Goal: Use online tool/utility: Use online tool/utility

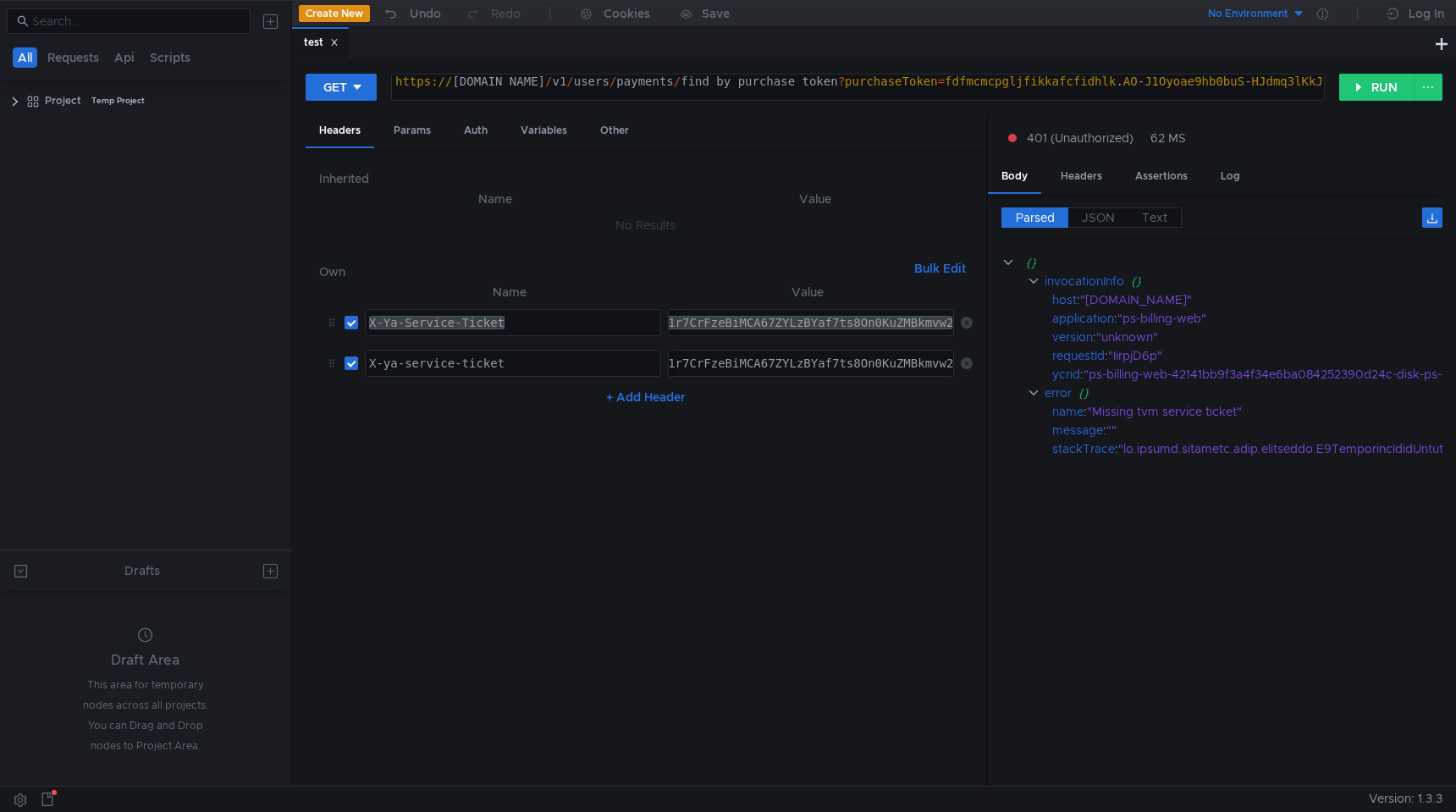
click at [878, 475] on nz-table "Name Value X-Ya-Service-Ticket X-Ya-Service-Ticket הההההההההההההההההההההההההההה…" at bounding box center [646, 527] width 653 height 491
click at [962, 365] on icon at bounding box center [967, 363] width 12 height 12
click at [932, 152] on div "Inherited Name Value No Results Own Bulk Edit X-Ya-Service-Ticket:3:serv:CKP_AR…" at bounding box center [646, 467] width 681 height 638
click at [632, 89] on div "https:// ps-billing-web.qloud.dst.yandex.net / v1 / users / payments / find_by_…" at bounding box center [1216, 94] width 1650 height 40
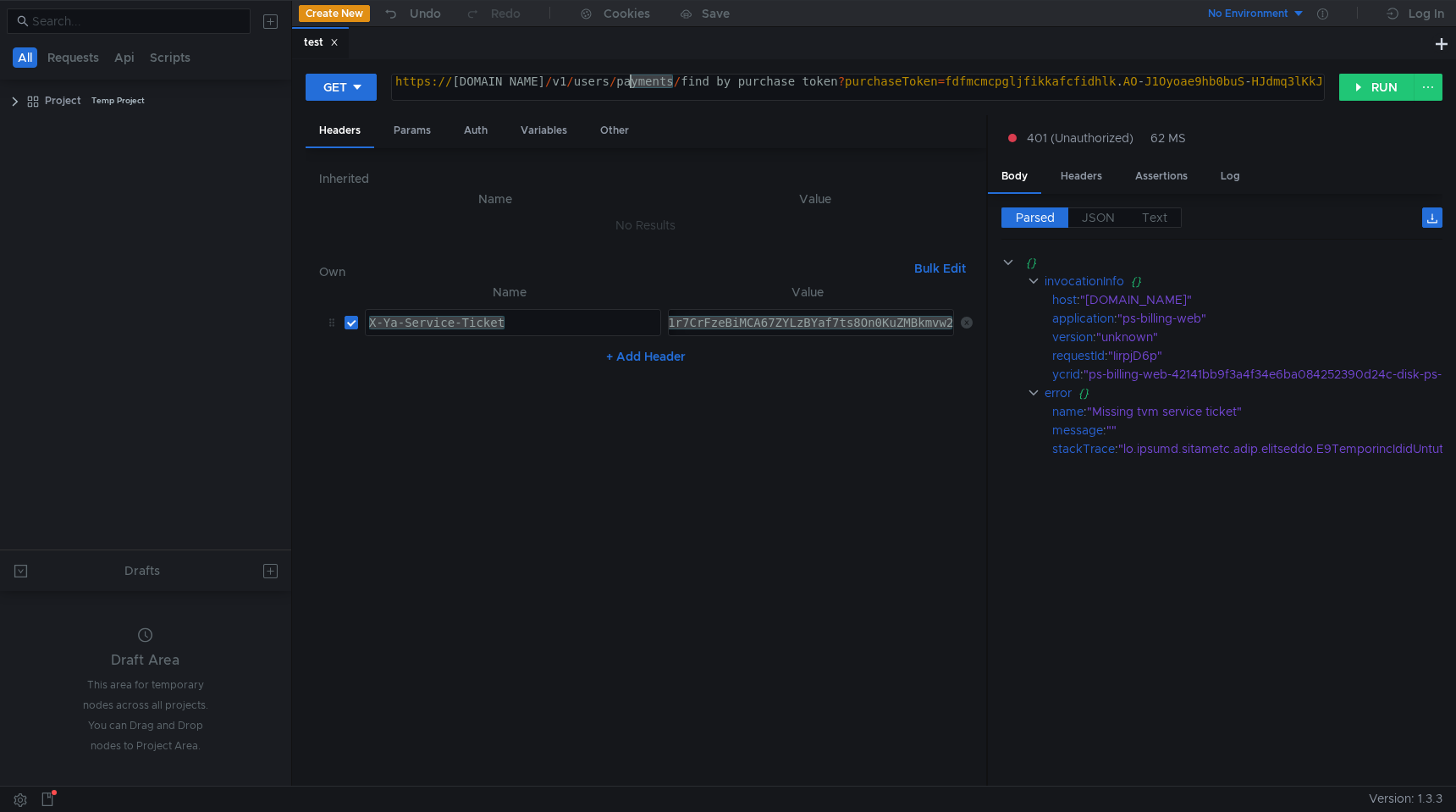
click at [632, 89] on div "https:// ps-billing-web.qloud.dst.yandex.net / v1 / users / payments / find_by_…" at bounding box center [1216, 94] width 1650 height 40
paste textarea "intapi-psbilling-2.dev.cloud-api.dst.yandex.net/v1/psbilling/users/payments/fin…"
type textarea "https://intapi-psbilling-2.dev.cloud-api.dst.yandex.net/v1/psbilling/users/paym…"
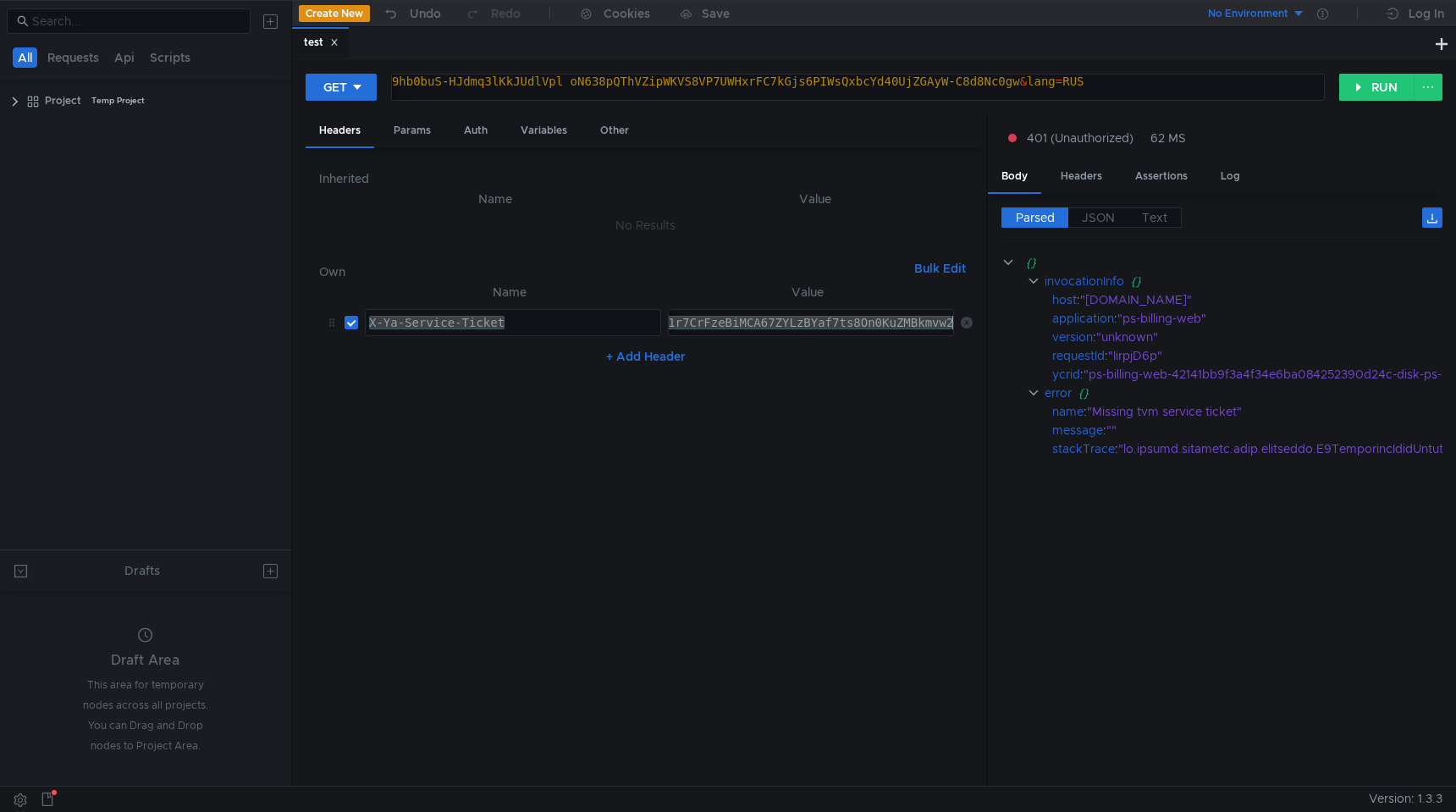
paste textarea "n_ARCojcjFBiIRCMrAfRC8iXoguYXdkaXU_gE:F1NJiOkuRO-QLZza9iCXzO_JPrjCf1urtfYWvDbvL…"
type textarea "3:serv:CKn_ARCojcjFBiIRCMrAfRC8iXoguYXdkaXU_gE:F1NJiOkuRO-QLZza9iCXzO_JPrjCf1ur…"
click at [1386, 91] on button "RUN" at bounding box center [1377, 88] width 76 height 27
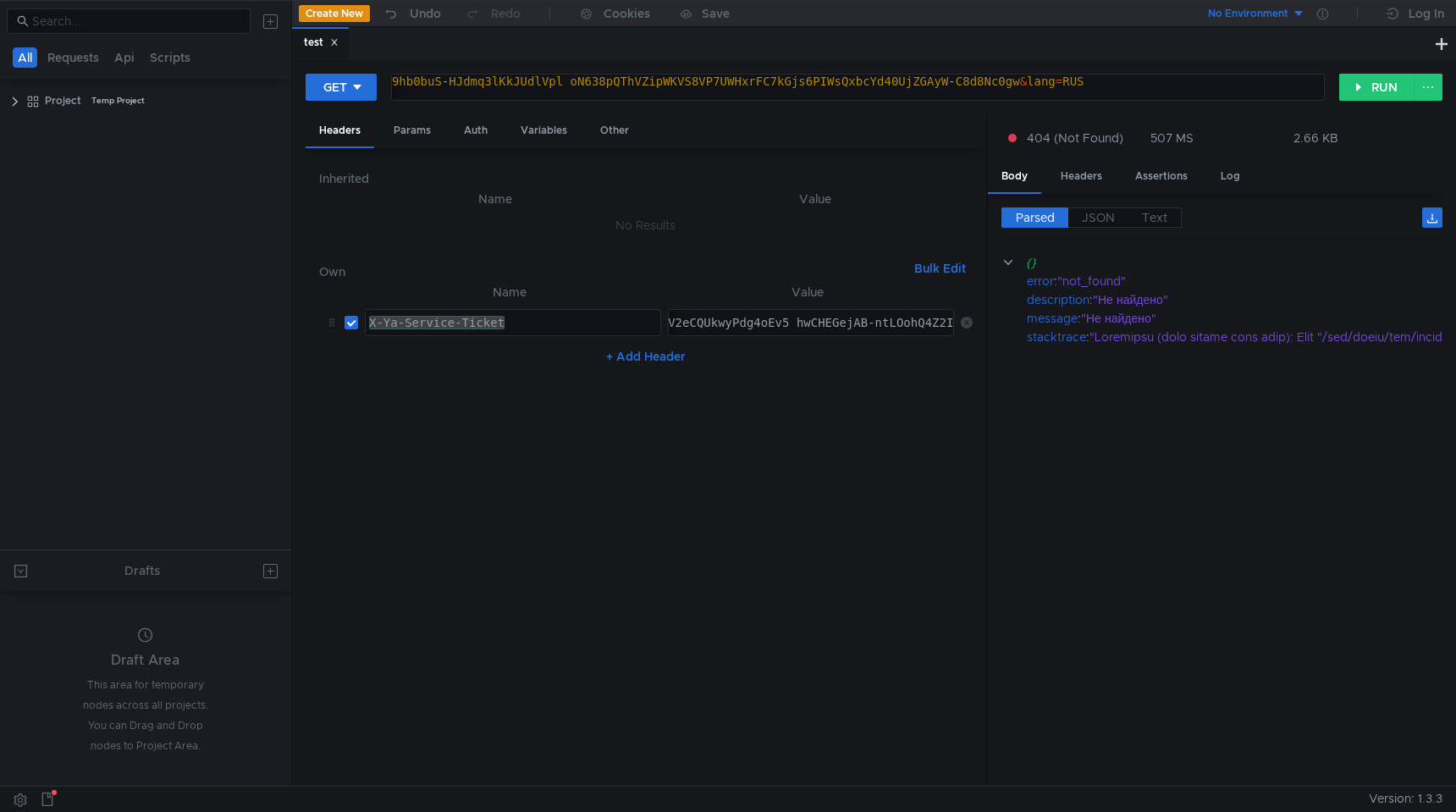
click at [351, 13] on button "Create New" at bounding box center [334, 14] width 71 height 17
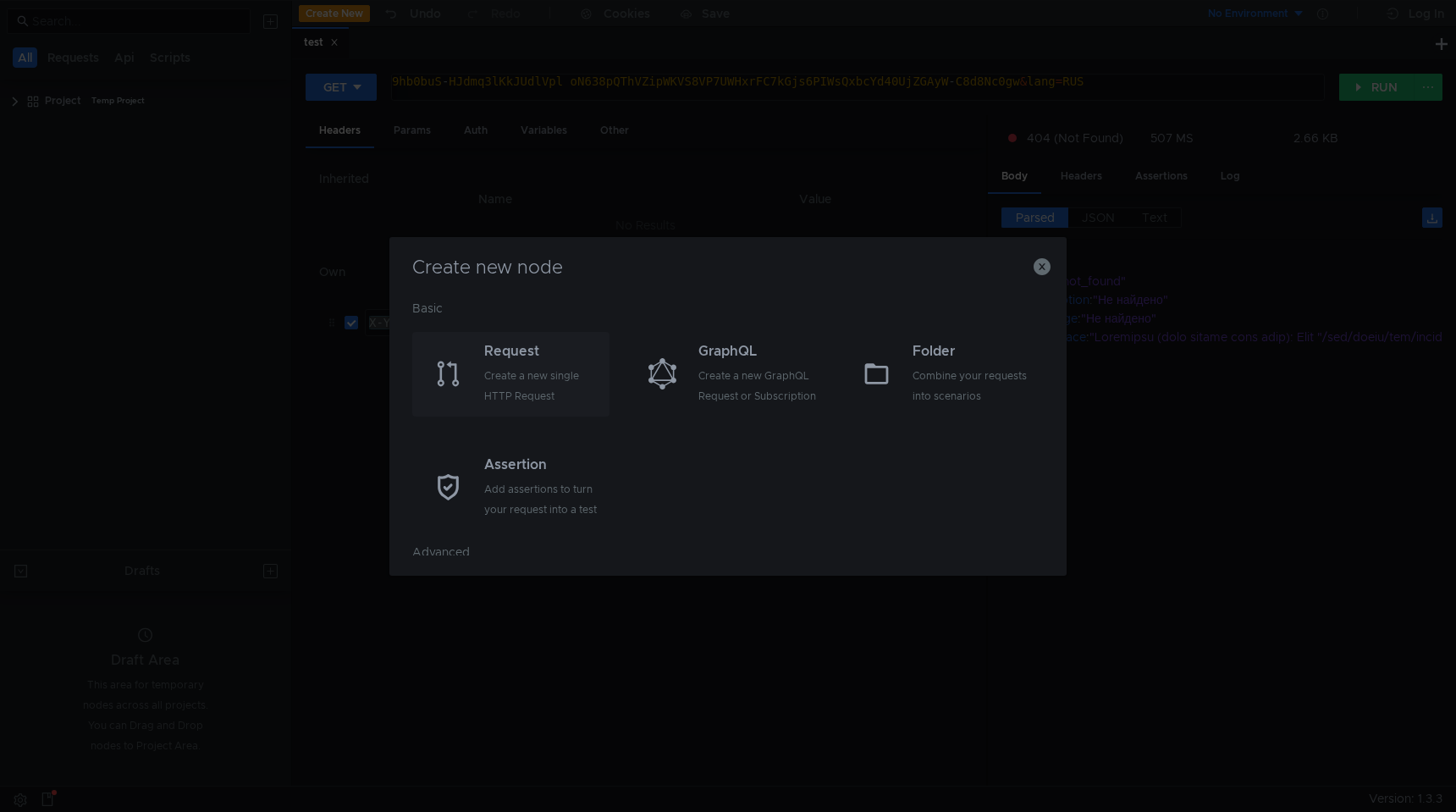
click at [500, 356] on div "Request" at bounding box center [544, 351] width 121 height 21
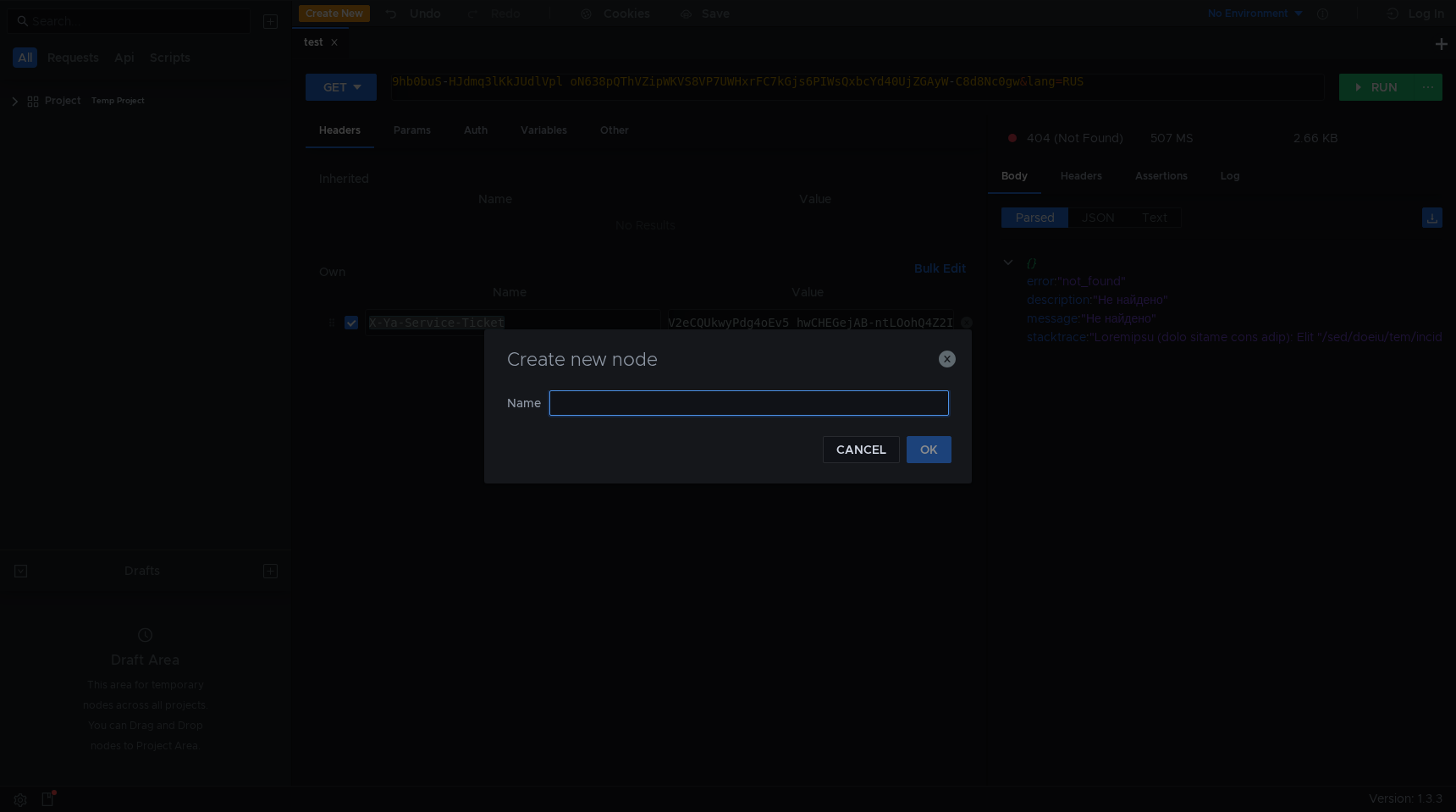
paste input "/v1/users/payments/find-by-card-purchase-info"
drag, startPoint x: 678, startPoint y: 403, endPoint x: 478, endPoint y: 399, distance: 200.0
click at [479, 399] on div "Create new node Name /v1/users/payments/find-by-card-purchase-info Name contain…" at bounding box center [728, 406] width 1456 height 812
type input "find-by-card-purchase-info"
click at [934, 452] on button "OK" at bounding box center [929, 450] width 45 height 27
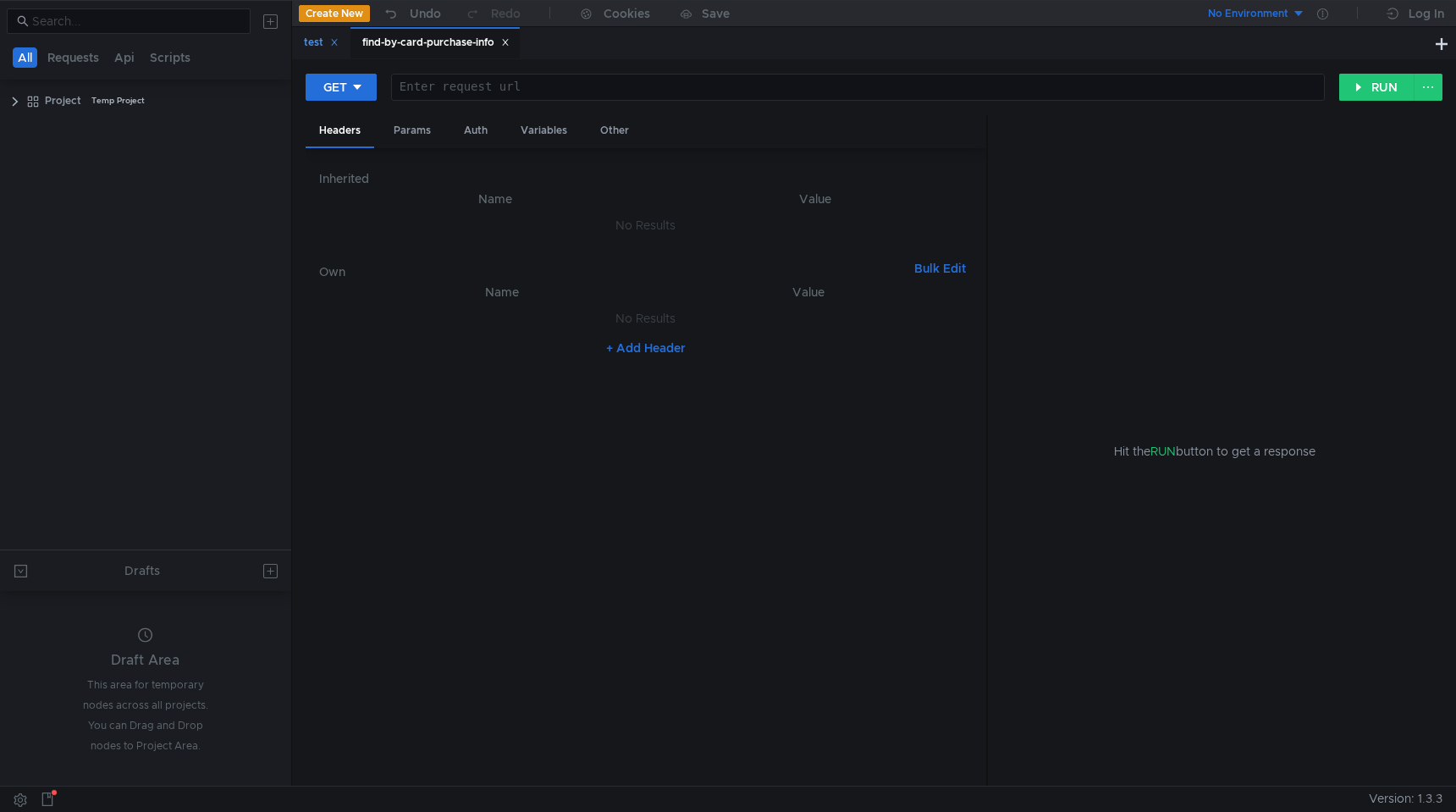
click at [306, 33] on div "test" at bounding box center [321, 42] width 34 height 18
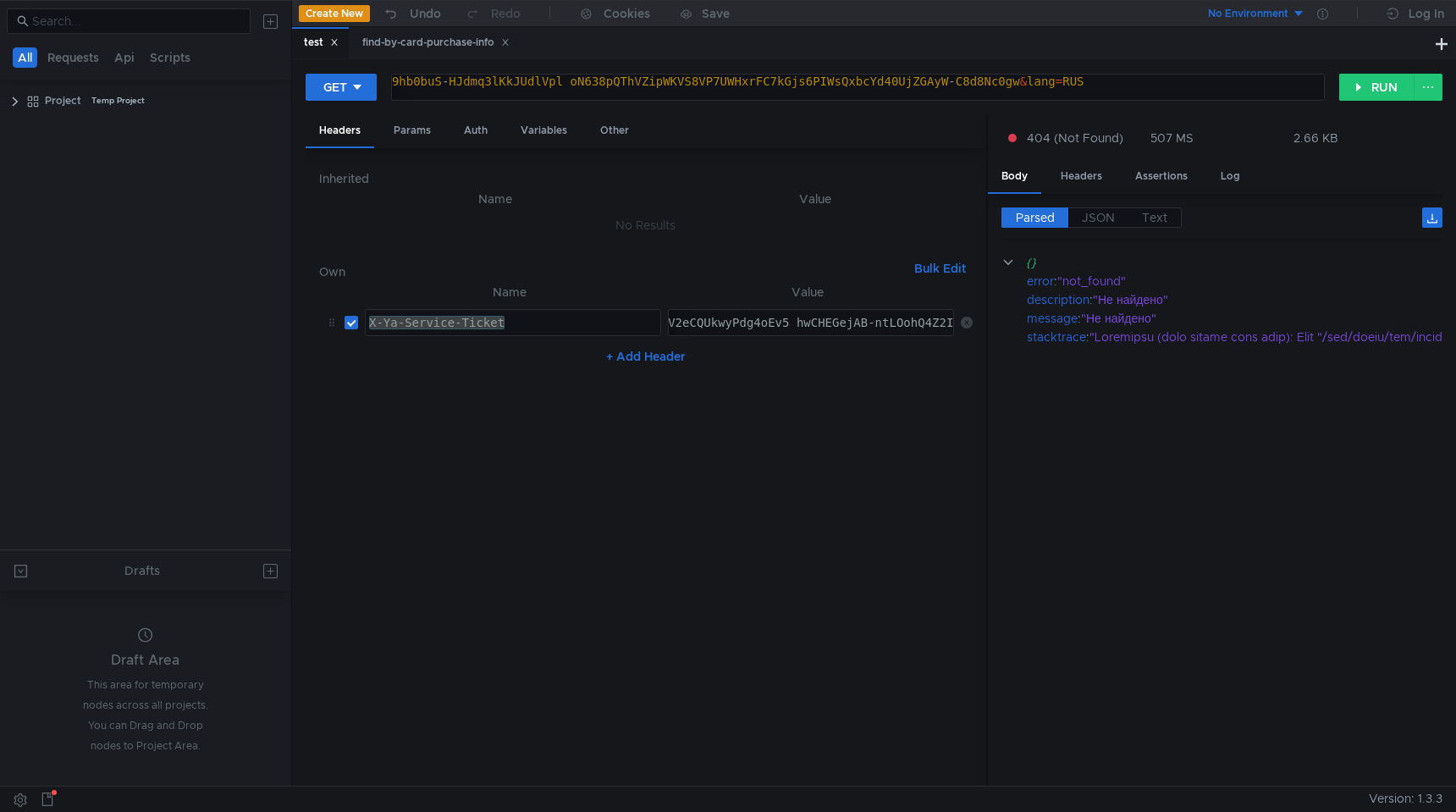
click at [306, 33] on div "test" at bounding box center [321, 42] width 34 height 18
click at [314, 47] on div "test" at bounding box center [321, 42] width 34 height 18
click at [313, 39] on div "test" at bounding box center [321, 42] width 34 height 18
click at [341, 10] on button "Create New" at bounding box center [334, 14] width 71 height 17
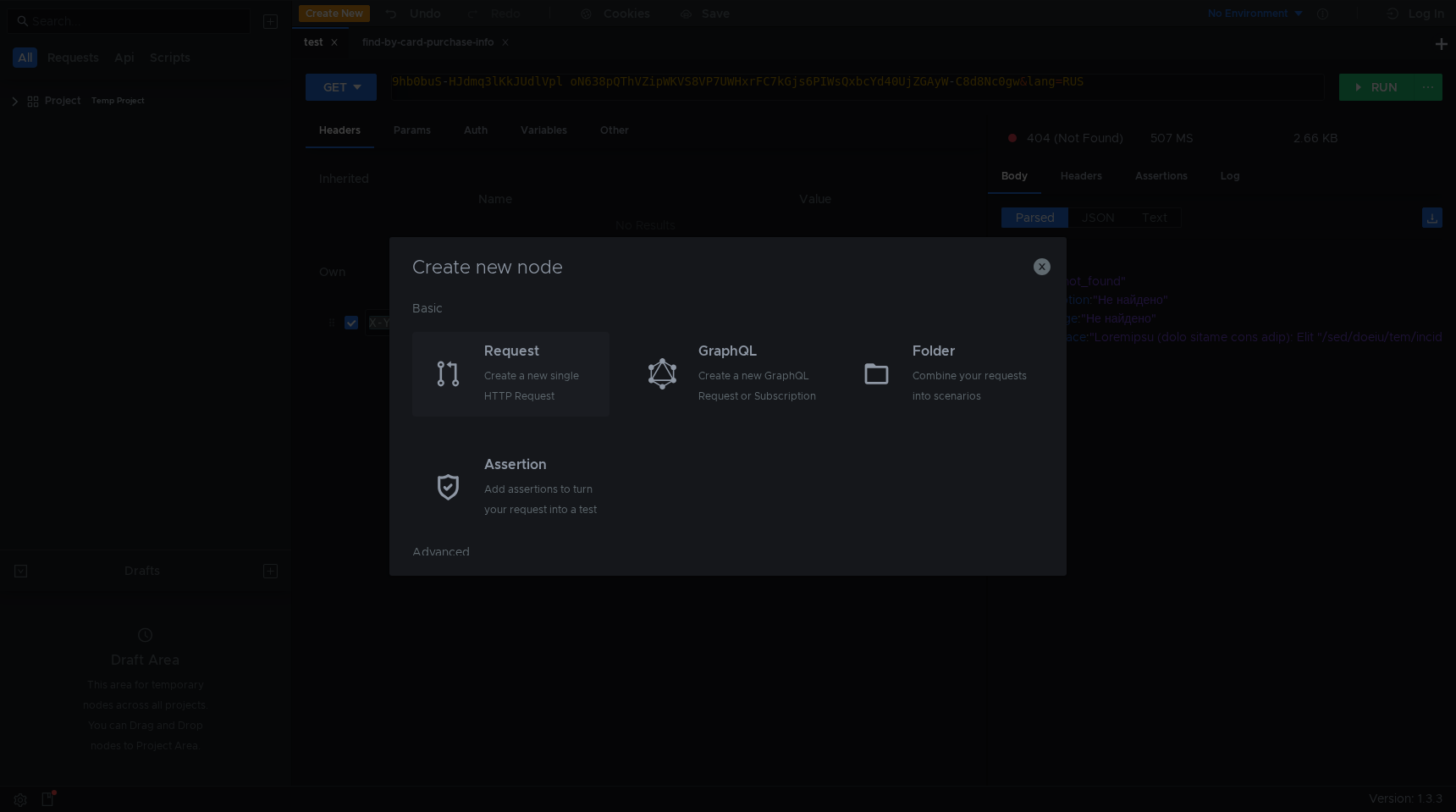
click at [523, 350] on div "Request" at bounding box center [544, 351] width 121 height 21
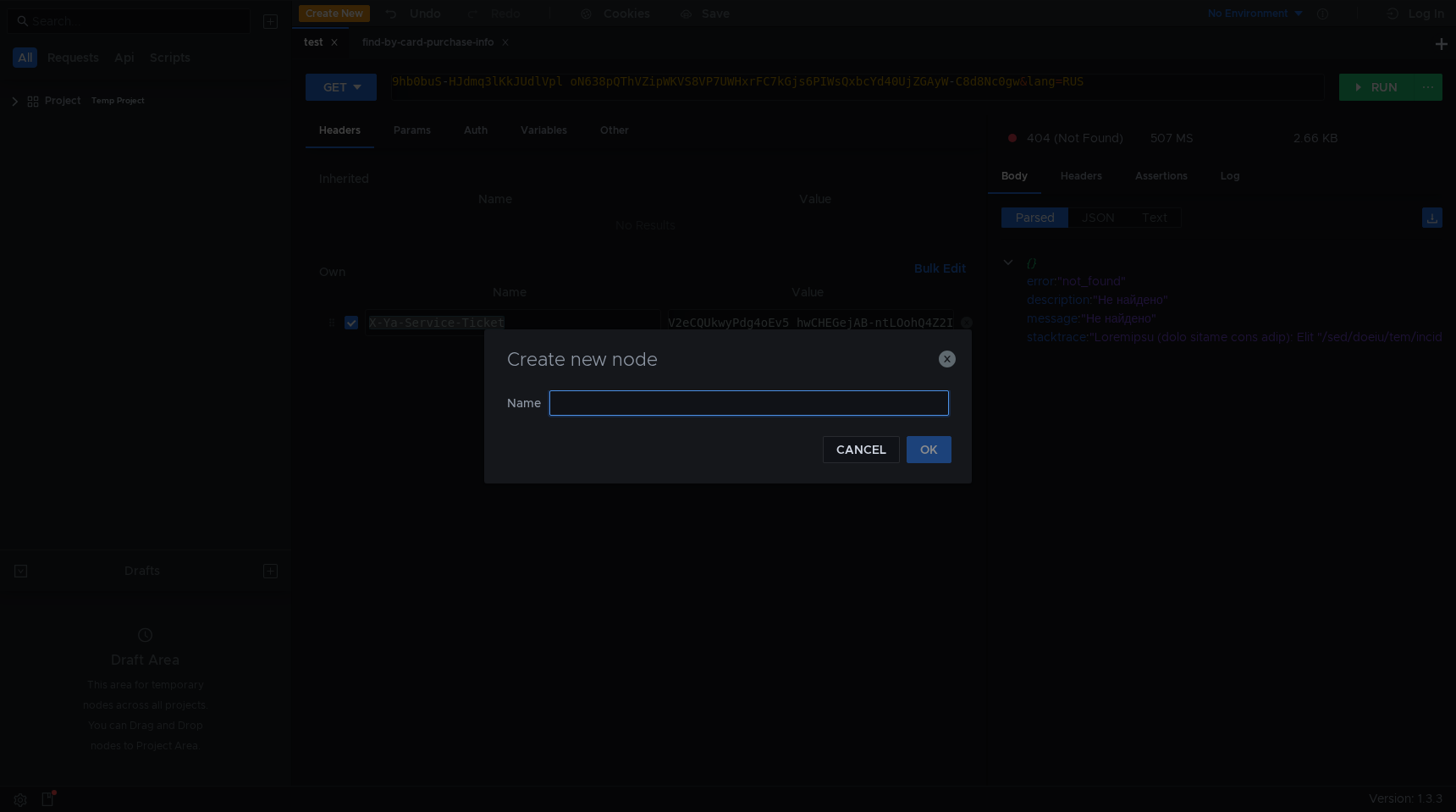
paste input "find-by-purchase-token"
type input "find-by-purchase-token"
click at [923, 457] on button "OK" at bounding box center [929, 450] width 45 height 27
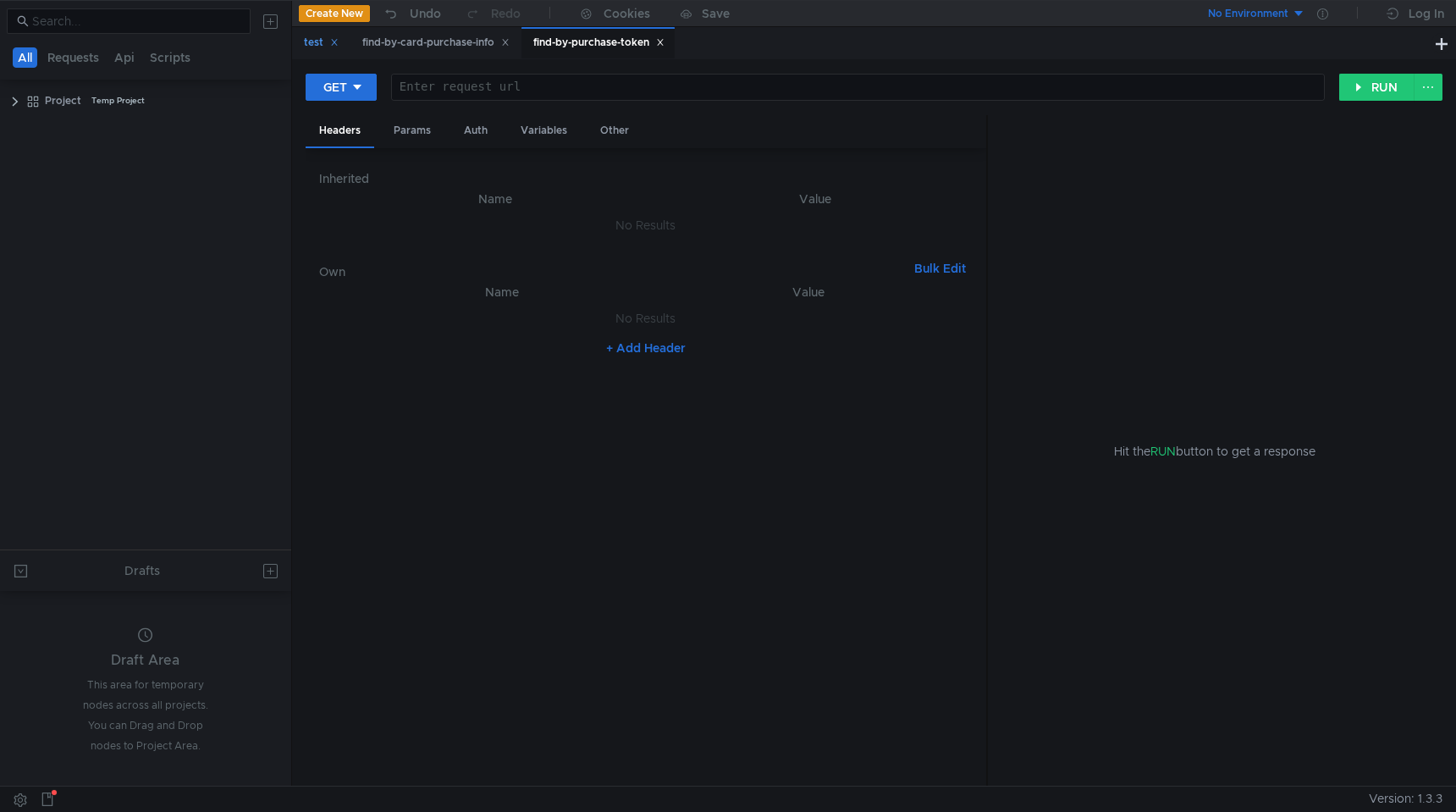
click at [338, 38] on icon at bounding box center [335, 42] width 9 height 9
click at [553, 82] on div at bounding box center [858, 100] width 932 height 40
paste textarea "https://intapi-psbilling-2.dev.cloud-api.dst.yandex.net/v1/users/payments/find-…"
type textarea "https://intapi-psbilling-2.dev.cloud-api.dst.yandex.net/v1/users/payments/find-…"
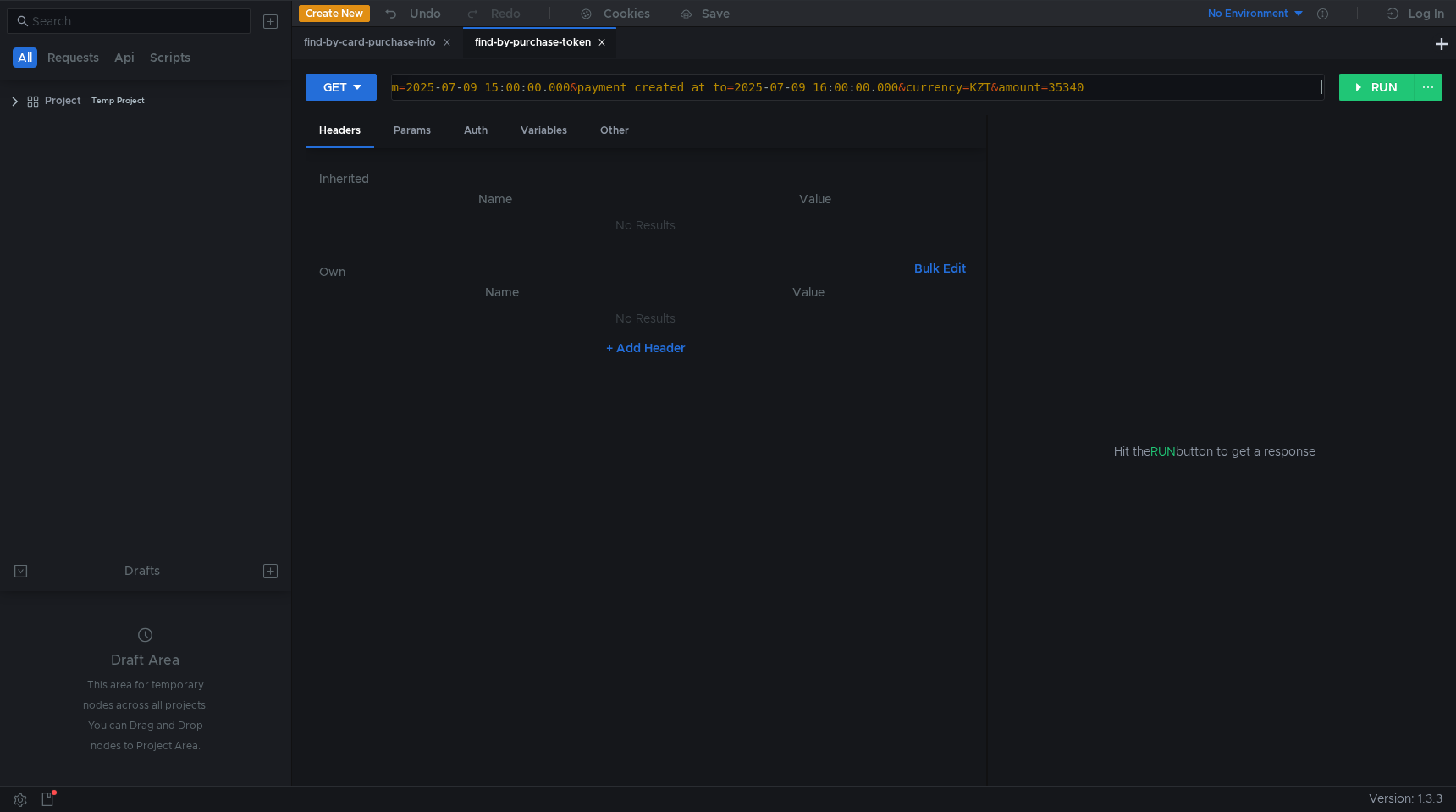
click at [653, 343] on button "+ Add Header" at bounding box center [646, 348] width 93 height 21
click at [409, 304] on td "ההההההההההההההההההההההההההההההההההההההההההההההההההההההההההההההההההההההההההההההה…" at bounding box center [509, 322] width 303 height 40
click at [409, 312] on div at bounding box center [513, 323] width 294 height 26
paste textarea "X-Ya-Service-Ticket"
type textarea "X-Ya-Service-Ticket"
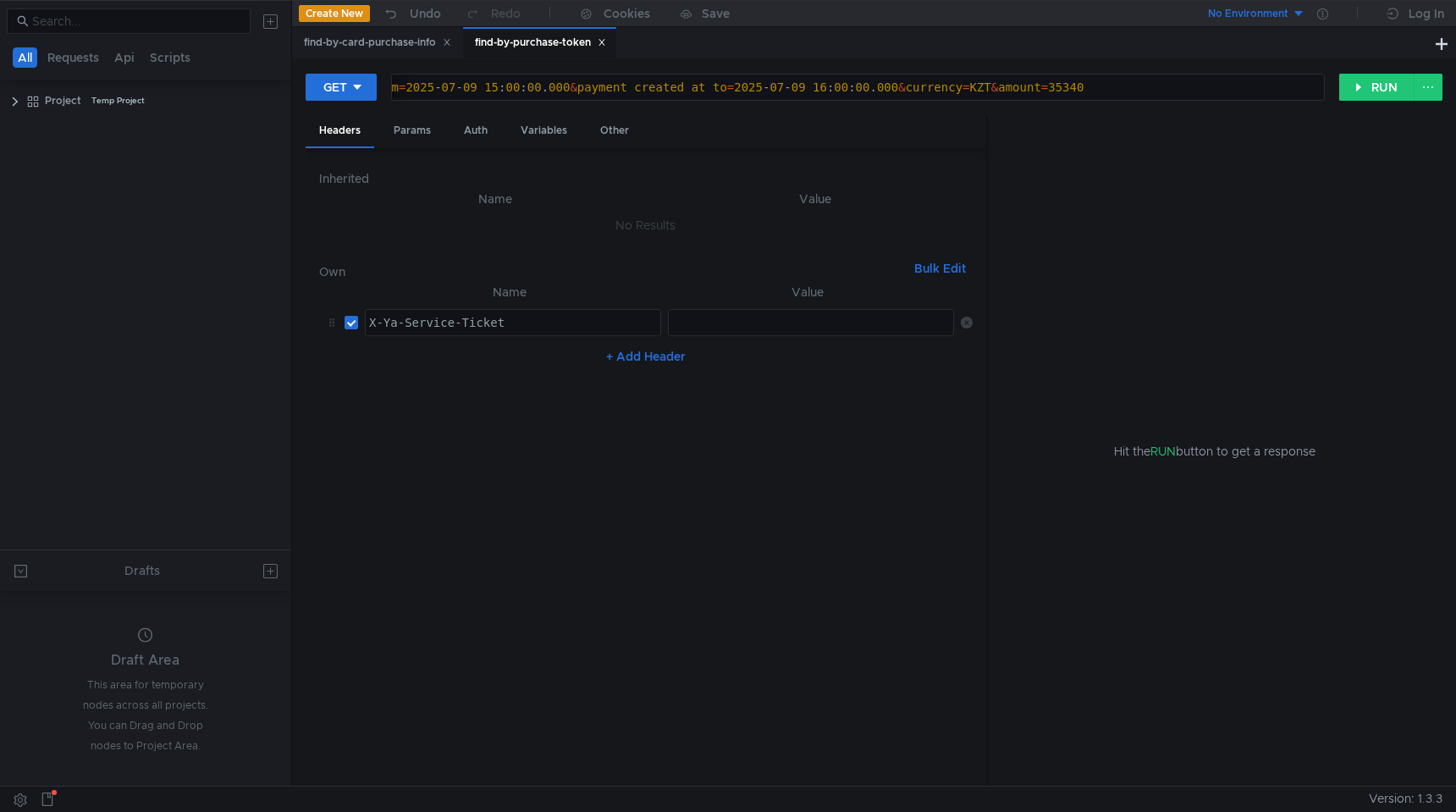
click at [716, 324] on div at bounding box center [812, 336] width 287 height 40
paste textarea "3:serv:CKn_ARCojcjFBiIRCMrAfRC8iXoguYXdkaXU_gE:F1NJiOkuRO-QLZza9iCXzO_JPrjCf1ur…"
type textarea "3:serv:CKn_ARCojcjFBiIRCMrAfRC8iXoguYXdkaXU_gE:F1NJiOkuRO-QLZza9iCXzO_JPrjCf1ur…"
click at [1369, 85] on button "RUN" at bounding box center [1377, 88] width 76 height 27
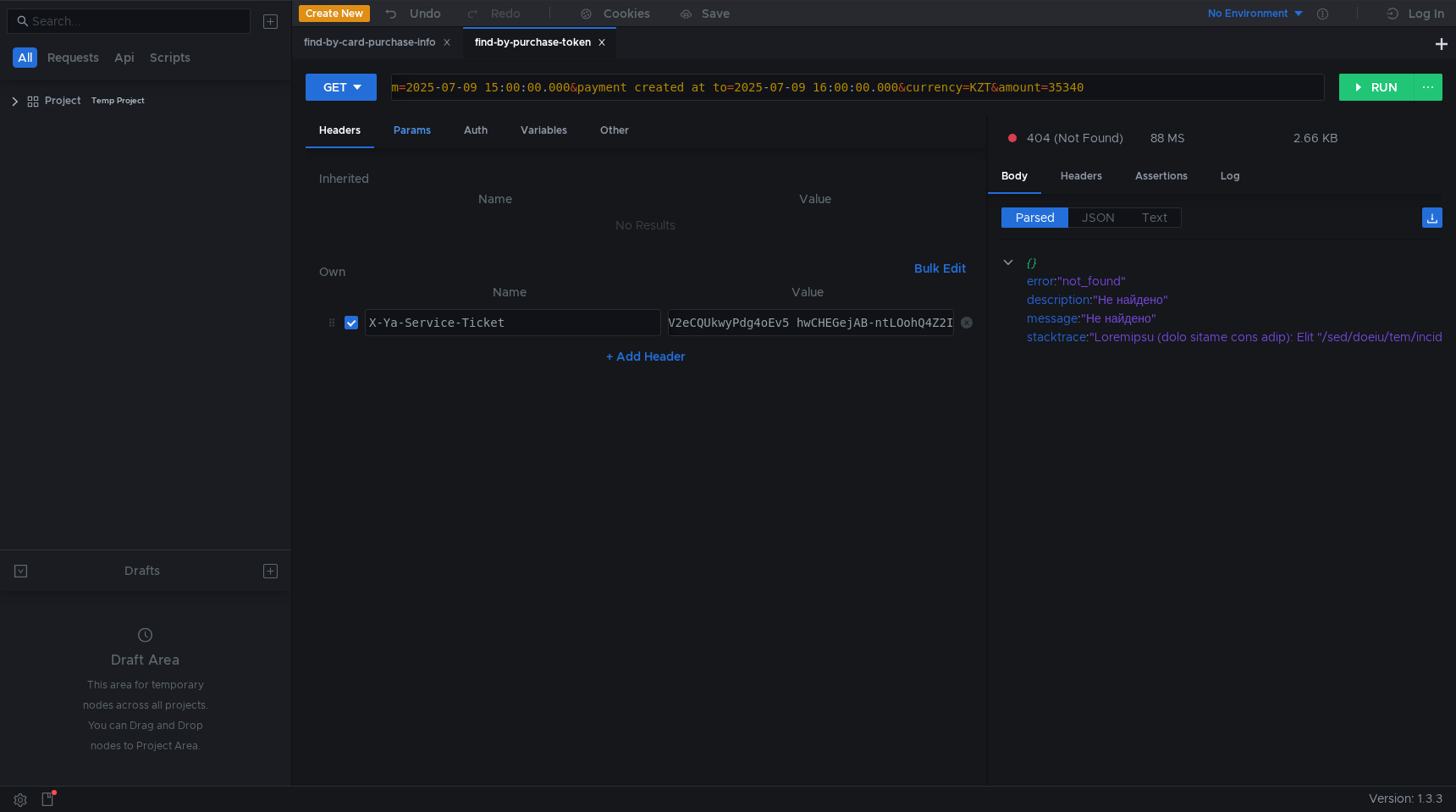
click at [401, 118] on div "Params" at bounding box center [412, 130] width 64 height 31
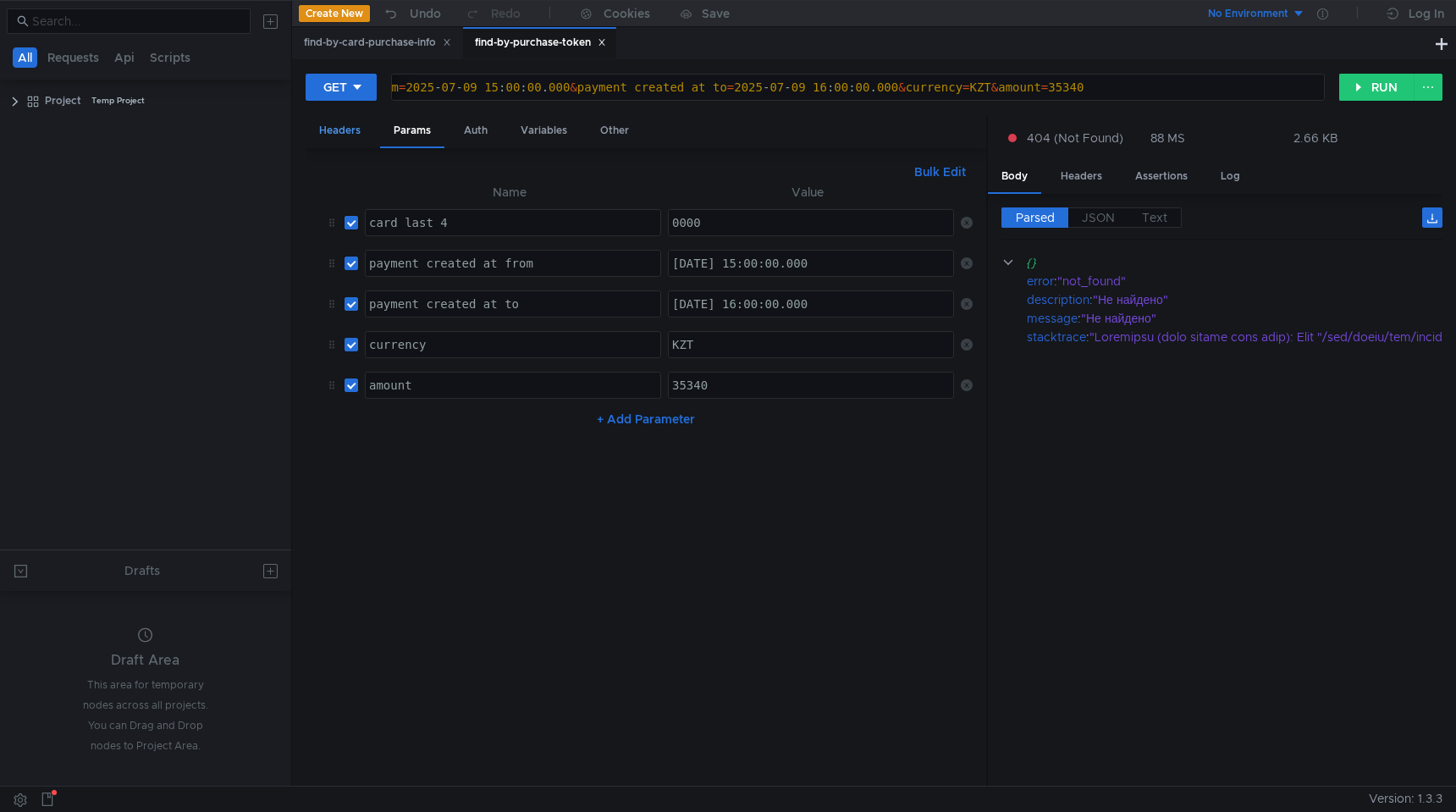
click at [332, 136] on div "Headers" at bounding box center [340, 130] width 69 height 31
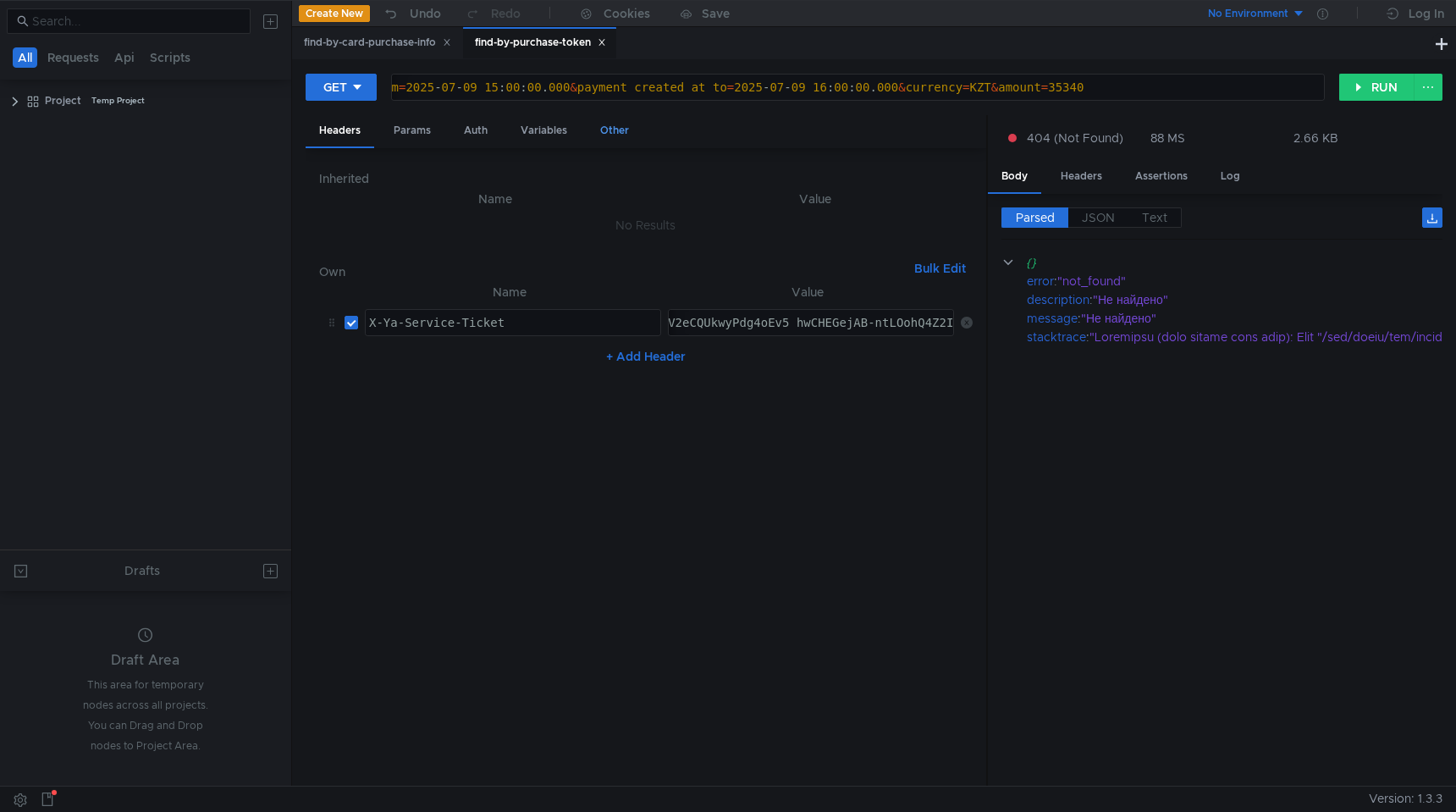
click at [607, 130] on div "Other" at bounding box center [614, 130] width 56 height 31
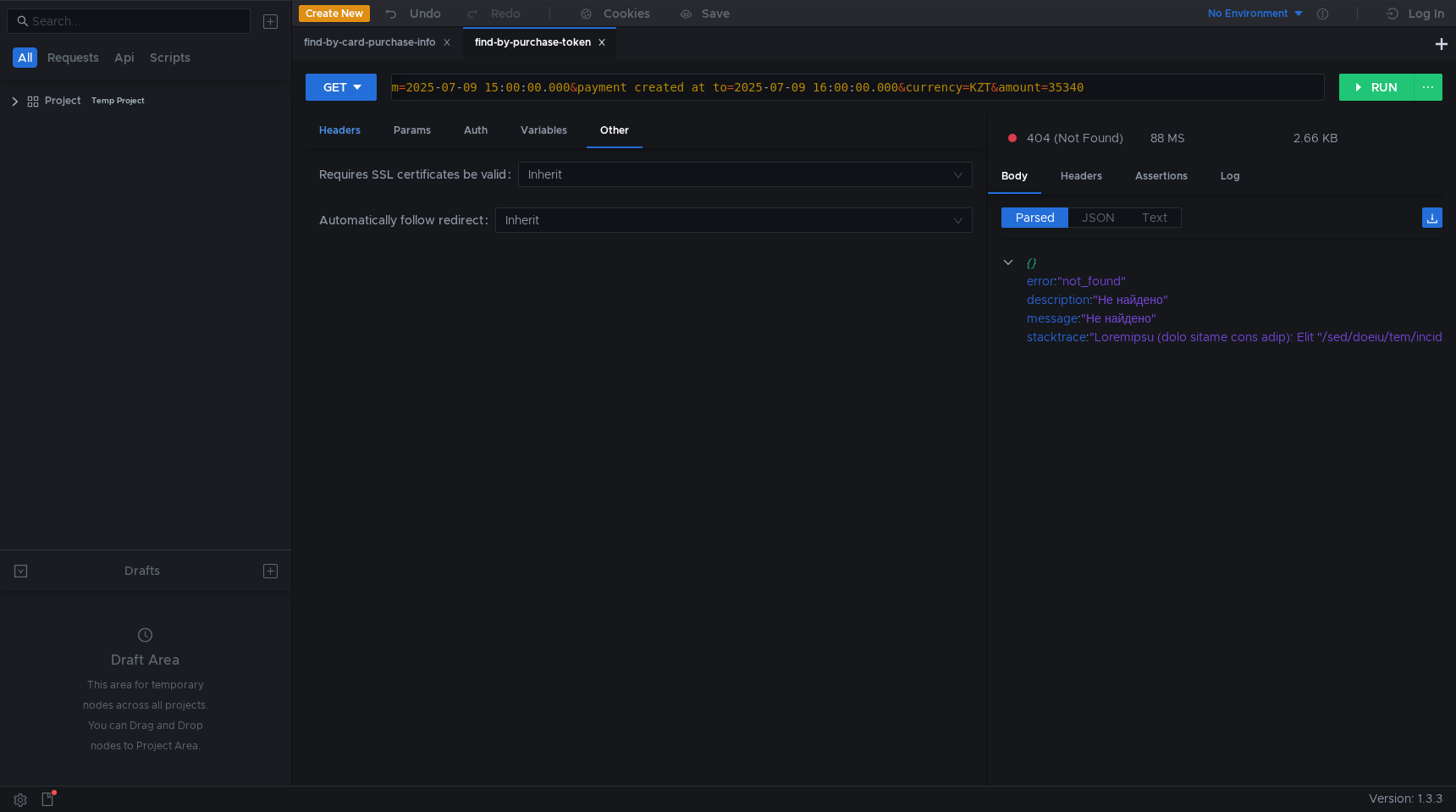
click at [330, 129] on div "Headers" at bounding box center [340, 130] width 69 height 31
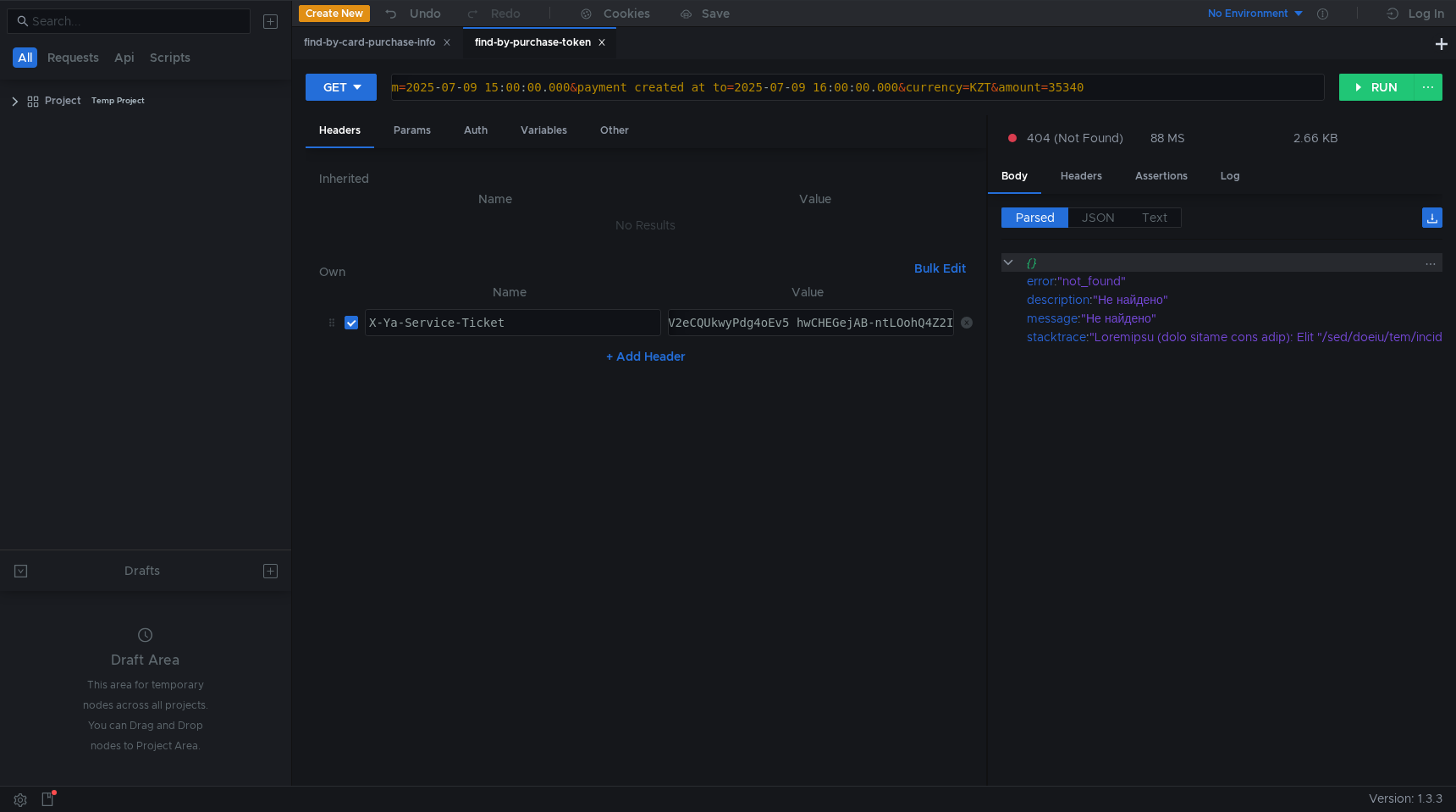
click at [1010, 270] on div "{}" at bounding box center [1222, 263] width 441 height 19
click at [656, 360] on button "+ Add Header" at bounding box center [646, 356] width 93 height 21
click at [385, 364] on div at bounding box center [513, 376] width 294 height 40
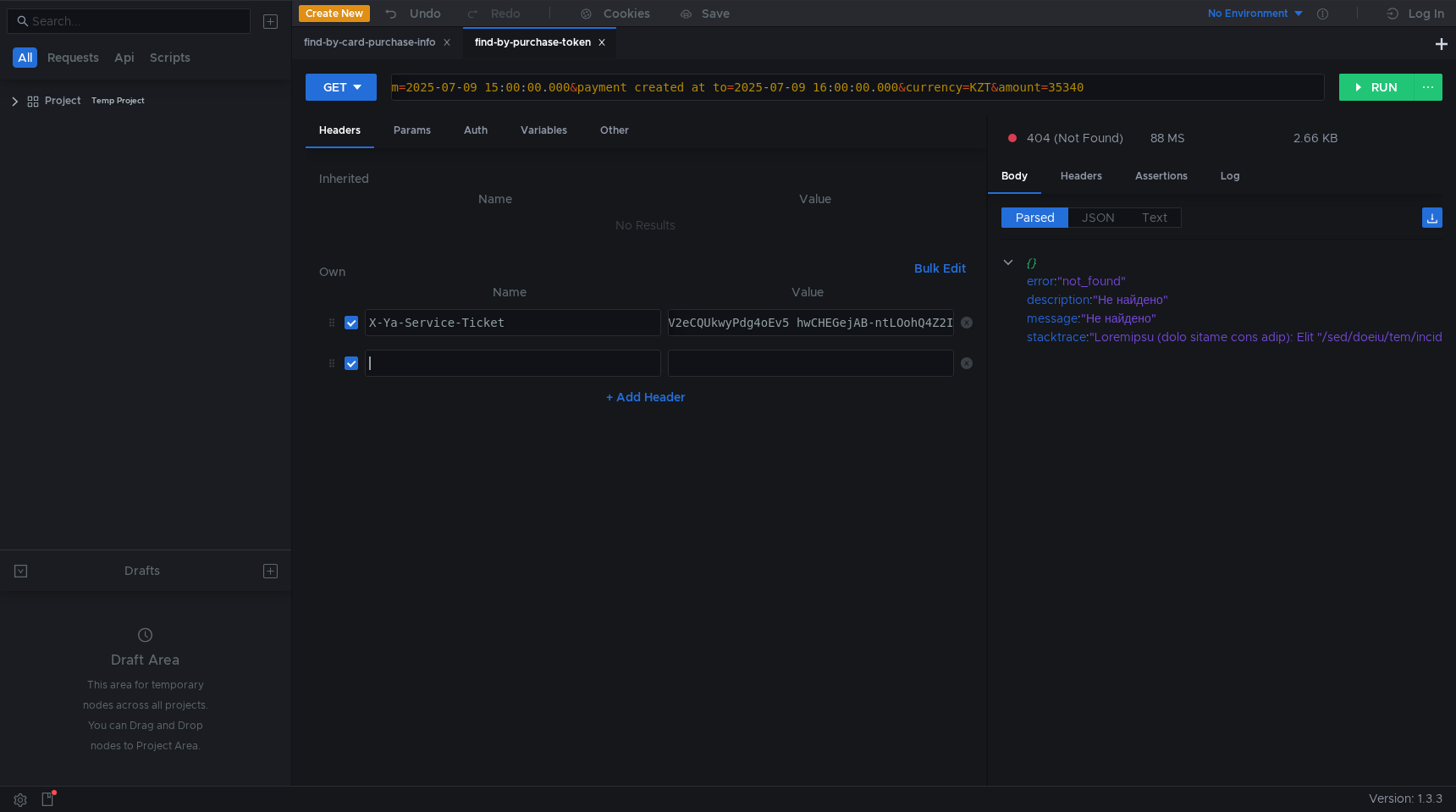
paste textarea "X-APIGW360-Debug"
type textarea "X-APIGW360-Debug"
click at [796, 358] on div at bounding box center [812, 376] width 287 height 40
type textarea "1"
click at [1400, 75] on button "RUN" at bounding box center [1377, 88] width 76 height 27
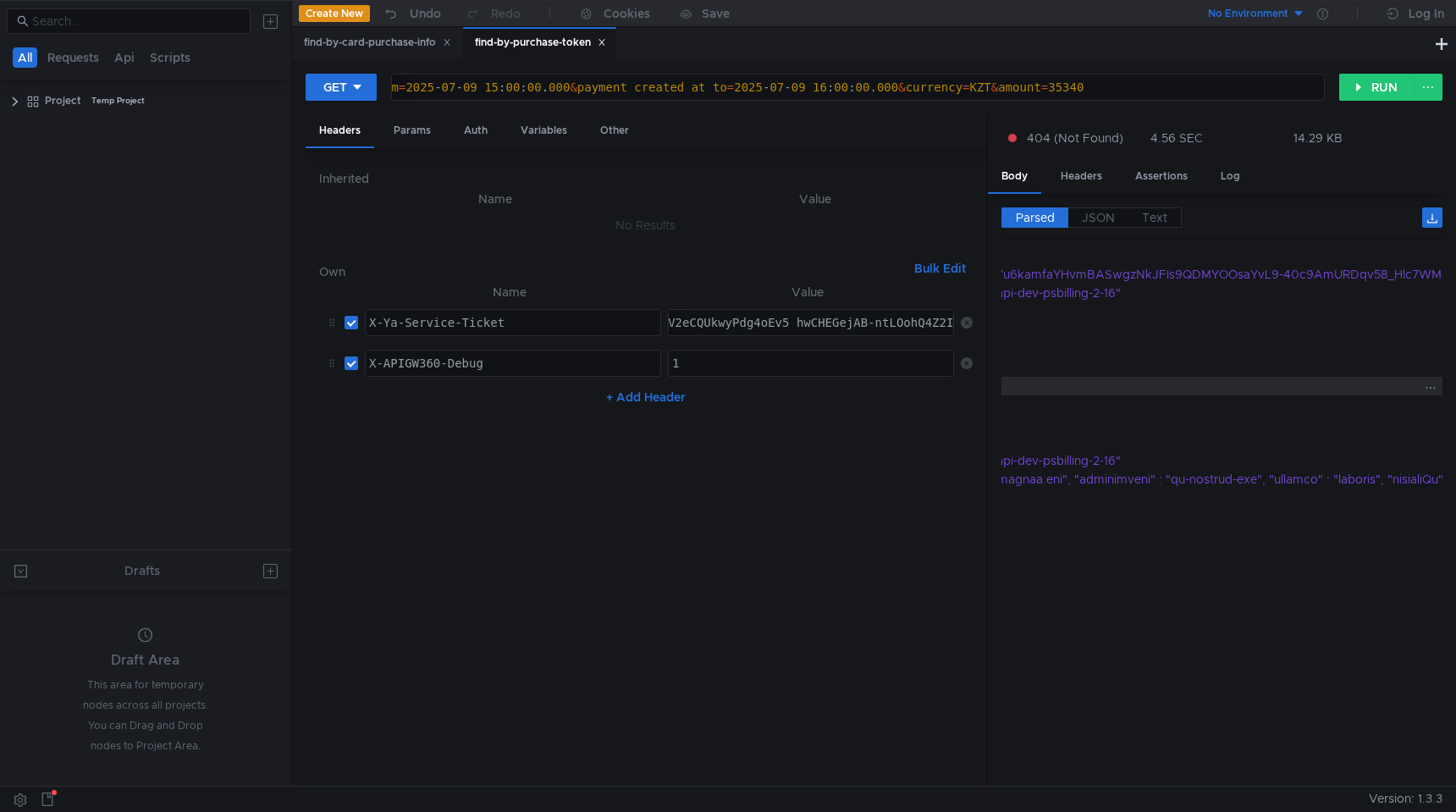
scroll to position [688, 0]
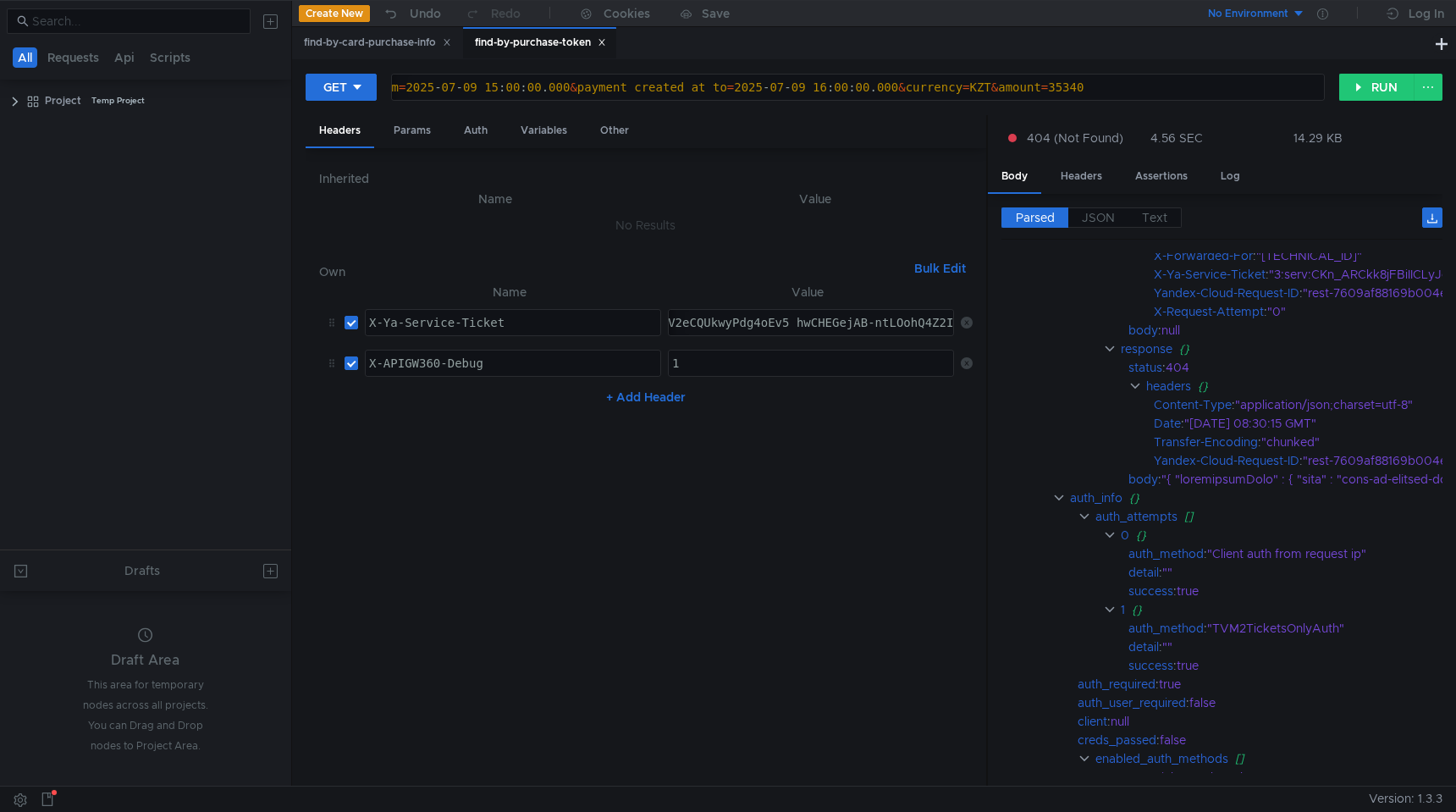
click at [399, 41] on div "find-by-card-purchase-info" at bounding box center [378, 42] width 148 height 18
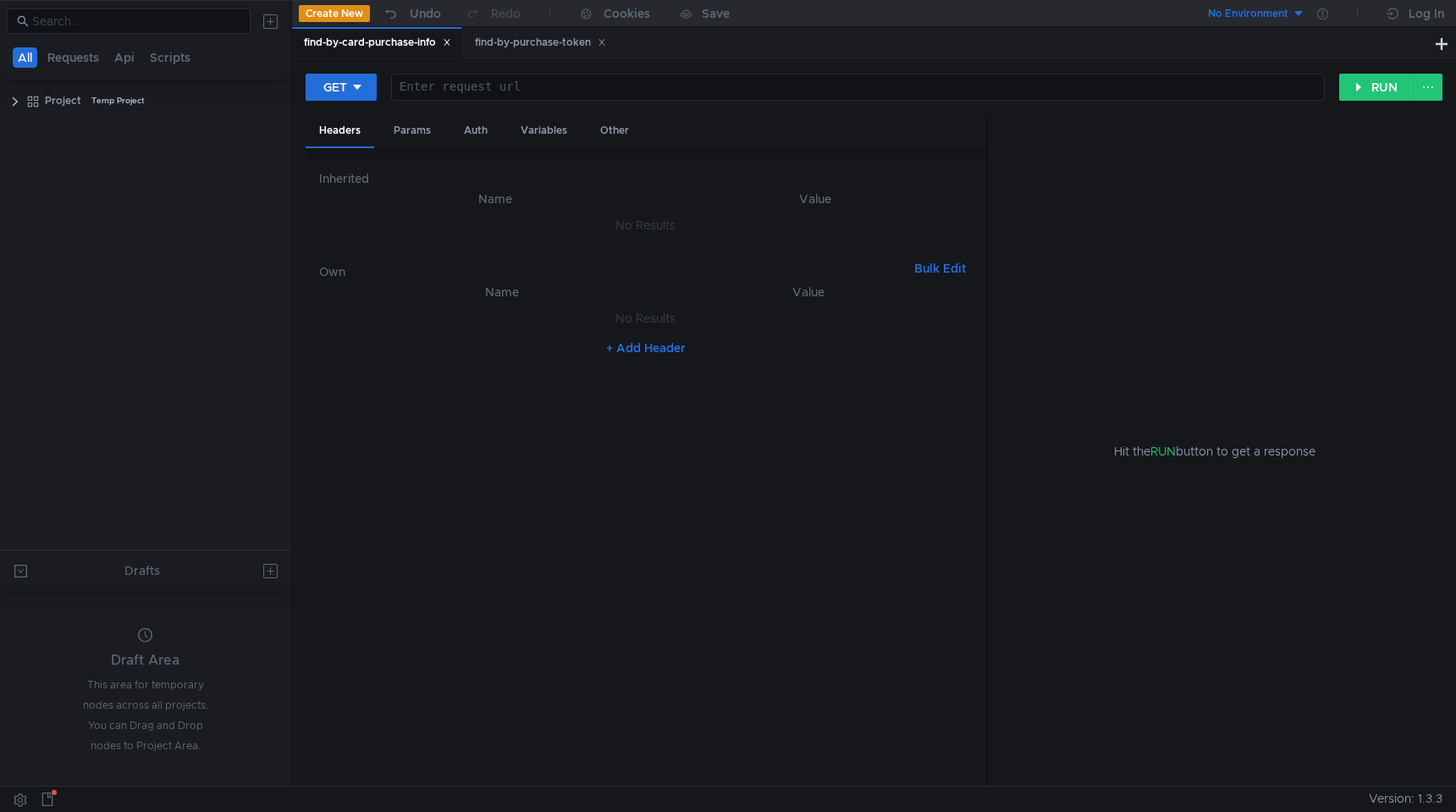
click at [666, 344] on button "+ Add Header" at bounding box center [646, 348] width 93 height 21
click at [676, 326] on div at bounding box center [812, 336] width 287 height 40
paste textarea "3:serv:CKn_ARCojcjFBiIRCMrAfRC8iXoguYXdkaXU_gE:F1NJiOkuRO-QLZza9iCXzO_JPrjCf1ur…"
type textarea "3:serv:CKn_ARCojcjFBiIRCMrAfRC8iXoguYXdkaXU_gE:F1NJiOkuRO-QLZza9iCXzO_JPrjCf1ur…"
click at [539, 35] on div "find-by-purchase-token" at bounding box center [540, 42] width 131 height 18
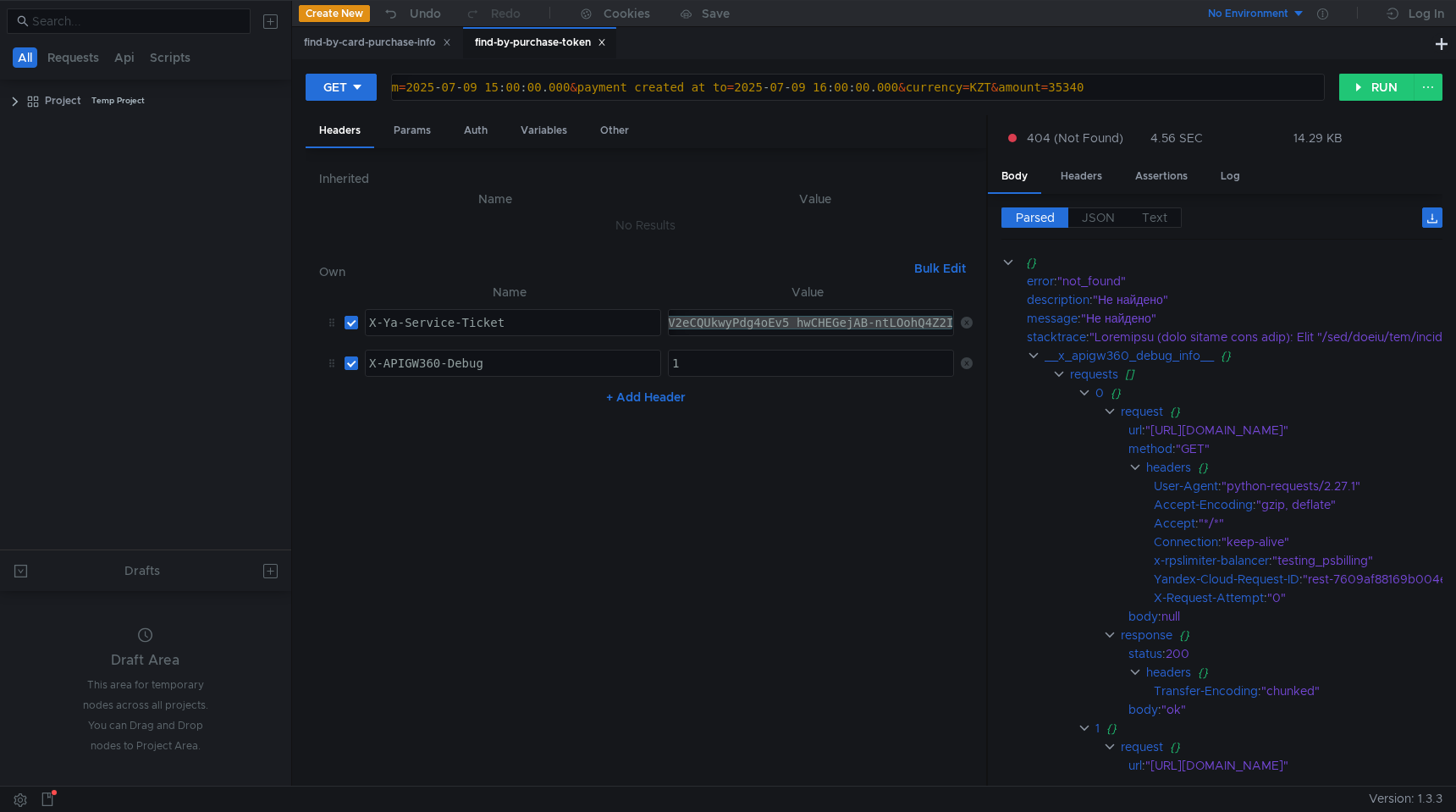
click at [612, 73] on div "https://intapi-psbilling-2.dev.cloud-api.dst.yandex.net/v1/users/payments/find-…" at bounding box center [858, 88] width 935 height 29
click at [612, 85] on div "https:// intapi-psbilling-2.dev.cloud-api.dst.yandex.net / v1 / users / payment…" at bounding box center [477, 100] width 1692 height 40
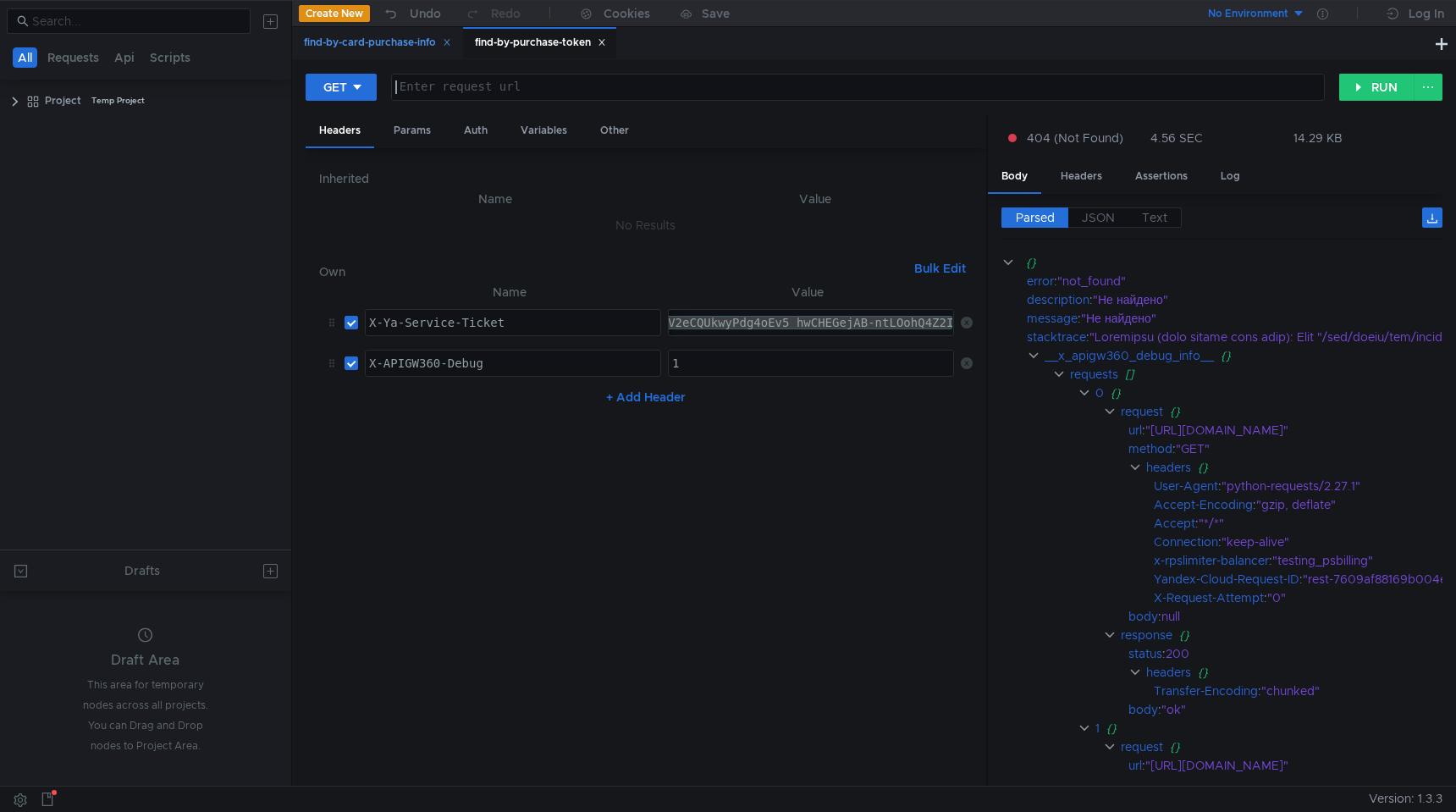
click at [417, 34] on div "find-by-card-purchase-info" at bounding box center [378, 42] width 148 height 18
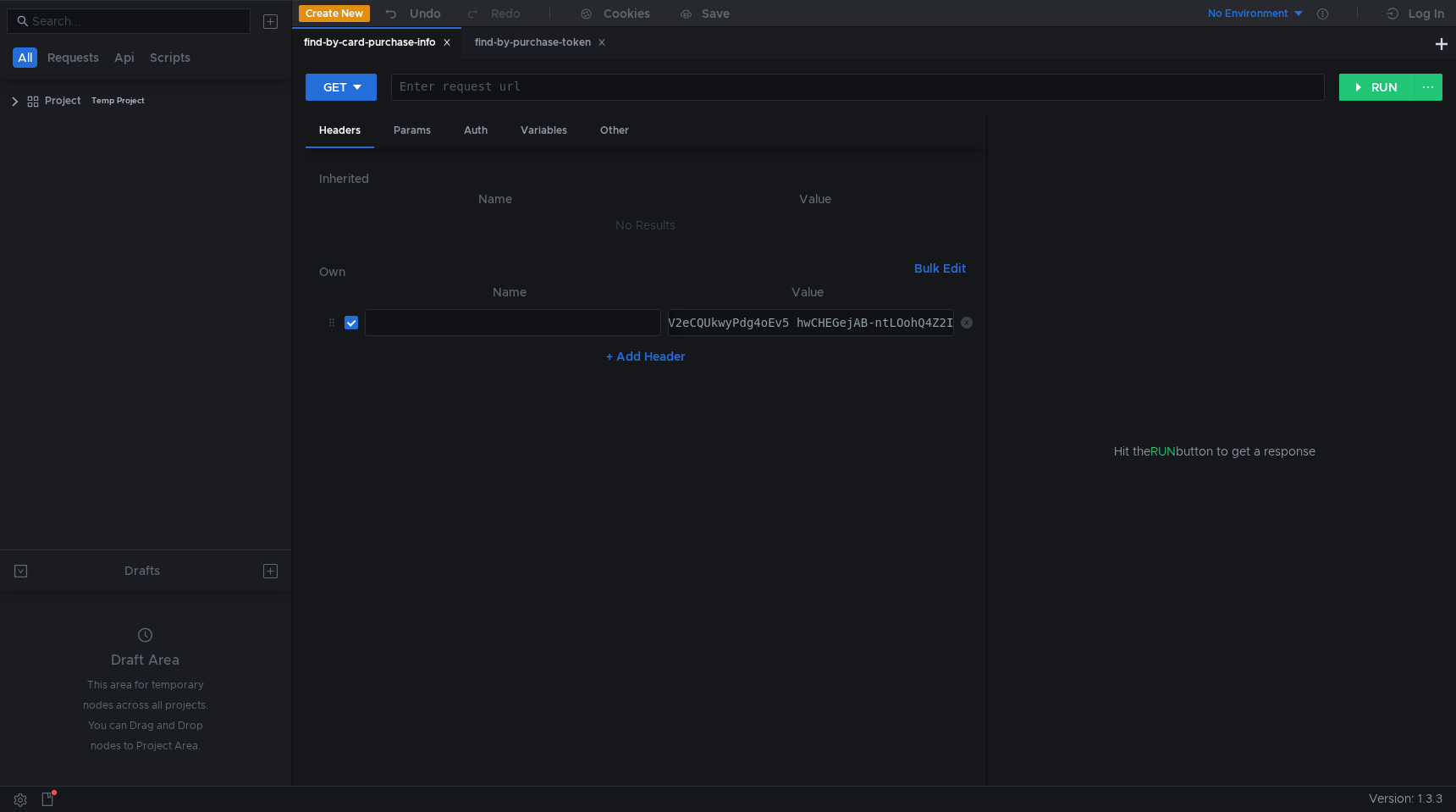
click at [443, 90] on div at bounding box center [858, 100] width 932 height 40
paste textarea "https://intapi-psbilling-2.dev.cloud-api.dst.yandex.net/v1/users/payments/find-…"
type textarea "https://intapi-psbilling-2.dev.cloud-api.dst.yandex.net/v1/users/payments/find-…"
click at [492, 48] on div "find-by-purchase-token" at bounding box center [540, 42] width 131 height 18
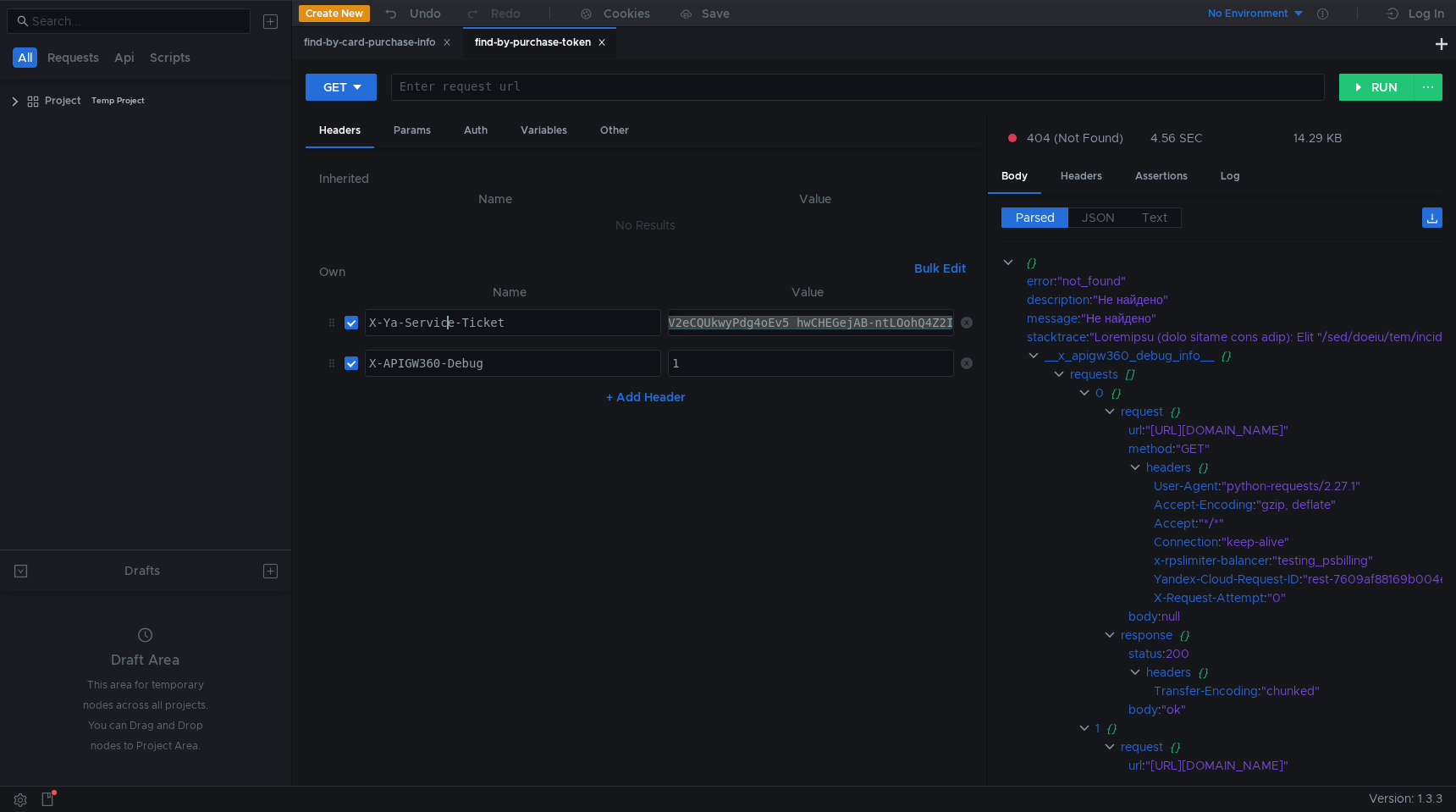
click at [445, 321] on div "X-Ya-Service-Ticket" at bounding box center [513, 336] width 294 height 40
click at [415, 44] on div "find-by-card-purchase-info" at bounding box center [378, 42] width 148 height 18
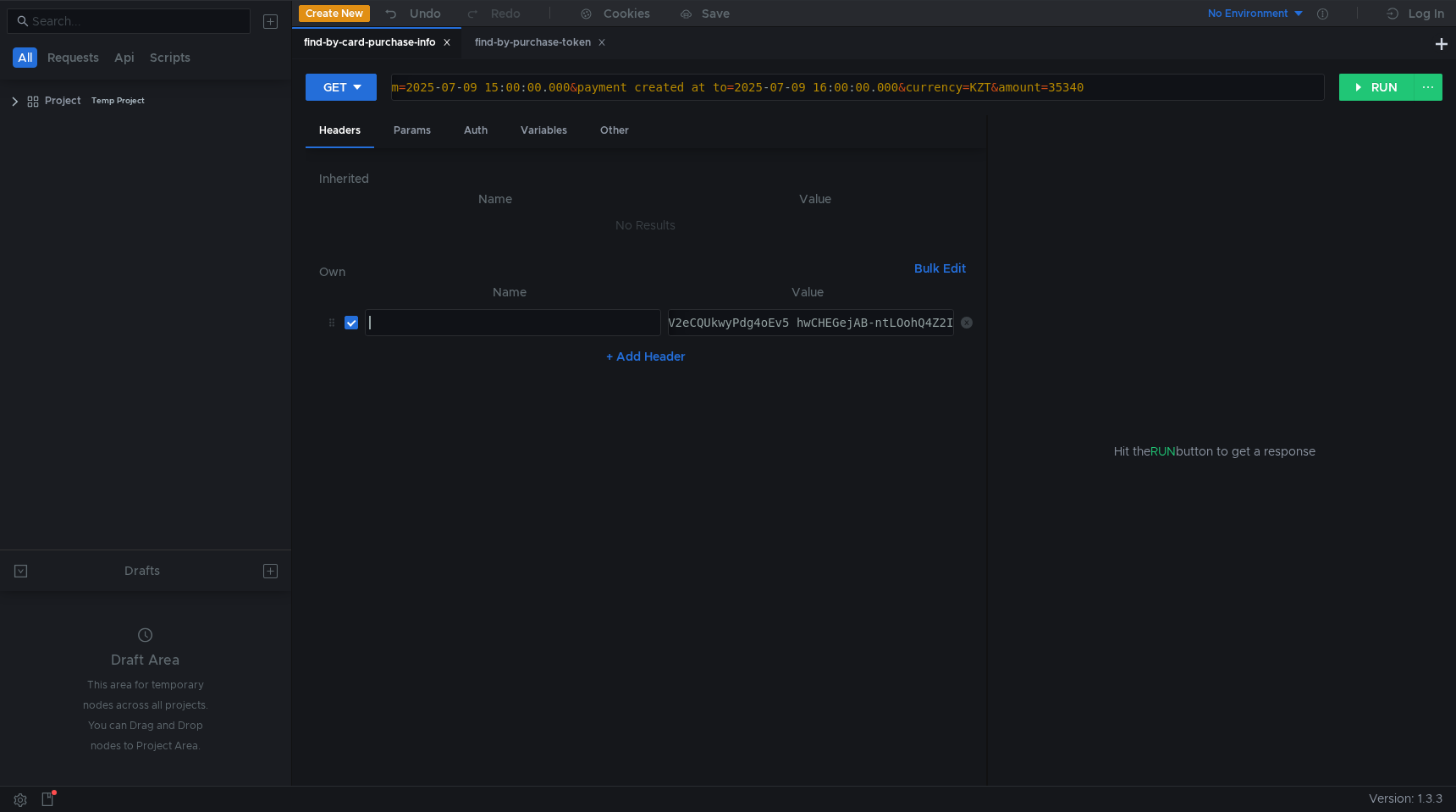
click at [427, 321] on div at bounding box center [513, 336] width 294 height 40
paste textarea "X-Ya-Service-Ticket"
type textarea "X-Ya-Service-Ticket"
click at [532, 48] on div "find-by-purchase-token" at bounding box center [540, 42] width 131 height 18
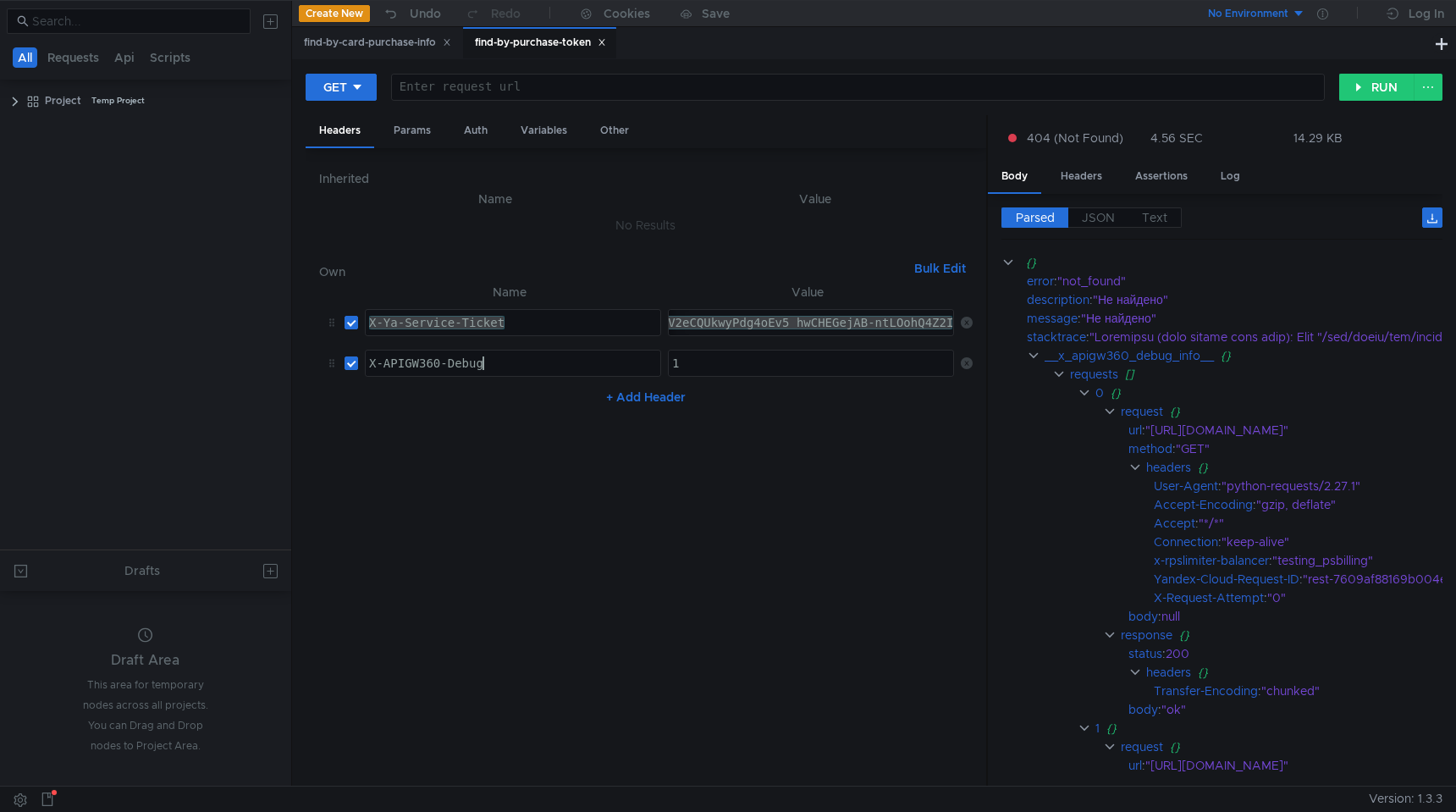
click at [484, 371] on div "X-APIGW360-Debug" at bounding box center [513, 376] width 294 height 40
click at [424, 49] on div "find-by-card-purchase-info" at bounding box center [378, 42] width 148 height 18
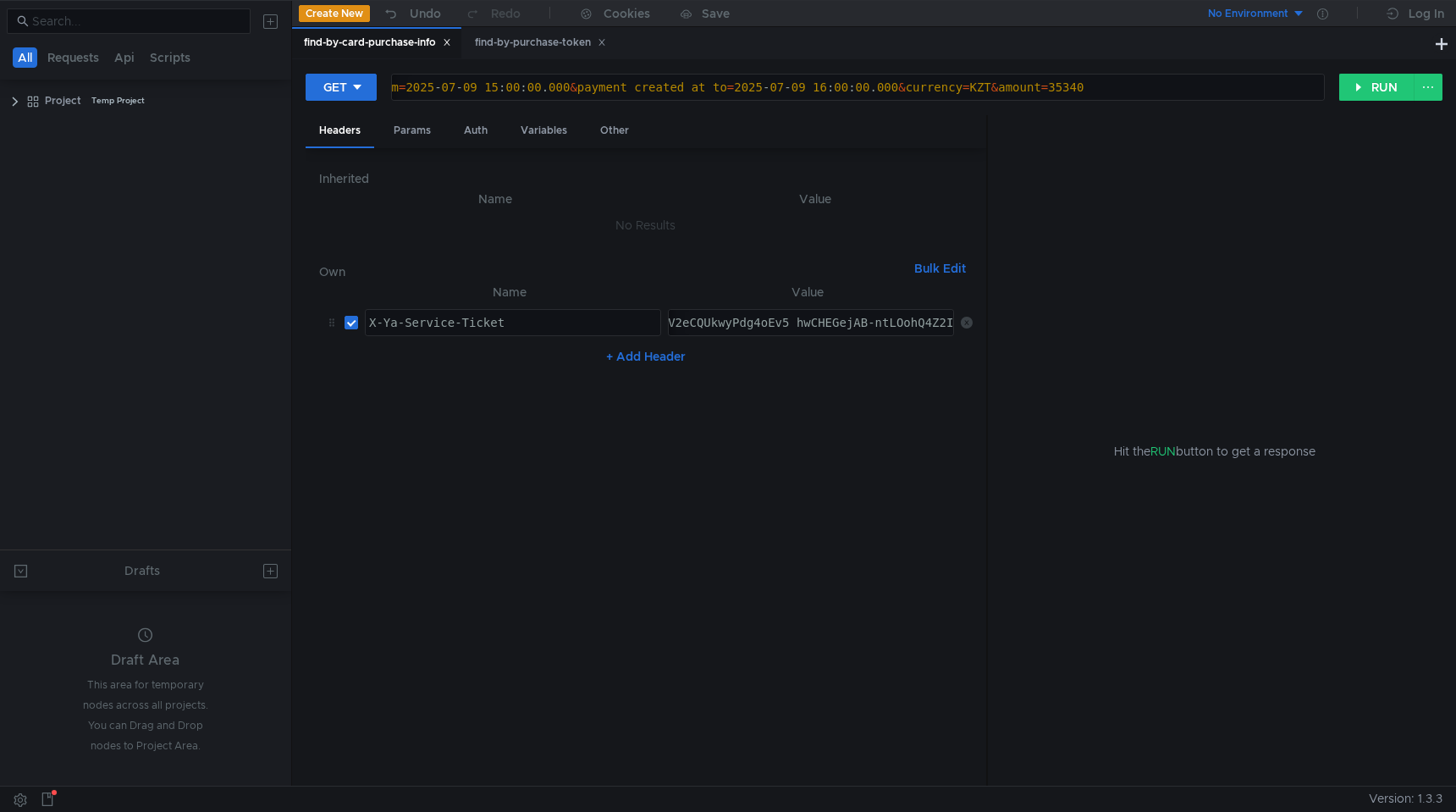
click at [682, 351] on button "+ Add Header" at bounding box center [646, 356] width 93 height 21
click at [610, 361] on div at bounding box center [513, 376] width 294 height 40
paste textarea "X-APIGW360-Debug"
type textarea "X-APIGW360-Debug"
click at [745, 363] on div at bounding box center [812, 376] width 287 height 40
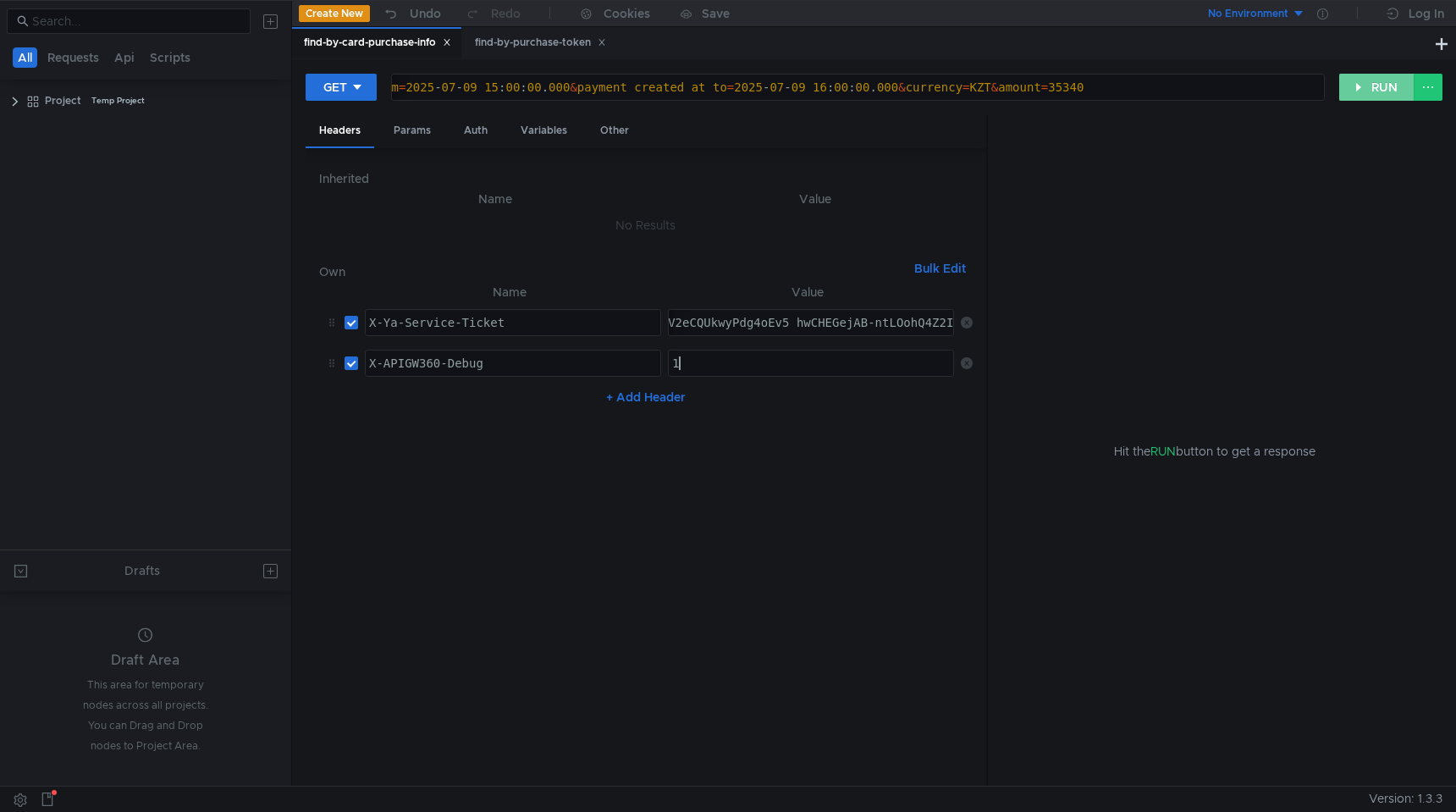
type textarea "1"
click at [1350, 92] on button "RUN" at bounding box center [1377, 88] width 76 height 27
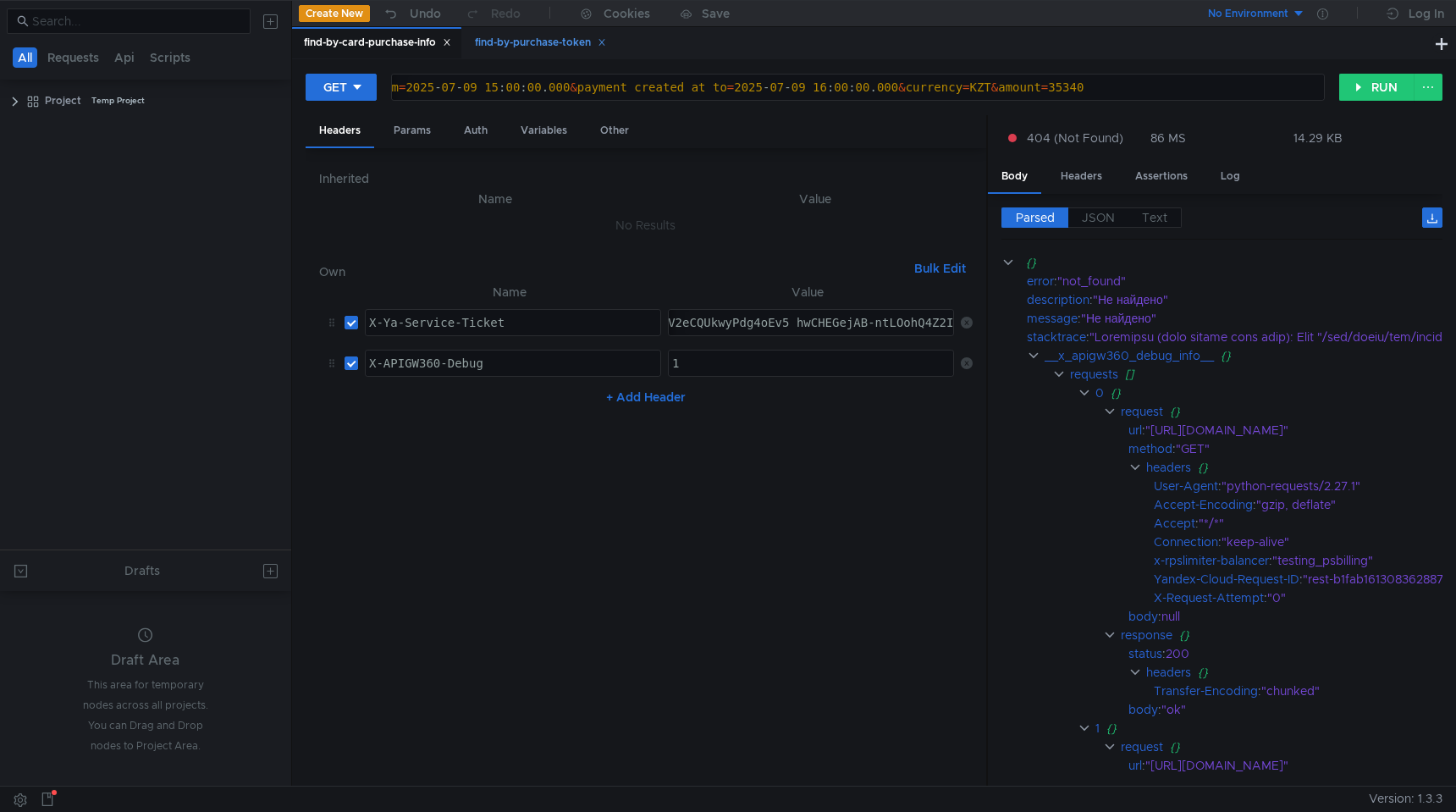
click at [541, 48] on div "find-by-purchase-token" at bounding box center [540, 42] width 131 height 18
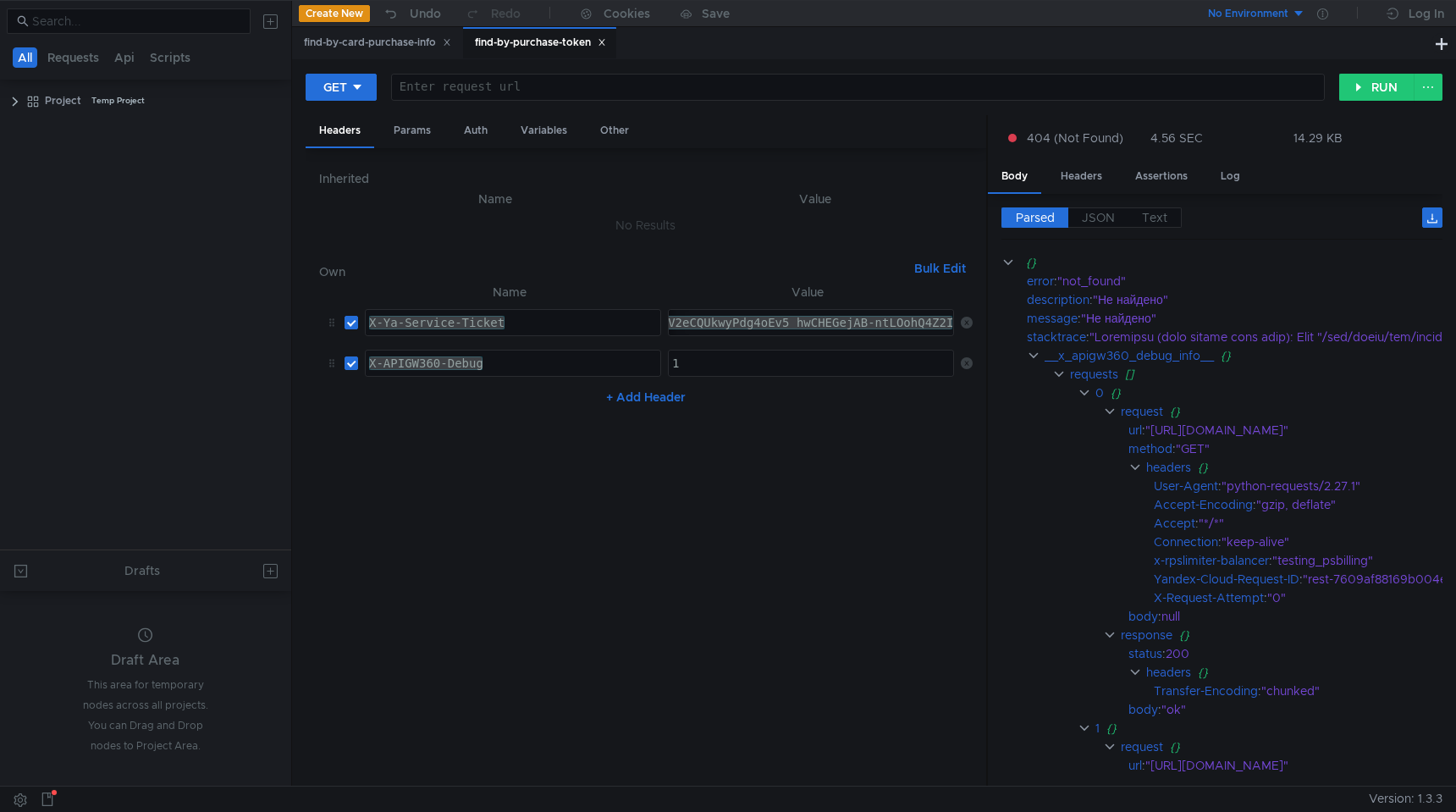
click at [536, 82] on div at bounding box center [858, 100] width 932 height 40
paste textarea "https://intapi-psbilling-2.dev.cloud-api.dst.yandex.net/v1/psbilling/users/paym…"
type textarea "https://intapi-psbilling-2.dev.cloud-api.dst.yandex.net/v1/psbilling/users/paym…"
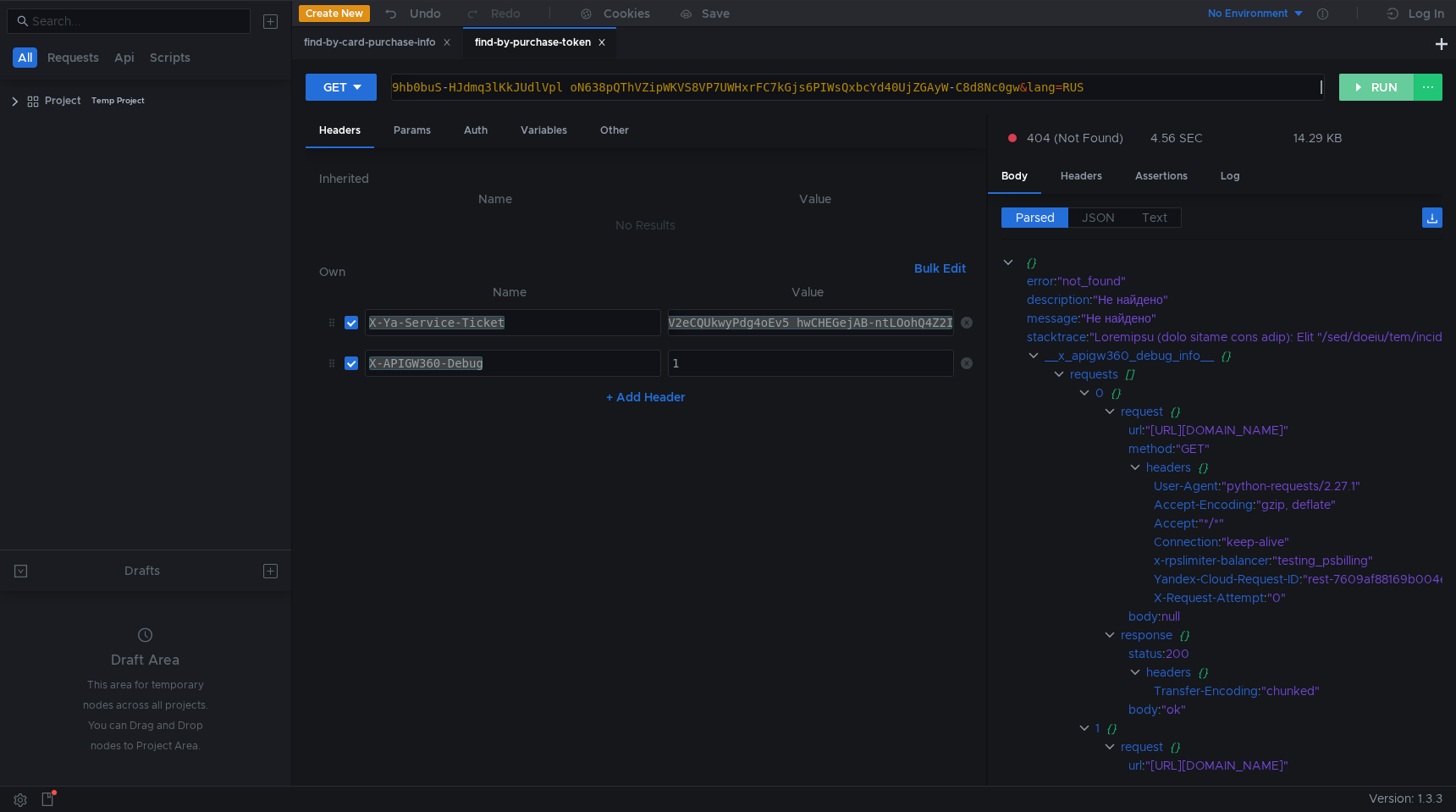
click at [1380, 88] on button "RUN" at bounding box center [1377, 88] width 76 height 27
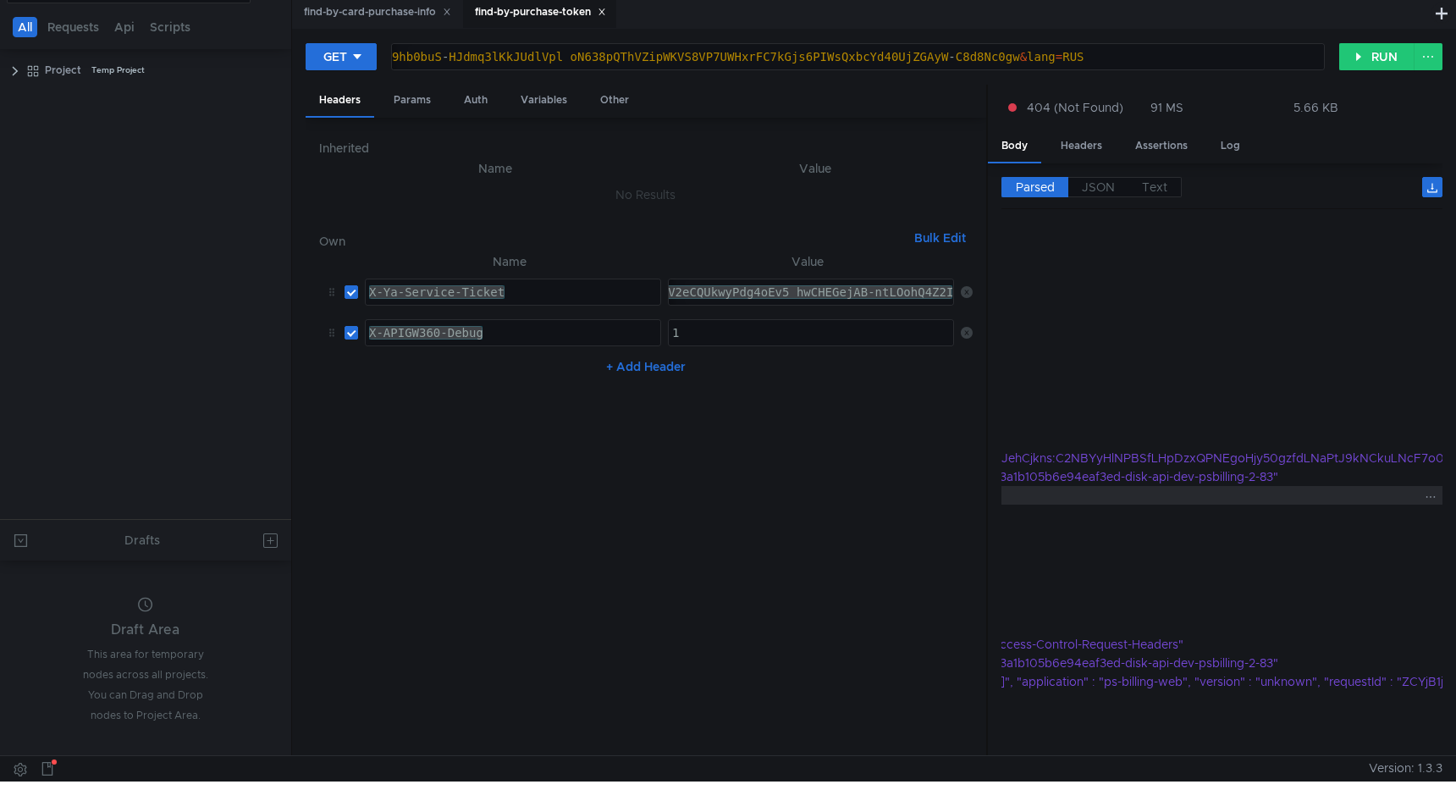
scroll to position [452, 443]
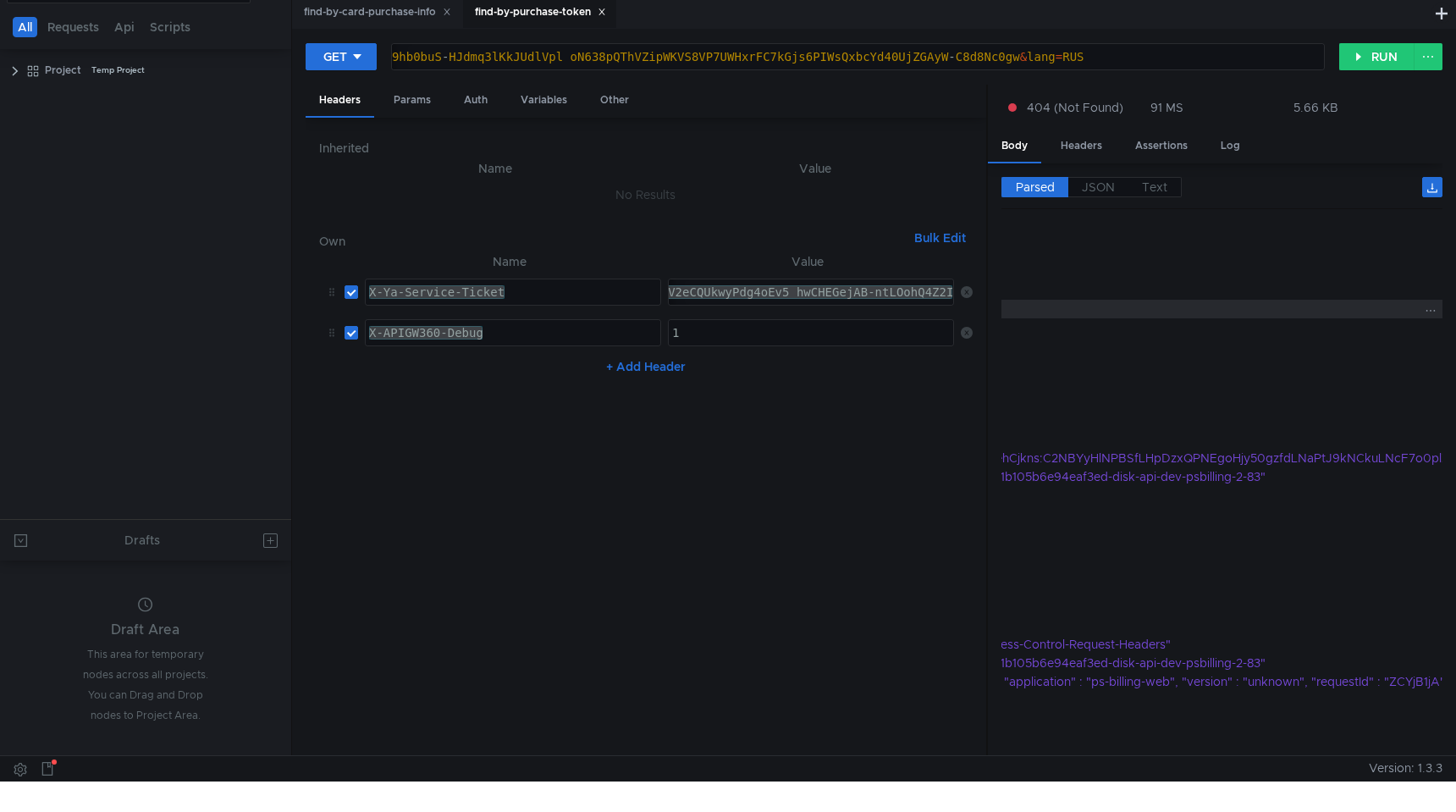
copy div "find_by_purchase_token"
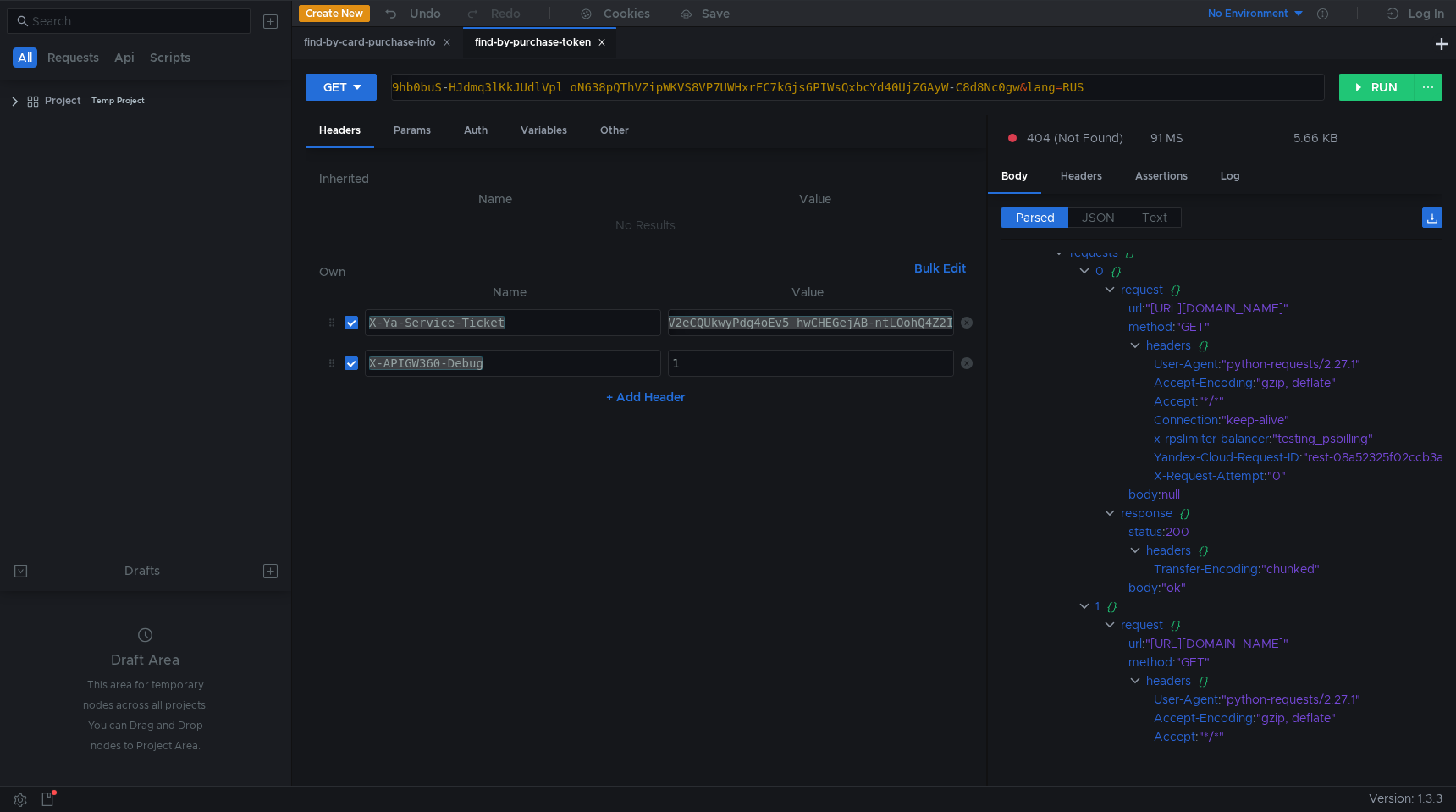
scroll to position [0, 0]
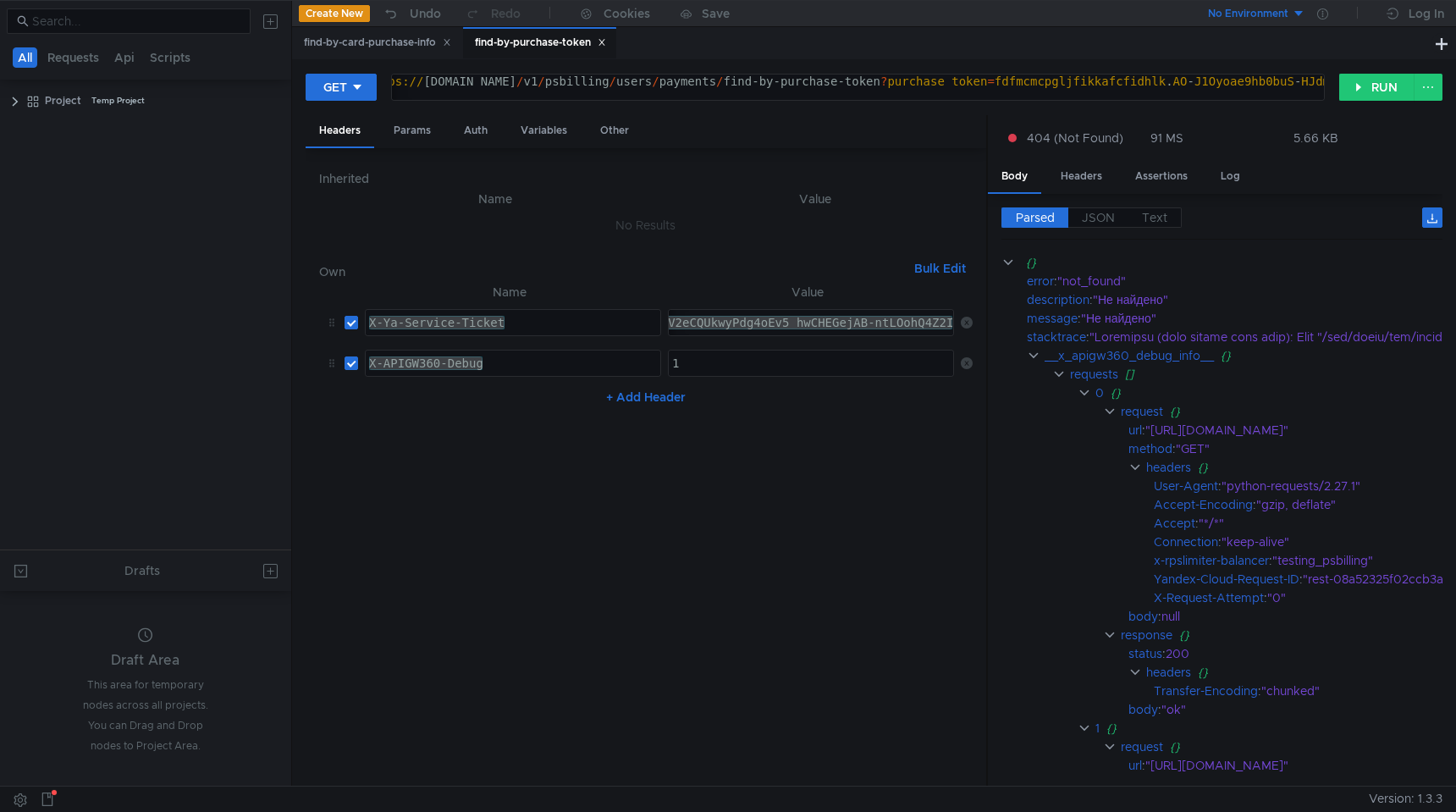
click at [1174, 84] on div "https:// intapi-psbilling-2.dev.cloud-api.dst.yandex.net / v1 / psbilling / use…" at bounding box center [1270, 94] width 1813 height 40
click at [325, 36] on div "find-by-card-purchase-info" at bounding box center [378, 42] width 148 height 18
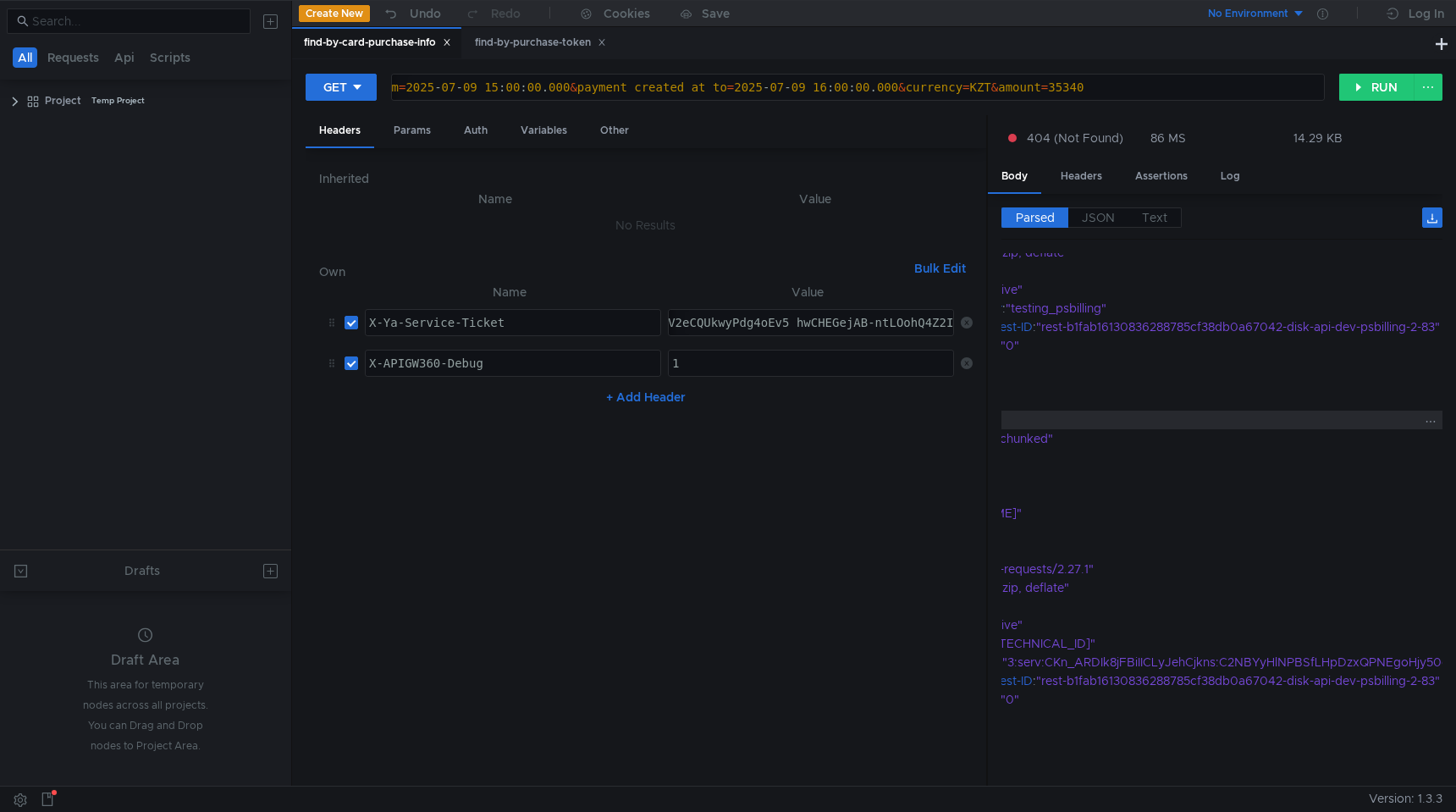
scroll to position [274, 270]
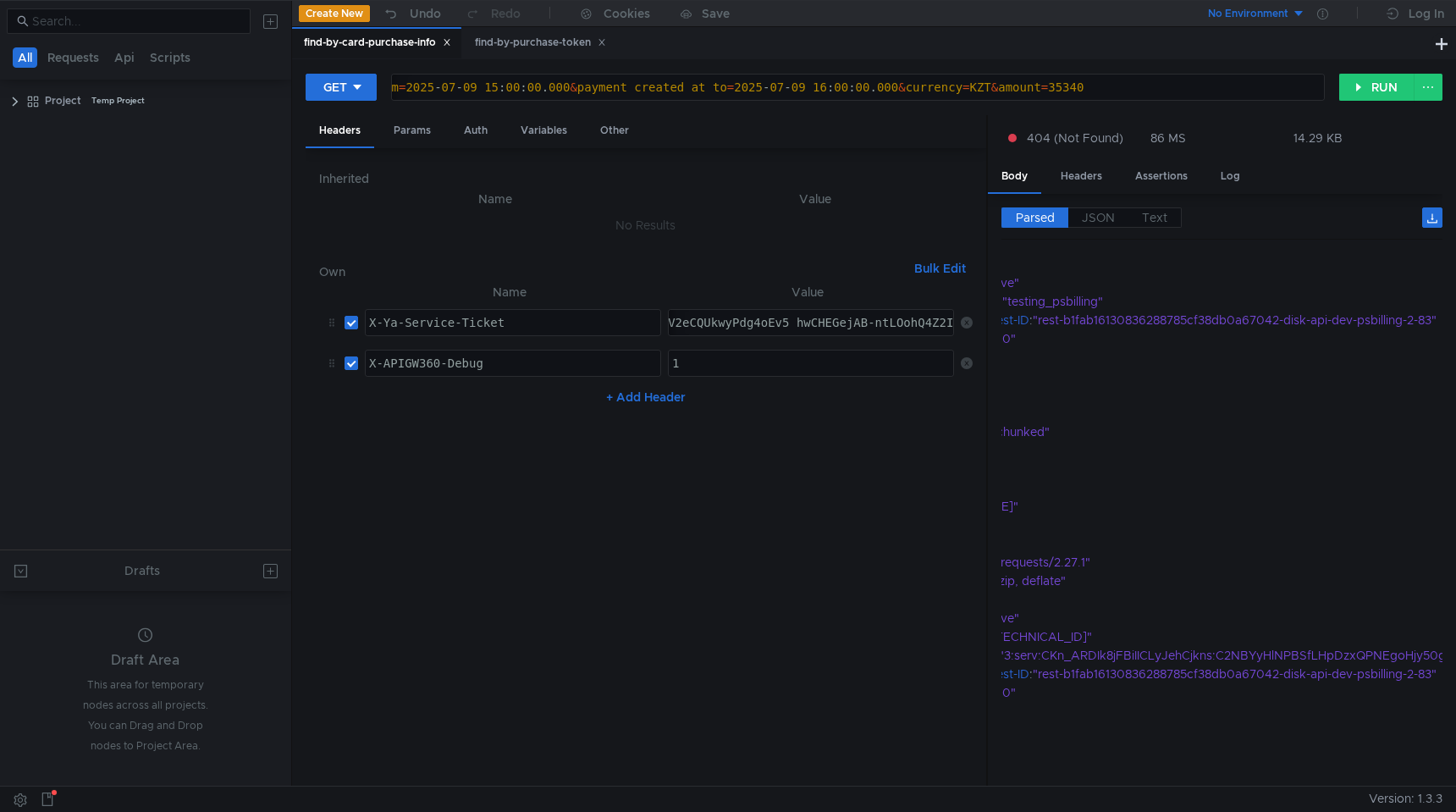
click at [814, 90] on div "https:// [DOMAIN_NAME] / v1 / users / payments / find-by-card-purchase-info ? c…" at bounding box center [477, 100] width 1692 height 40
click at [440, 94] on div "https:// [DOMAIN_NAME] / v1 / users / payments / find-by-card-purchase-info ? c…" at bounding box center [477, 100] width 1692 height 40
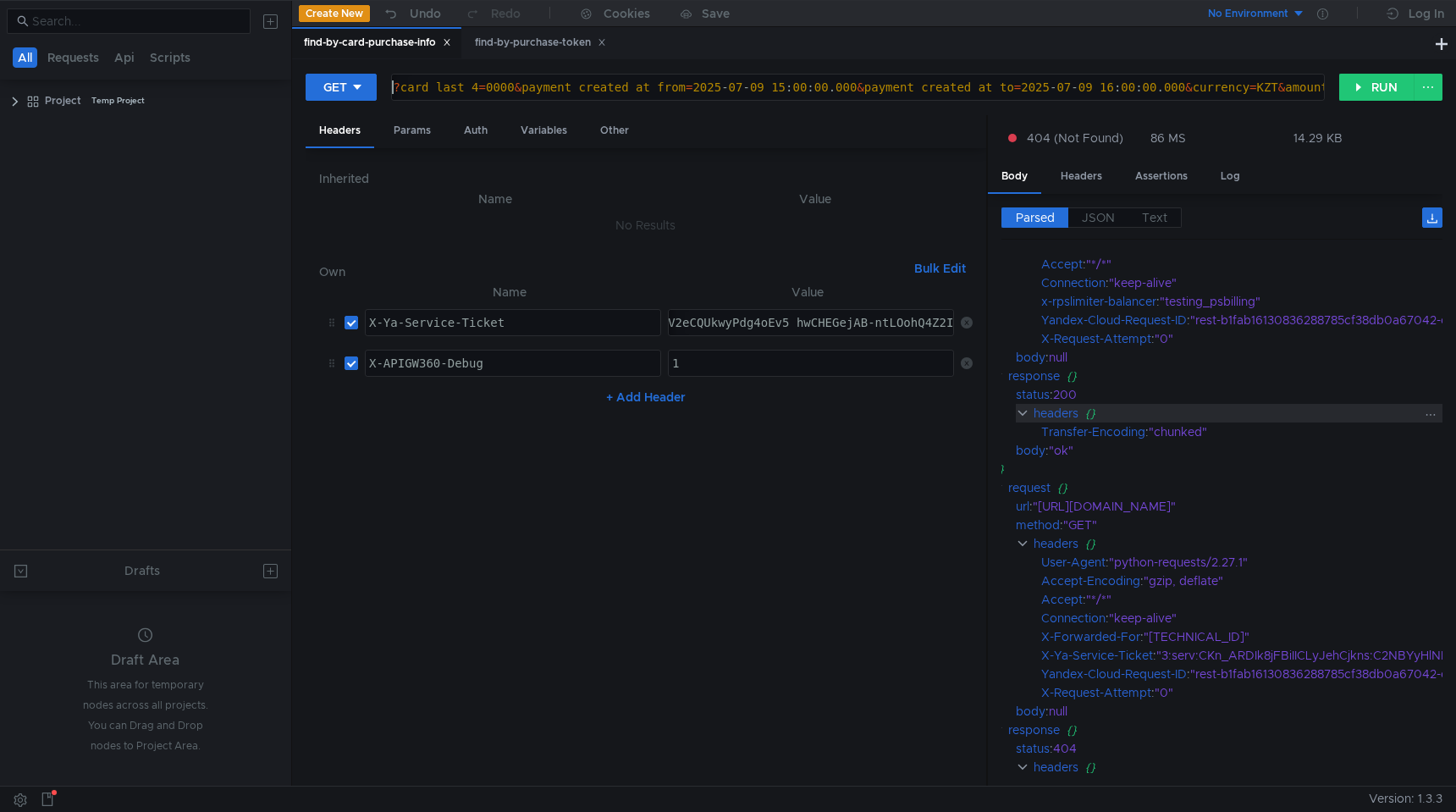
scroll to position [0, 112]
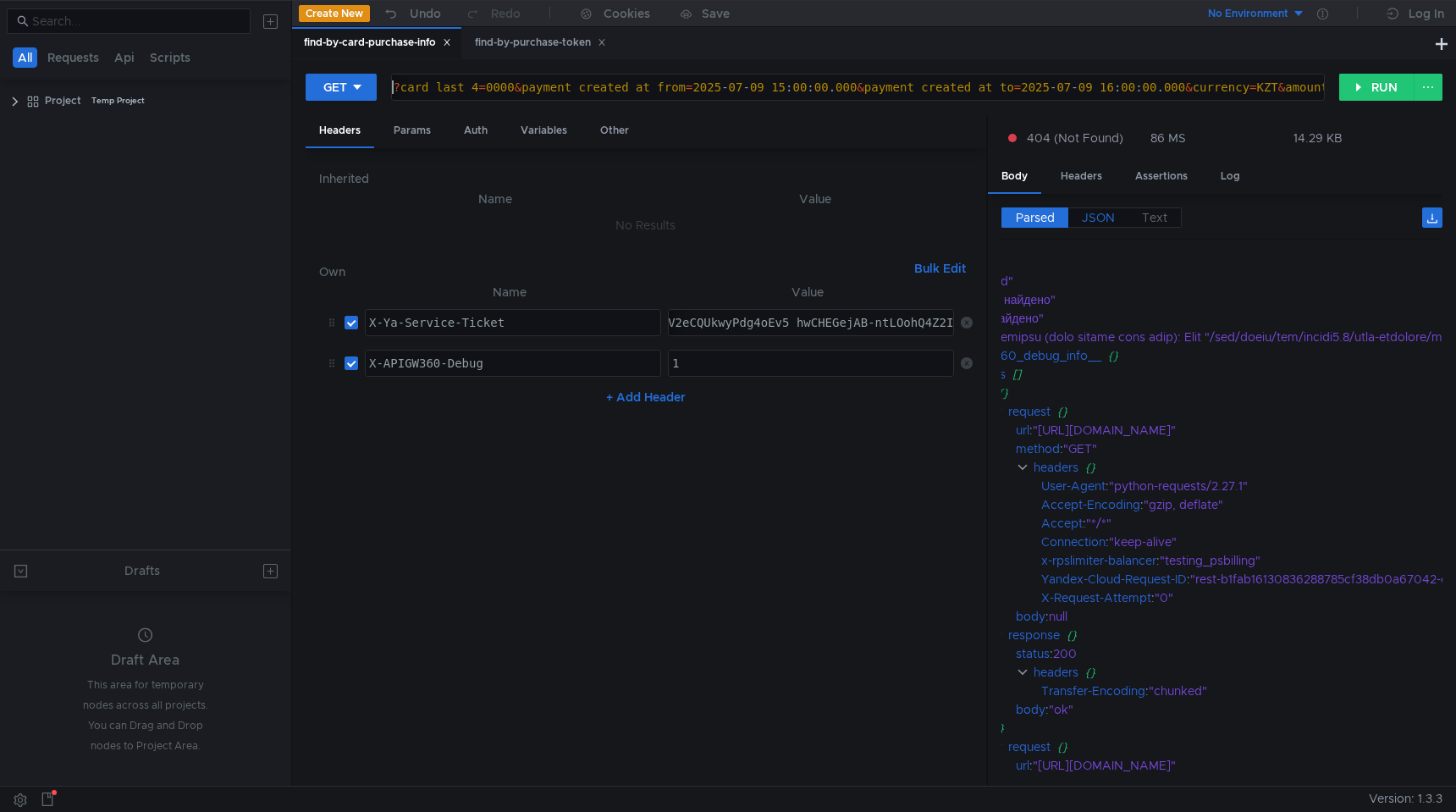
click at [1101, 217] on span "JSON" at bounding box center [1098, 218] width 33 height 15
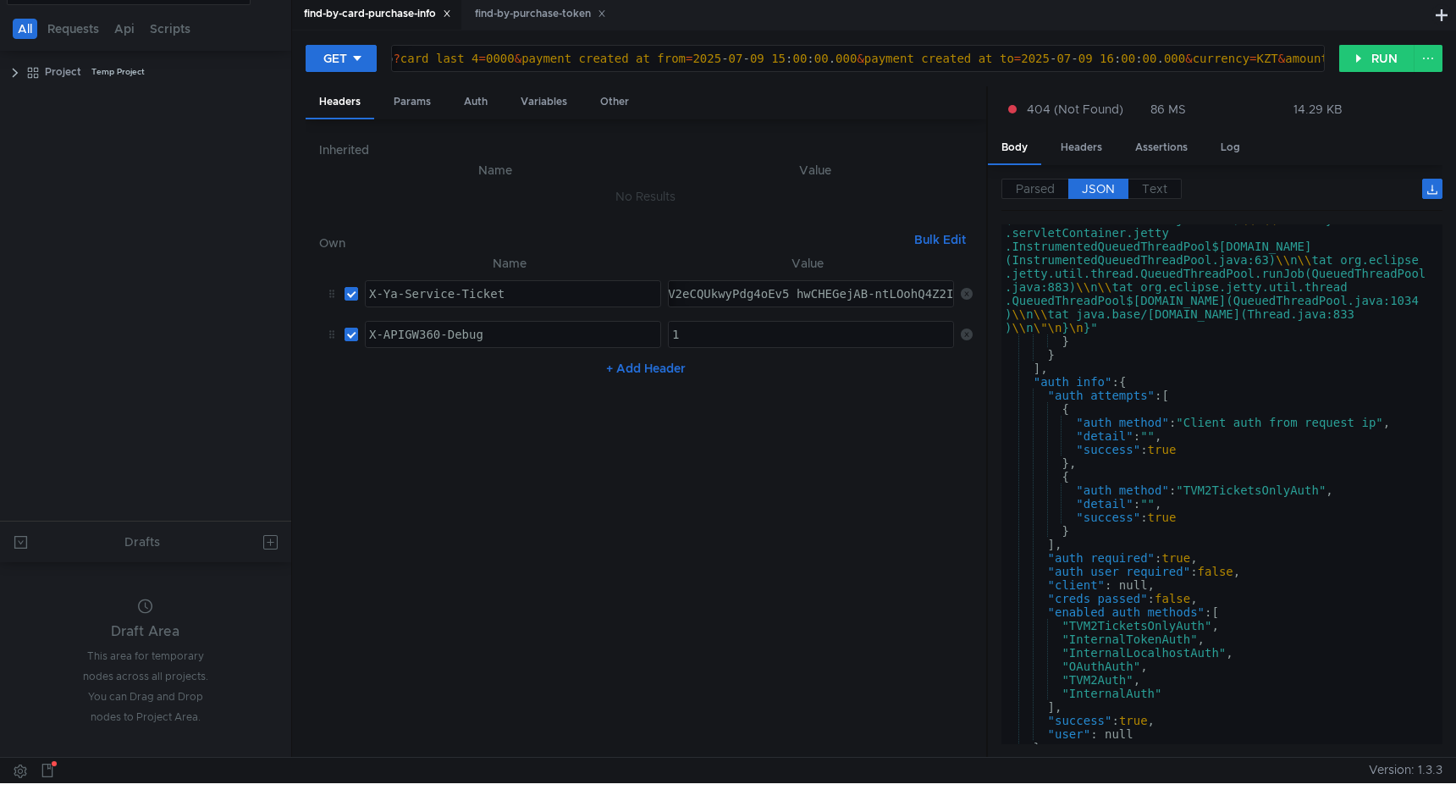
scroll to position [3961, 0]
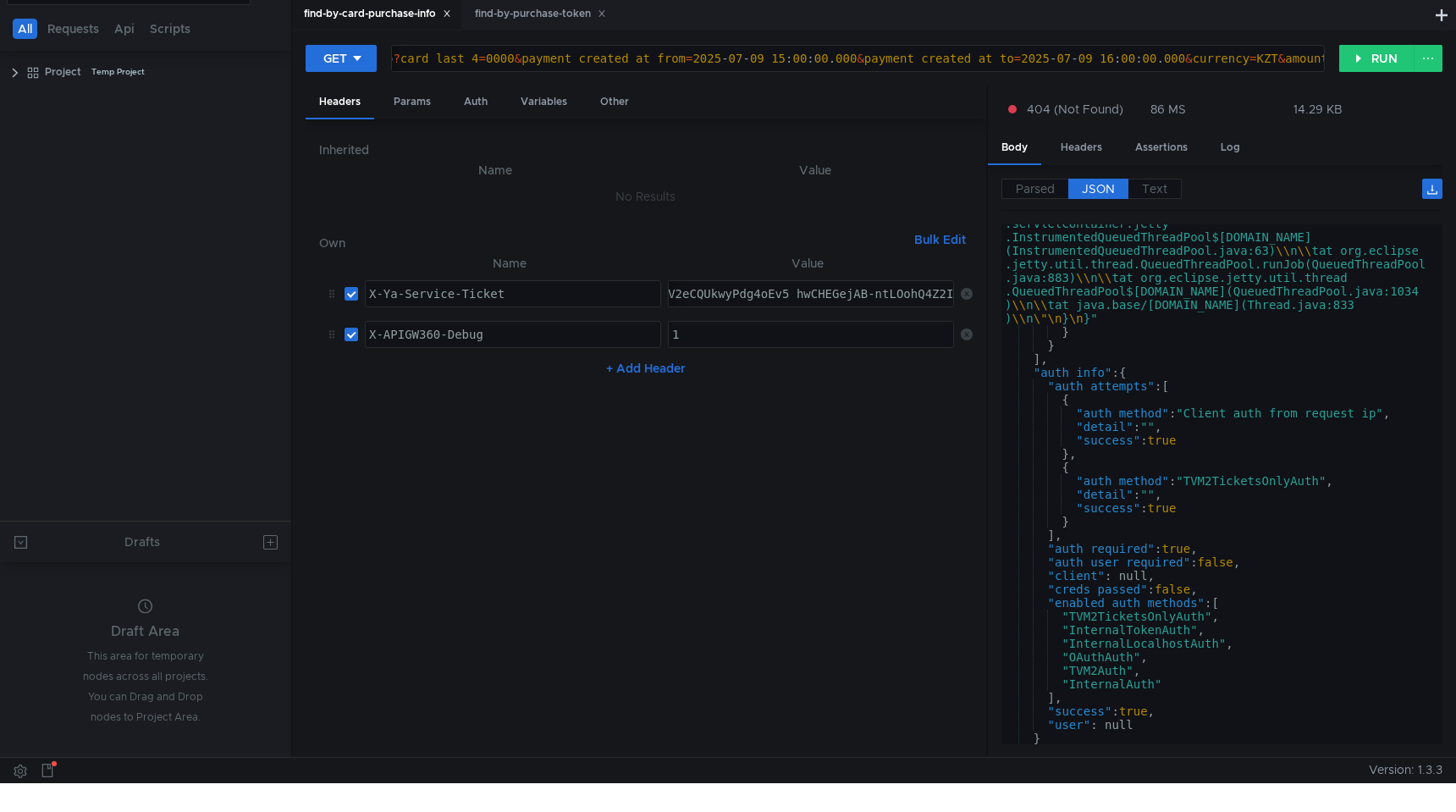
click at [409, 15] on div "find-by-card-purchase-info" at bounding box center [378, 14] width 148 height 18
click at [509, 19] on div "find-by-purchase-token" at bounding box center [540, 14] width 131 height 18
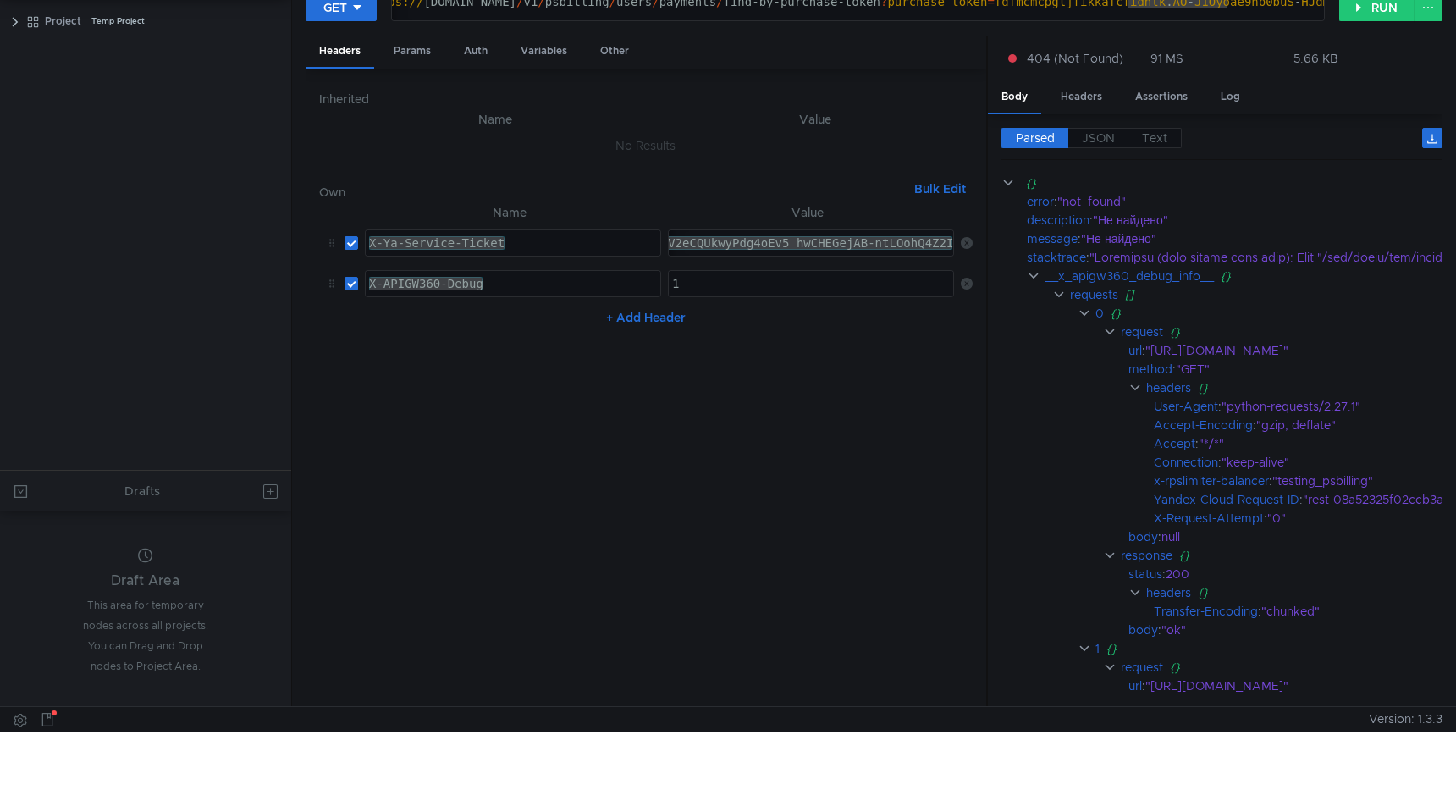
scroll to position [0, 0]
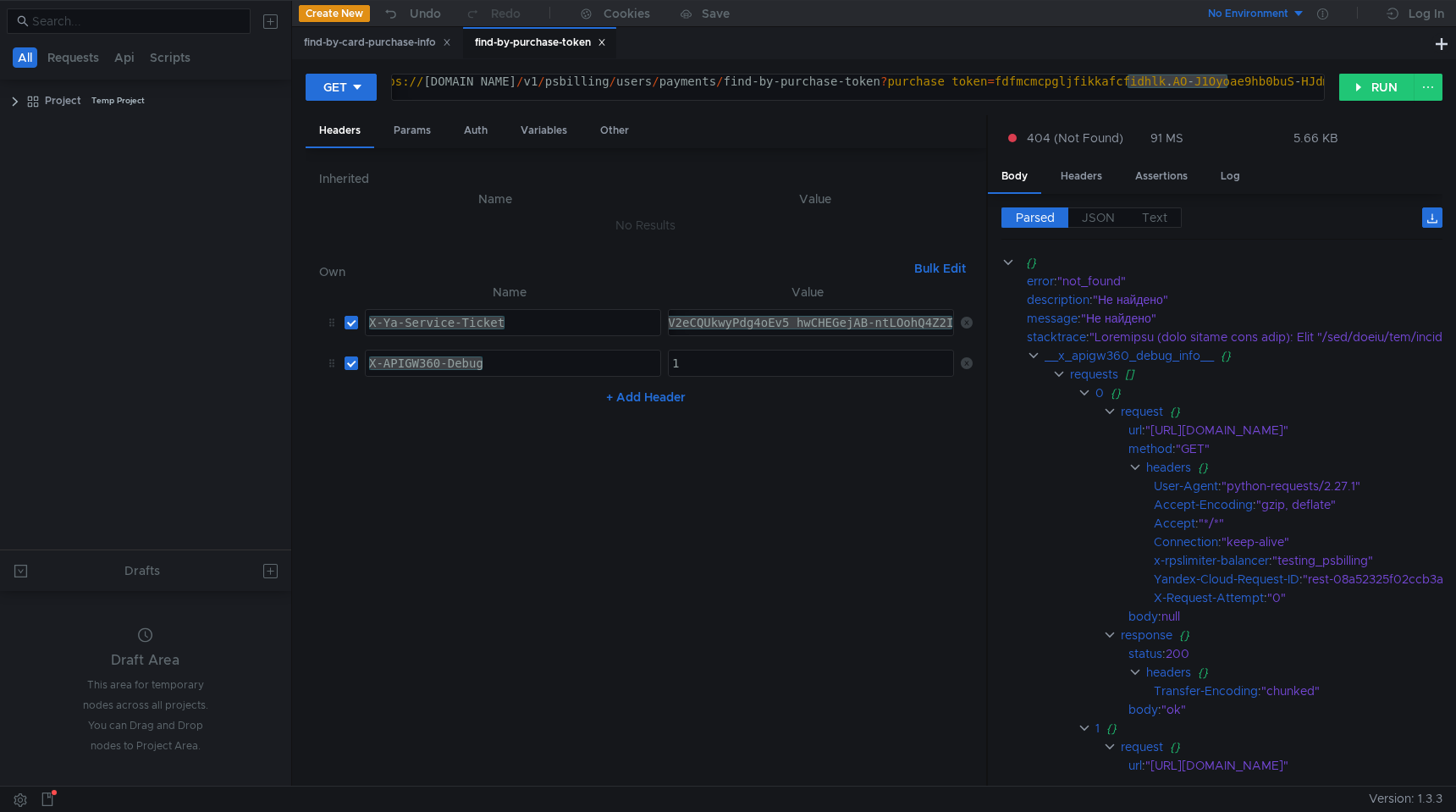
click at [516, 40] on div "find-by-purchase-token" at bounding box center [540, 42] width 131 height 18
click at [380, 49] on div "find-by-card-purchase-info" at bounding box center [378, 42] width 148 height 18
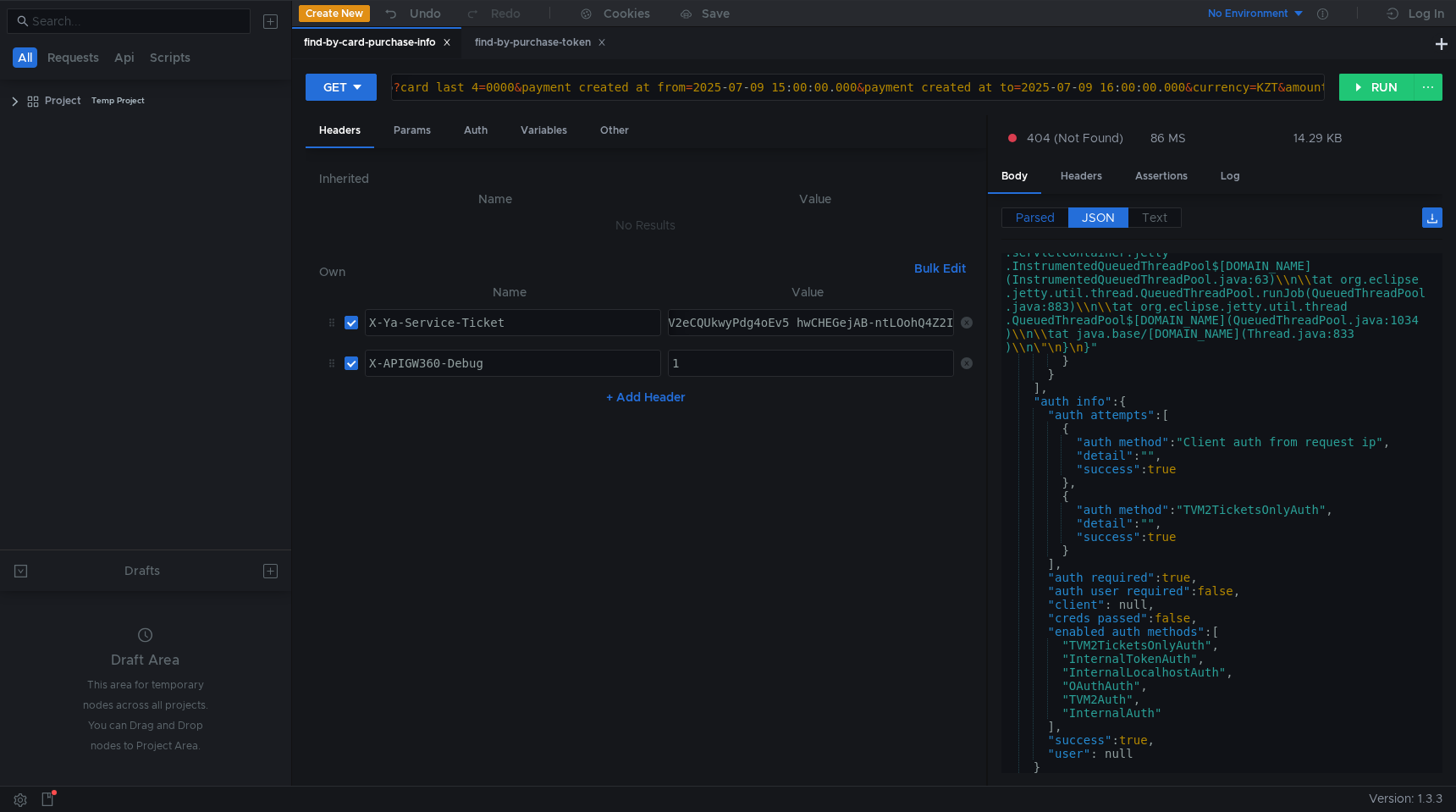
click at [1034, 211] on span "Parsed" at bounding box center [1034, 218] width 39 height 15
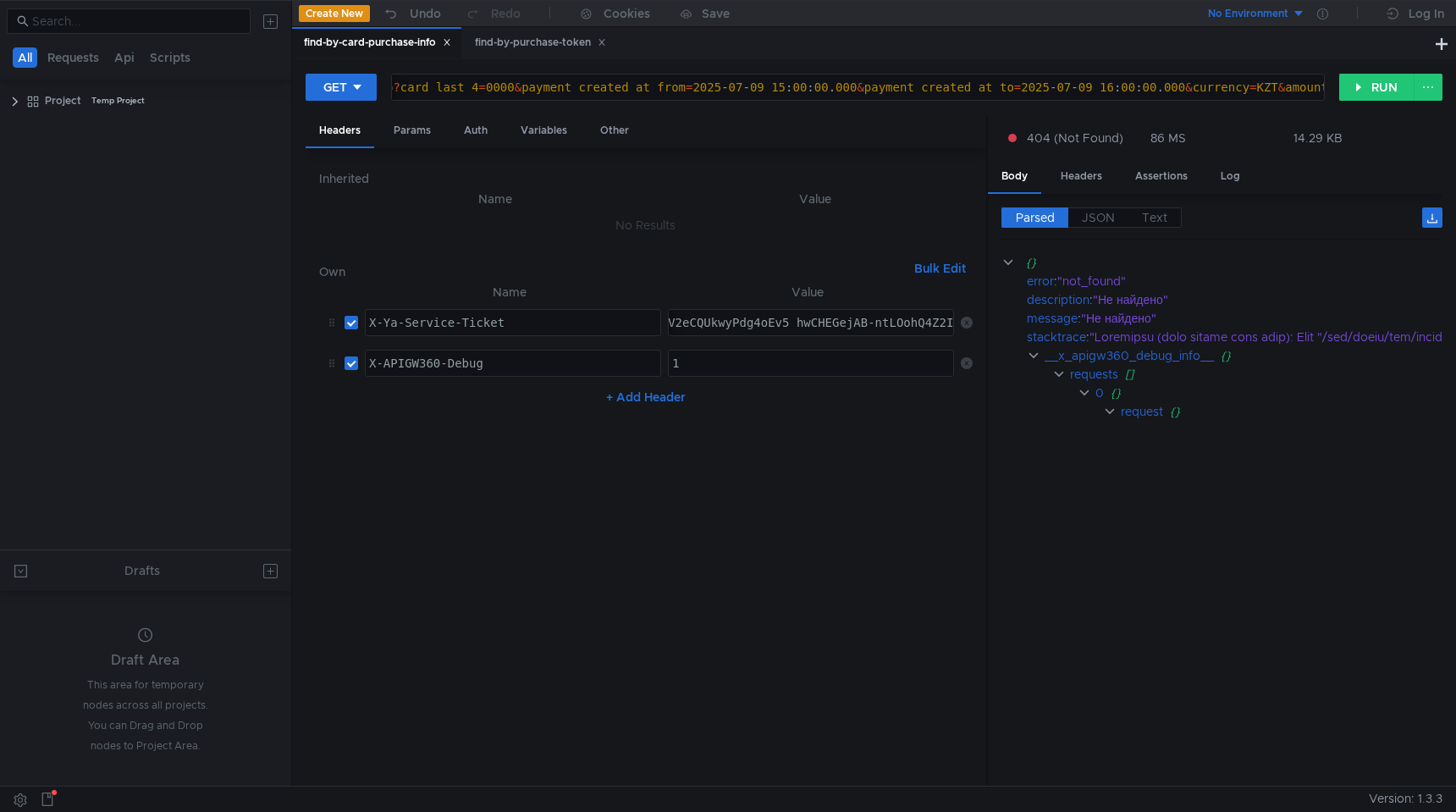
click at [1044, 221] on span "Parsed" at bounding box center [1034, 218] width 39 height 15
click at [1114, 413] on clr-icon at bounding box center [1110, 411] width 14 height 14
click at [1032, 358] on clr-icon at bounding box center [1034, 355] width 14 height 14
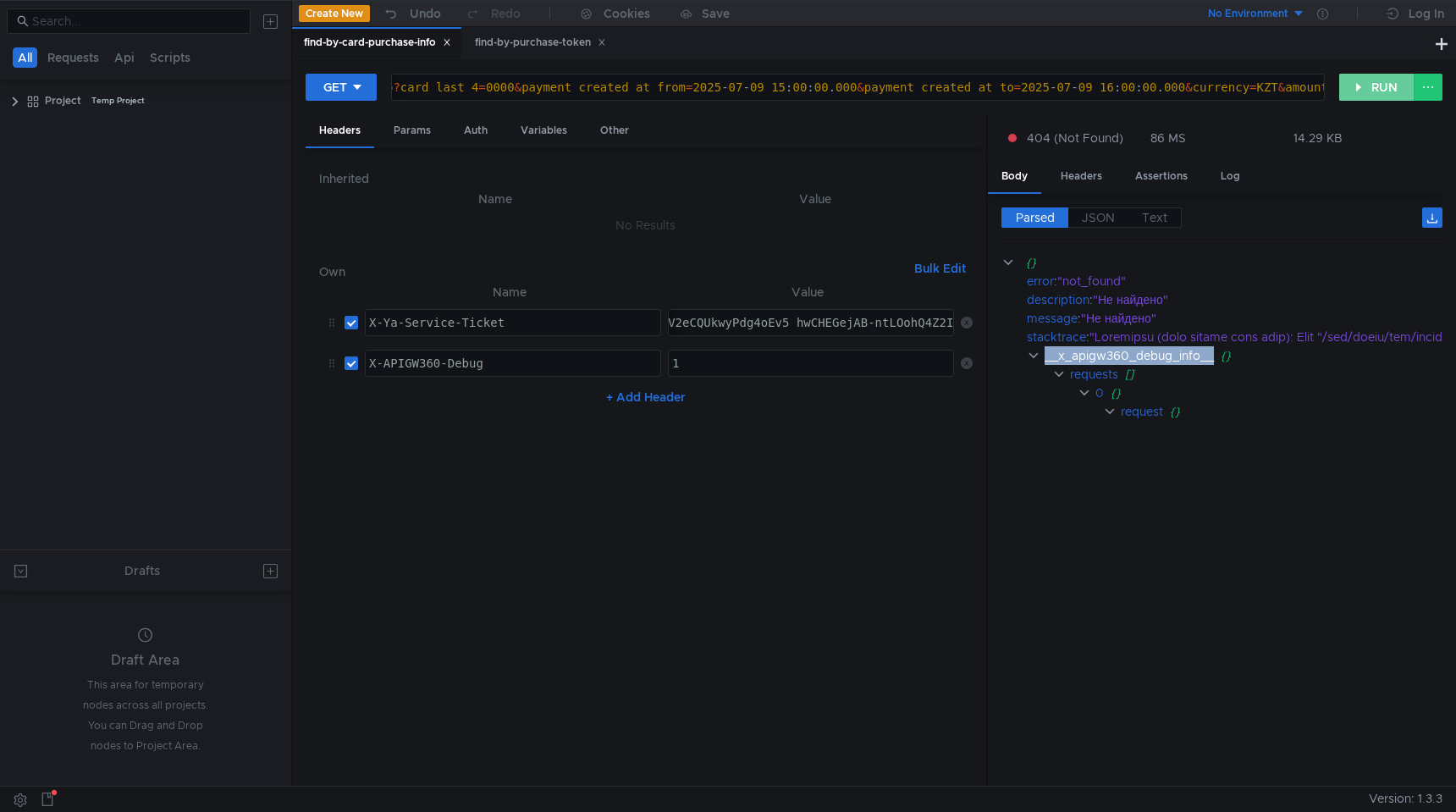
click at [1393, 74] on button "RUN" at bounding box center [1377, 88] width 76 height 27
click at [1027, 354] on clr-icon at bounding box center [1034, 355] width 14 height 14
click at [1106, 215] on span "JSON" at bounding box center [1098, 218] width 33 height 15
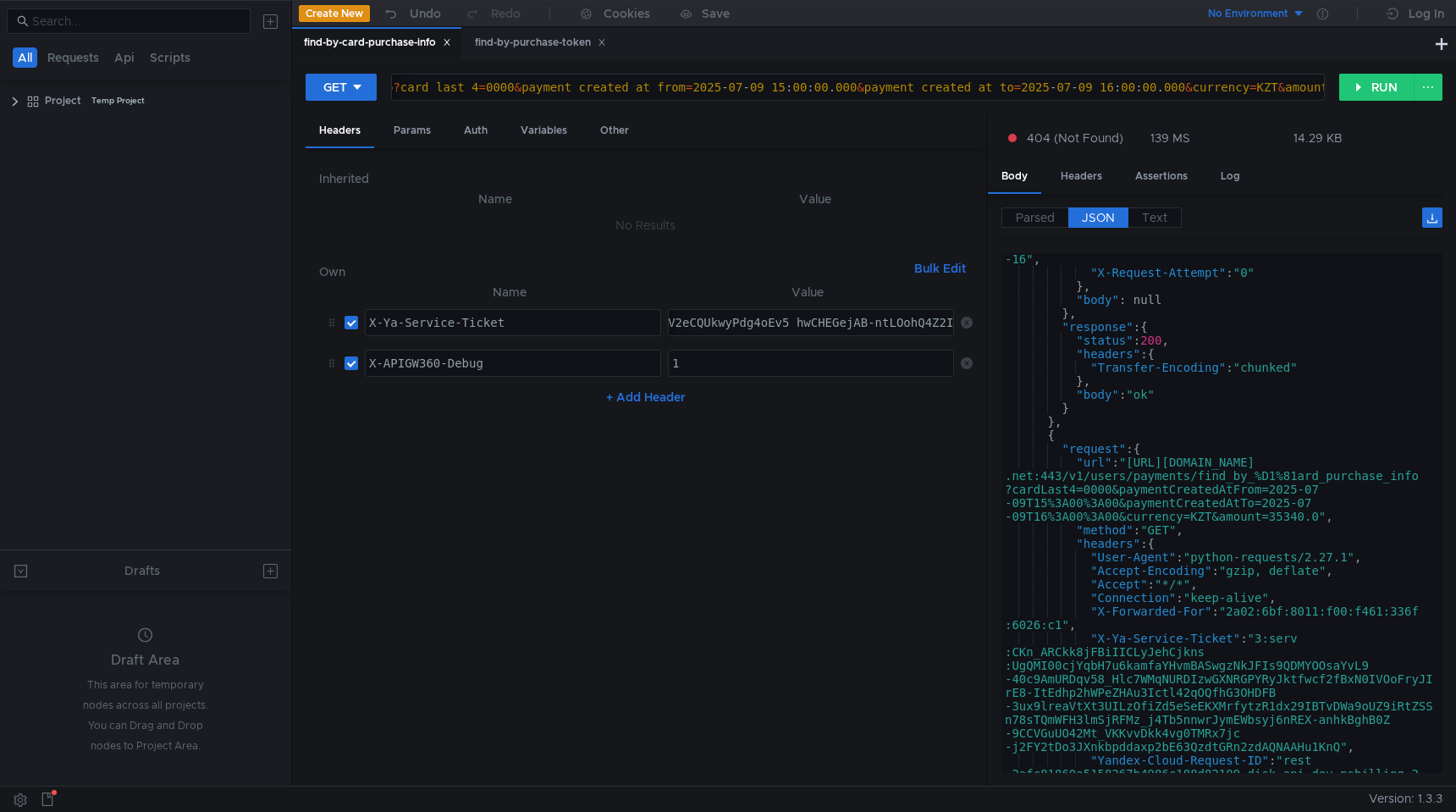
scroll to position [881, 0]
click at [545, 36] on div "find-by-purchase-token" at bounding box center [540, 42] width 131 height 18
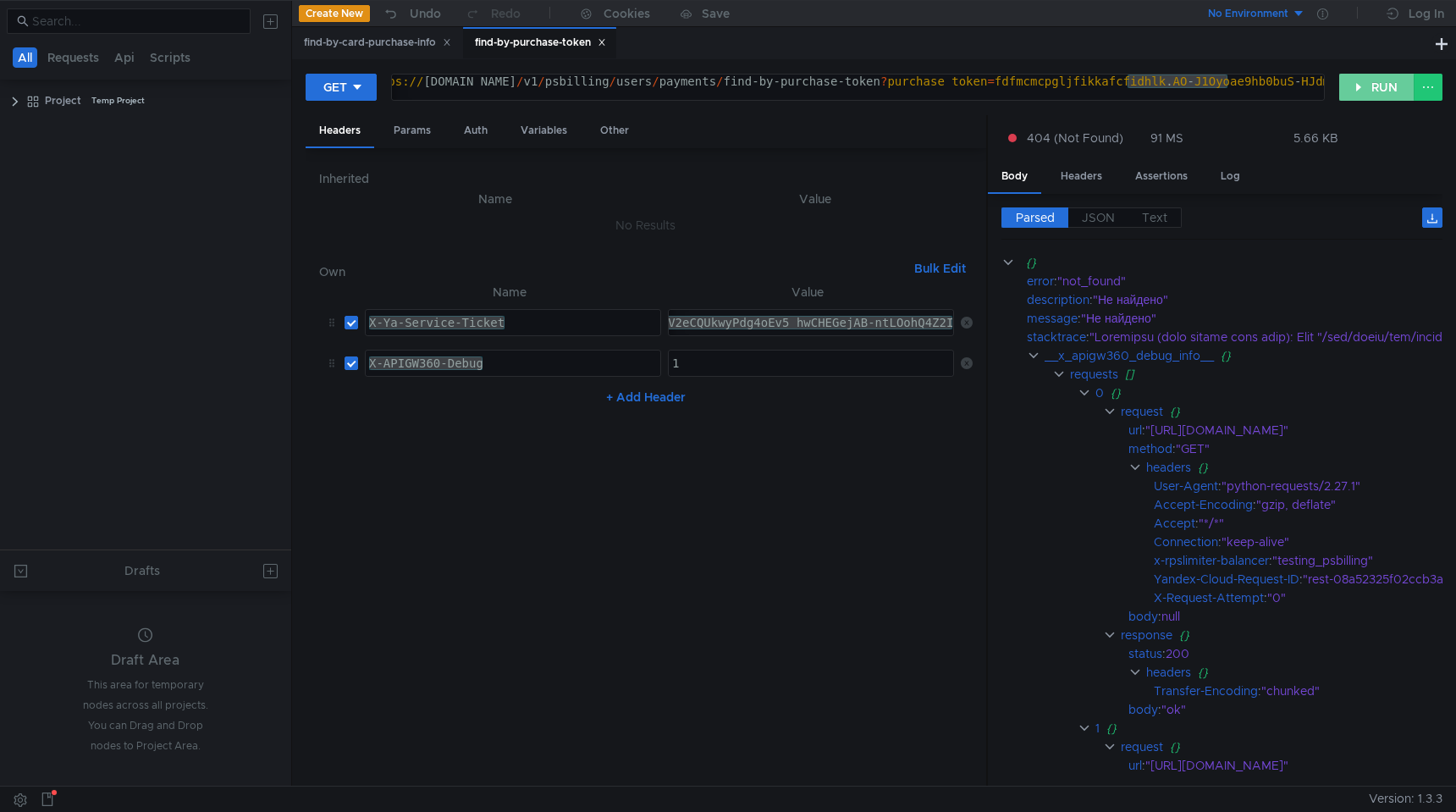
click at [1386, 90] on button "RUN" at bounding box center [1377, 88] width 76 height 27
click at [339, 47] on div "find-by-card-purchase-info" at bounding box center [378, 42] width 148 height 18
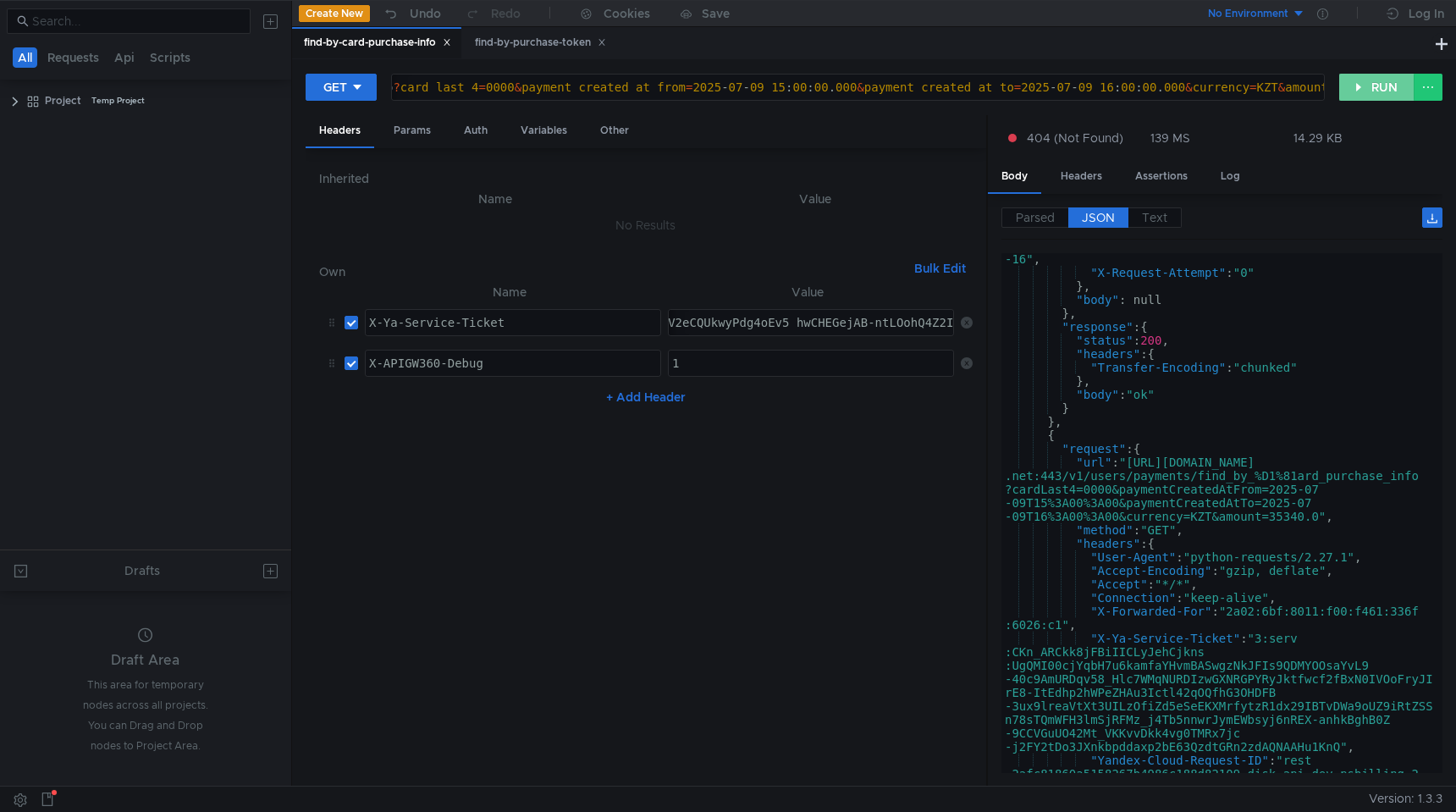
click at [1401, 100] on button "RUN" at bounding box center [1377, 88] width 76 height 27
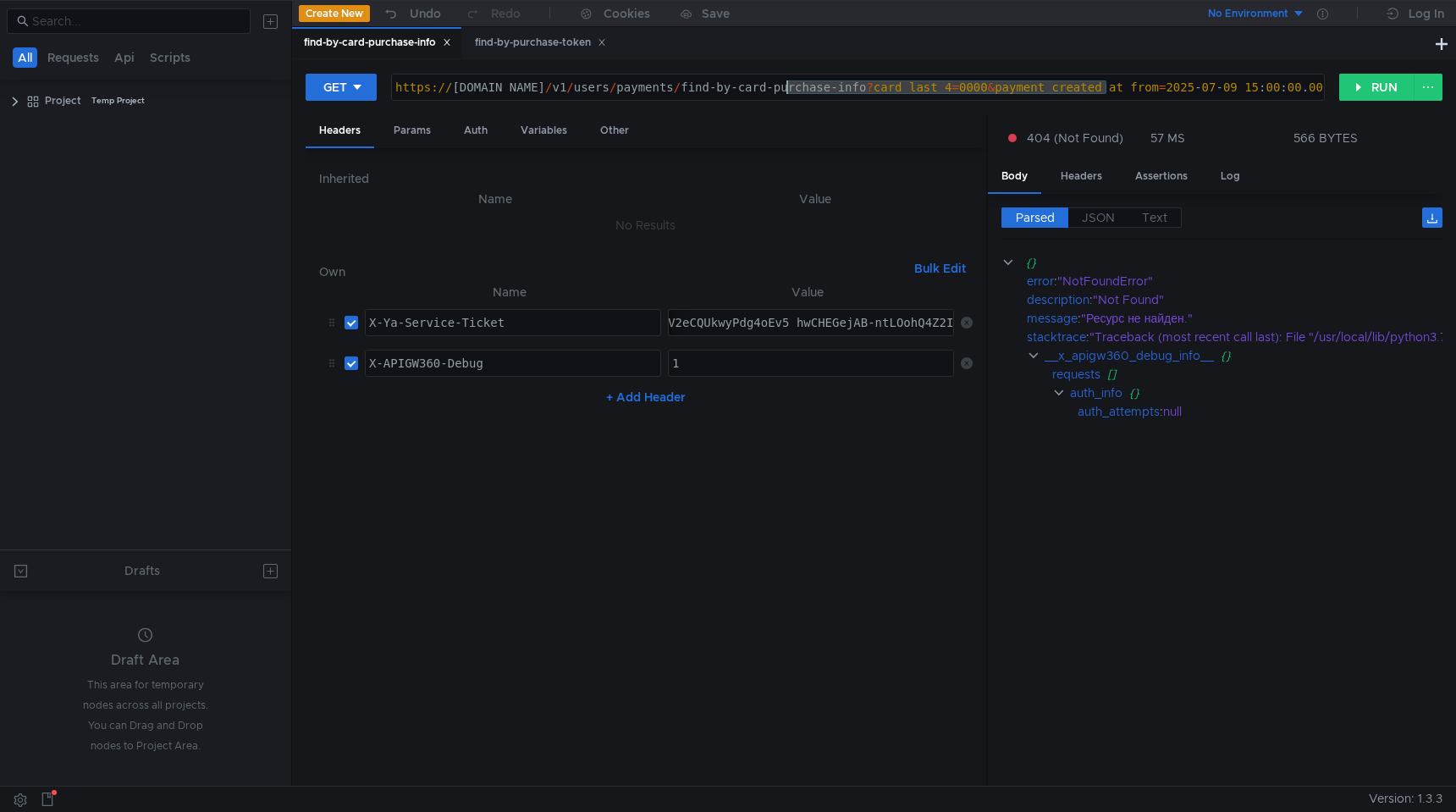
drag, startPoint x: 632, startPoint y: 90, endPoint x: 787, endPoint y: 92, distance: 155.0
click at [787, 93] on div "https:// [DOMAIN_NAME] / v1 / users / payments / find-by-card-purchase-info ? c…" at bounding box center [1237, 100] width 1692 height 40
paste textarea "psbilling/"
type textarea "[URL][DOMAIN_NAME][DATE] 15:00:00.000&payment_created_at_to=[DATE] 16:00:00.000…"
click at [1384, 87] on button "RUN" at bounding box center [1377, 88] width 76 height 27
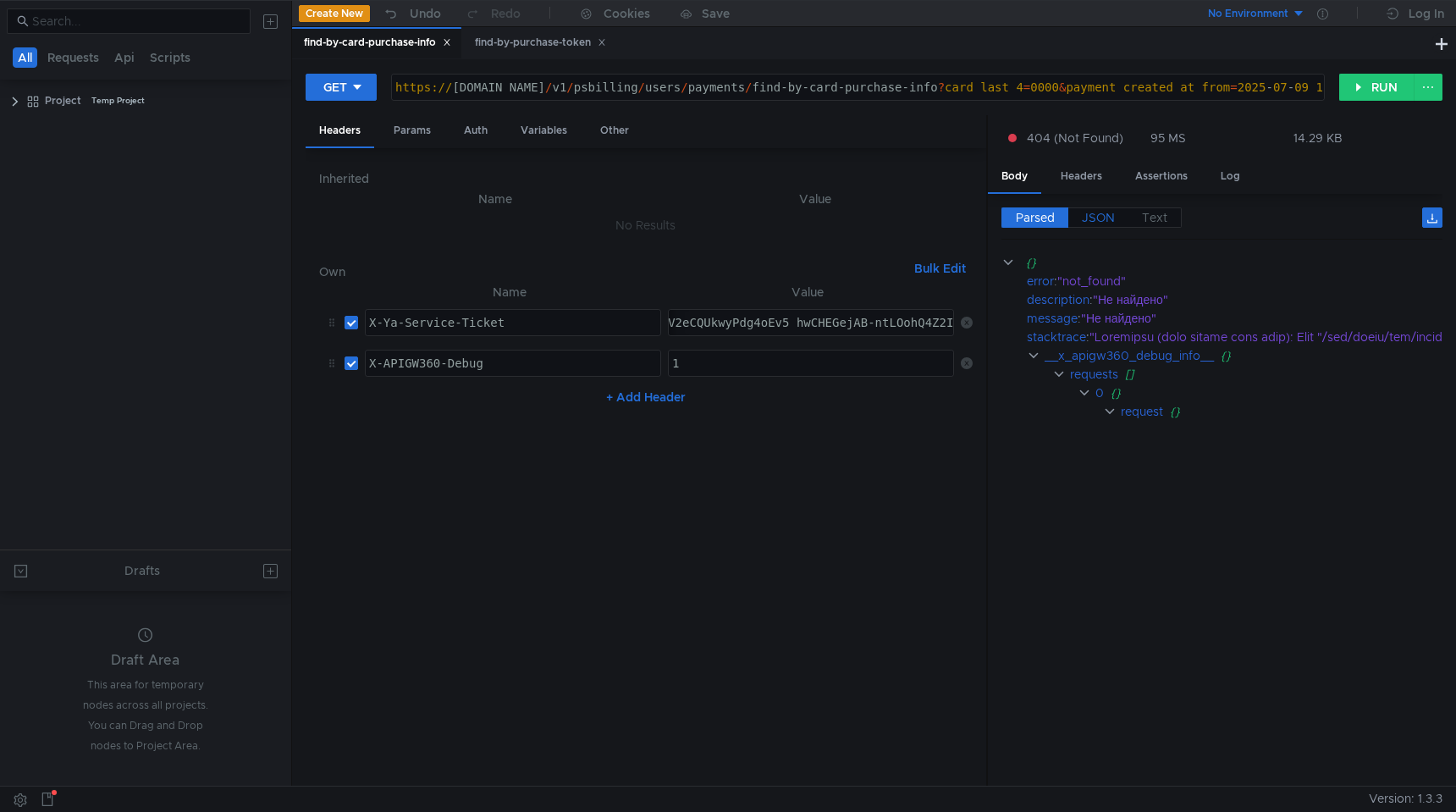
click at [1101, 215] on span "JSON" at bounding box center [1098, 218] width 33 height 15
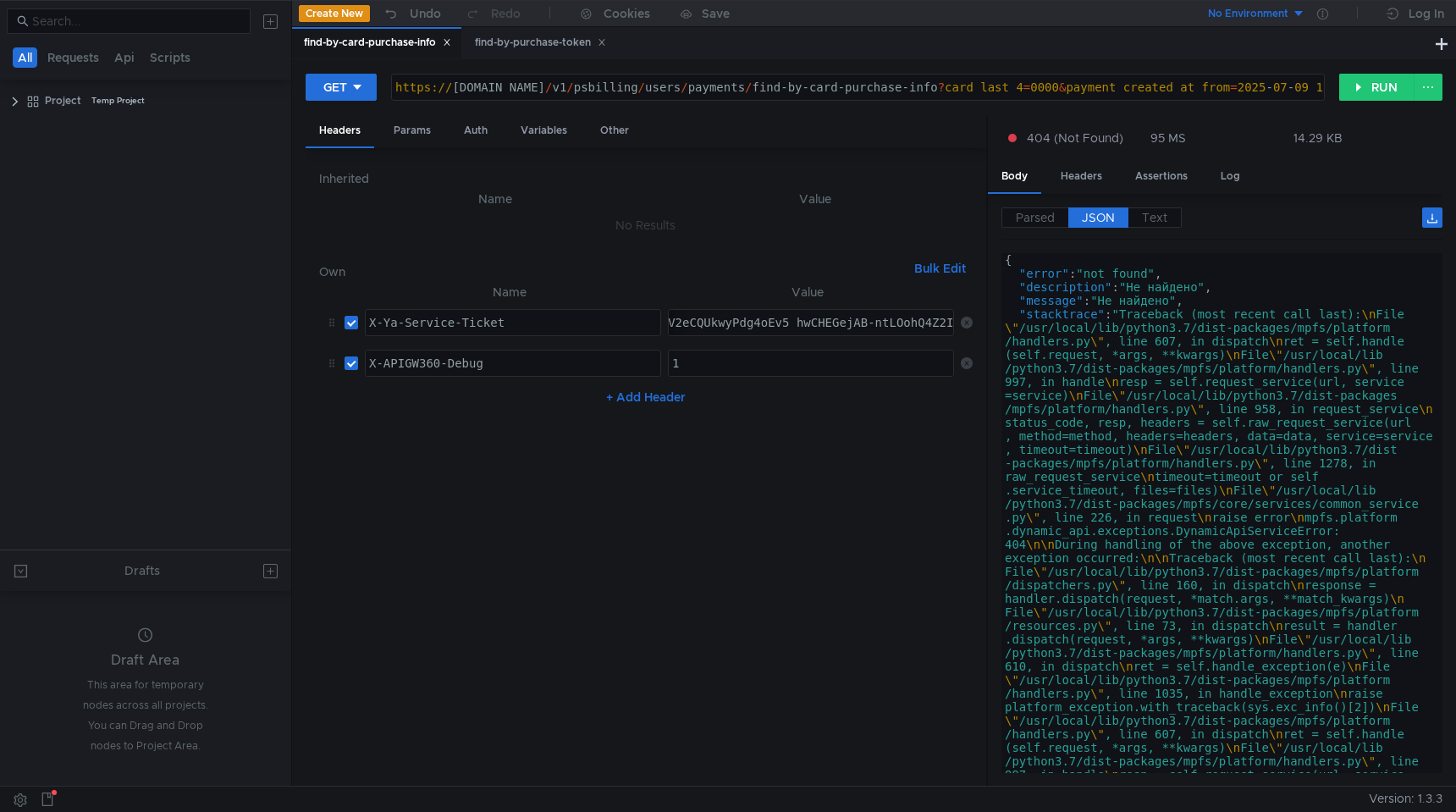
click at [1112, 229] on div "Parsed JSON Text" at bounding box center [1222, 223] width 441 height 32
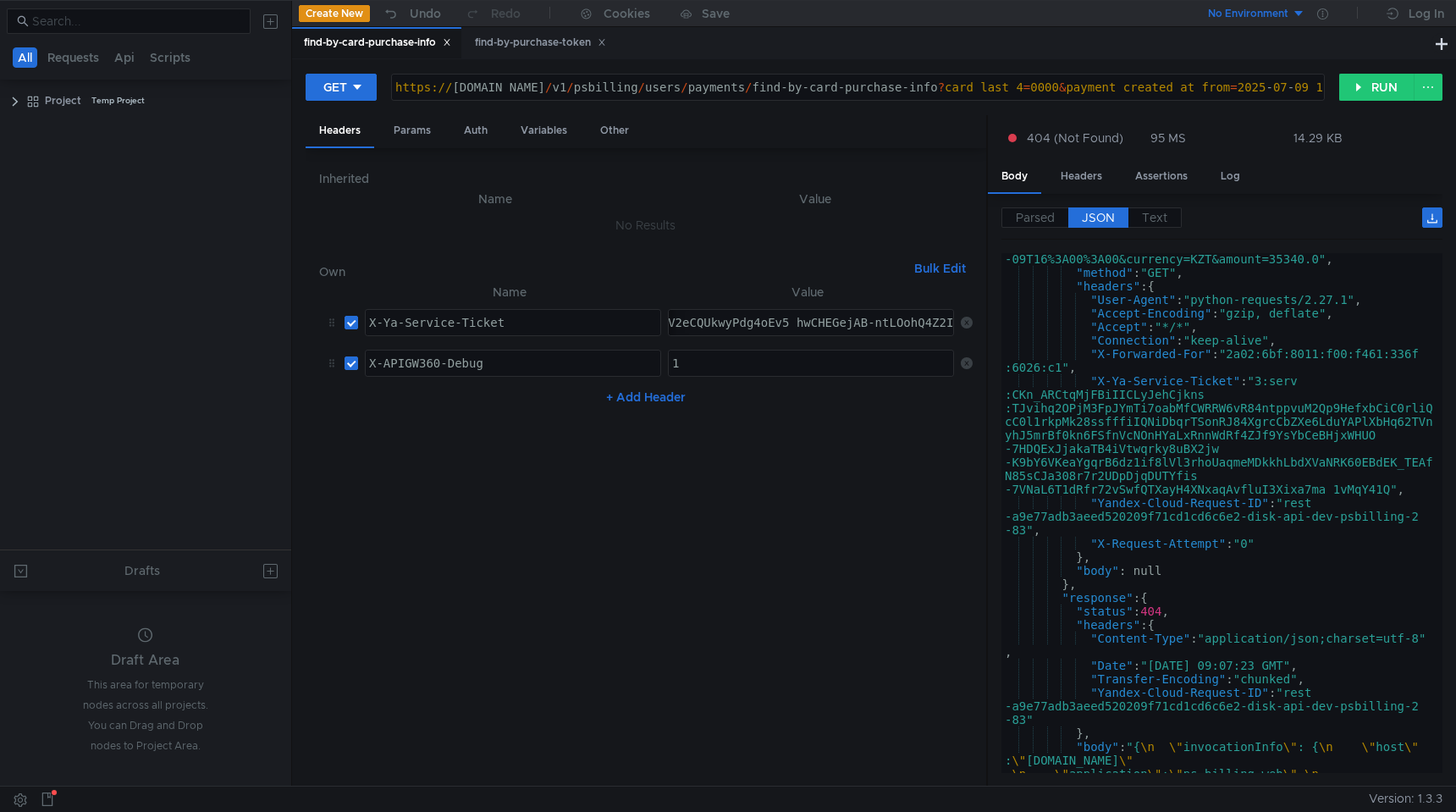
scroll to position [1147, 0]
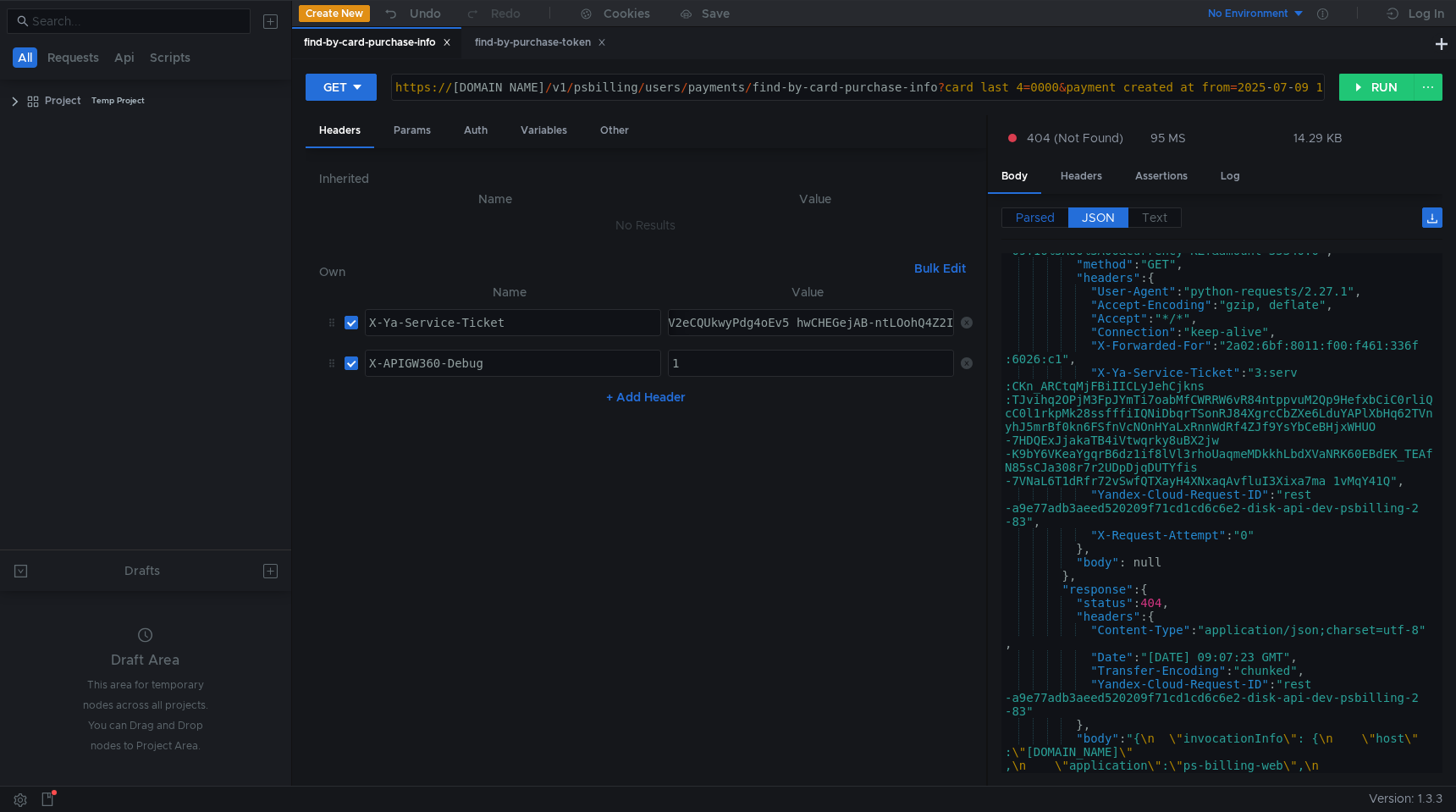
click at [1042, 216] on span "Parsed" at bounding box center [1034, 218] width 39 height 15
click at [1046, 216] on span "Parsed" at bounding box center [1034, 218] width 39 height 15
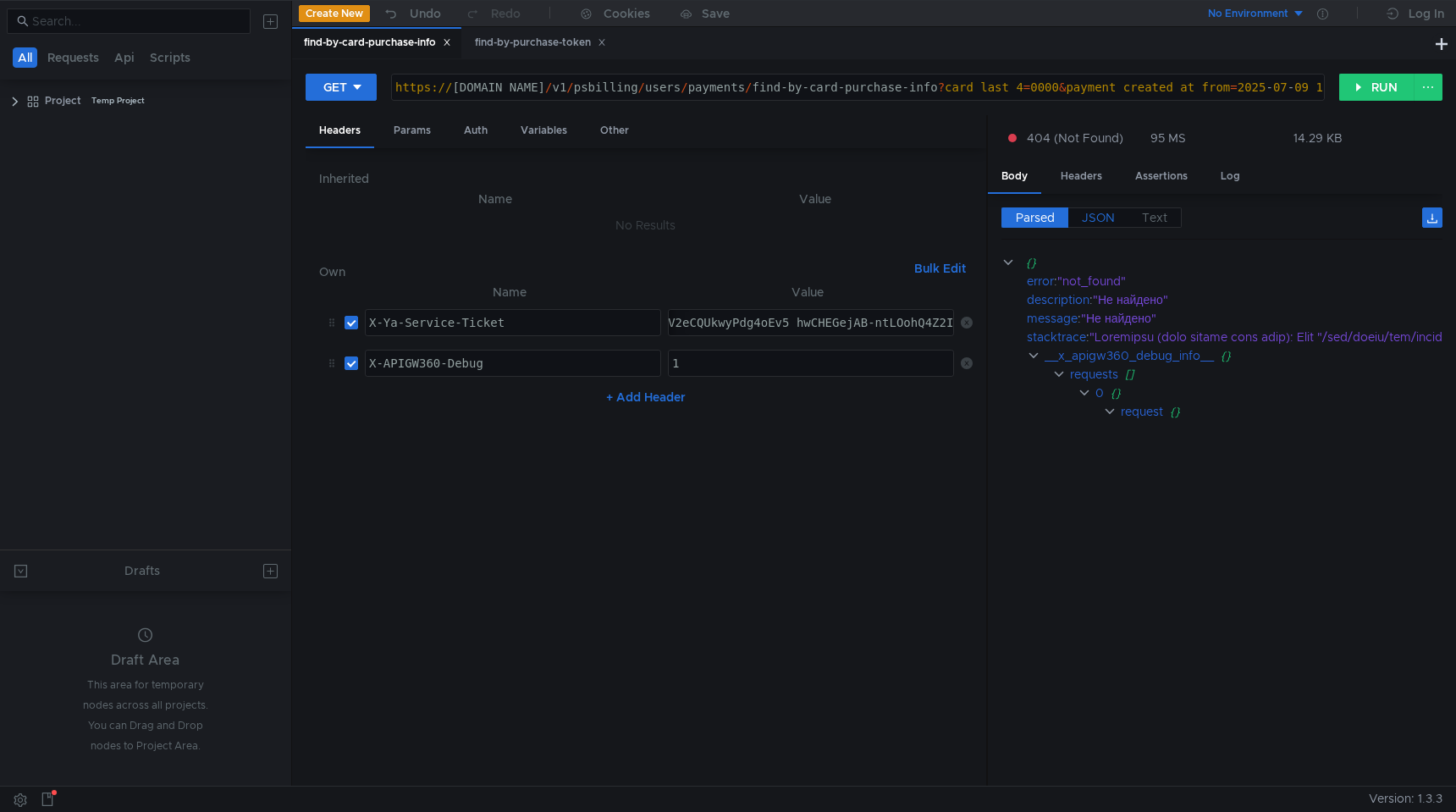
click at [1093, 217] on span "JSON" at bounding box center [1098, 218] width 33 height 15
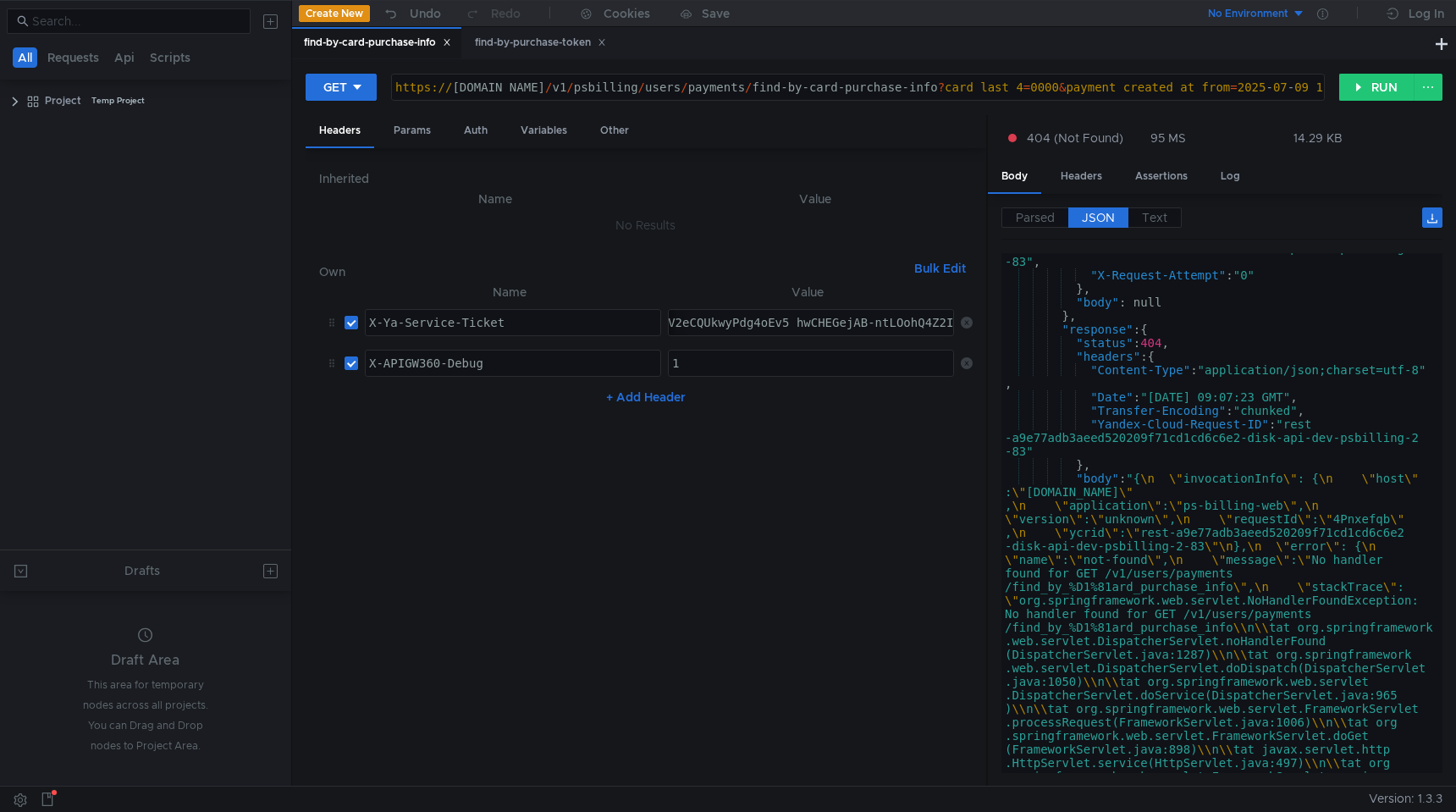
scroll to position [1407, 0]
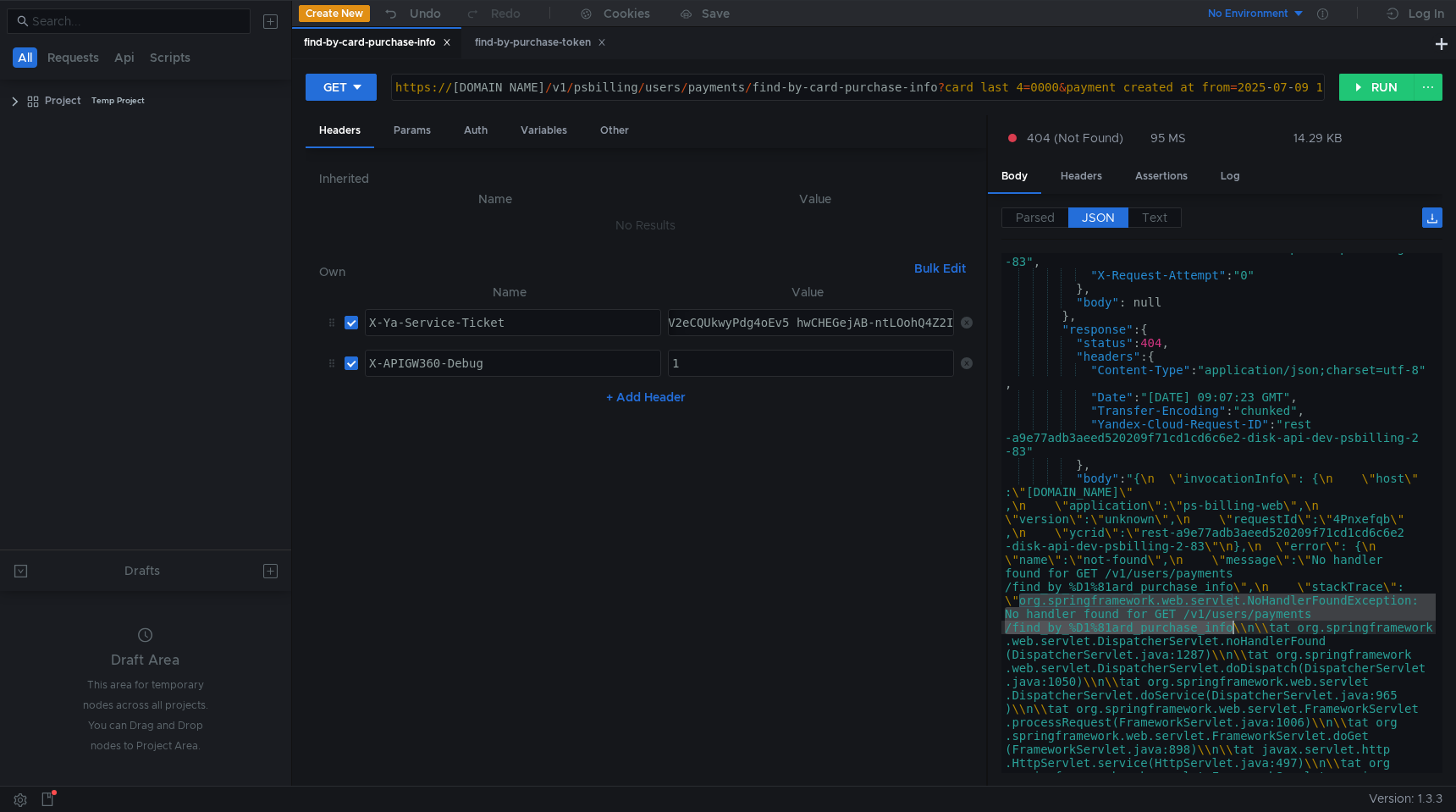
drag, startPoint x: 1018, startPoint y: 596, endPoint x: 1235, endPoint y: 625, distance: 218.9
click at [1379, 88] on button "RUN" at bounding box center [1377, 88] width 76 height 27
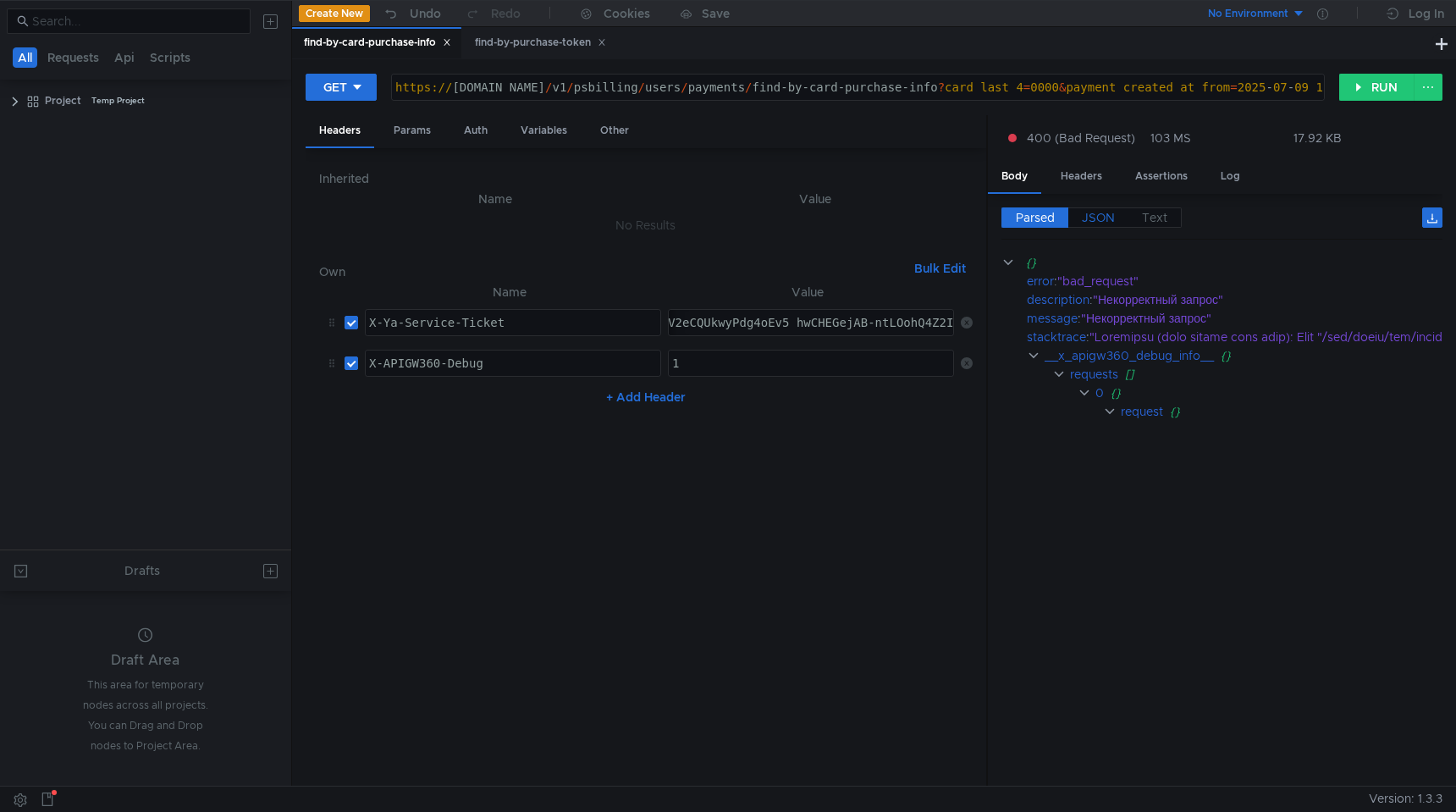
click at [1108, 212] on span "JSON" at bounding box center [1098, 218] width 33 height 15
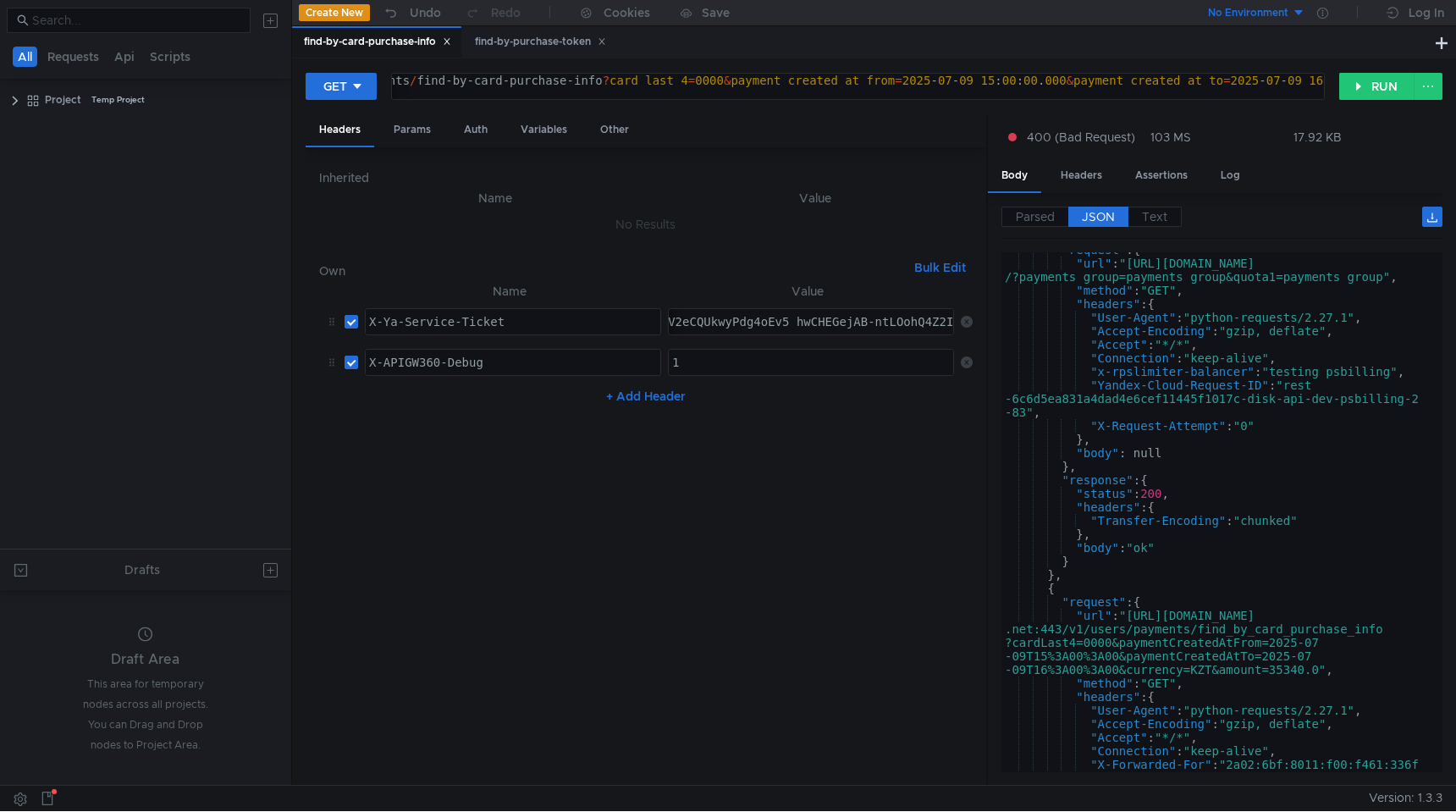
scroll to position [947, 0]
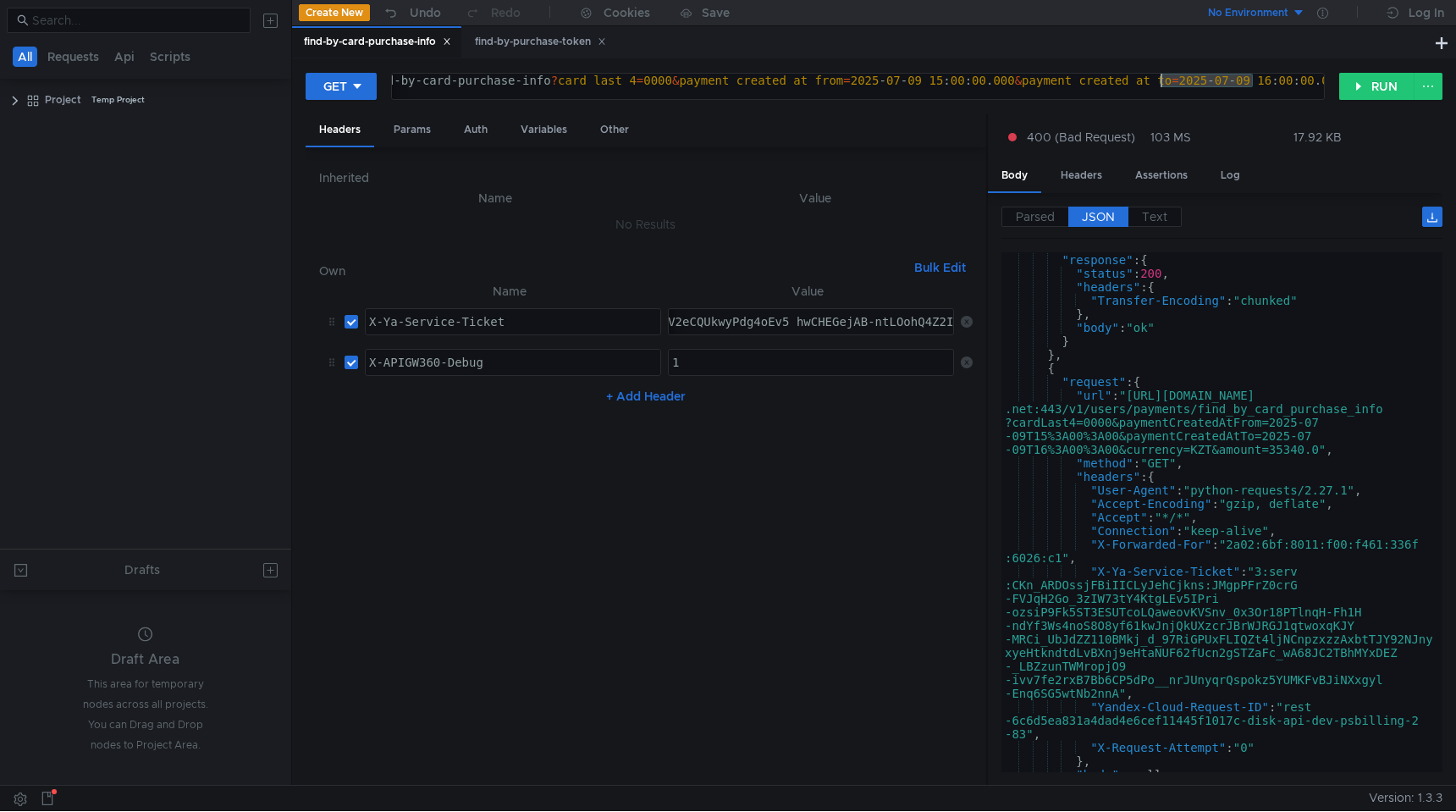
drag, startPoint x: 1253, startPoint y: 82, endPoint x: 1160, endPoint y: 88, distance: 93.2
click at [1160, 88] on div "https:// intapi-psbilling-2.dev.cloud-api.dst.yandex.net / v1 / psbilling / use…" at bounding box center [887, 94] width 1763 height 40
drag, startPoint x: 1211, startPoint y: 82, endPoint x: 1118, endPoint y: 88, distance: 93.2
click at [1118, 88] on div "https:// intapi-psbilling-2.dev.cloud-api.dst.yandex.net / v1 / psbilling / use…" at bounding box center [564, 94] width 1671 height 40
click at [1384, 87] on button "RUN" at bounding box center [1377, 87] width 76 height 27
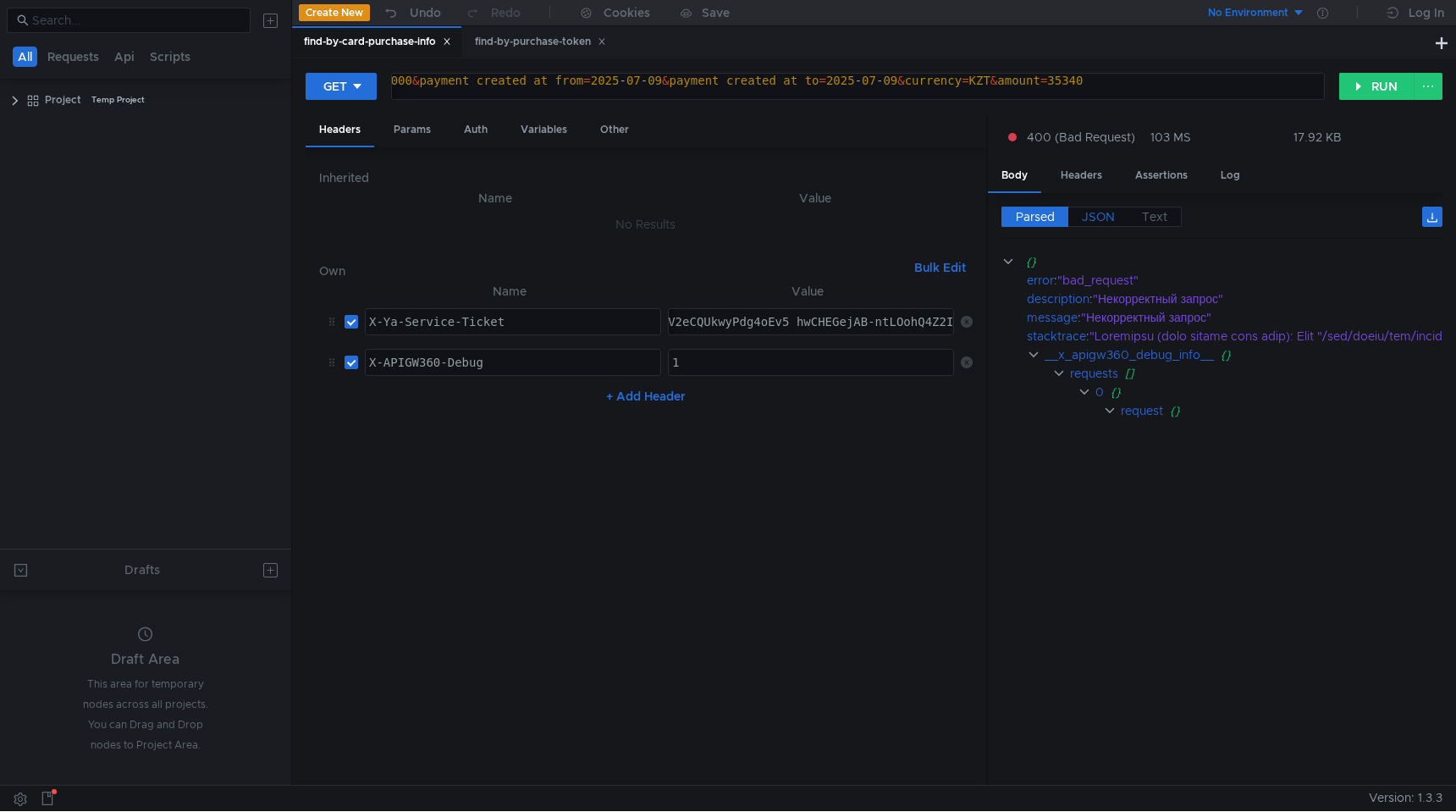
click at [1096, 215] on span "JSON" at bounding box center [1098, 217] width 33 height 15
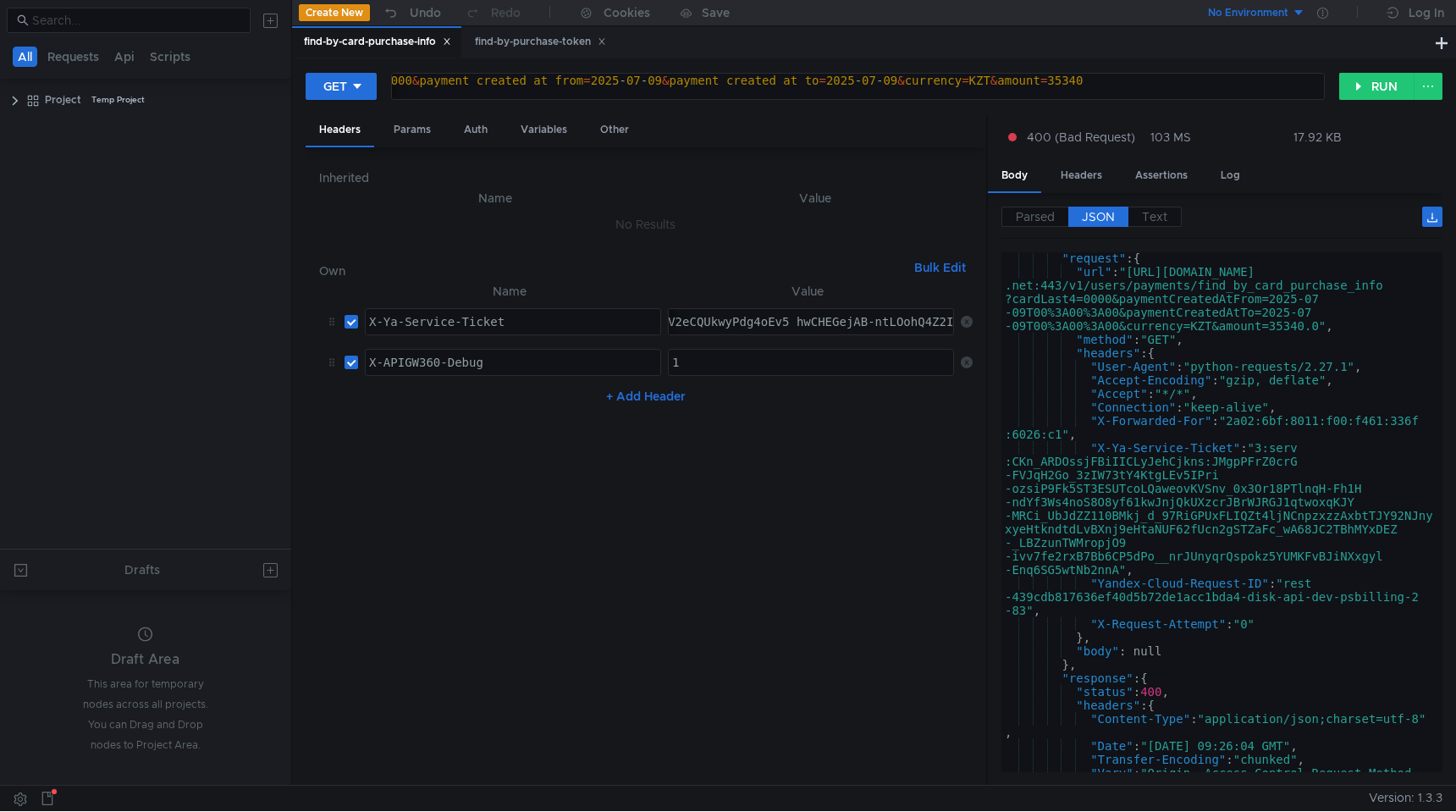
scroll to position [1012, 0]
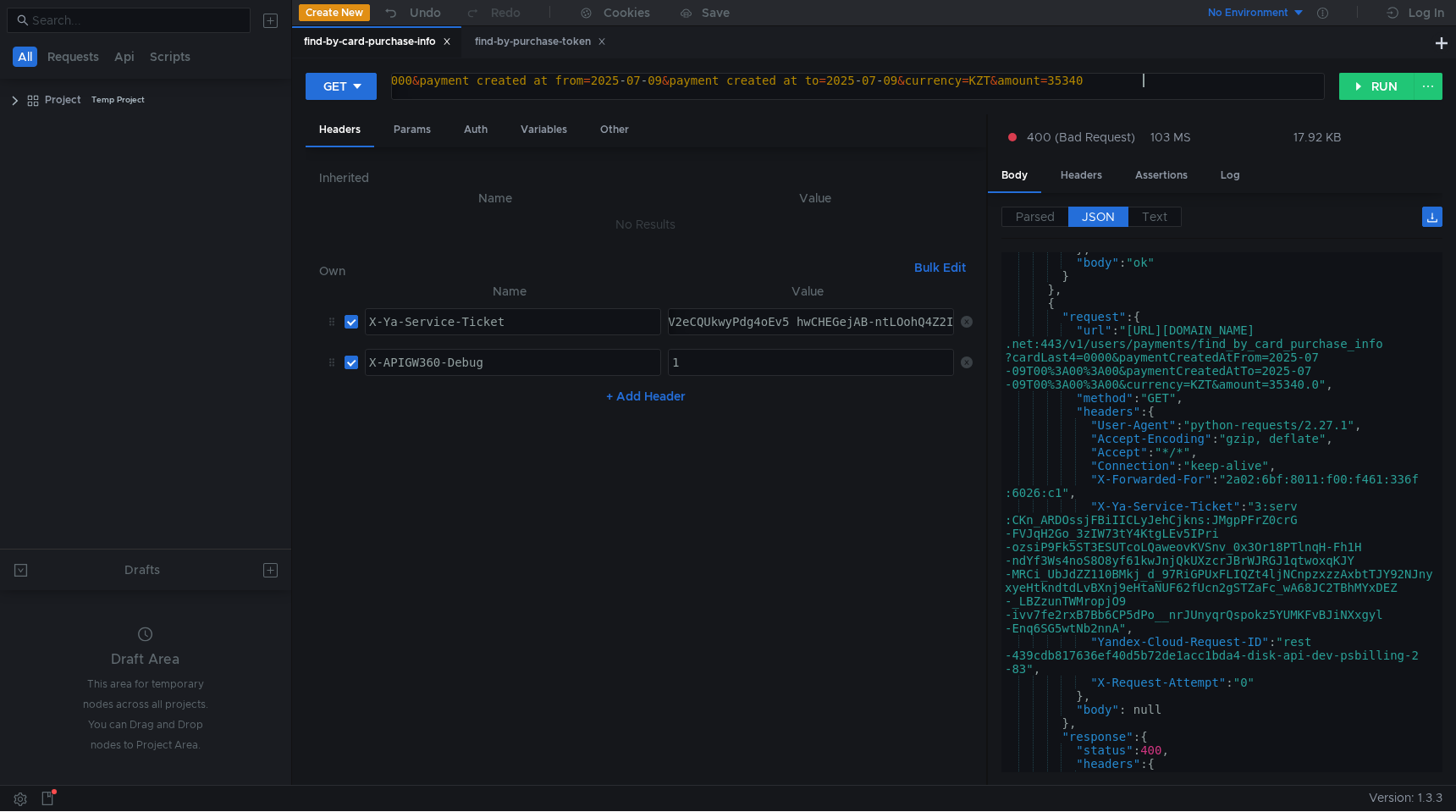
click at [1144, 82] on div "https:// intapi-psbilling-2.dev.cloud-api.dst.yandex.net / v1 / psbilling / use…" at bounding box center [534, 94] width 1579 height 40
click at [830, 82] on div "https:// intapi-psbilling-2.dev.cloud-api.dst.yandex.net / v1 / psbilling / use…" at bounding box center [534, 94] width 1579 height 40
click at [786, 80] on div "https:// intapi-psbilling-2.dev.cloud-api.dst.yandex.net / v1 / psbilling / use…" at bounding box center [534, 94] width 1579 height 40
click at [897, 84] on div "https:// intapi-psbilling-2.dev.cloud-api.dst.yandex.net / v1 / psbilling / use…" at bounding box center [534, 94] width 1579 height 40
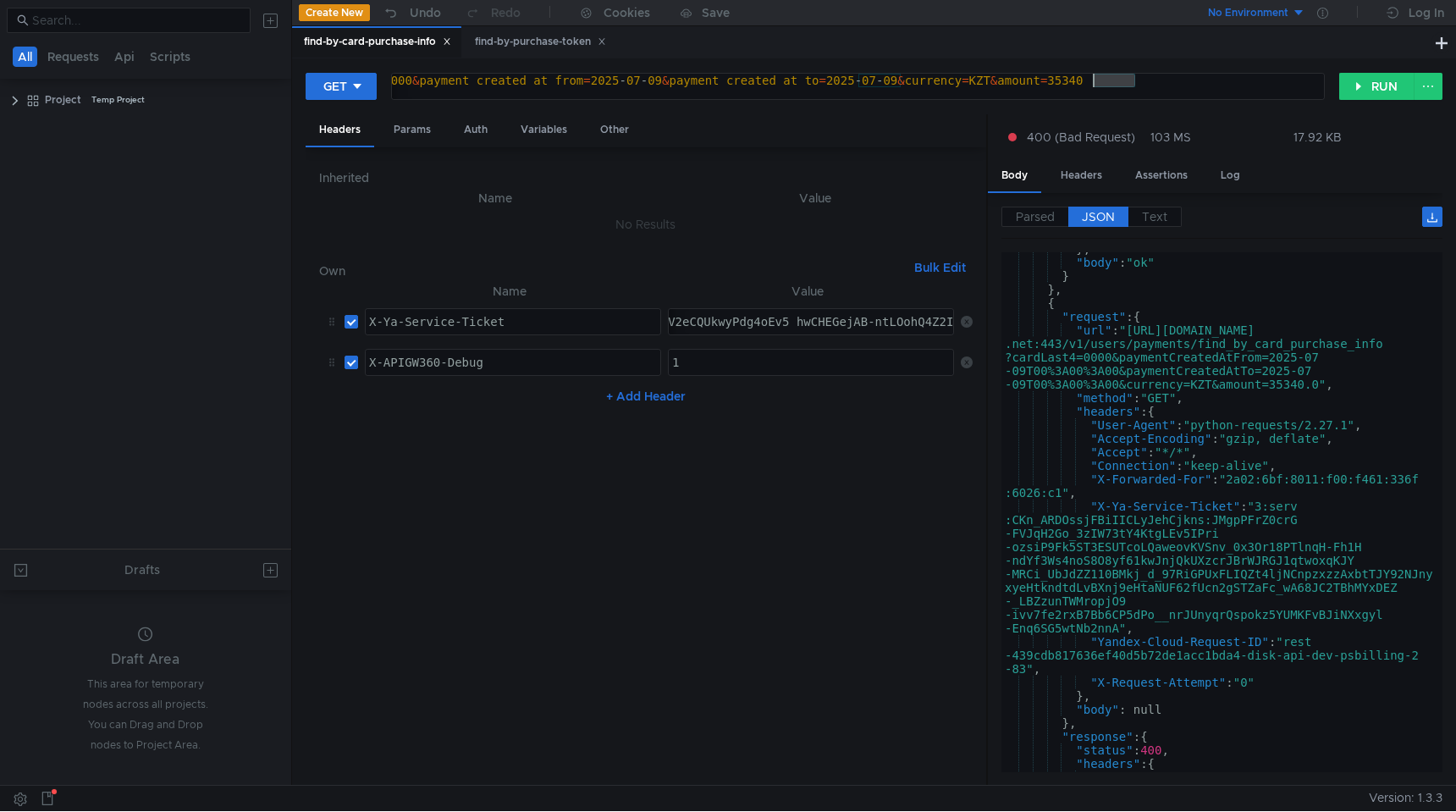
drag, startPoint x: 1134, startPoint y: 83, endPoint x: 1092, endPoint y: 81, distance: 42.0
click at [1092, 82] on div "https:// intapi-psbilling-2.dev.cloud-api.dst.yandex.net / v1 / psbilling / use…" at bounding box center [534, 94] width 1579 height 40
click at [846, 85] on div "https:// intapi-psbilling-2.dev.cloud-api.dst.yandex.net / v1 / psbilling / use…" at bounding box center [534, 94] width 1579 height 40
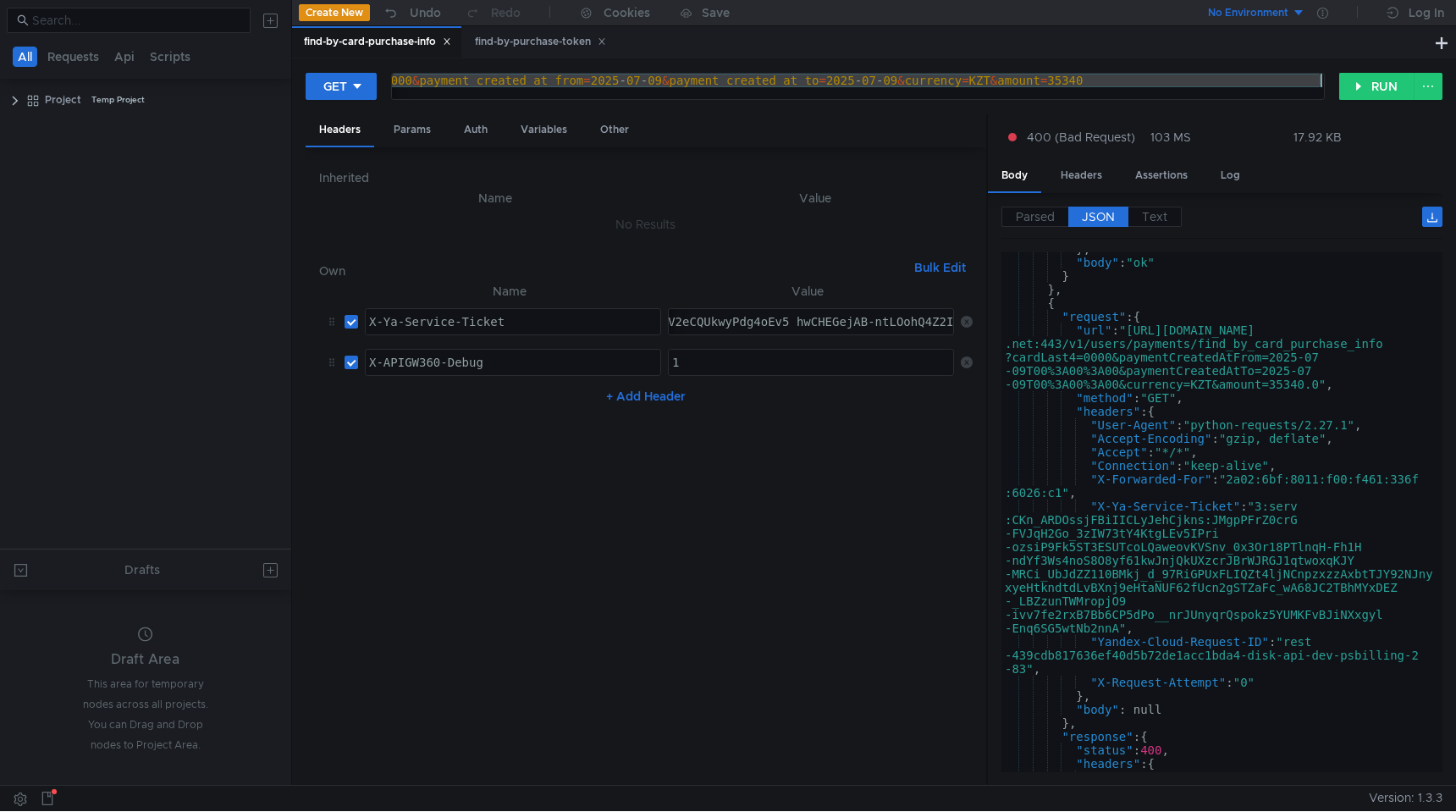
click at [823, 126] on div "Headers Params Auth Variables Other" at bounding box center [646, 130] width 681 height 33
click at [896, 82] on div "https:// intapi-psbilling-2.dev.cloud-api.dst.yandex.net / v1 / psbilling / use…" at bounding box center [534, 94] width 1579 height 40
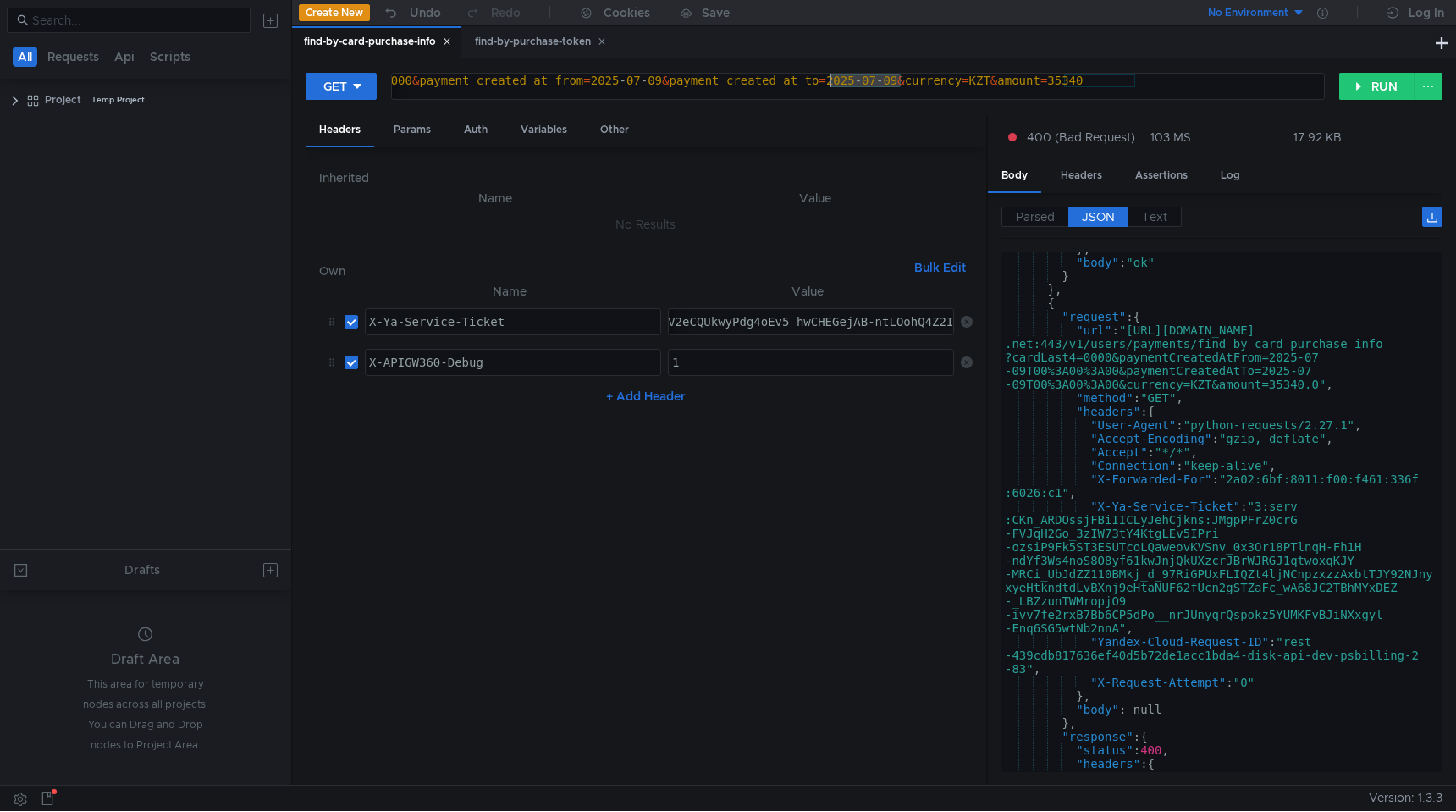
drag, startPoint x: 899, startPoint y: 82, endPoint x: 830, endPoint y: 85, distance: 69.1
click at [830, 85] on div "https:// intapi-psbilling-2.dev.cloud-api.dst.yandex.net / v1 / psbilling / use…" at bounding box center [534, 94] width 1579 height 40
paste textarea "1752062400"
drag, startPoint x: 1137, startPoint y: 81, endPoint x: 1066, endPoint y: 82, distance: 71.0
click at [1066, 82] on div "https:// intapi-psbilling-2.dev.cloud-api.dst.yandex.net / v1 / psbilling / use…" at bounding box center [534, 94] width 1579 height 40
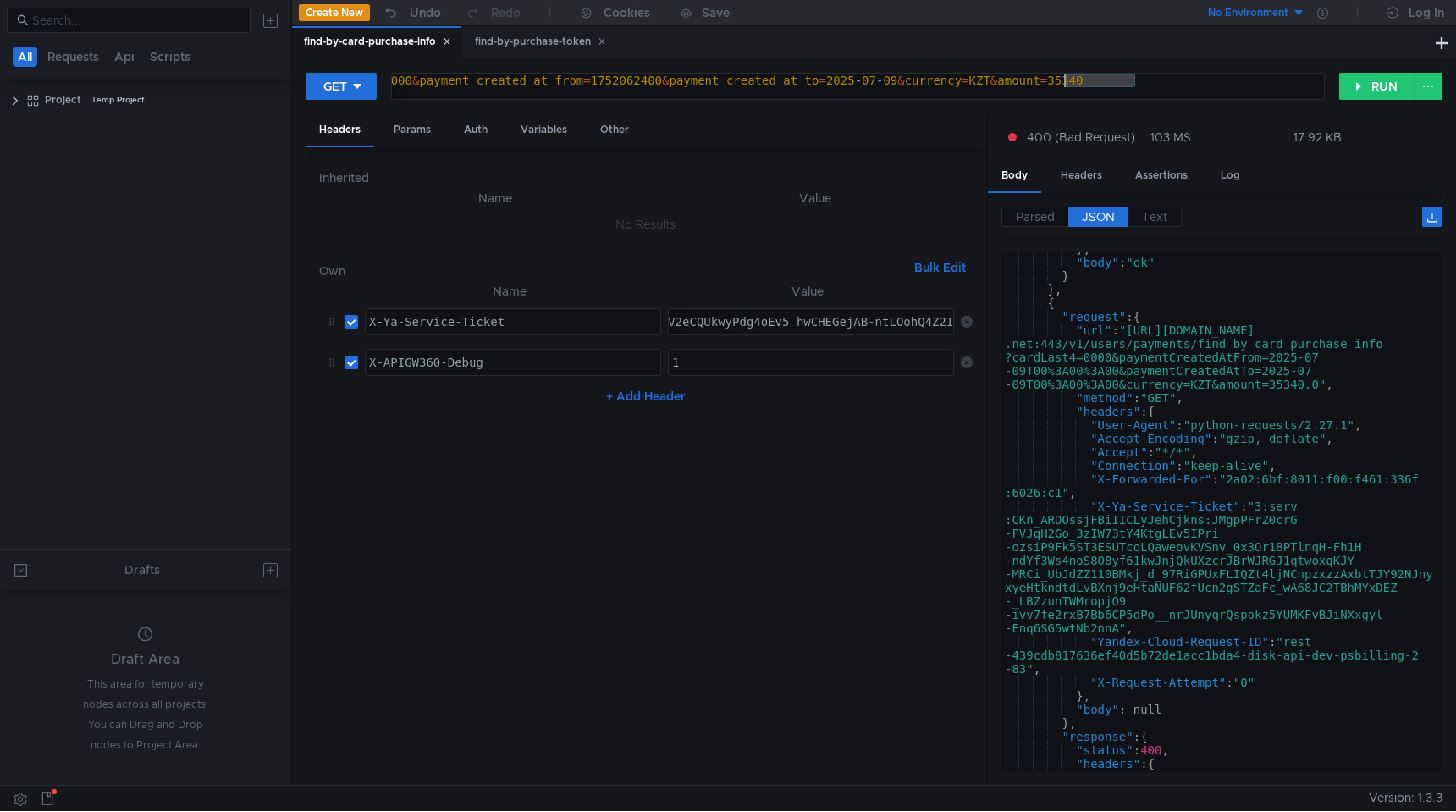
paste textarea "1752066000"
type textarea "https://intapi-psbilling-2.dev.cloud-api.dst.yandex.net/v1/psbilling/users/paym…"
click at [1409, 86] on button "RUN" at bounding box center [1377, 87] width 76 height 27
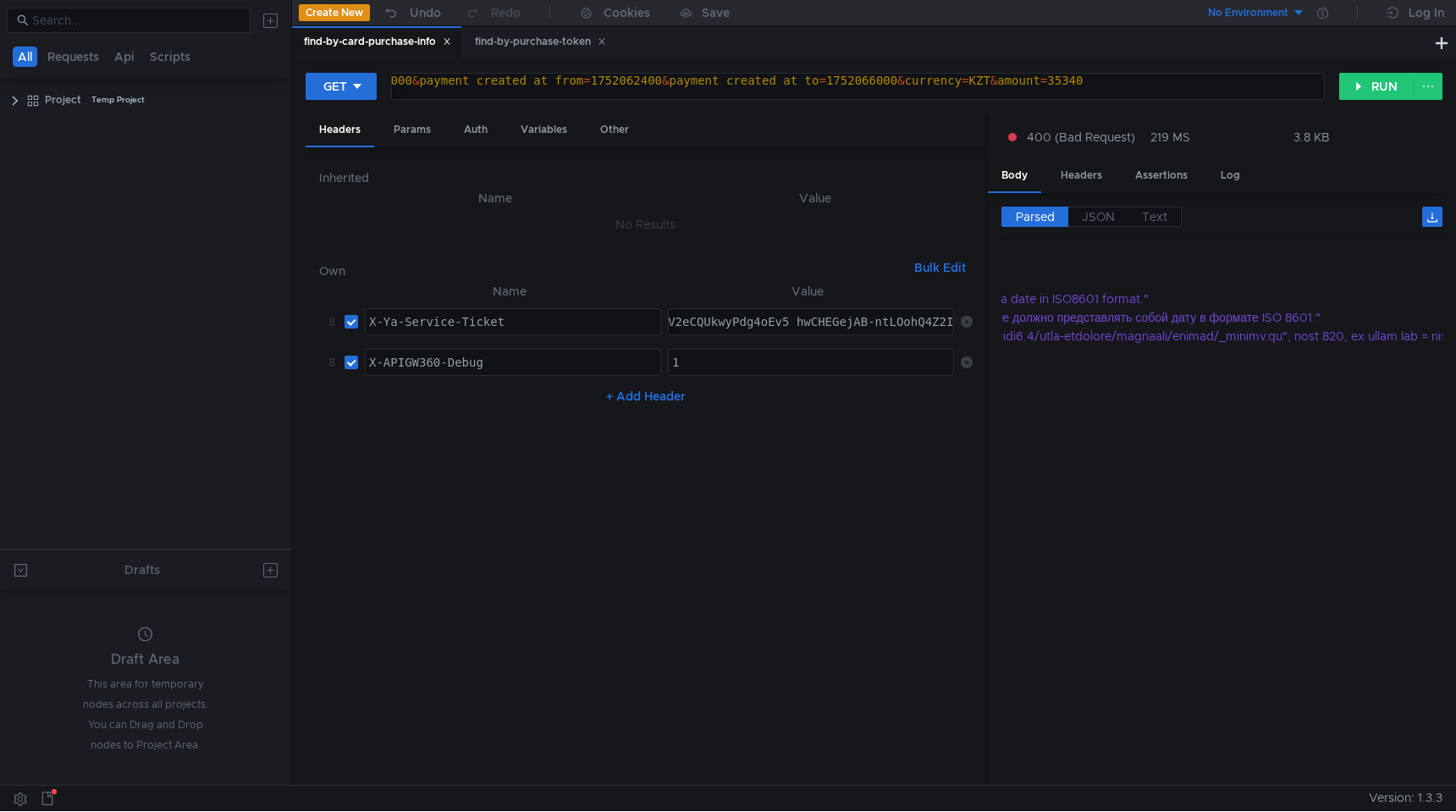
scroll to position [0, 542]
drag, startPoint x: 1077, startPoint y: 317, endPoint x: 1215, endPoint y: 318, distance: 138.0
drag, startPoint x: 1219, startPoint y: 316, endPoint x: 1161, endPoint y: 316, distance: 58.0
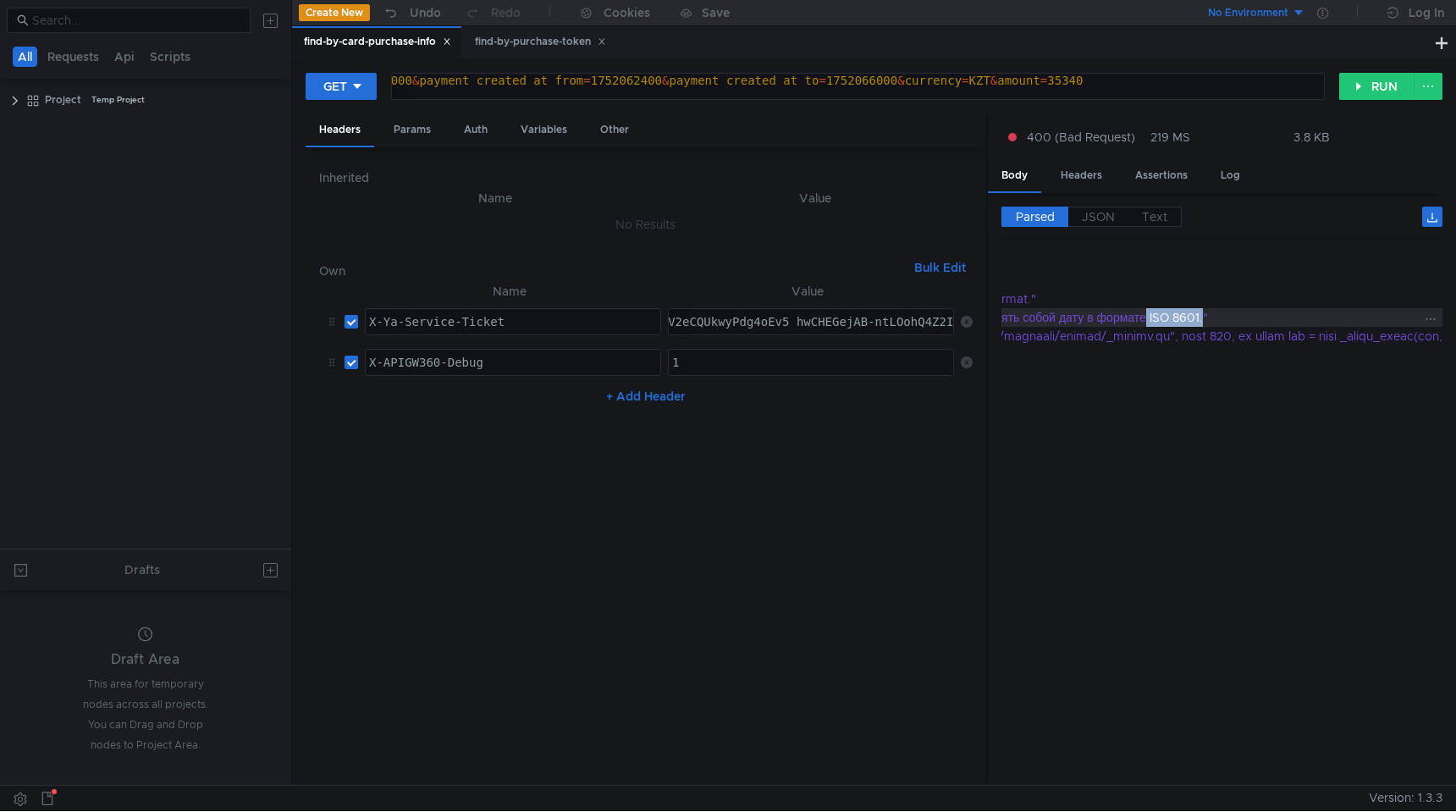
copy div "ISO 8601."
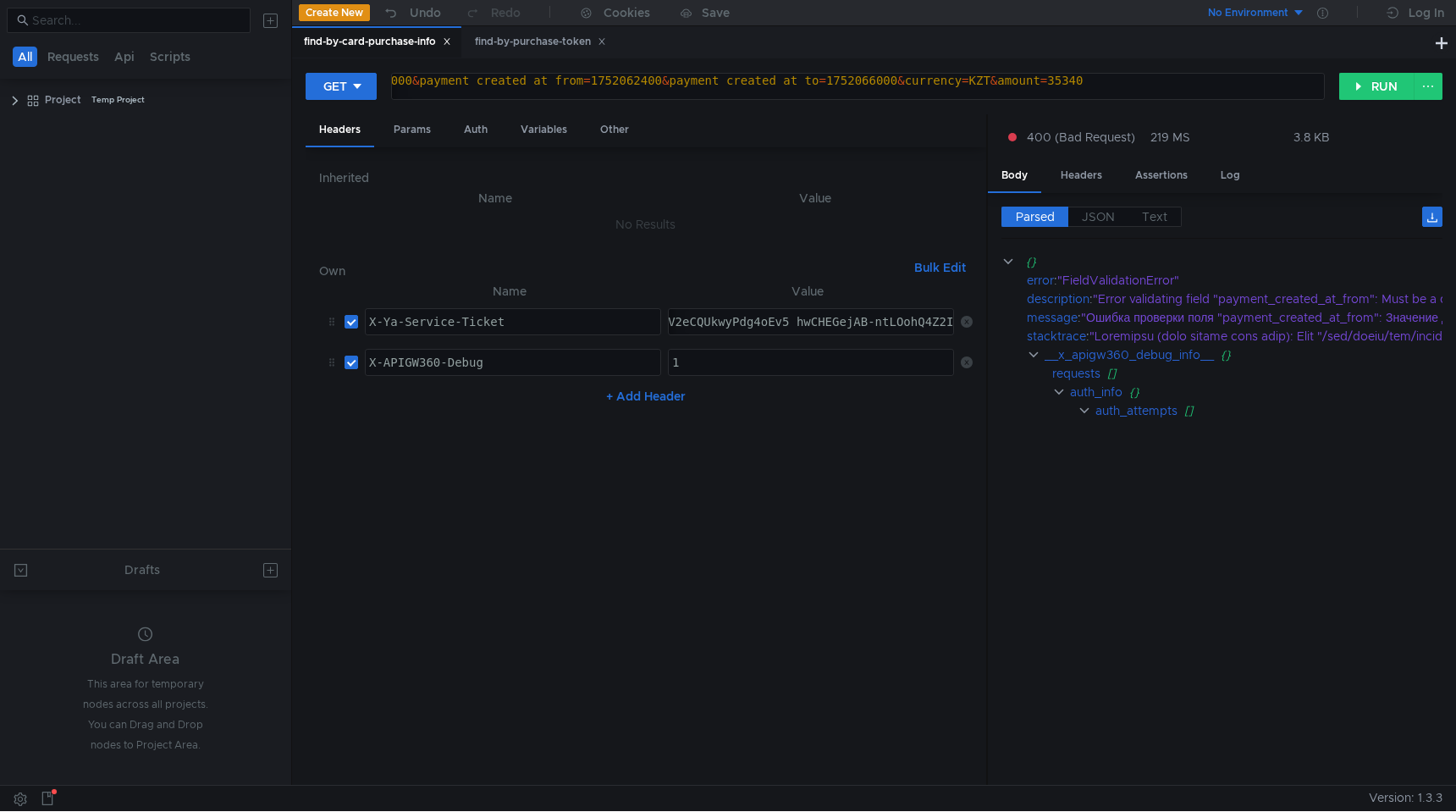
scroll to position [0, 542]
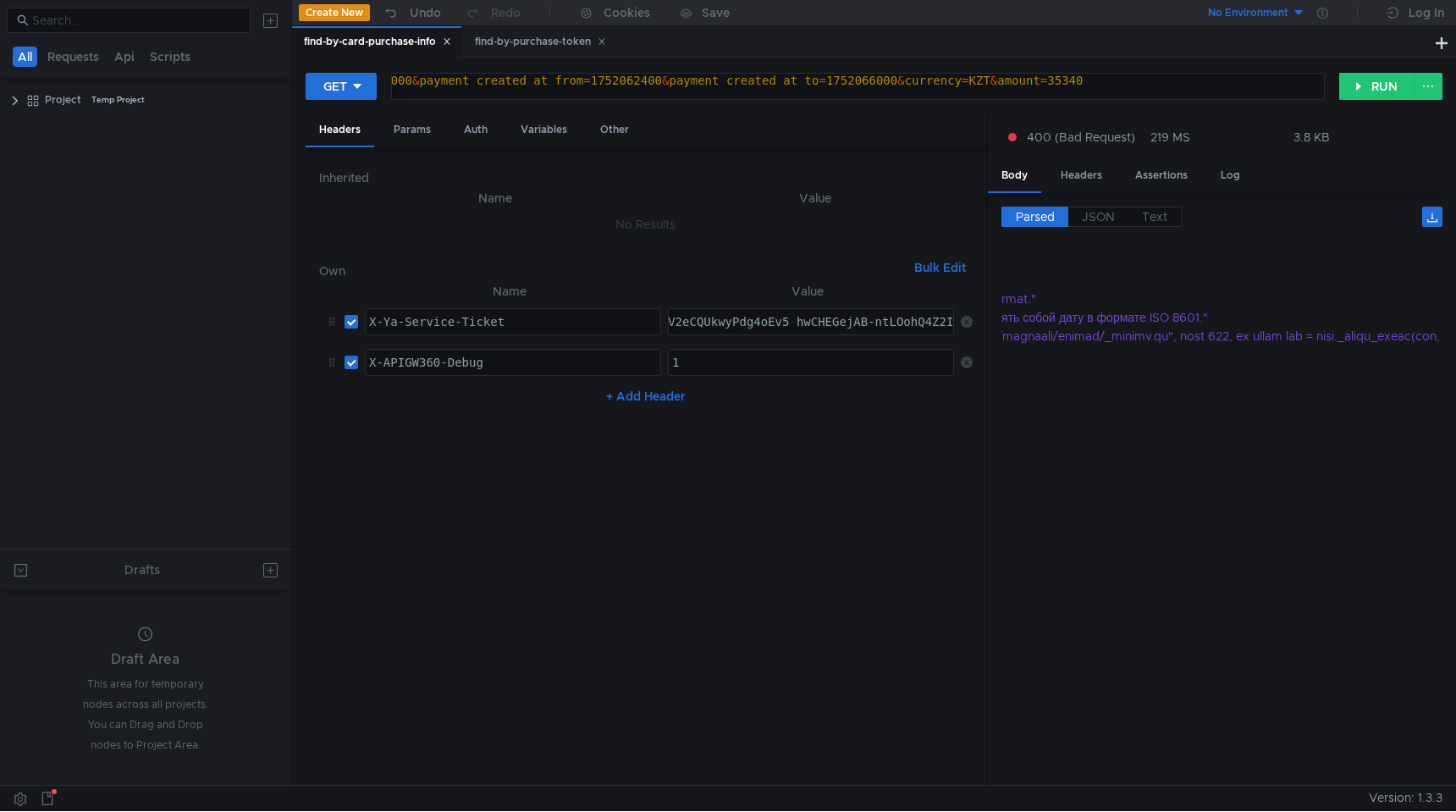
click at [877, 80] on div "https:// [DOMAIN_NAME] / v1 / psbilling / users / payments / find-by-card-purch…" at bounding box center [534, 94] width 1579 height 40
drag, startPoint x: 895, startPoint y: 79, endPoint x: 962, endPoint y: 79, distance: 67.0
click at [962, 79] on div "https:// [DOMAIN_NAME] / v1 / psbilling / users / payments / find-by-card-purch…" at bounding box center [598, 94] width 1579 height 40
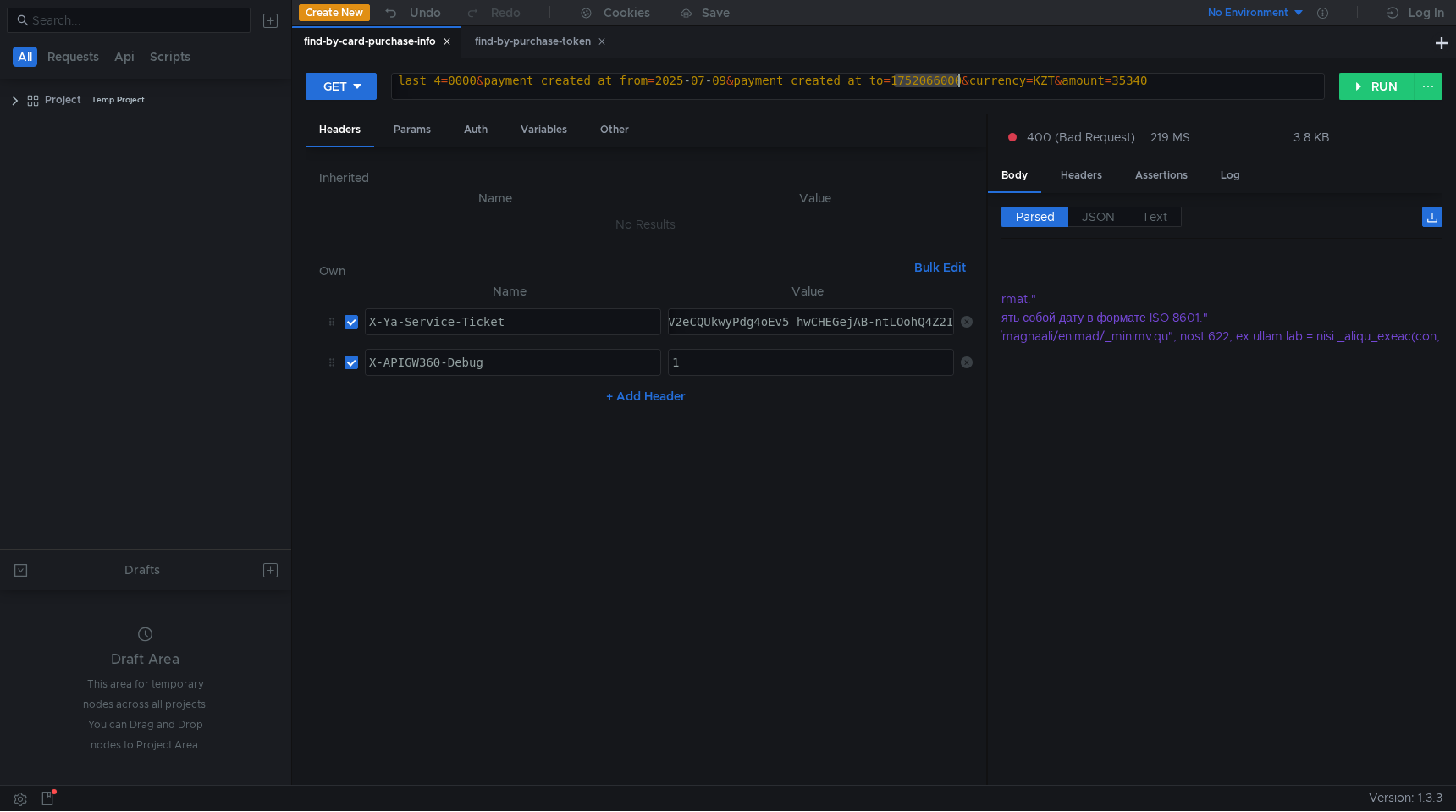
click at [1190, 82] on div "https:// [DOMAIN_NAME] / v1 / psbilling / users / payments / find-by-card-purch…" at bounding box center [598, 94] width 1579 height 40
paste textarea "2025-07-"
click at [1182, 77] on div "https:// [DOMAIN_NAME] / v1 / psbilling / users / payments / find-by-card-purch…" at bounding box center [598, 94] width 1579 height 40
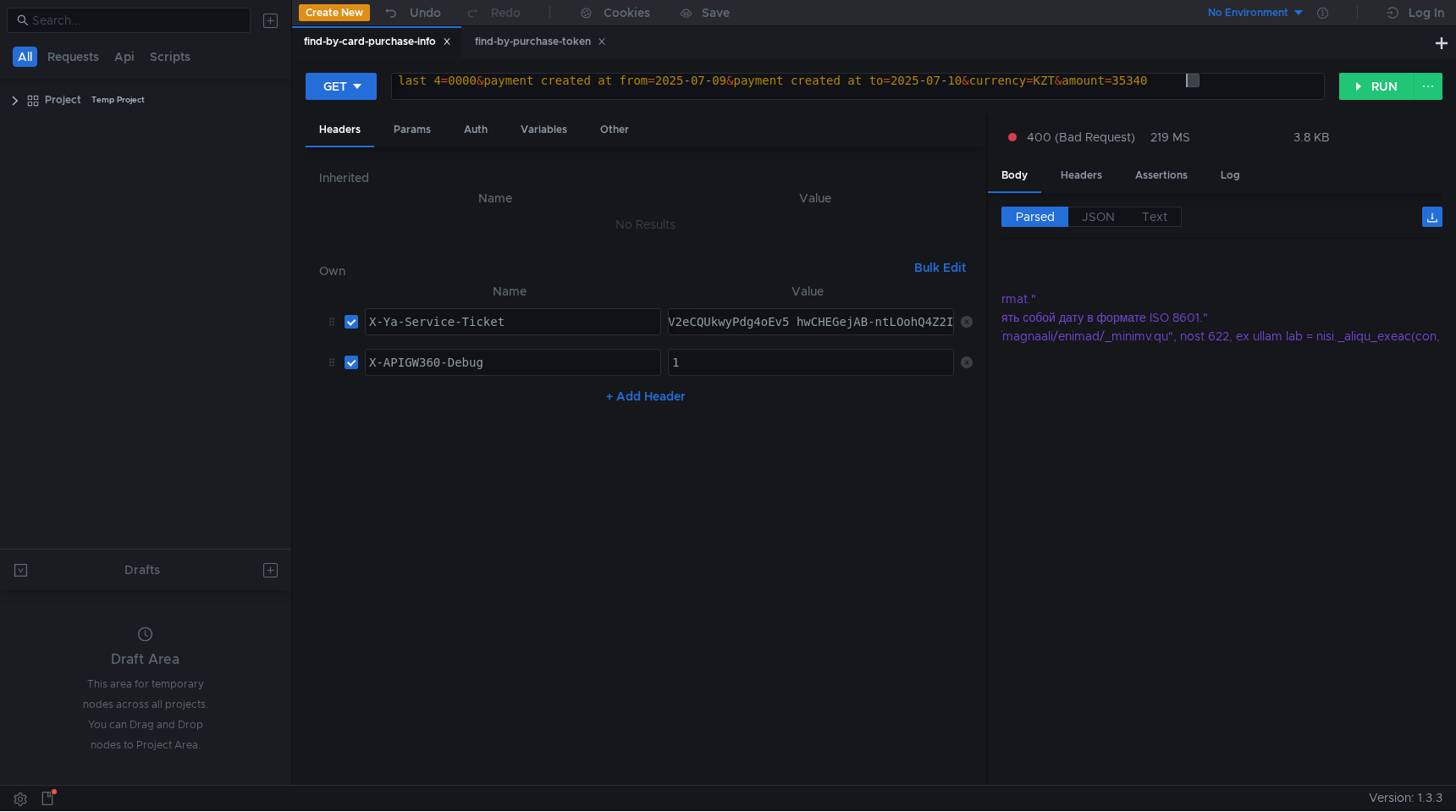
click at [1182, 77] on div "https:// [DOMAIN_NAME] / v1 / psbilling / users / payments / find-by-card-purch…" at bounding box center [598, 94] width 1579 height 40
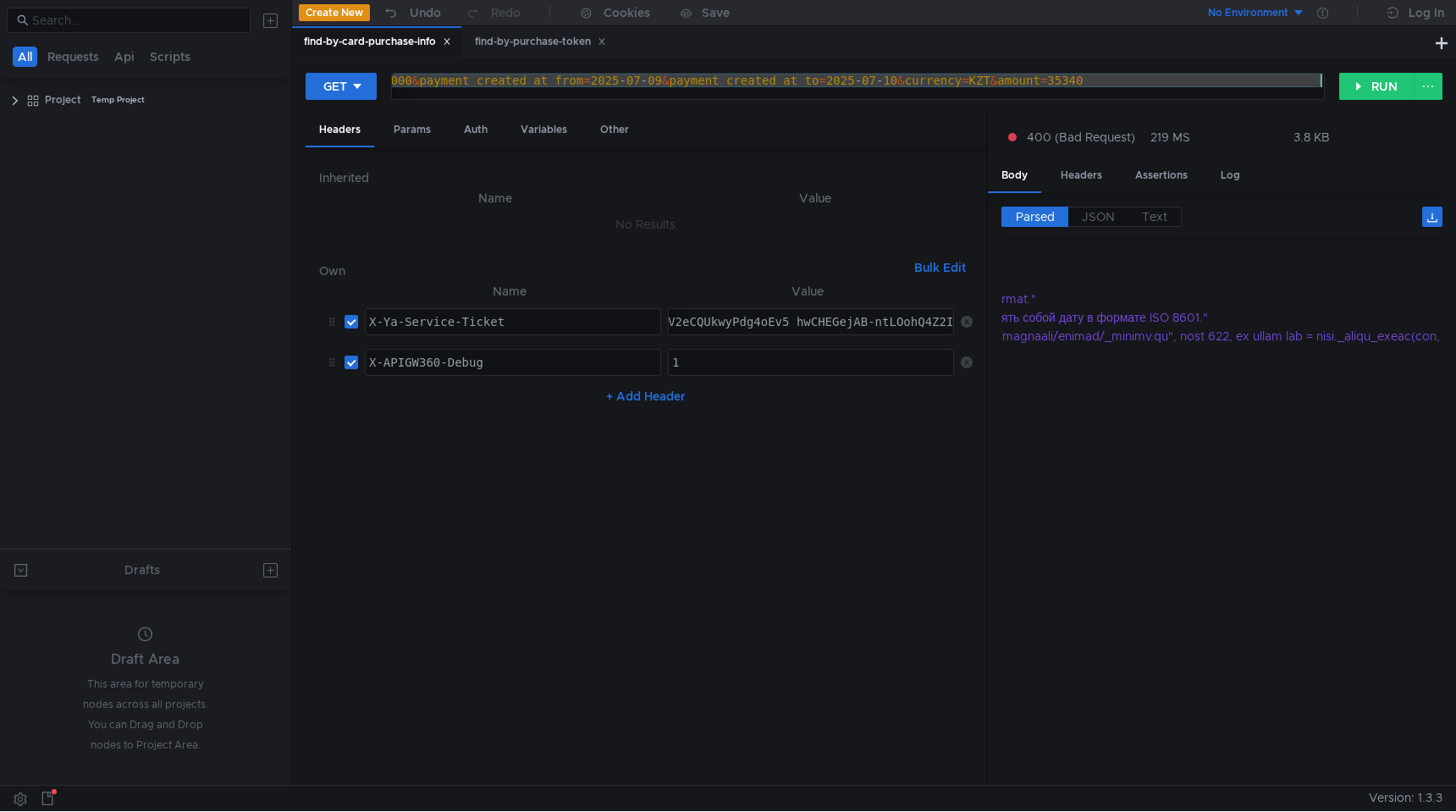
click at [867, 83] on div "https:// [DOMAIN_NAME] / v1 / psbilling / users / payments / find-by-card-purch…" at bounding box center [534, 94] width 1579 height 40
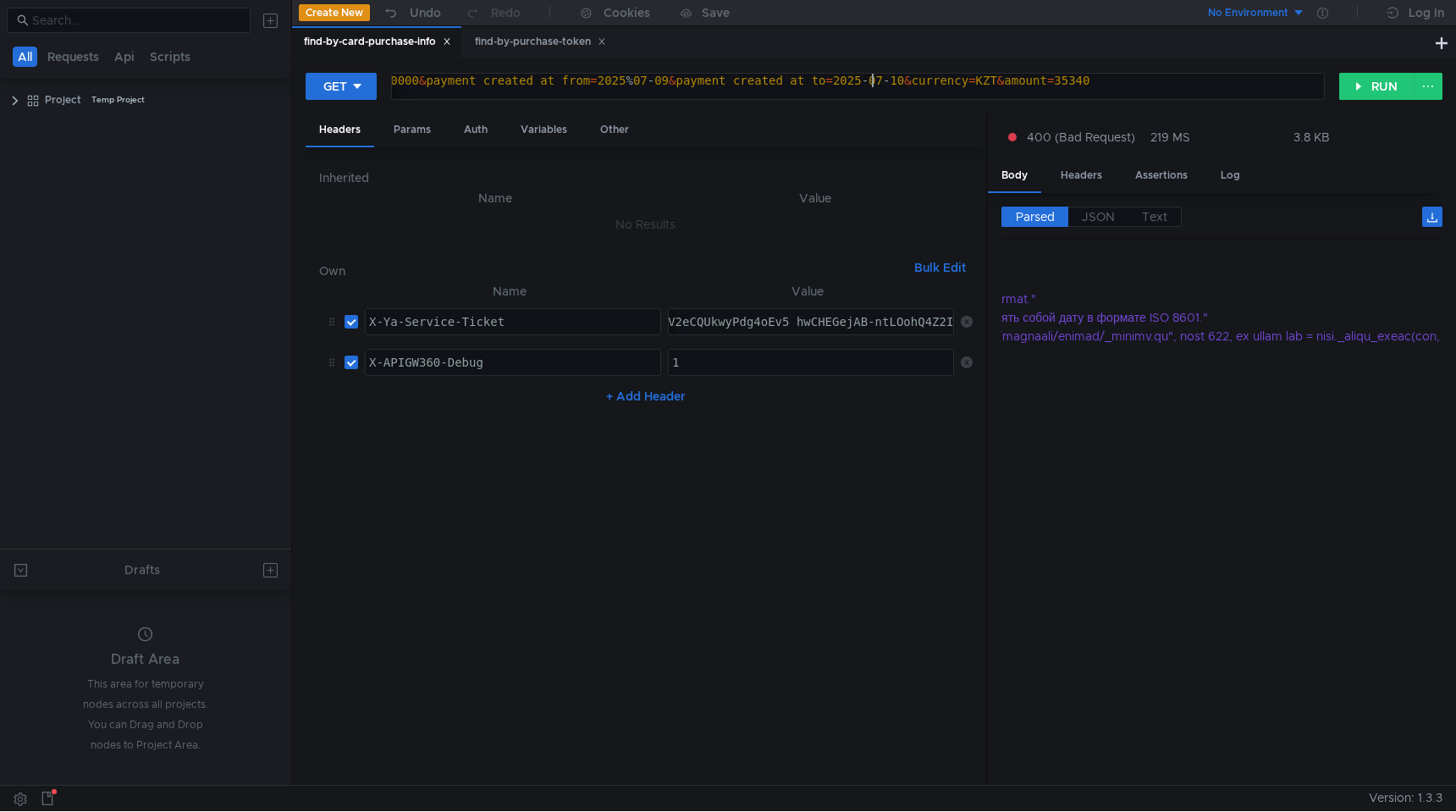
scroll to position [0, 82]
click at [909, 82] on div "https:// intapi-psbilling-2.dev.cloud-api.dst.yandex.net / v1 / psbilling / use…" at bounding box center [549, 94] width 1593 height 40
click at [1137, 81] on div "https:// intapi-psbilling-2.dev.cloud-api.dst.yandex.net / v1 / psbilling / use…" at bounding box center [555, 94] width 1607 height 40
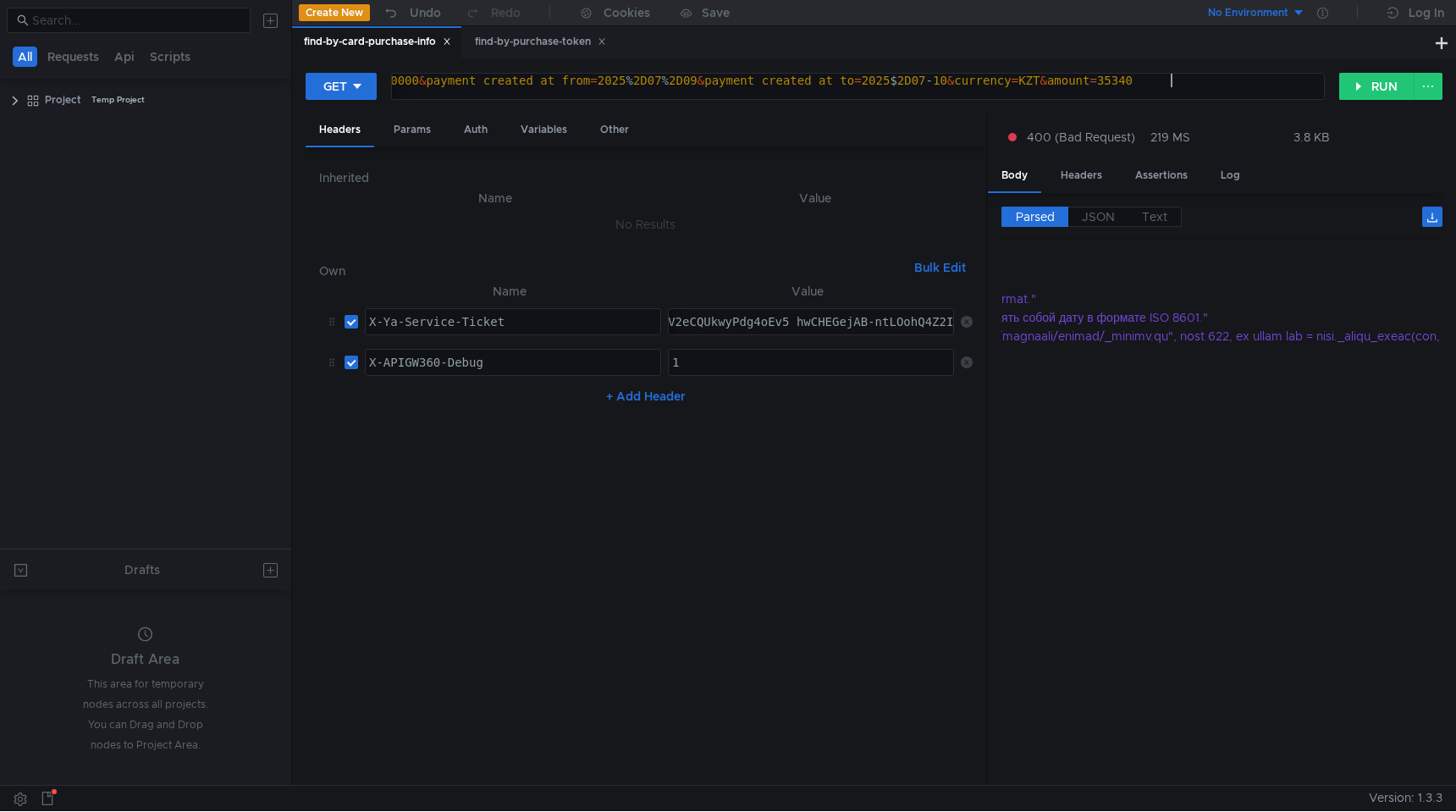
click at [1174, 80] on div "https:// intapi-psbilling-2.dev.cloud-api.dst.yandex.net / v1 / psbilling / use…" at bounding box center [562, 94] width 1621 height 40
click at [1137, 77] on div "https:// intapi-psbilling-2.dev.cloud-api.dst.yandex.net / v1 / psbilling / use…" at bounding box center [569, 94] width 1635 height 40
click at [1362, 93] on button "RUN" at bounding box center [1377, 87] width 76 height 27
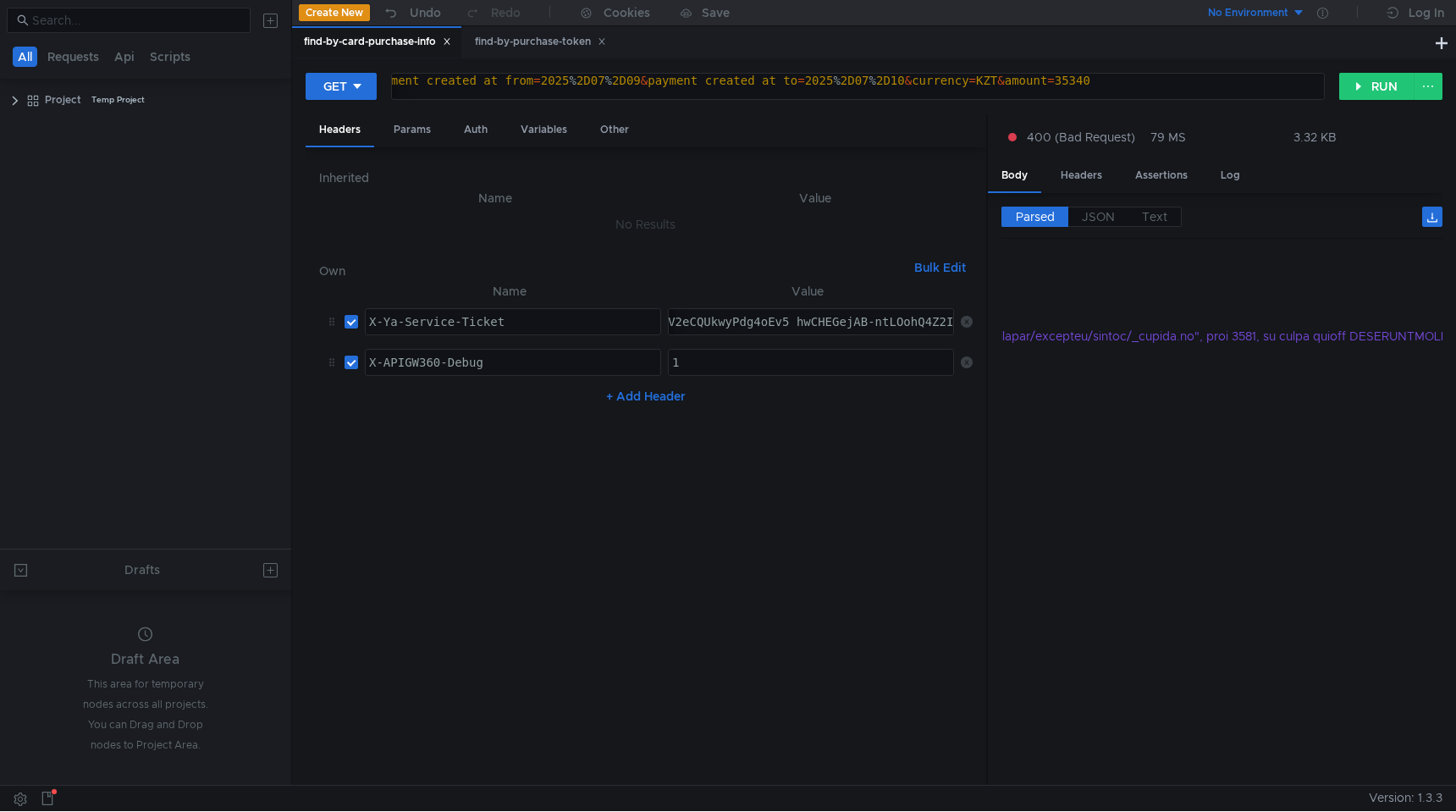
scroll to position [0, 0]
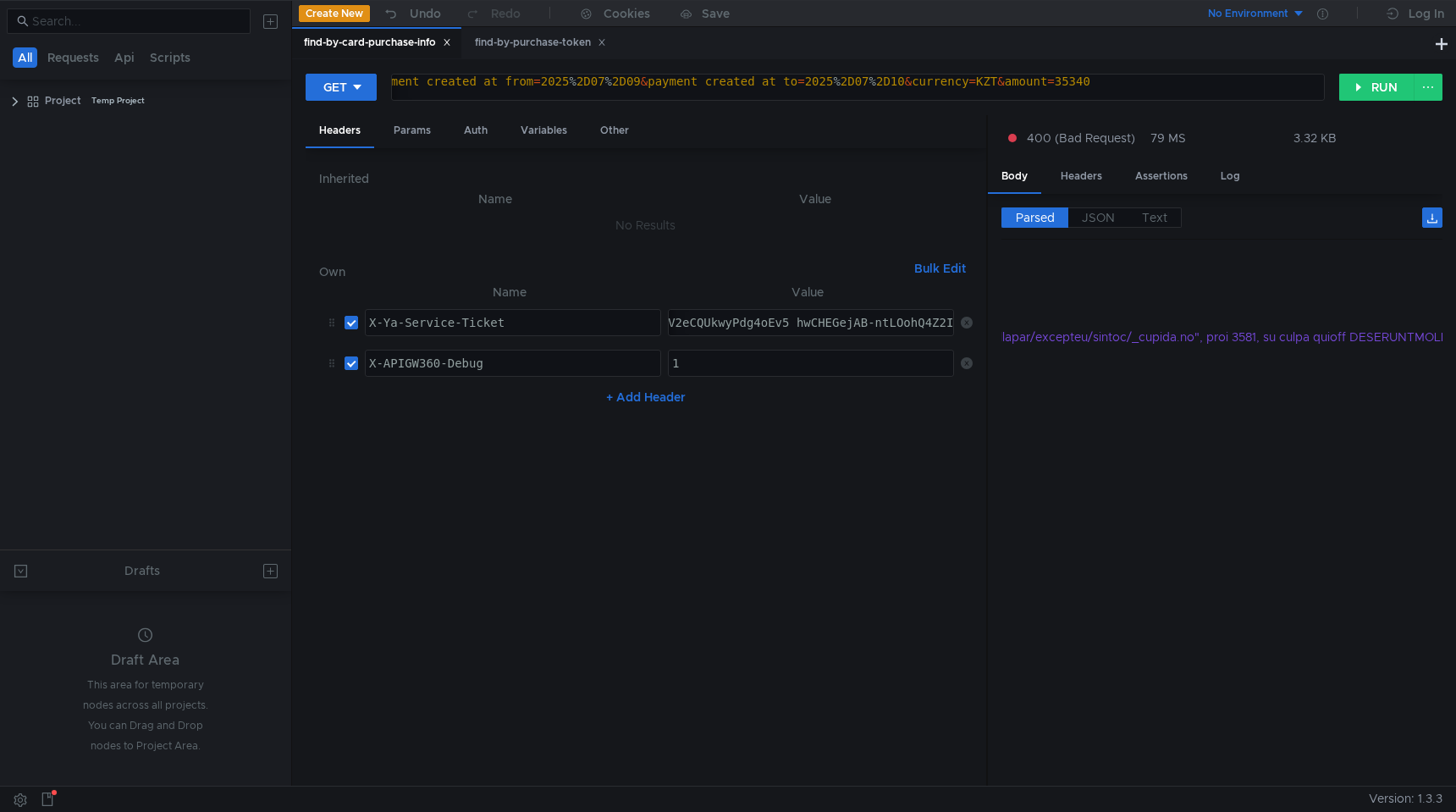
click at [879, 79] on div "https:// intapi-psbilling-2.dev.cloud-api.dst.yandex.net / v1 / psbilling / use…" at bounding box center [513, 94] width 1635 height 40
paste textarea "%20"
click at [1136, 78] on div "https:// intapi-psbilling-2.dev.cloud-api.dst.yandex.net / v1 / psbilling / use…" at bounding box center [454, 94] width 1742 height 40
paste textarea "%20"
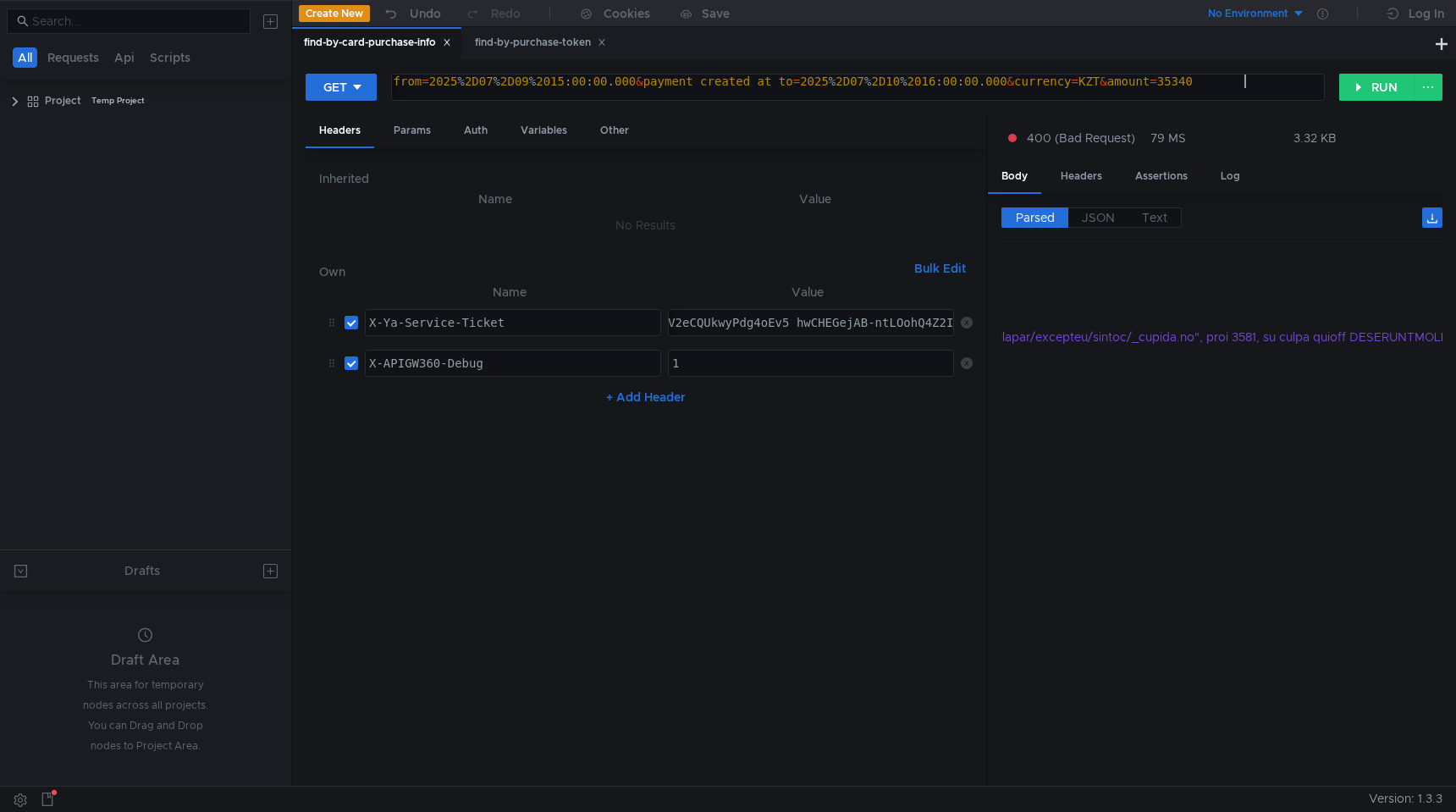
scroll to position [0, 119]
click at [1368, 79] on button "RUN" at bounding box center [1377, 88] width 76 height 27
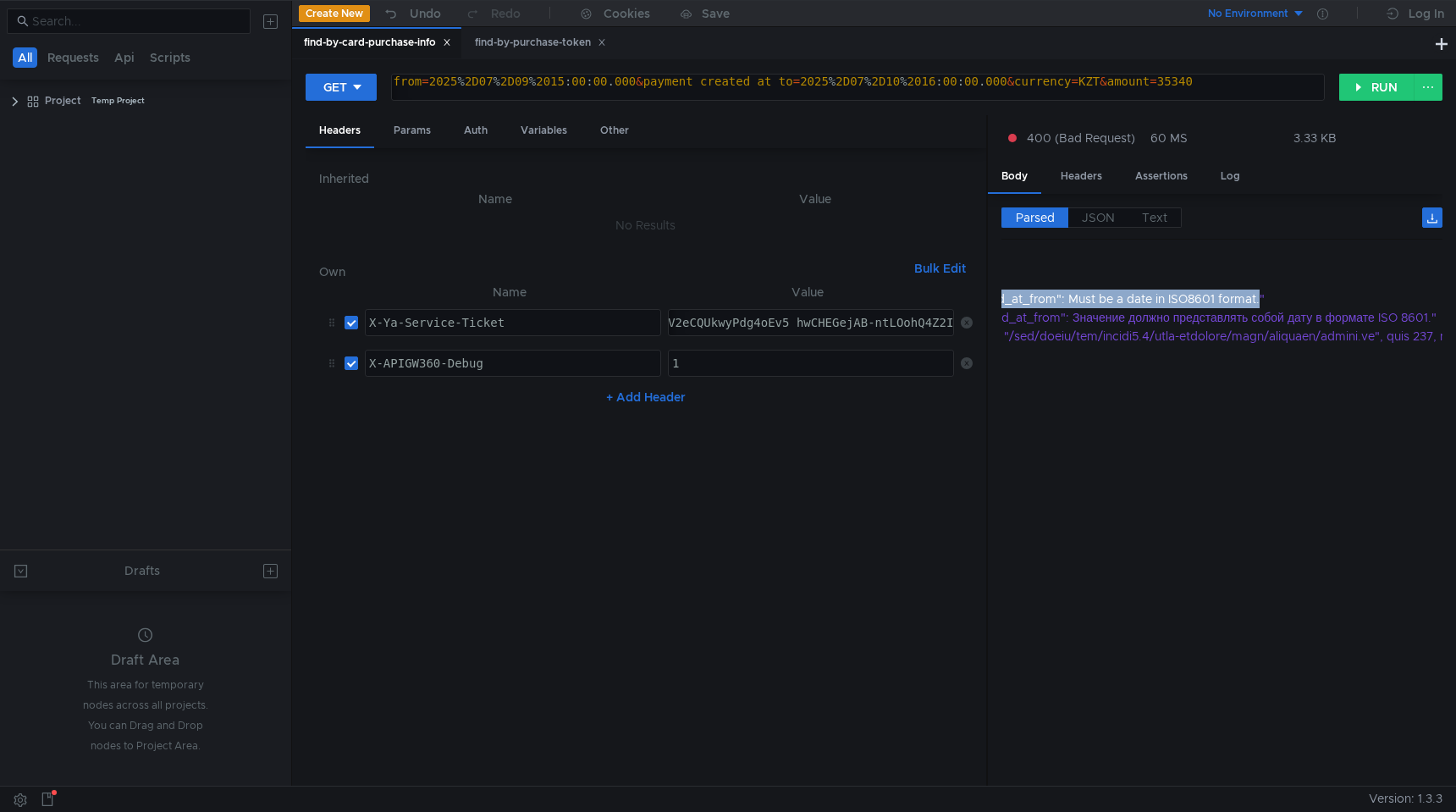
scroll to position [1, 0]
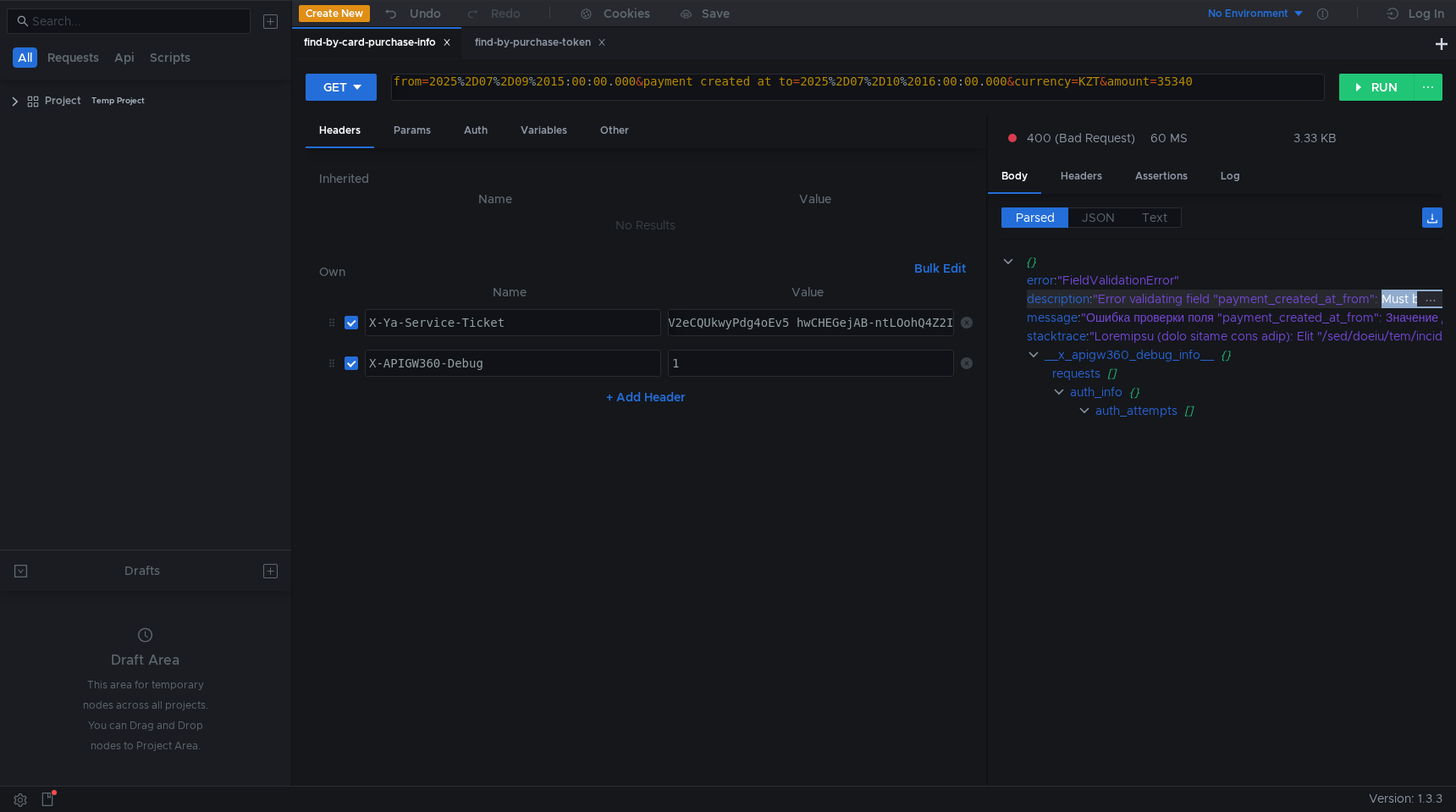
drag, startPoint x: 1265, startPoint y: 300, endPoint x: 1391, endPoint y: 293, distance: 126.2
copy div "Must be a date in ISO8601 format."
click at [951, 86] on div "https:// intapi-psbilling-2.dev.cloud-api.dst.yandex.net / v1 / psbilling / use…" at bounding box center [507, 94] width 1848 height 40
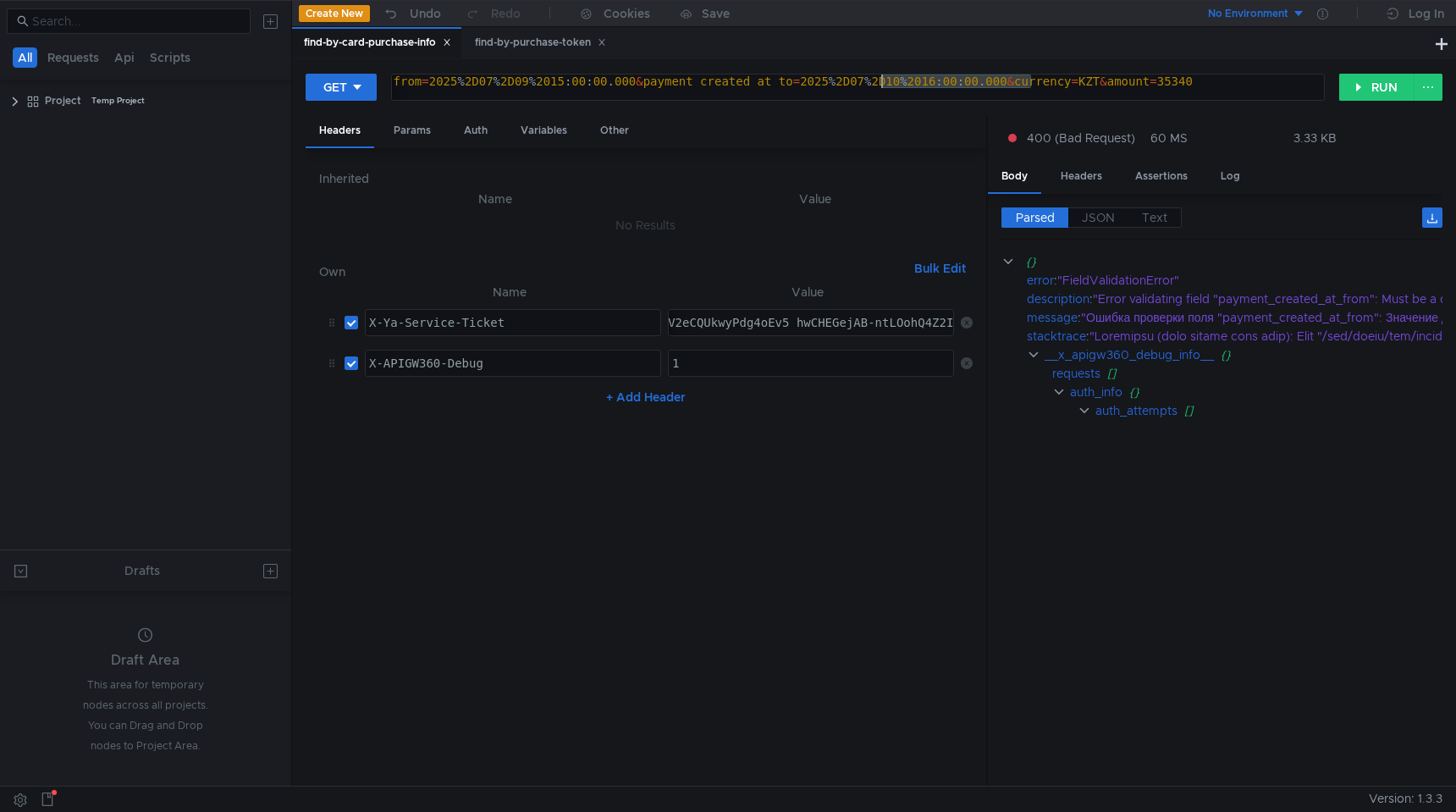
click at [951, 86] on div "https:// intapi-psbilling-2.dev.cloud-api.dst.yandex.net / v1 / psbilling / use…" at bounding box center [507, 94] width 1848 height 40
click at [907, 66] on div "GET https://intapi-psbilling-2.dev.cloud-api.dst.yandex.net/v1/psbilling/users/…" at bounding box center [874, 422] width 1164 height 726
click at [913, 81] on div "https:// intapi-psbilling-2.dev.cloud-api.dst.yandex.net / v1 / psbilling / use…" at bounding box center [399, 94] width 1848 height 40
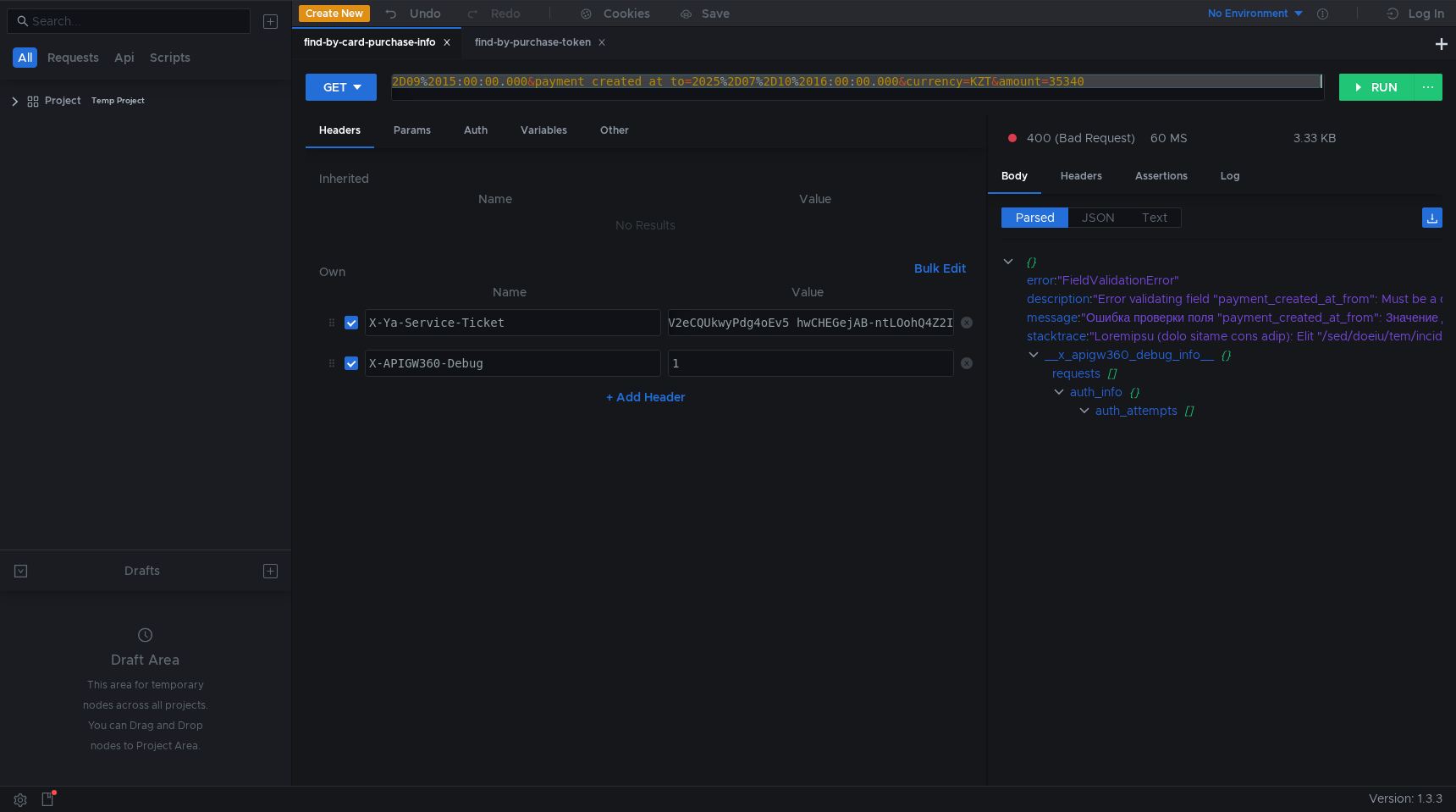
paste textarea "-07-09T15:00:00.000Z&payment_created_at_to=2025-07-10T16:00:00.000Z&currency=KZ…"
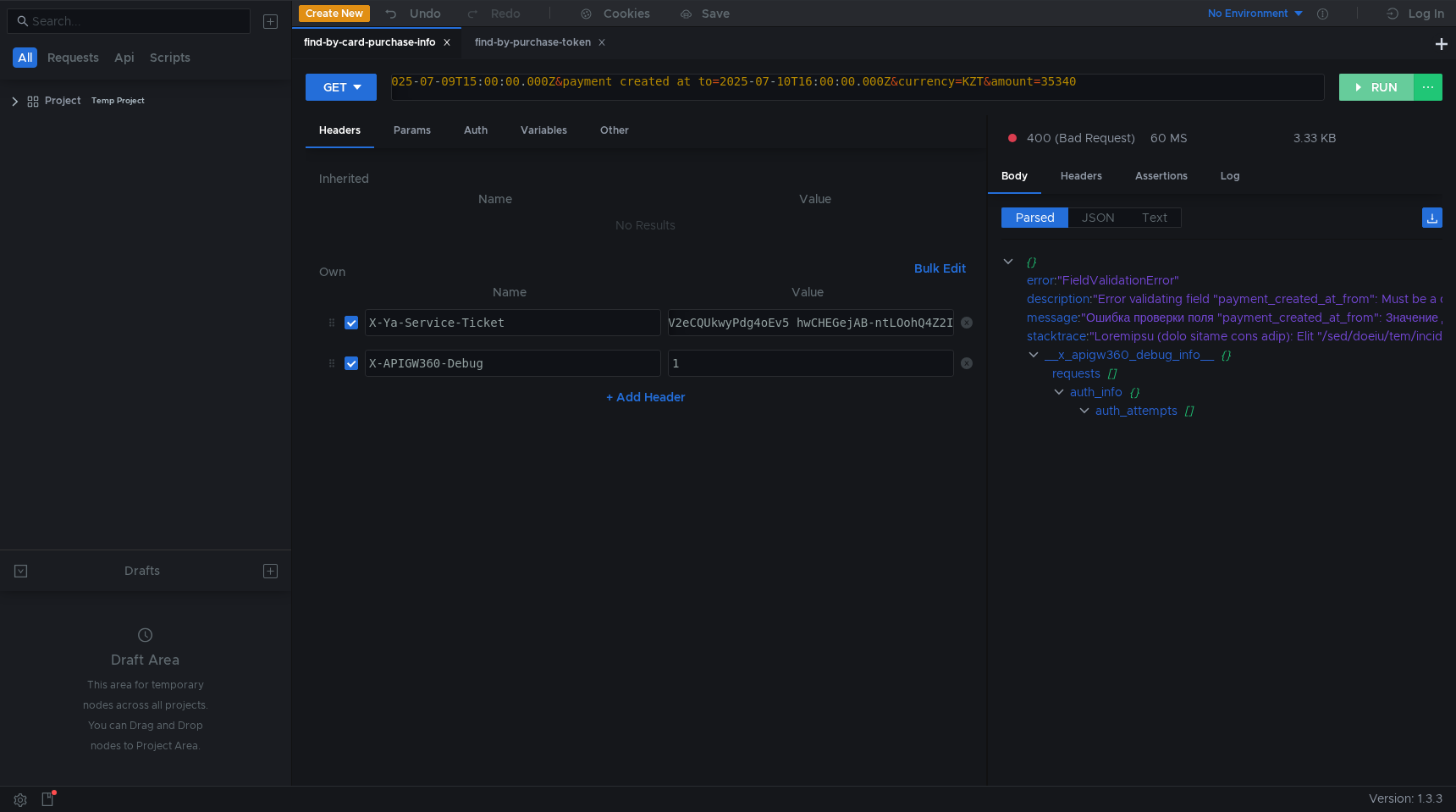
click at [1378, 87] on button "RUN" at bounding box center [1377, 88] width 76 height 27
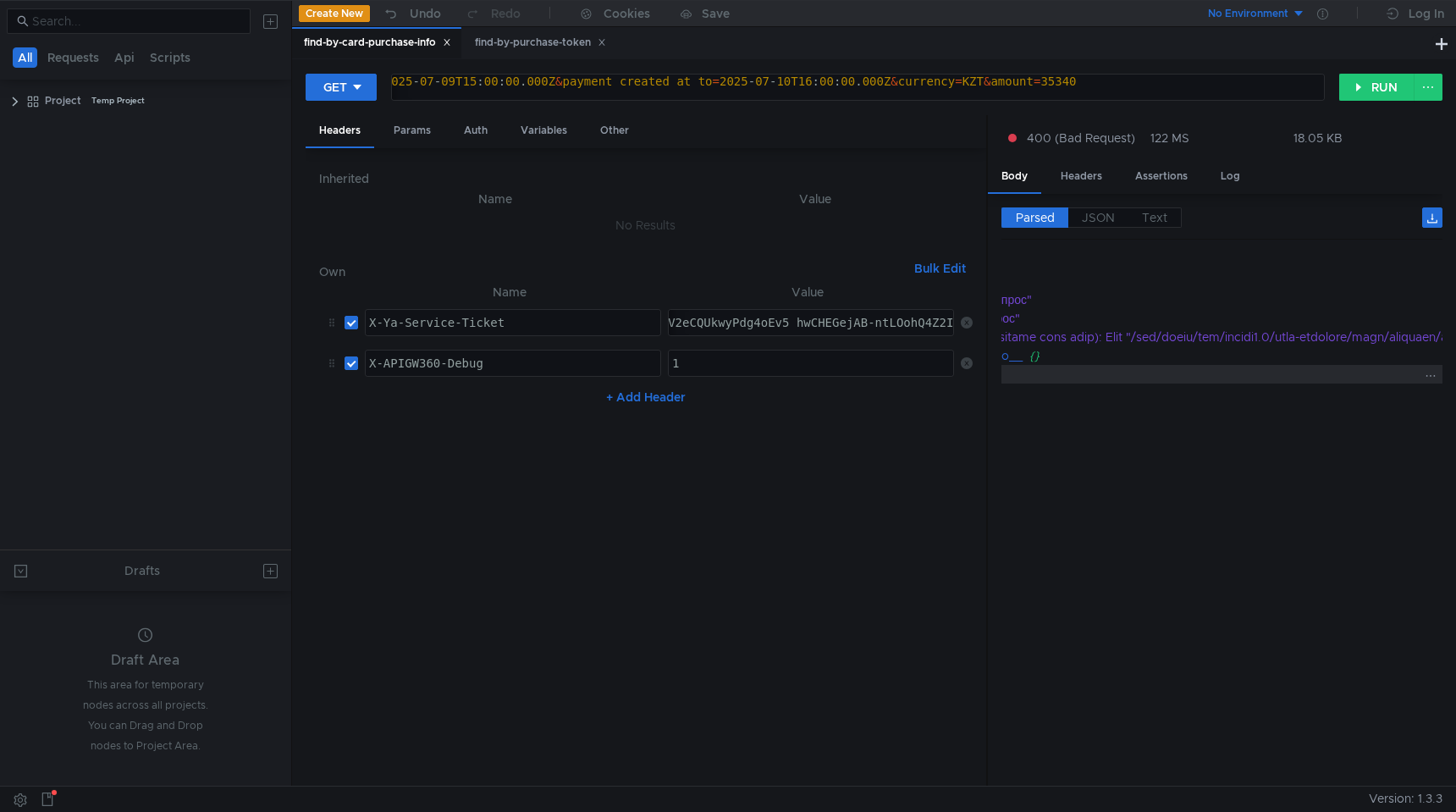
scroll to position [0, 0]
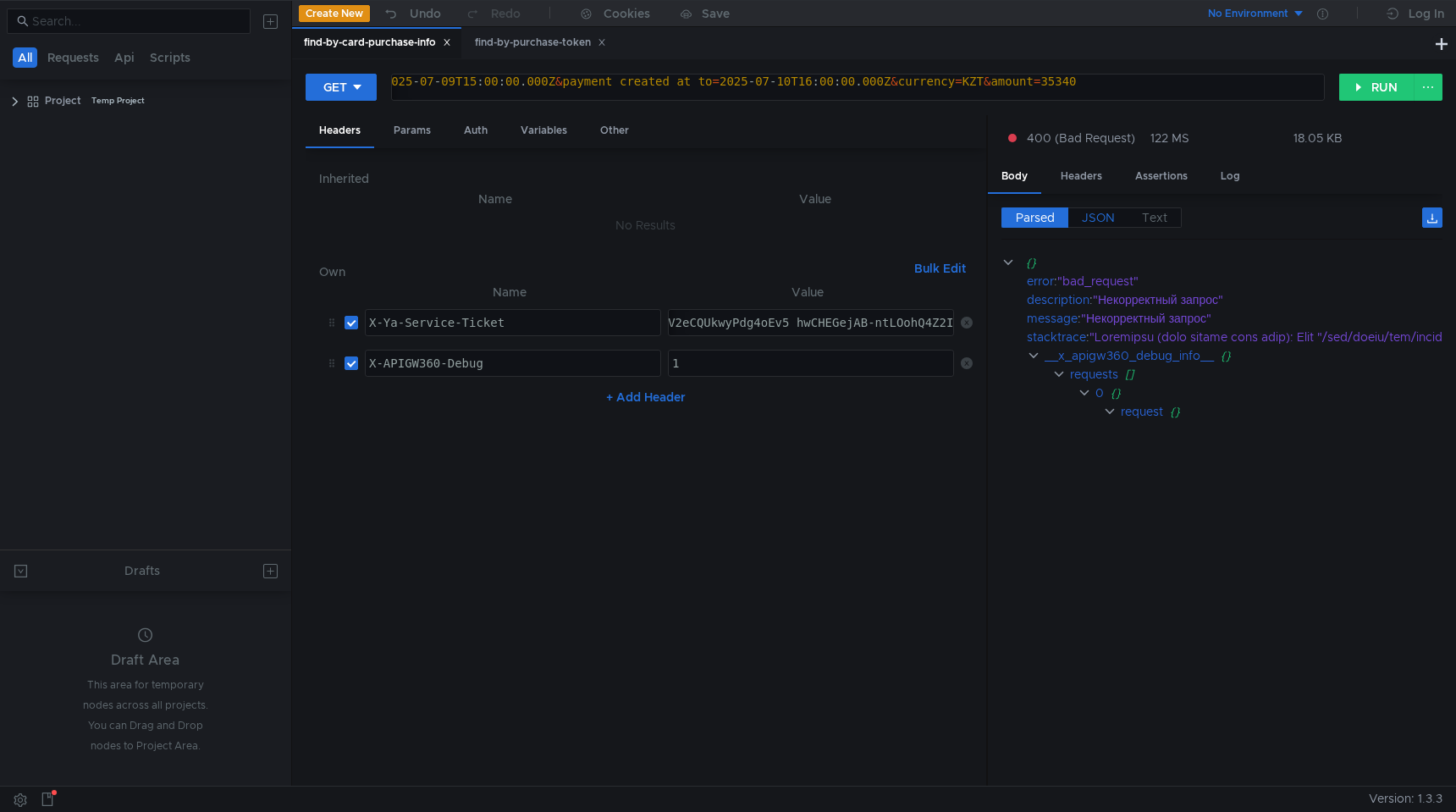
click at [1101, 215] on span "JSON" at bounding box center [1098, 218] width 33 height 15
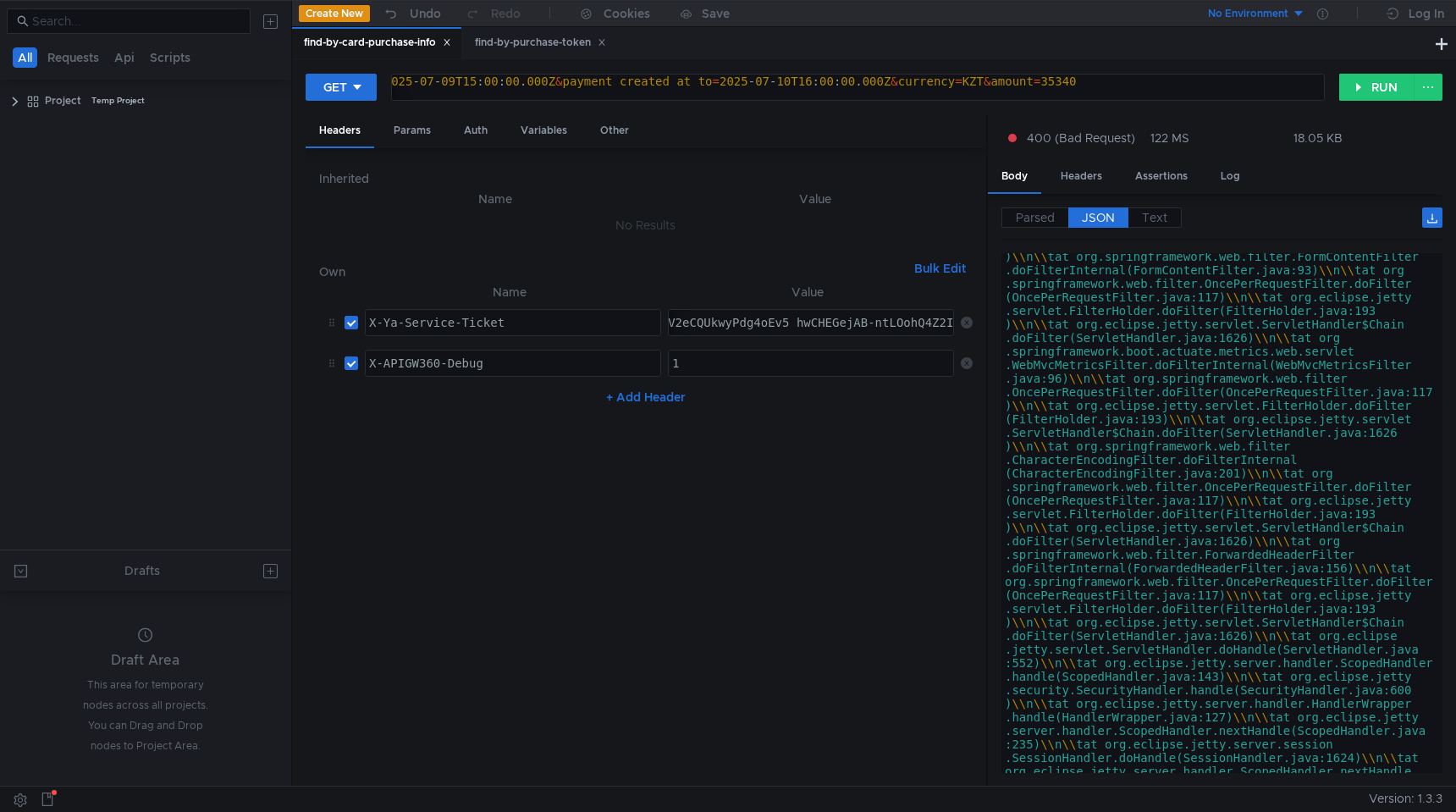
scroll to position [3376, 0]
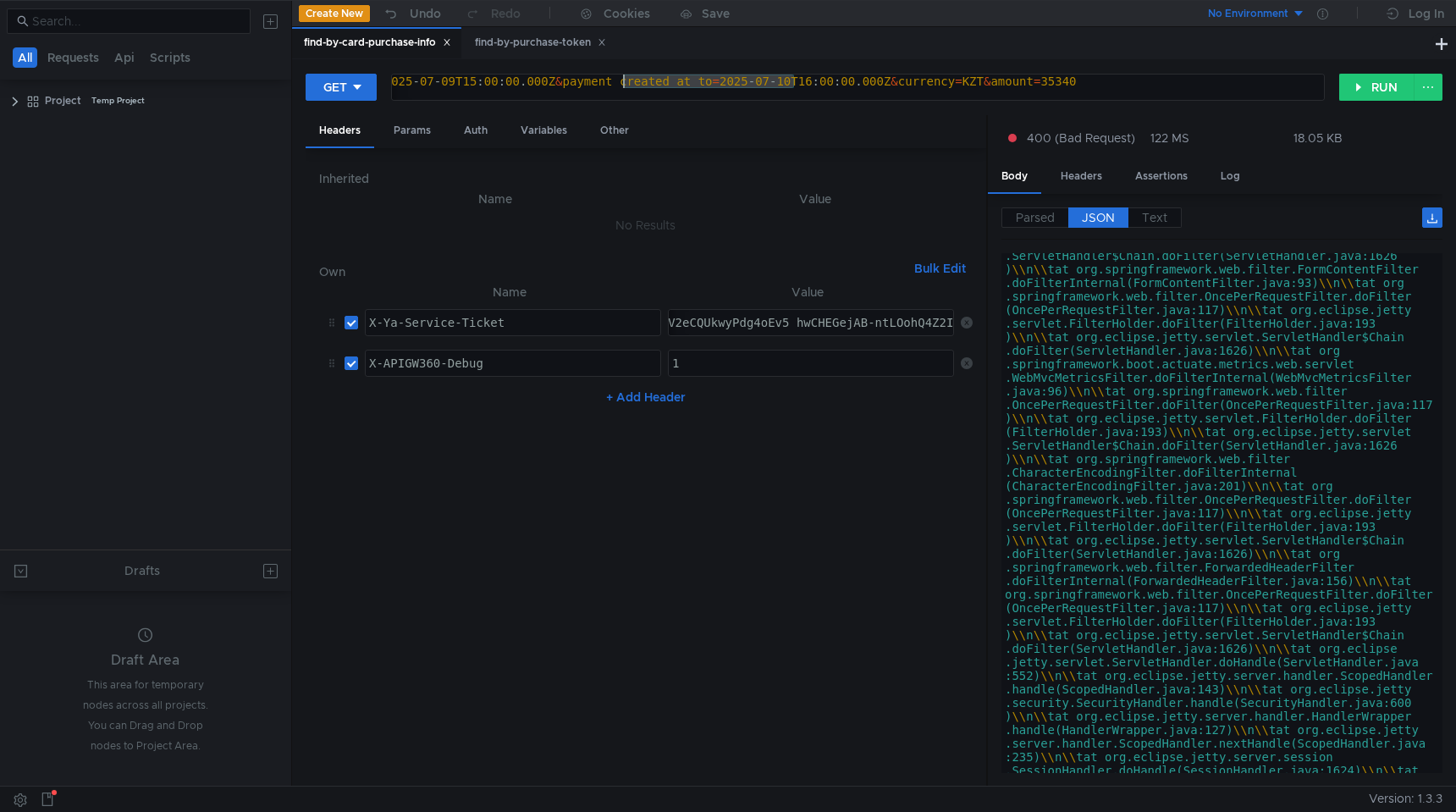
drag, startPoint x: 793, startPoint y: 79, endPoint x: 625, endPoint y: 83, distance: 168.0
click at [625, 83] on div "https:// intapi-psbilling-2.dev.cloud-api.dst.yandex.net / v1 / psbilling / use…" at bounding box center [431, 94] width 1785 height 40
paste textarea "8-29T09:39:42.551"
click at [656, 79] on div "https:// intapi-psbilling-2.dev.cloud-api.dst.yandex.net / v1 / psbilling / use…" at bounding box center [431, 94] width 1785 height 40
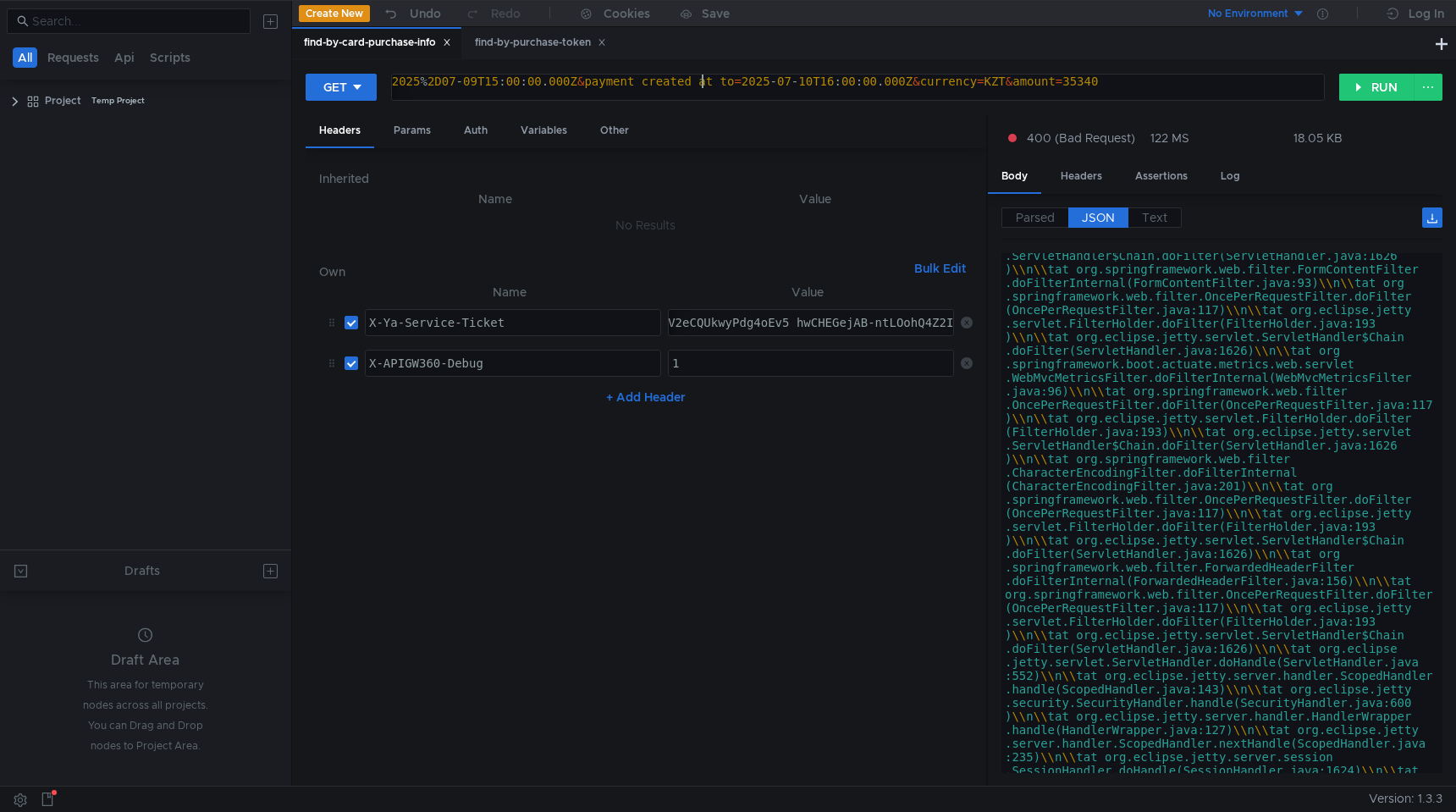
click at [701, 82] on div "https:// intapi-psbilling-2.dev.cloud-api.dst.yandex.net / v1 / psbilling / use…" at bounding box center [446, 94] width 1799 height 40
drag, startPoint x: 660, startPoint y: 81, endPoint x: 677, endPoint y: 82, distance: 17.0
click at [677, 82] on div "https:// intapi-psbilling-2.dev.cloud-api.dst.yandex.net / v1 / psbilling / use…" at bounding box center [453, 94] width 1813 height 40
click at [1028, 82] on div "https:// intapi-psbilling-2.dev.cloud-api.dst.yandex.net / v1 / psbilling / use…" at bounding box center [453, 94] width 1813 height 40
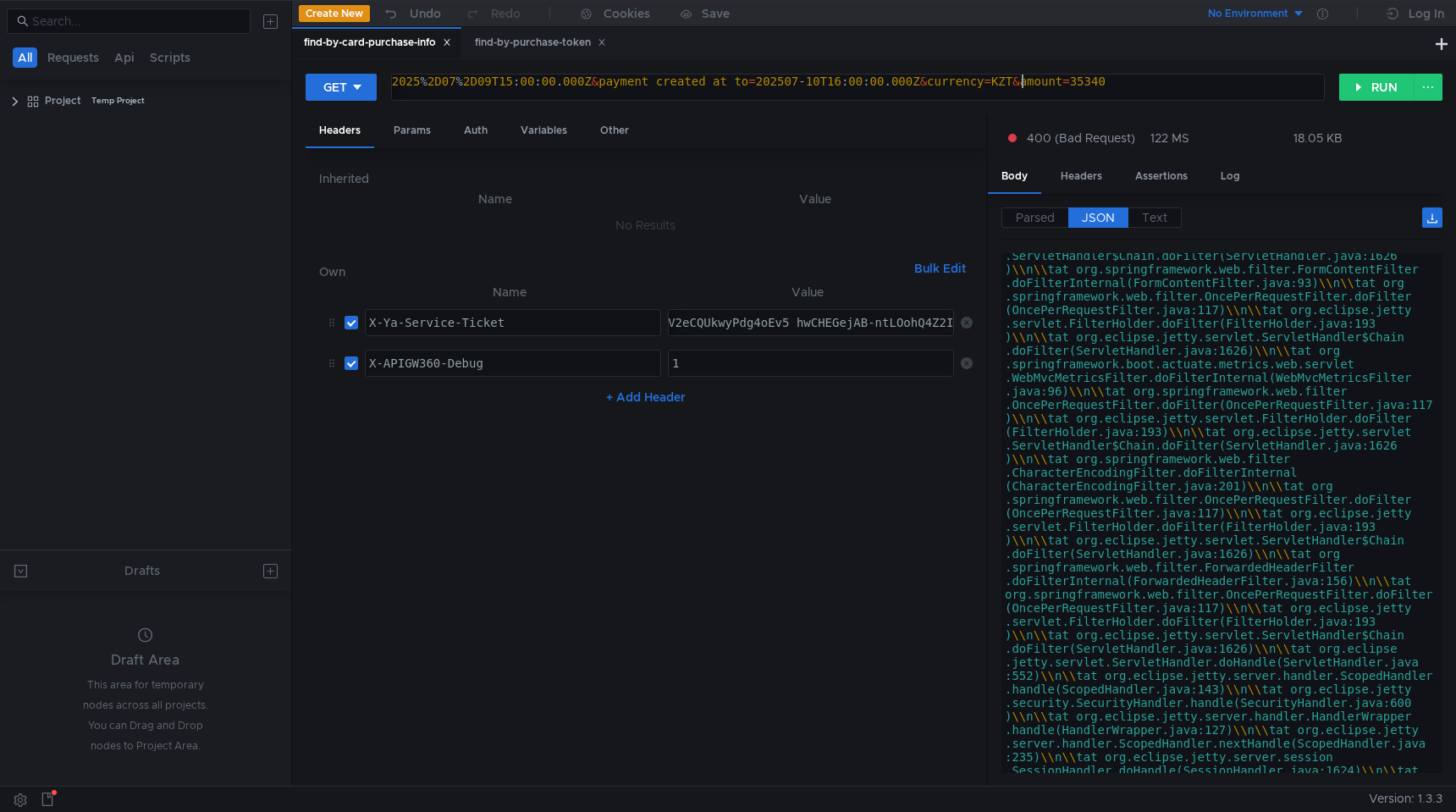
paste textarea "%2D"
click at [1065, 82] on div "https:// intapi-psbilling-2.dev.cloud-api.dst.yandex.net / v1 / psbilling / use…" at bounding box center [460, 94] width 1828 height 40
paste textarea "%2D"
click at [1380, 88] on button "RUN" at bounding box center [1377, 88] width 76 height 27
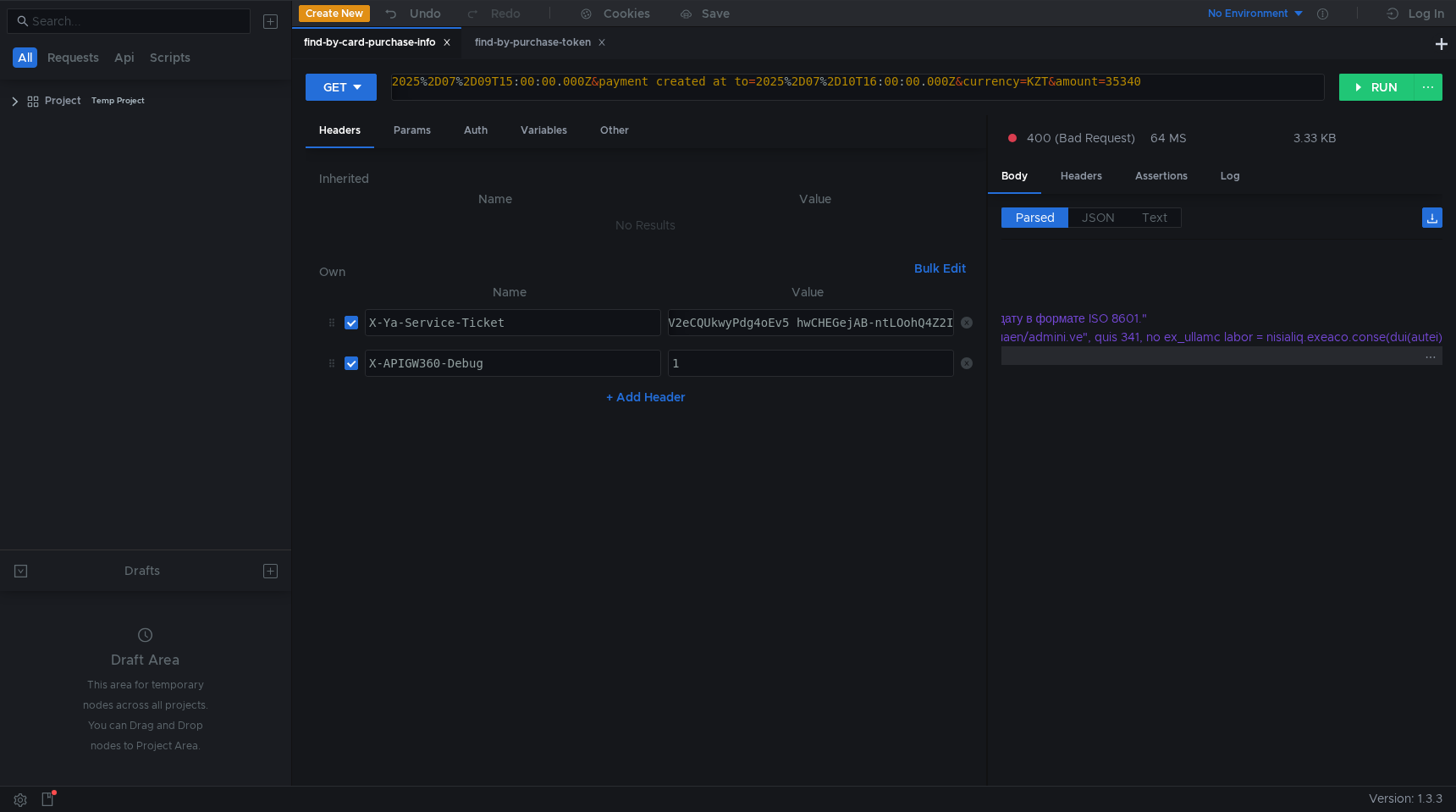
scroll to position [0, 622]
click at [703, 84] on div "https:// intapi-psbilling-2.dev.cloud-api.dst.yandex.net / v1 / psbilling / use…" at bounding box center [467, 94] width 1841 height 40
type textarea "https://intapi-psbilling-2.dev.cloud-api.dst.yandex.net/v1/psbilling/users/paym…"
click at [1371, 88] on button "RUN" at bounding box center [1377, 88] width 76 height 27
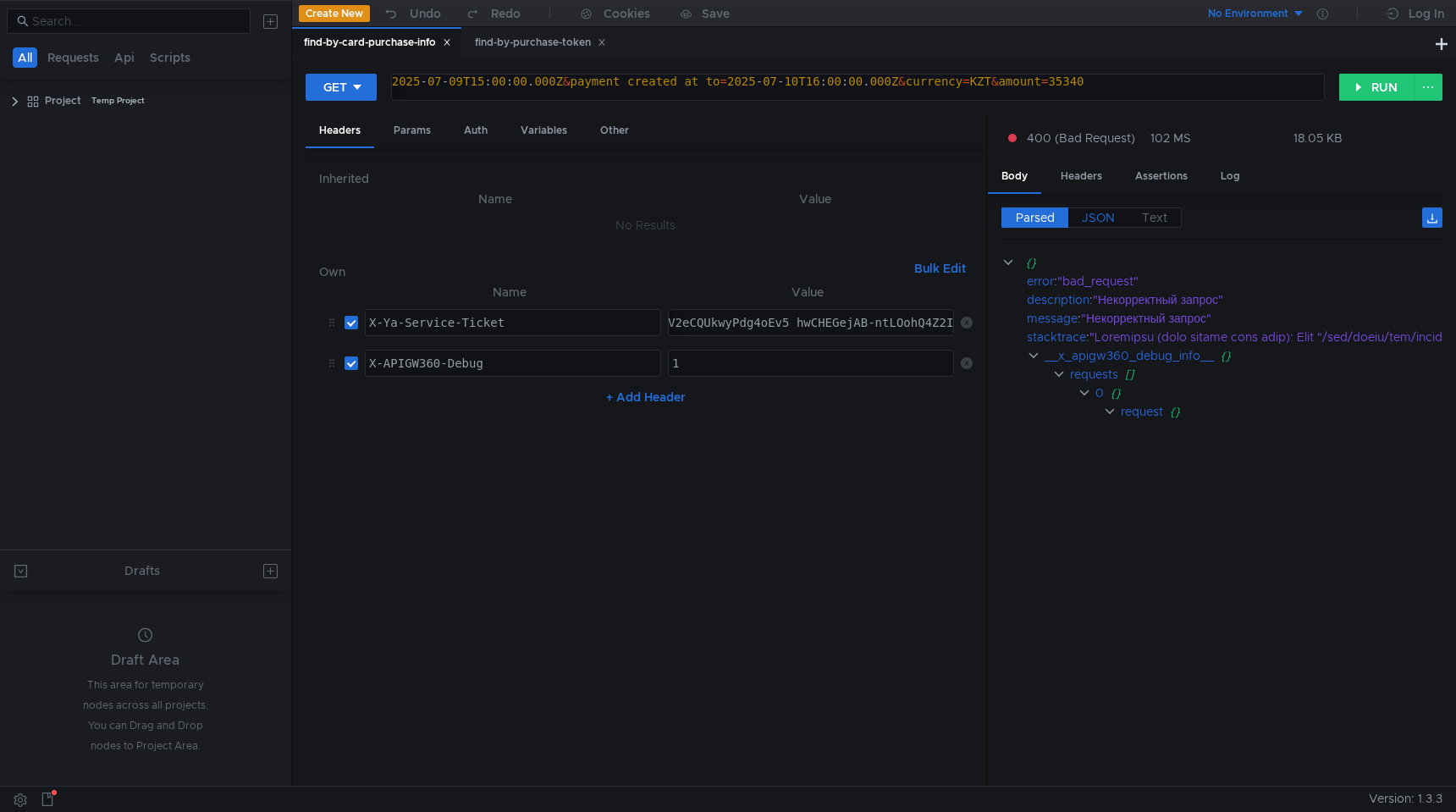
click at [1095, 215] on span "JSON" at bounding box center [1098, 218] width 33 height 15
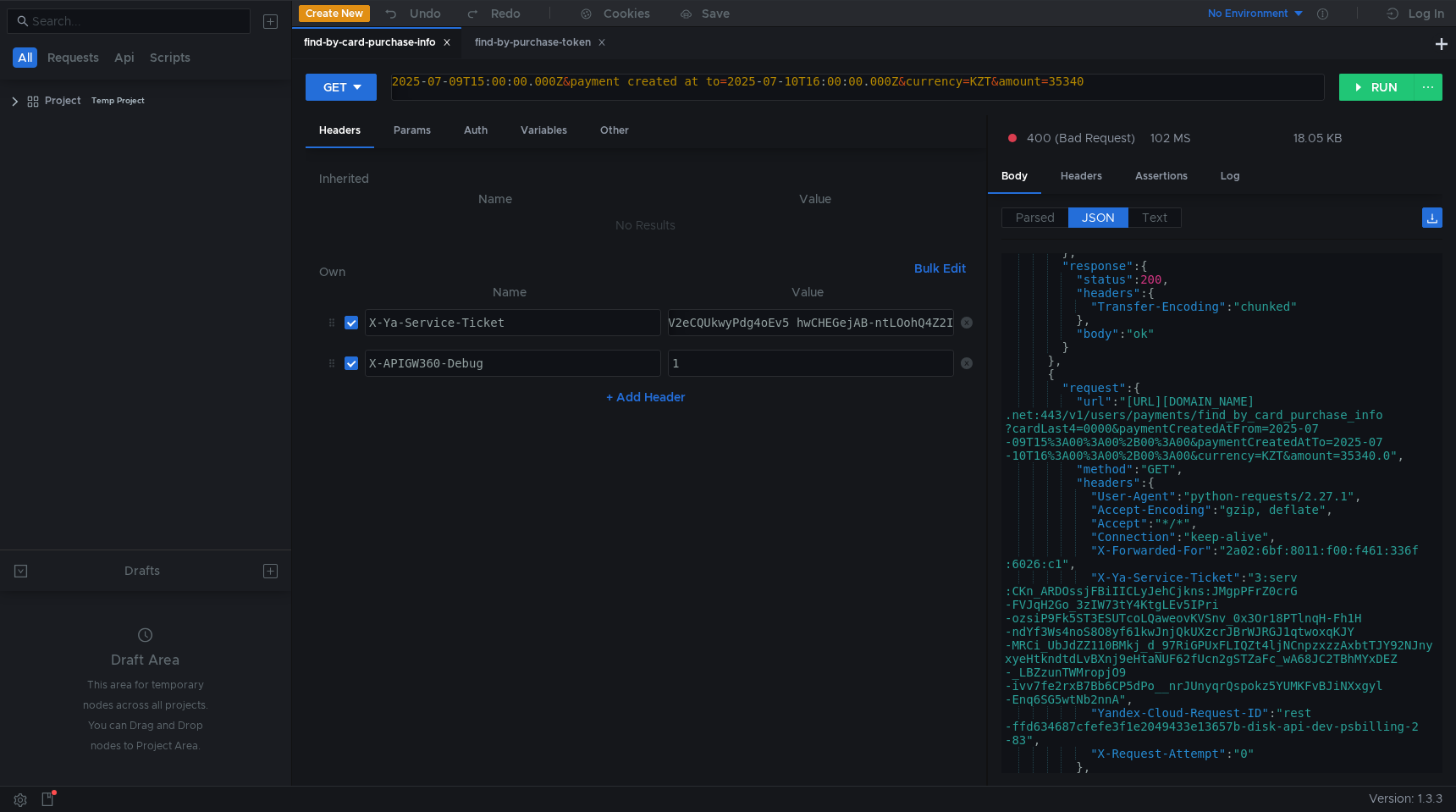
scroll to position [888, 0]
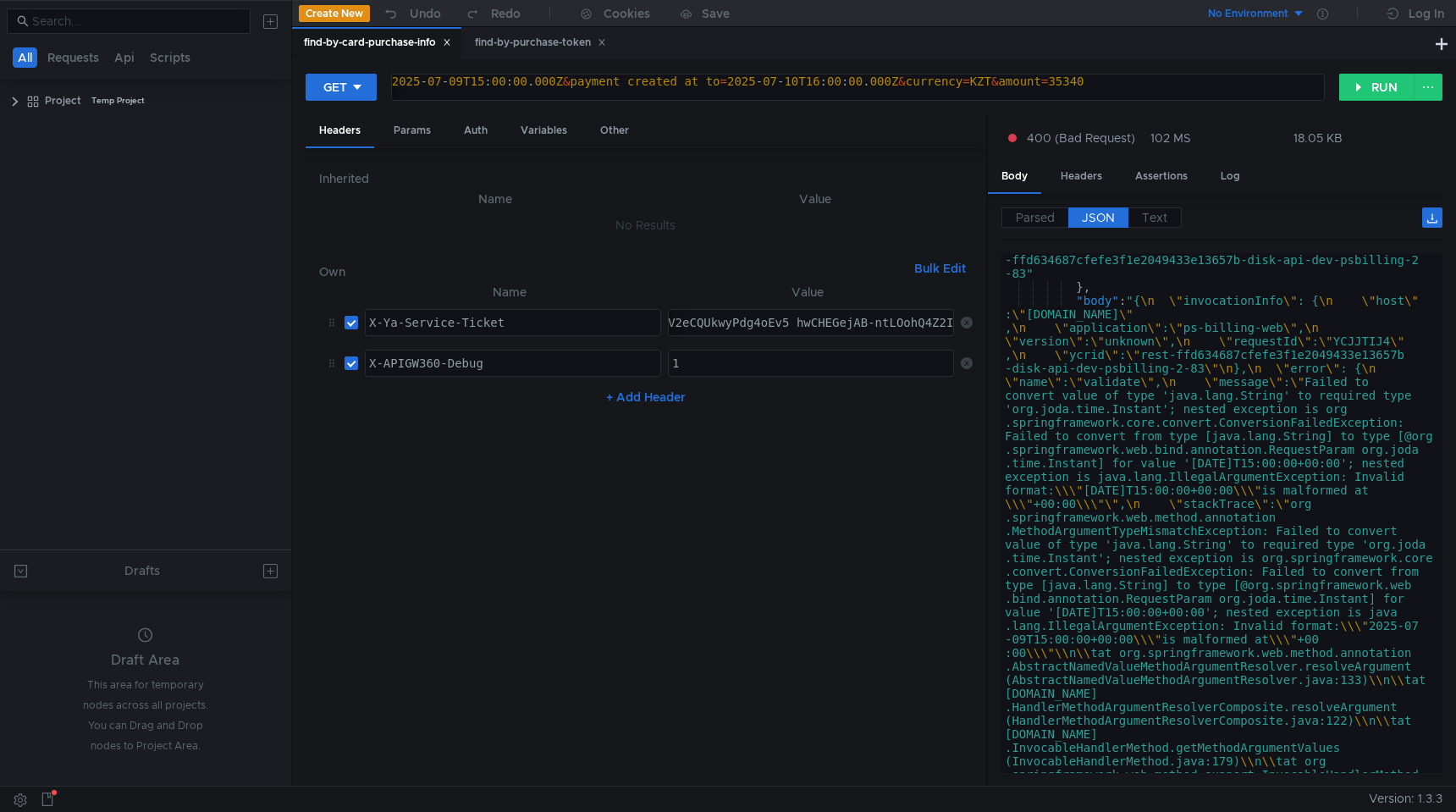
scroll to position [1625, 0]
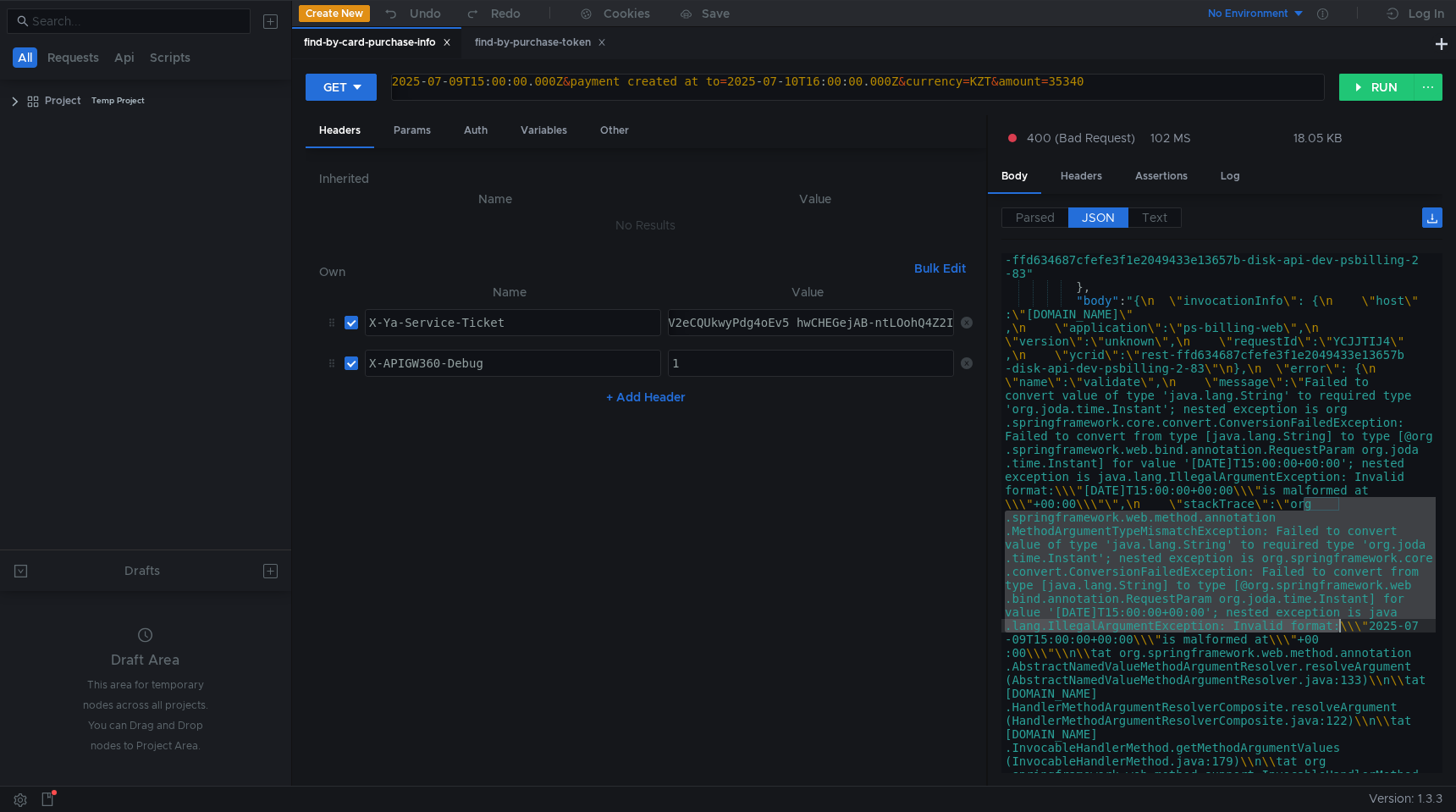
drag, startPoint x: 1301, startPoint y: 502, endPoint x: 1337, endPoint y: 621, distance: 124.3
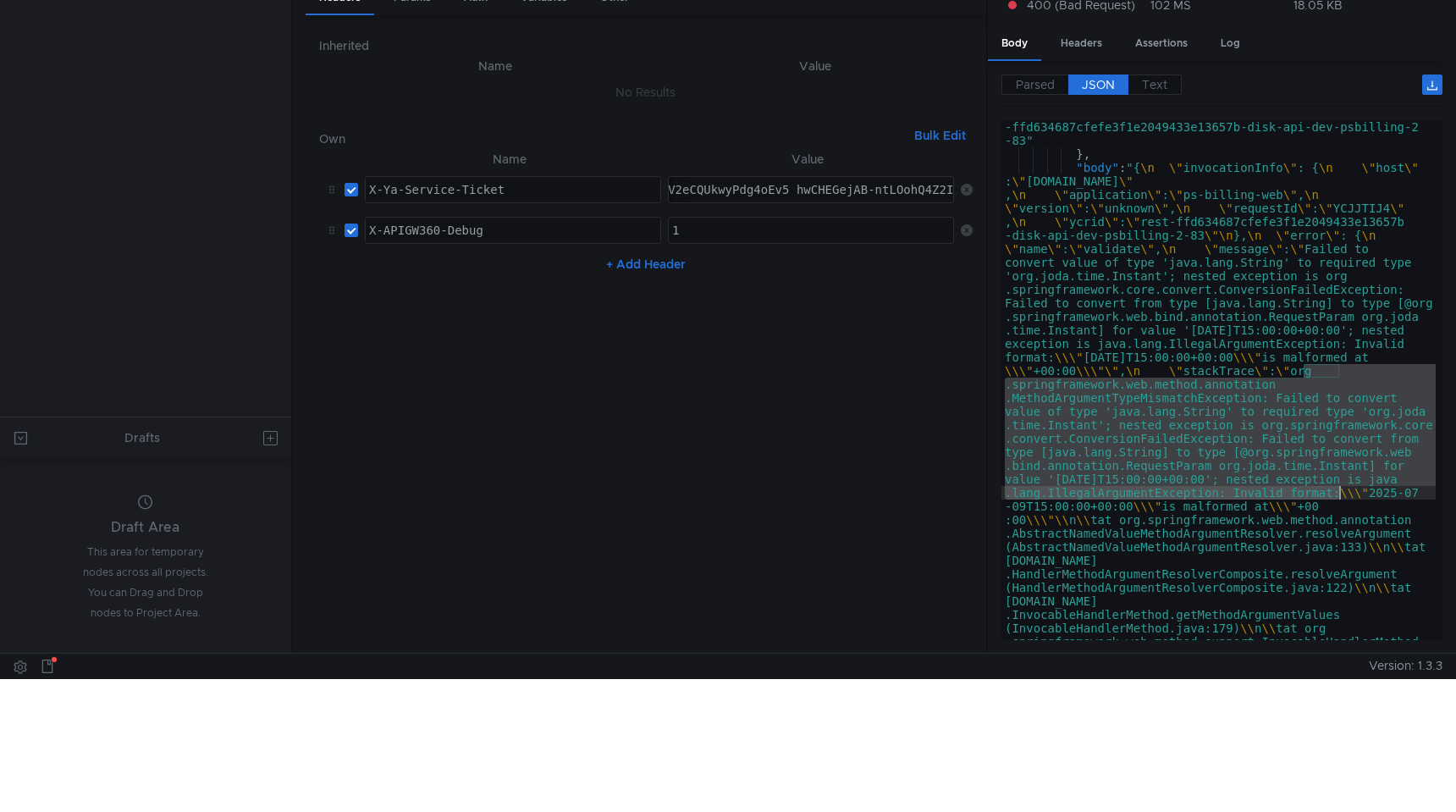
scroll to position [0, 0]
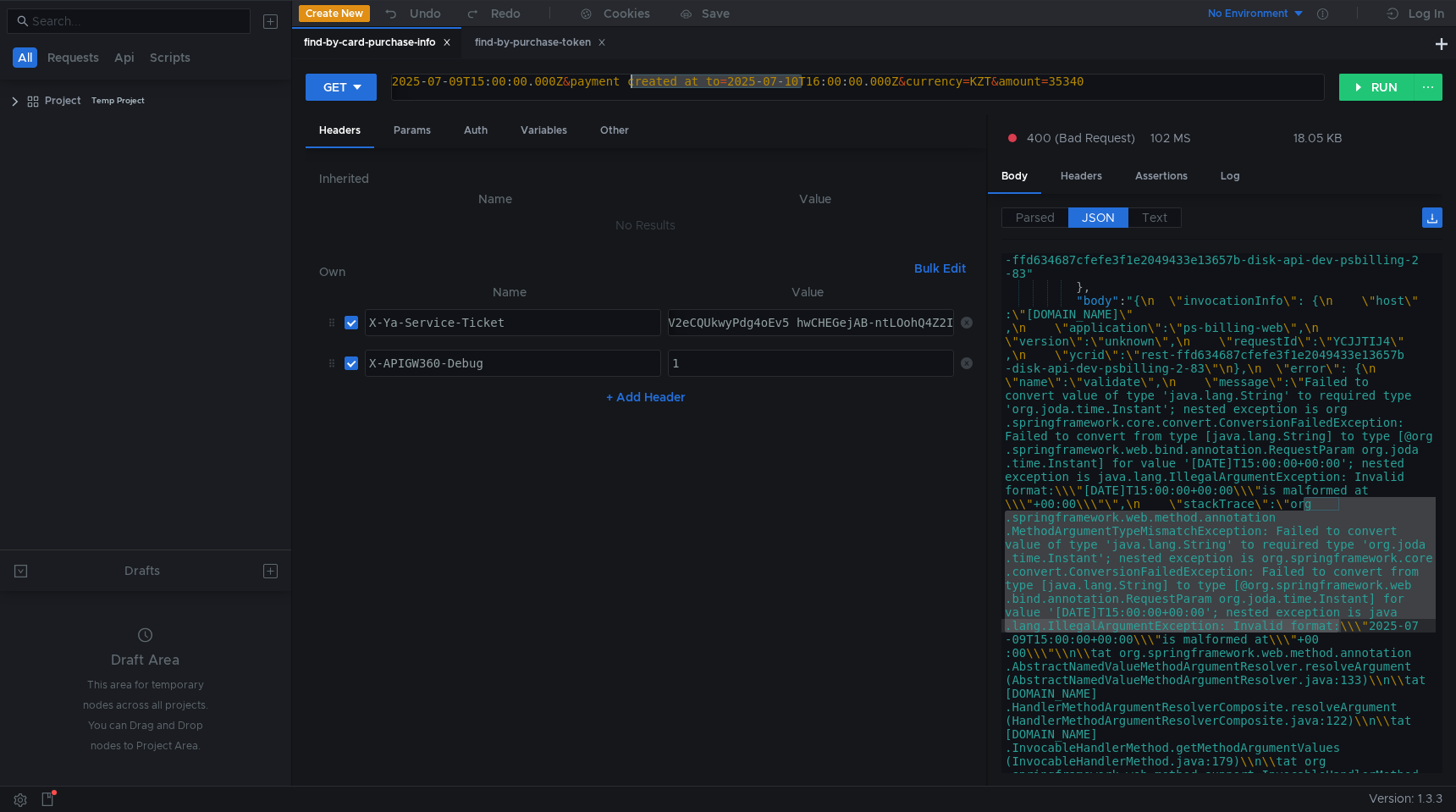
drag, startPoint x: 799, startPoint y: 80, endPoint x: 633, endPoint y: 83, distance: 166.0
click at [633, 83] on div "https:// [DOMAIN_NAME] / v1 / psbilling / users / payments / find-by-card-purch…" at bounding box center [439, 94] width 1785 height 40
paste textarea
click at [1369, 96] on button "RUN" at bounding box center [1377, 88] width 76 height 27
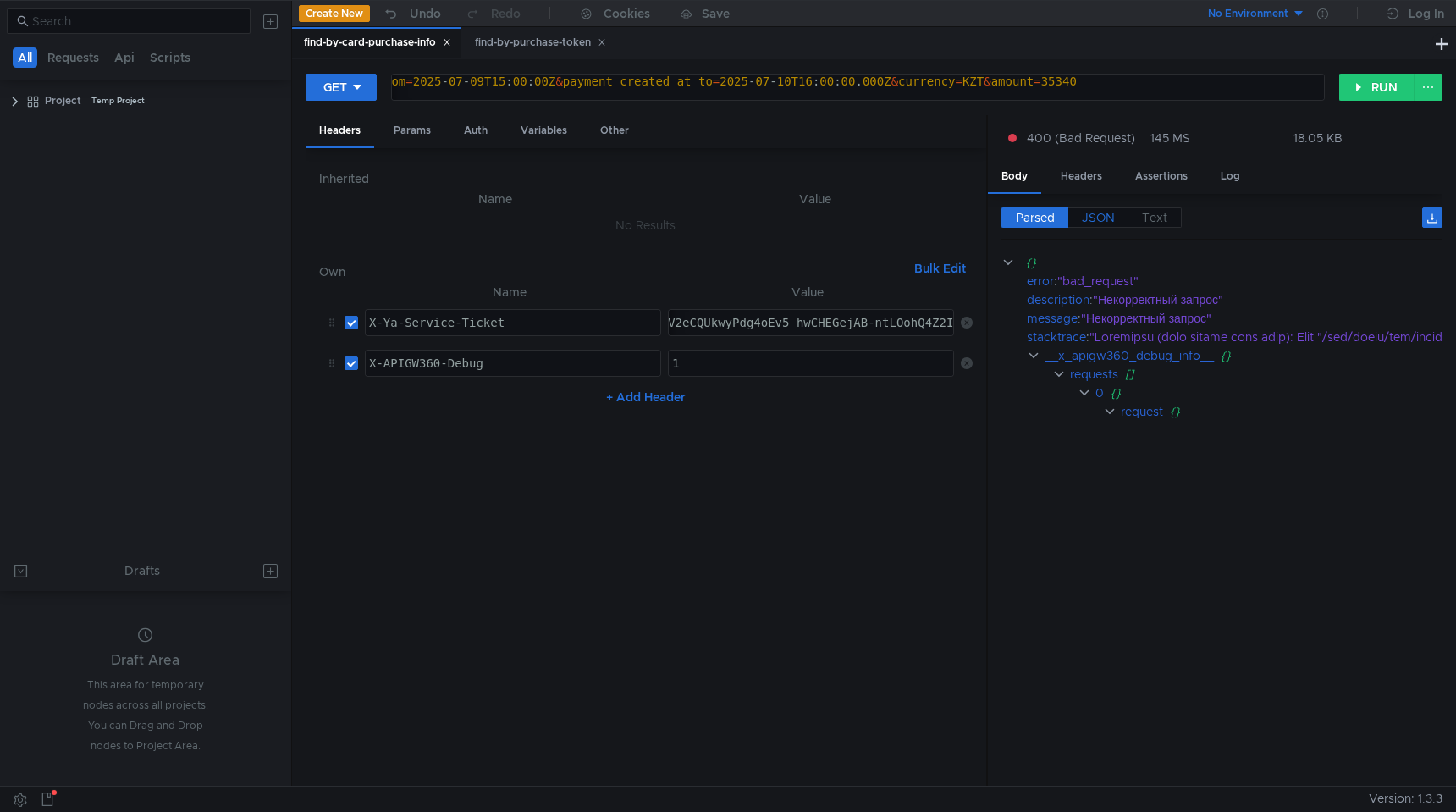
click at [1107, 218] on span "JSON" at bounding box center [1098, 218] width 33 height 15
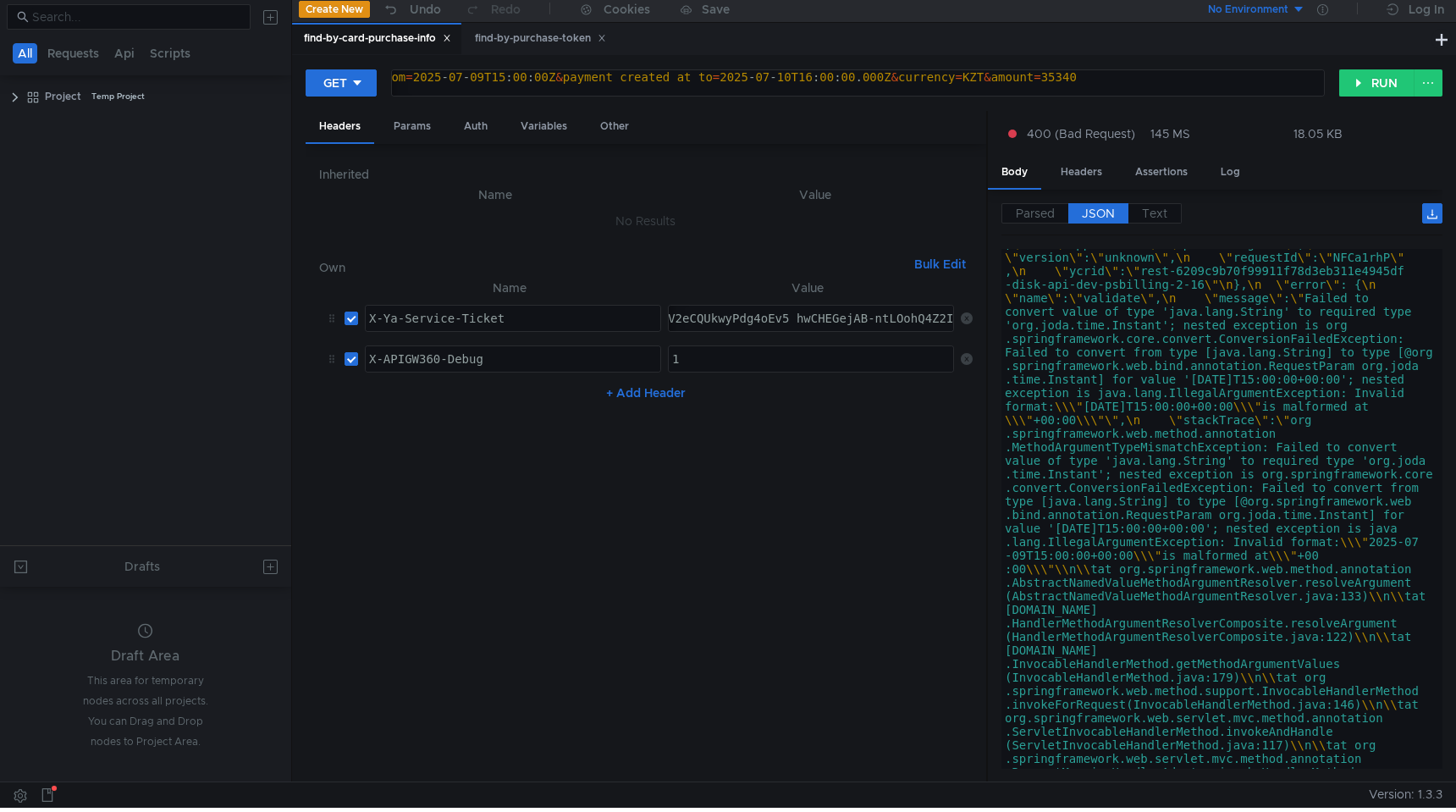
scroll to position [1691, 0]
click at [799, 73] on div "https:// [DOMAIN_NAME] / v1 / psbilling / users / payments / find-by-card-purch…" at bounding box center [446, 90] width 1756 height 40
drag, startPoint x: 792, startPoint y: 75, endPoint x: 721, endPoint y: 71, distance: 71.1
click at [721, 72] on div "https:// [DOMAIN_NAME] / v1 / psbilling / users / payments / find-by-card-purch…" at bounding box center [446, 90] width 1756 height 40
type textarea "[URL][DOMAIN_NAME][DATE][DATE]"
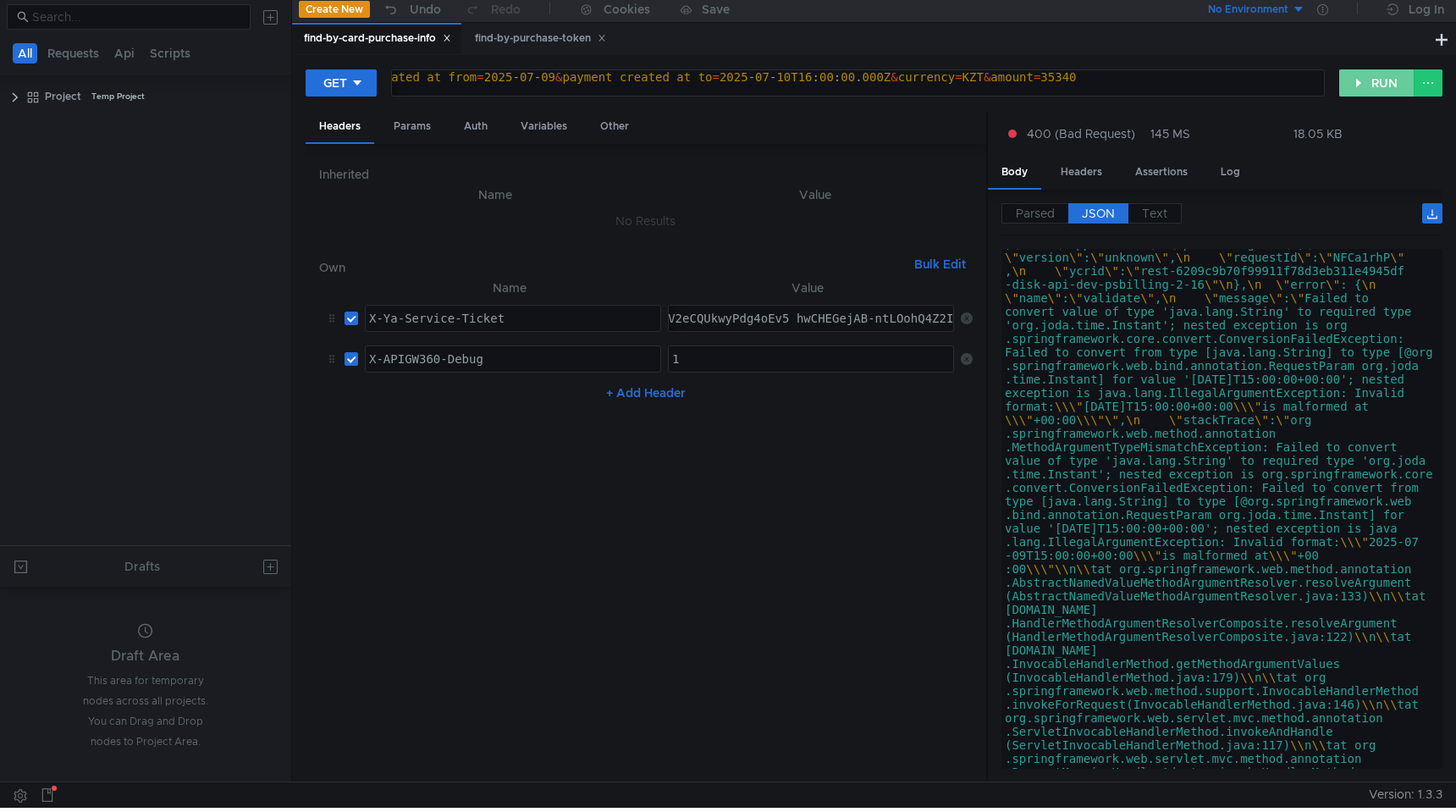
click at [1388, 81] on button "RUN" at bounding box center [1377, 83] width 76 height 27
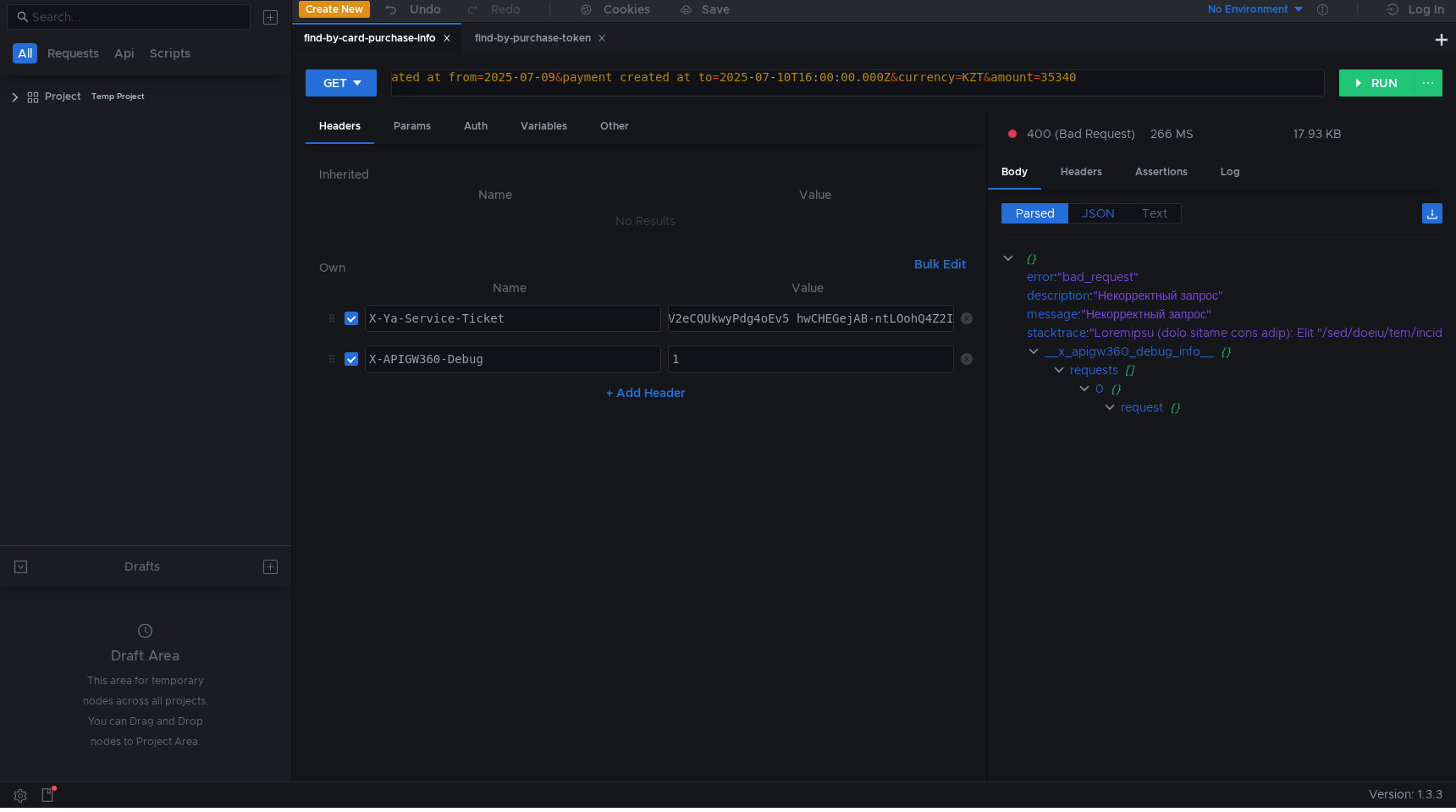
click at [1103, 204] on label "JSON" at bounding box center [1098, 214] width 60 height 21
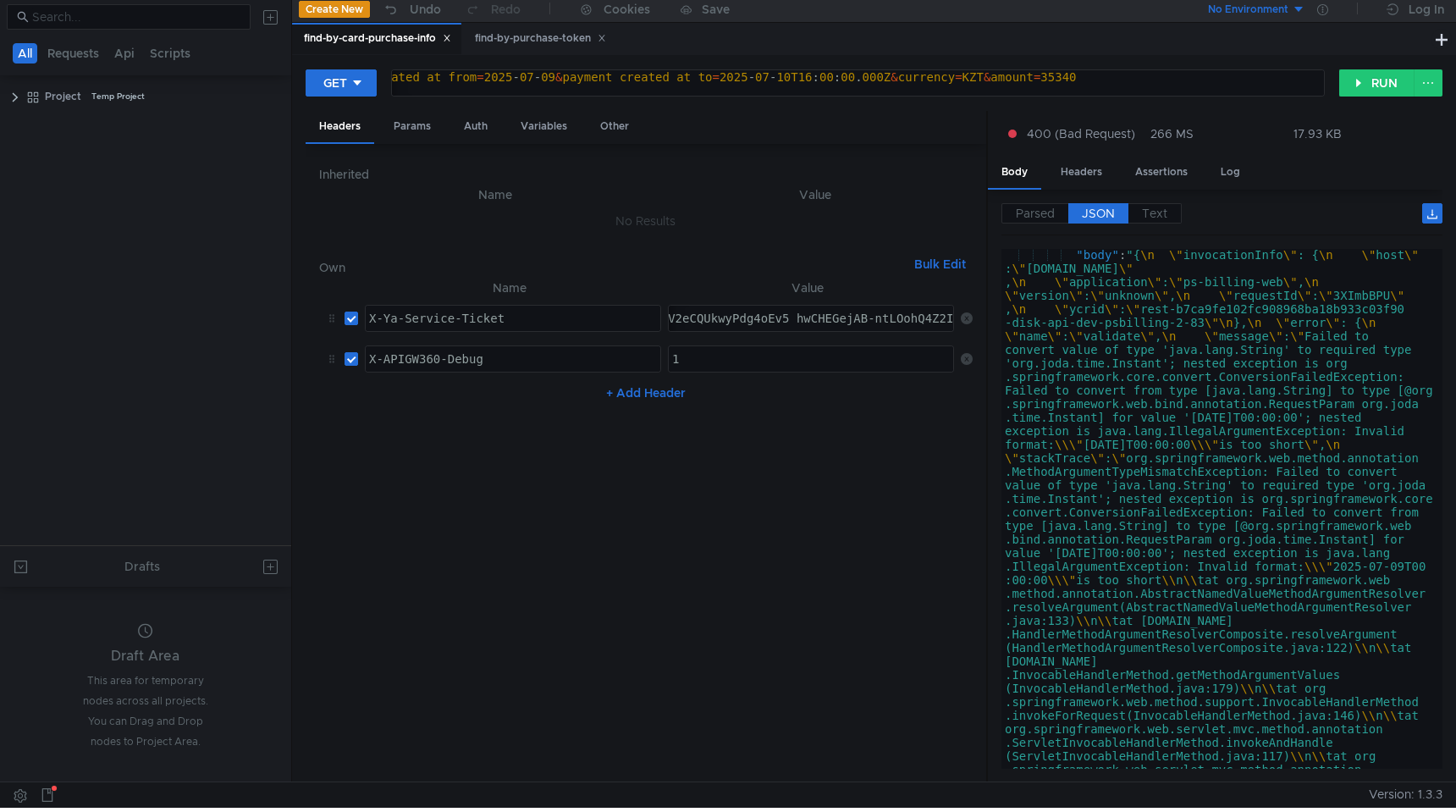
scroll to position [1655, 0]
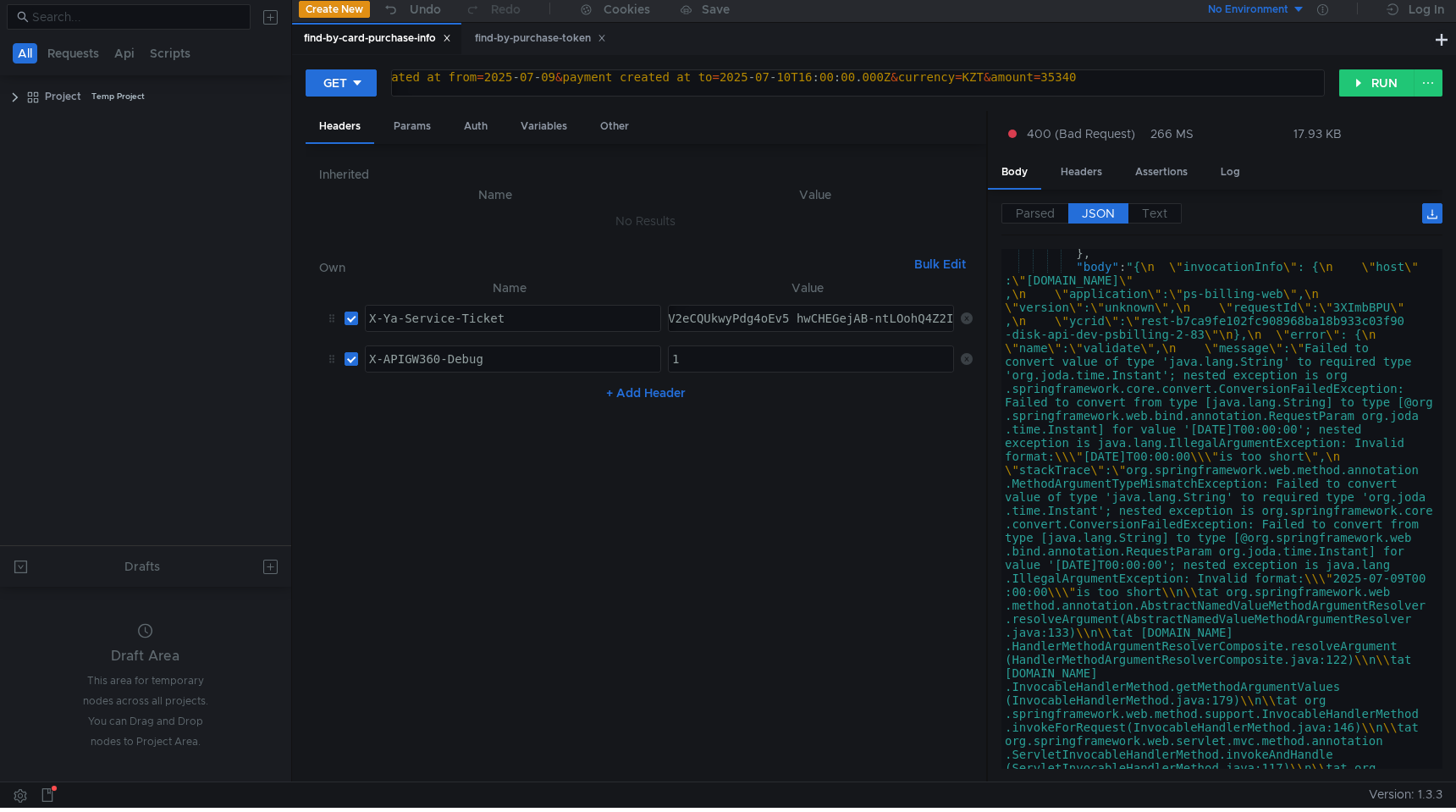
scroll to position [1655, 0]
drag, startPoint x: 794, startPoint y: 80, endPoint x: 725, endPoint y: 82, distance: 69.0
click at [725, 82] on div "https:// intapi-psbilling-2.dev.cloud-api.dst.yandex.net / v1 / psbilling / use…" at bounding box center [481, 90] width 1685 height 40
paste textarea "1752062400"
drag, startPoint x: 1126, startPoint y: 76, endPoint x: 959, endPoint y: 78, distance: 167.0
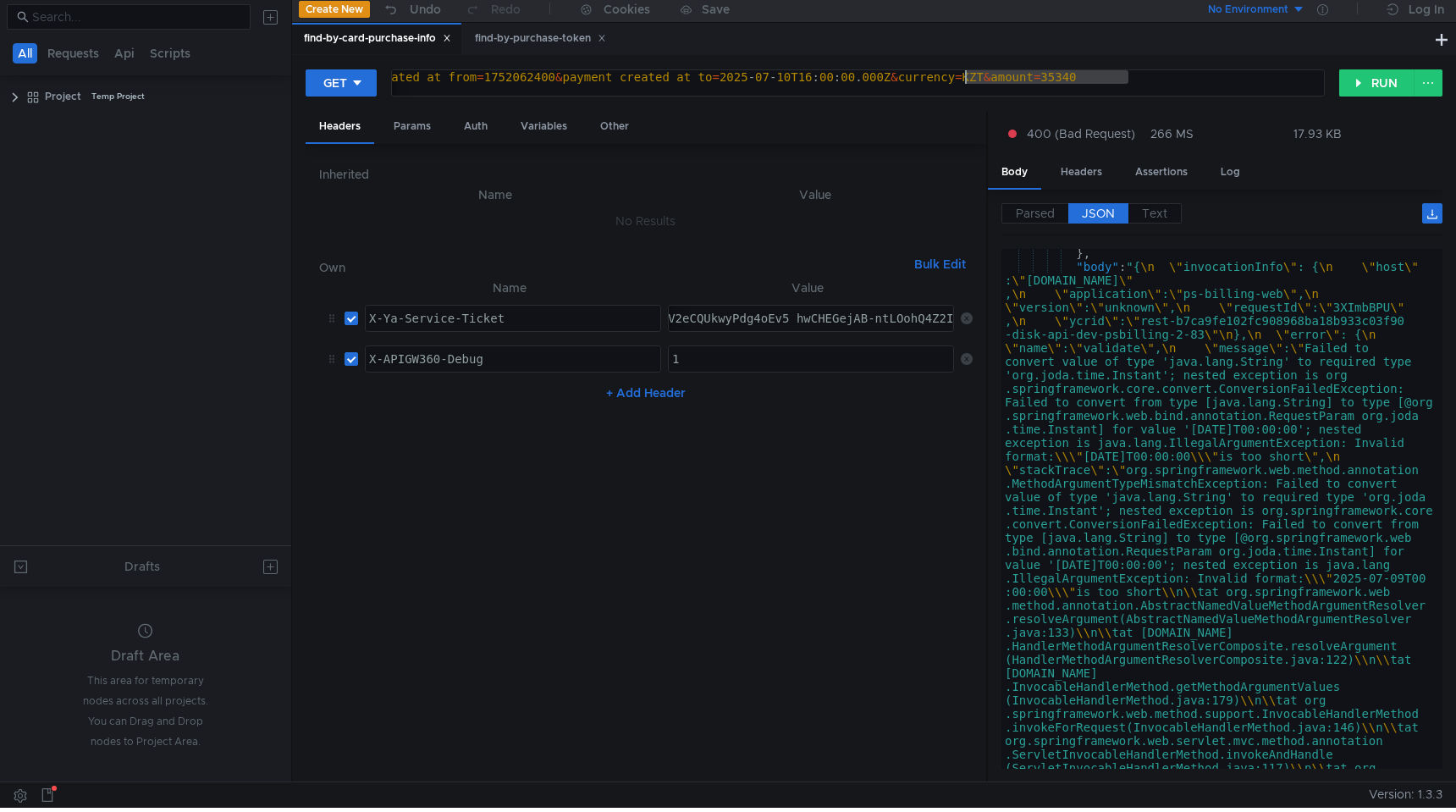
click at [959, 79] on div "https:// intapi-psbilling-2.dev.cloud-api.dst.yandex.net / v1 / psbilling / use…" at bounding box center [481, 90] width 1685 height 40
paste textarea "1752066000"
type textarea "https://intapi-psbilling-2.dev.cloud-api.dst.yandex.net/v1/psbilling/users/paym…"
click at [1372, 84] on button "RUN" at bounding box center [1377, 83] width 76 height 27
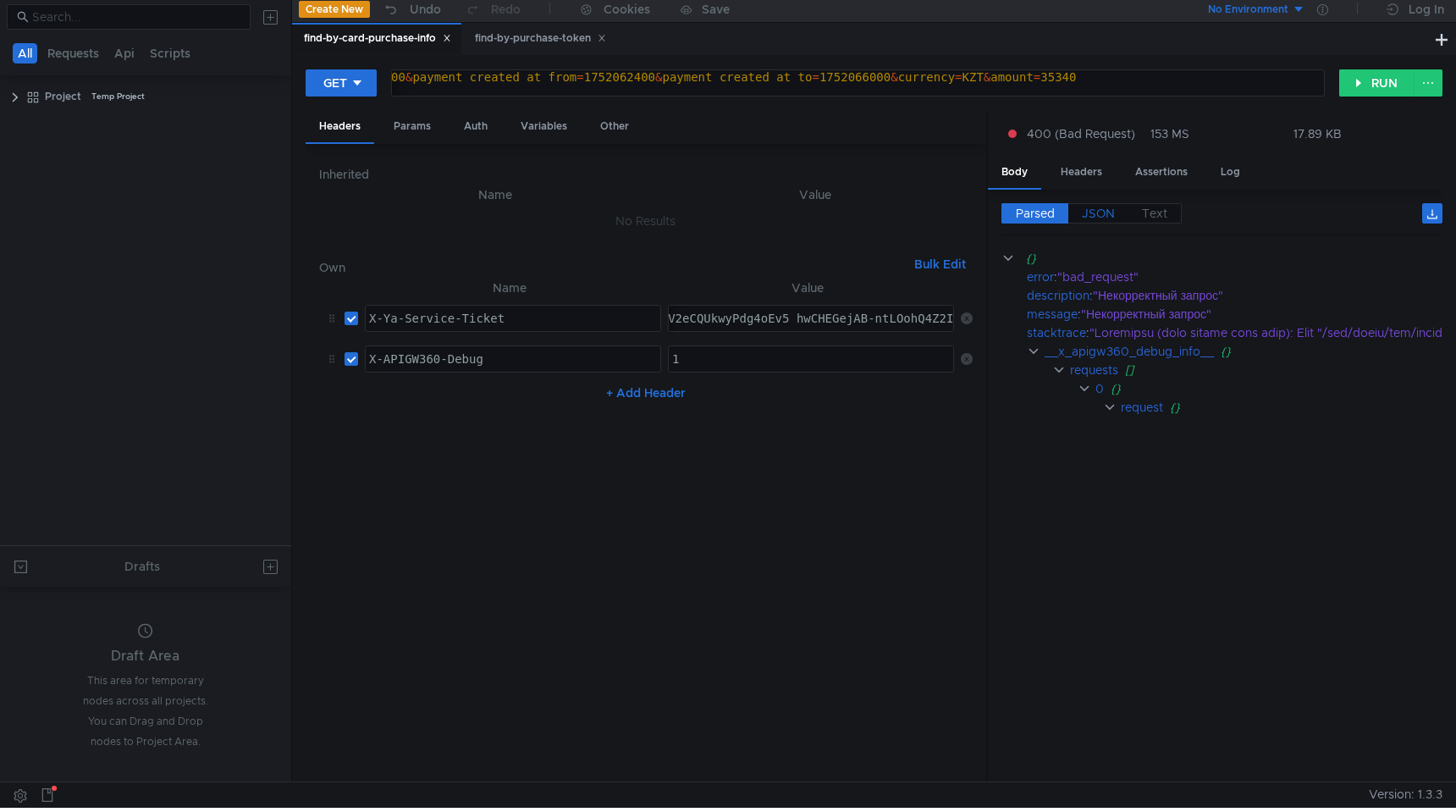
click at [1107, 214] on span "JSON" at bounding box center [1098, 214] width 33 height 15
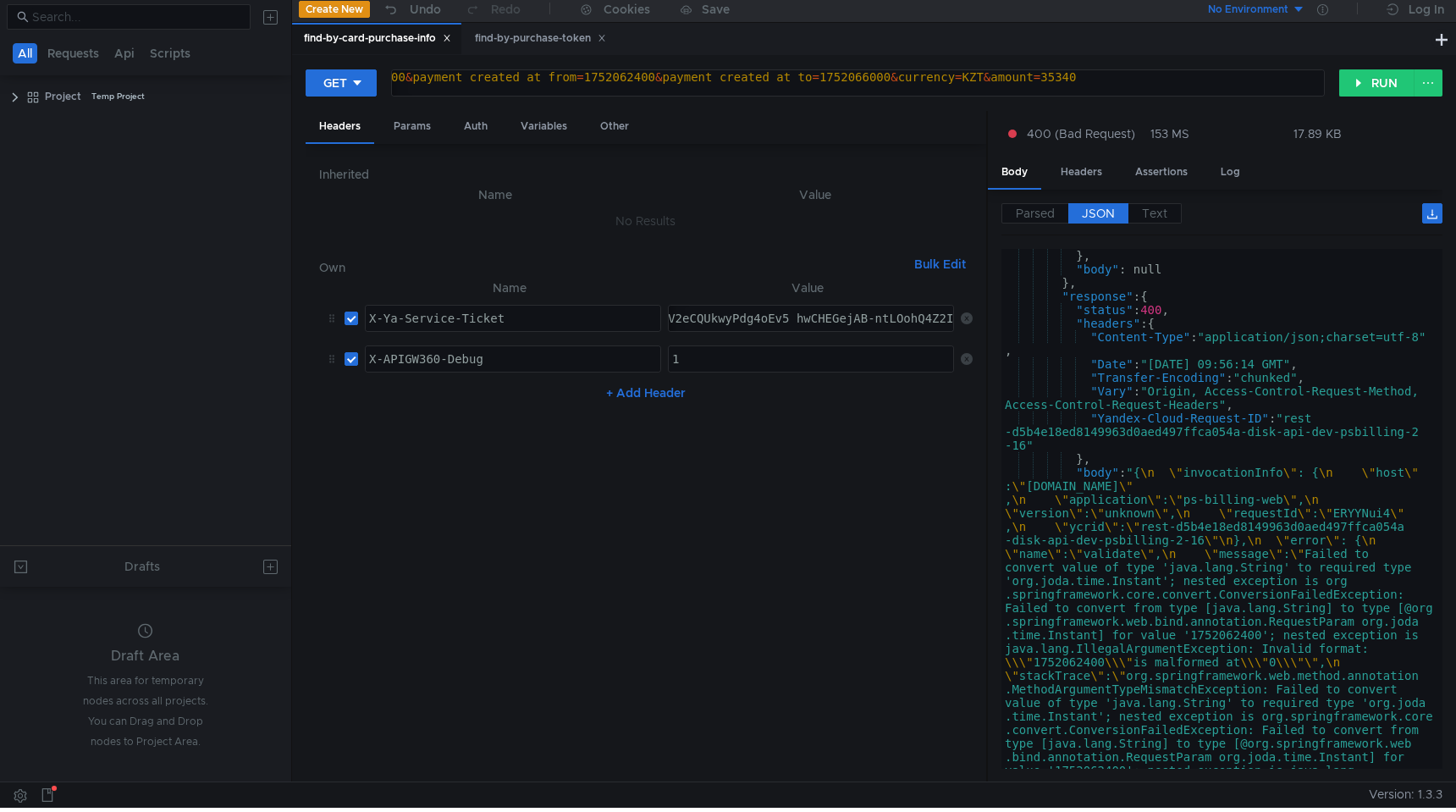
scroll to position [1451, 0]
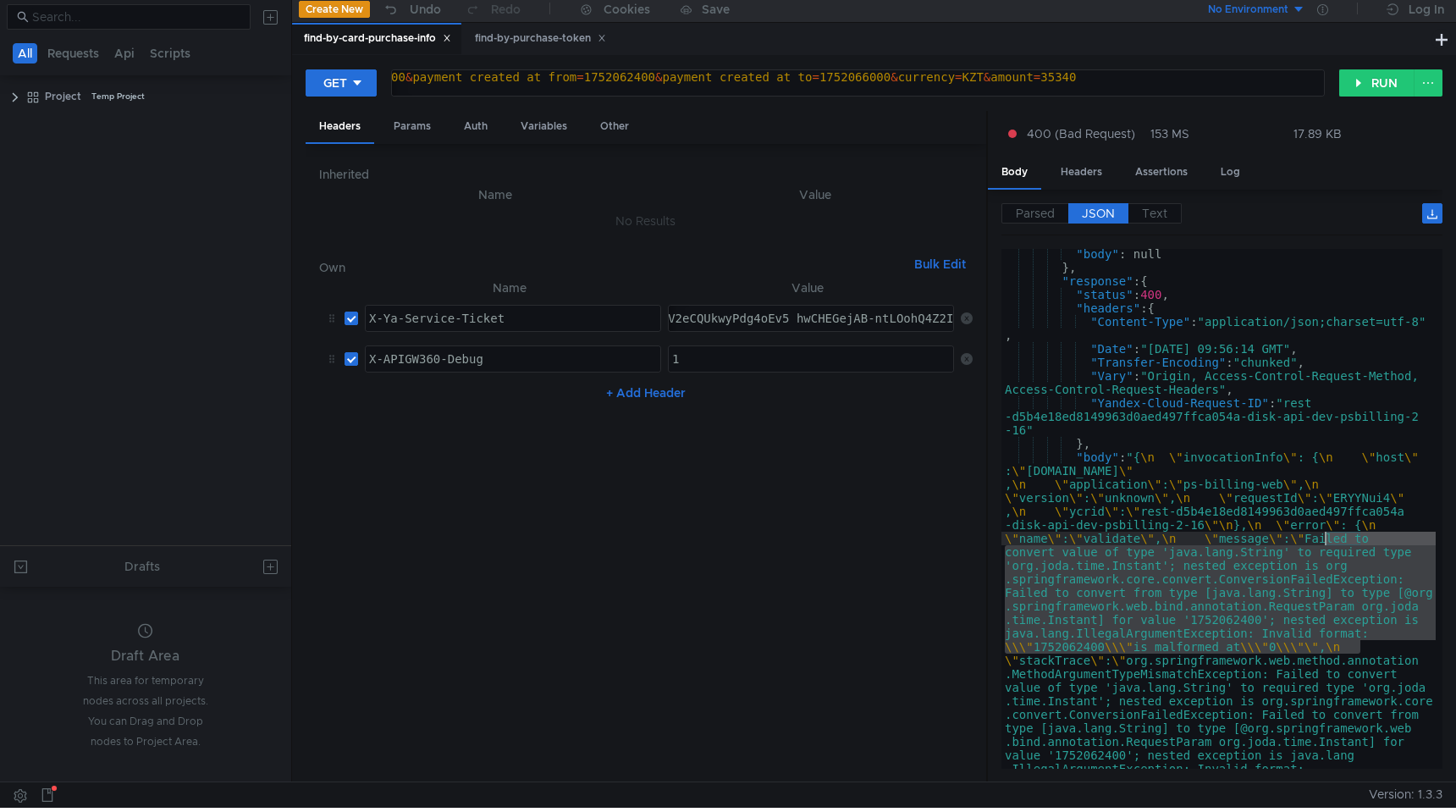
drag, startPoint x: 1358, startPoint y: 641, endPoint x: 1320, endPoint y: 542, distance: 106.0
click at [891, 75] on div "https:// intapi-psbilling-2.dev.cloud-api.dst.yandex.net / v1 / psbilling / use…" at bounding box center [531, 90] width 1586 height 40
click at [894, 73] on div "https:// intapi-psbilling-2.dev.cloud-api.dst.yandex.net / v1 / psbilling / use…" at bounding box center [531, 90] width 1586 height 40
type textarea "https://intapi-psbilling-2.dev.cloud-api.dst.yandex.net/v1/psbilling/users/paym…"
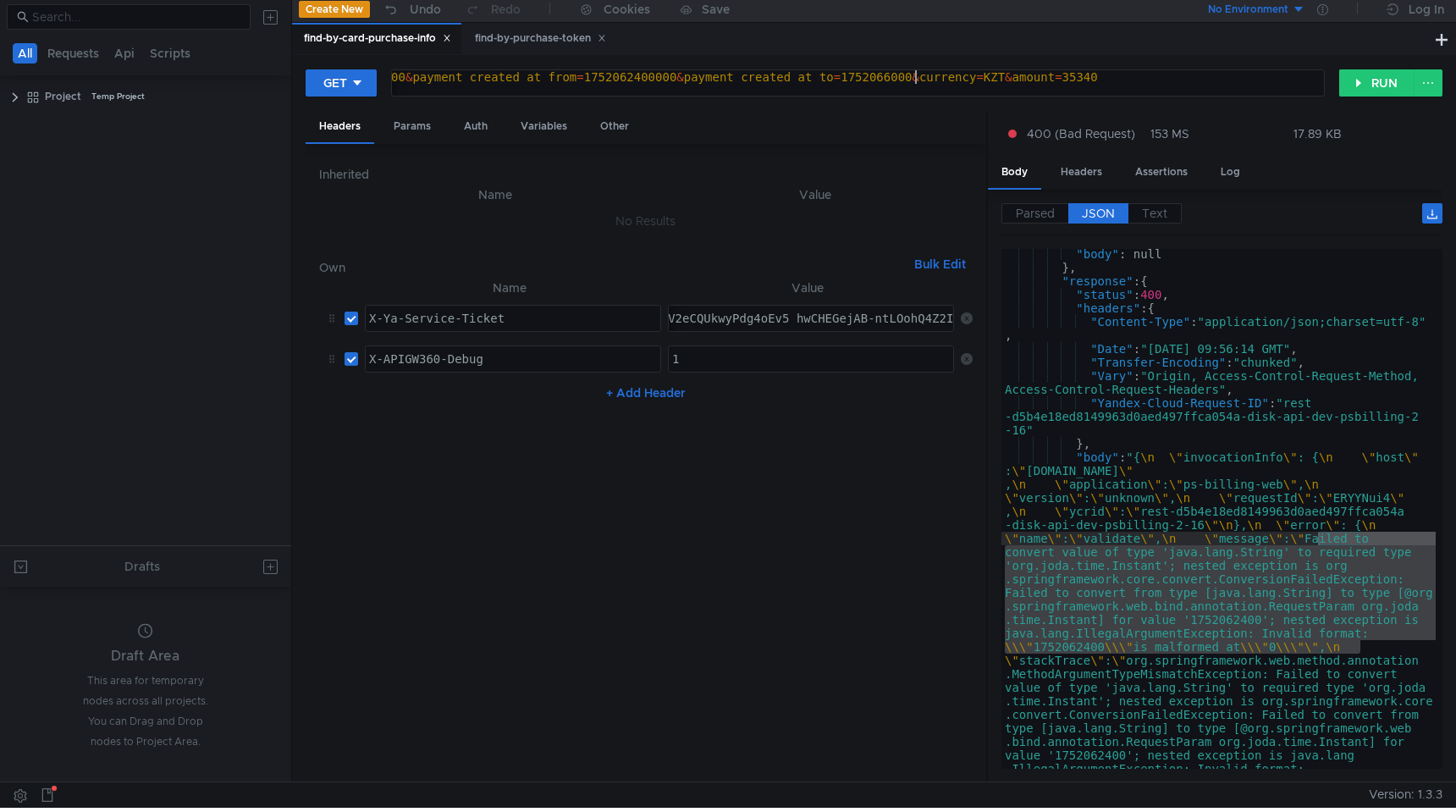
scroll to position [1451, 0]
click at [1147, 80] on div "https:// intapi-psbilling-2.dev.cloud-api.dst.yandex.net / v1 / psbilling / use…" at bounding box center [542, 90] width 1607 height 40
click at [1380, 89] on button "RUN" at bounding box center [1377, 83] width 76 height 27
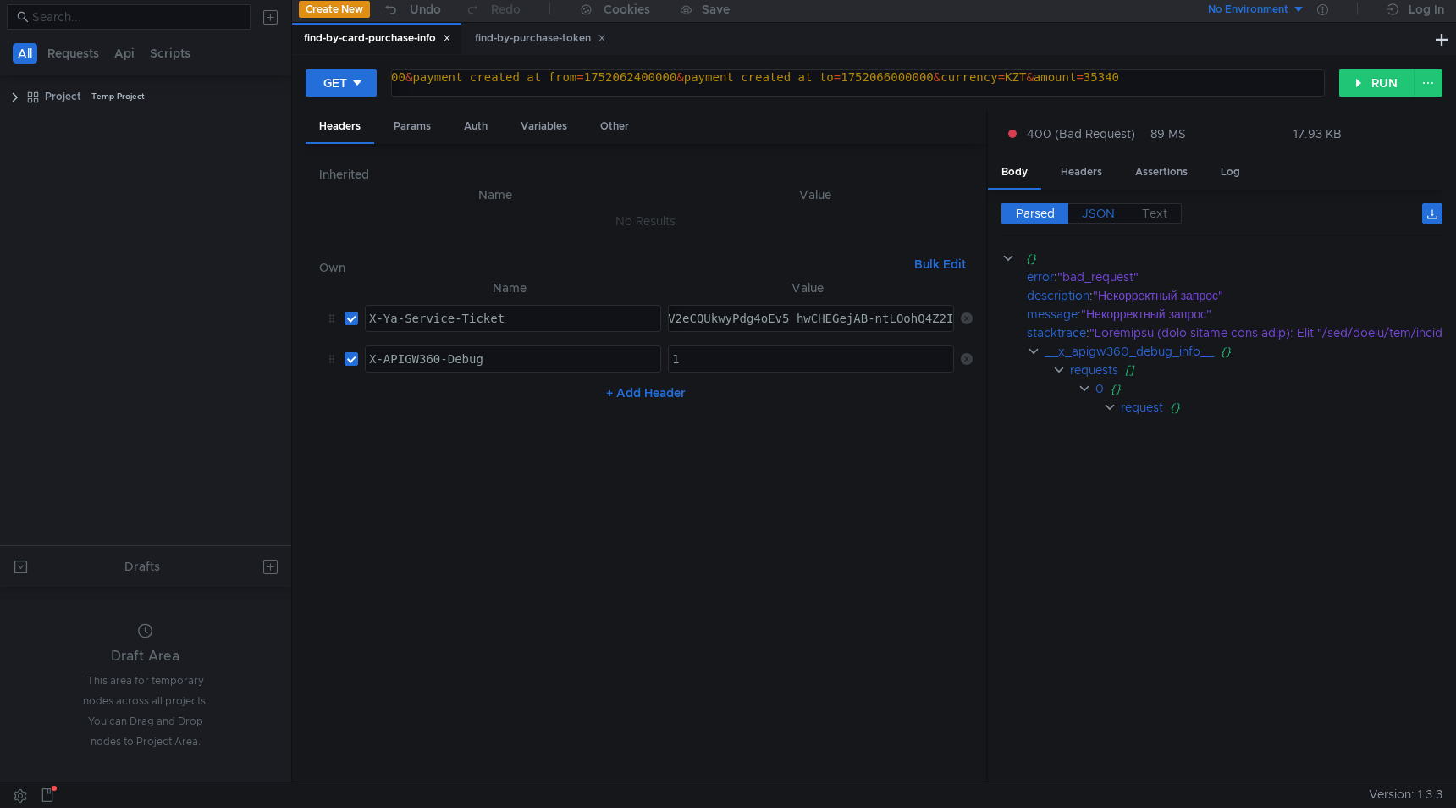
click at [1099, 210] on span "JSON" at bounding box center [1098, 214] width 33 height 15
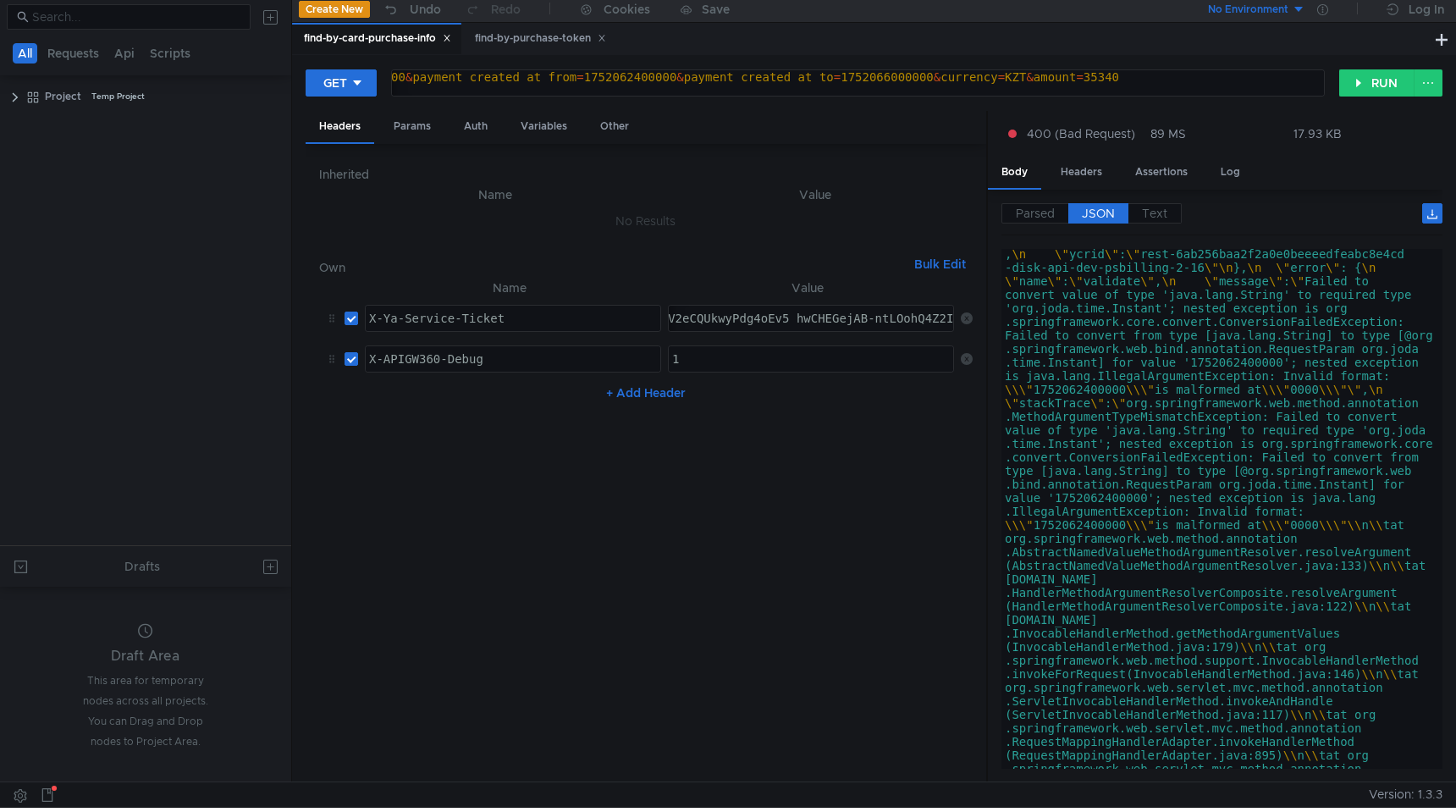
scroll to position [1708, 0]
click at [913, 78] on div "https:// intapi-psbilling-2.dev.cloud-api.dst.yandex.net / v1 / psbilling / use…" at bounding box center [552, 90] width 1629 height 40
click at [1134, 77] on div "https:// intapi-psbilling-2.dev.cloud-api.dst.yandex.net / v1 / psbilling / use…" at bounding box center [535, 90] width 1593 height 40
click at [1355, 85] on button "RUN" at bounding box center [1377, 83] width 76 height 27
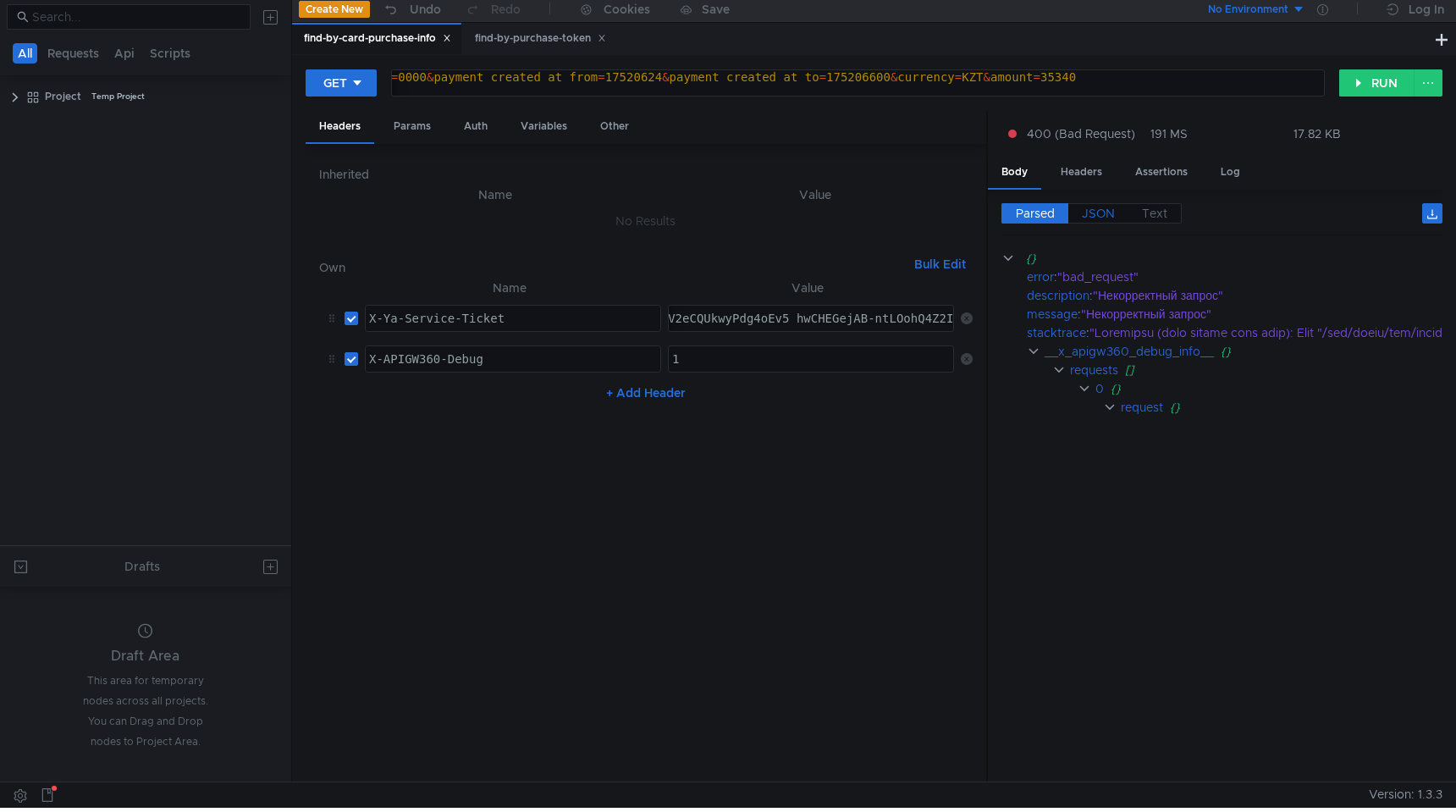
click at [1096, 219] on span "JSON" at bounding box center [1098, 214] width 33 height 15
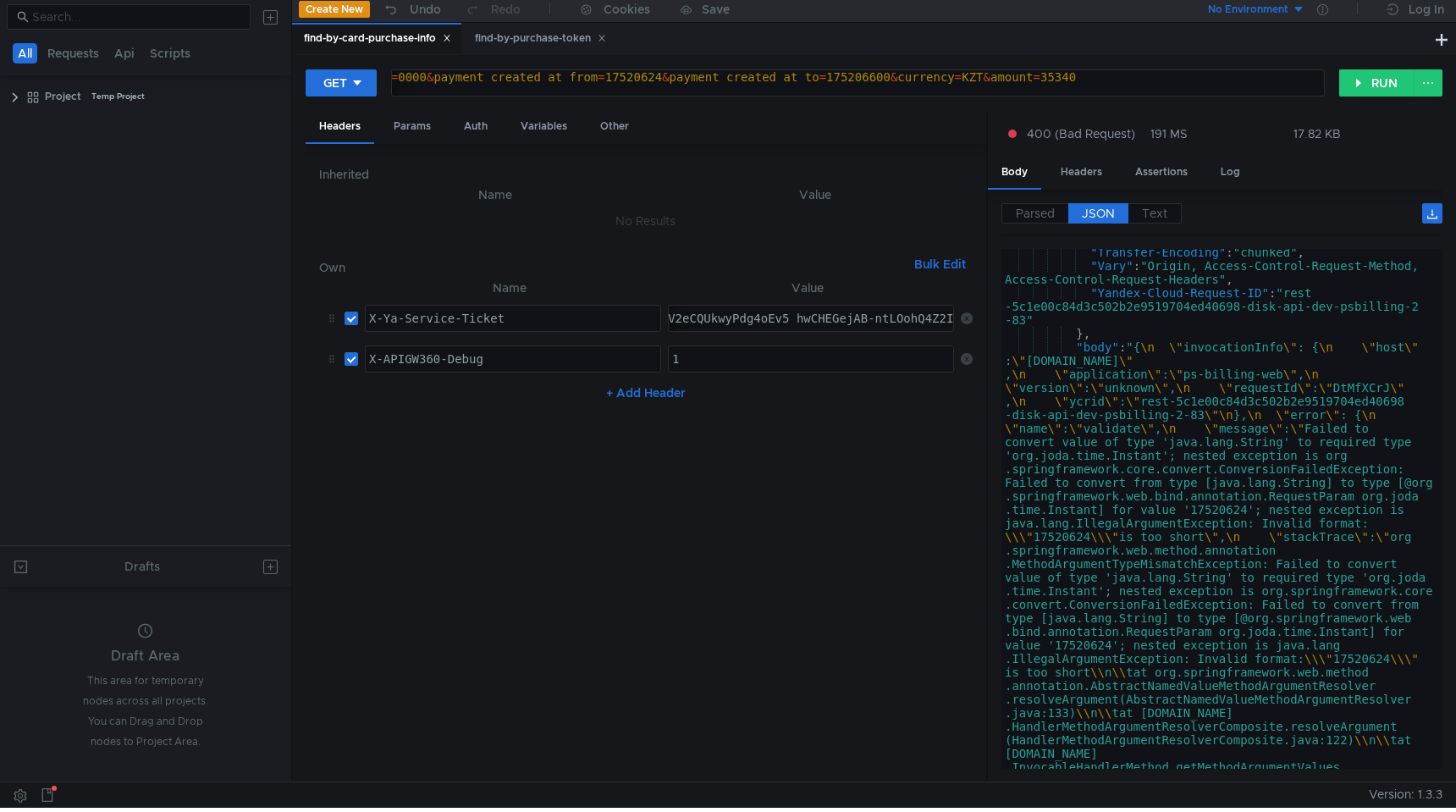
scroll to position [1574, 0]
click at [899, 77] on div "https:// intapi-psbilling-2.dev.cloud-api.dst.yandex.net / v1 / psbilling / use…" at bounding box center [542, 90] width 1564 height 40
click at [1132, 77] on div "https:// intapi-psbilling-2.dev.cloud-api.dst.yandex.net / v1 / psbilling / use…" at bounding box center [545, 90] width 1572 height 40
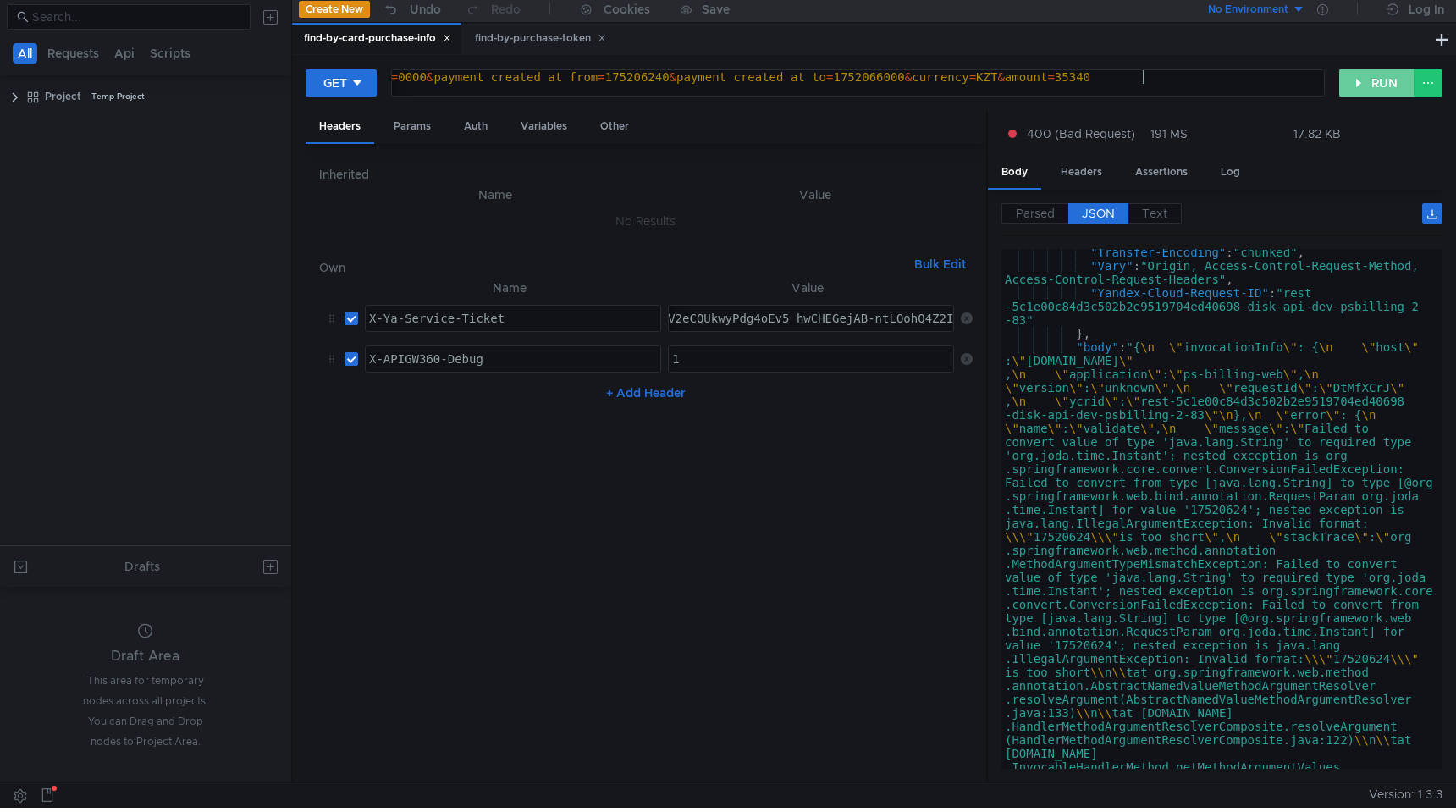
click at [1373, 78] on button "RUN" at bounding box center [1377, 83] width 76 height 27
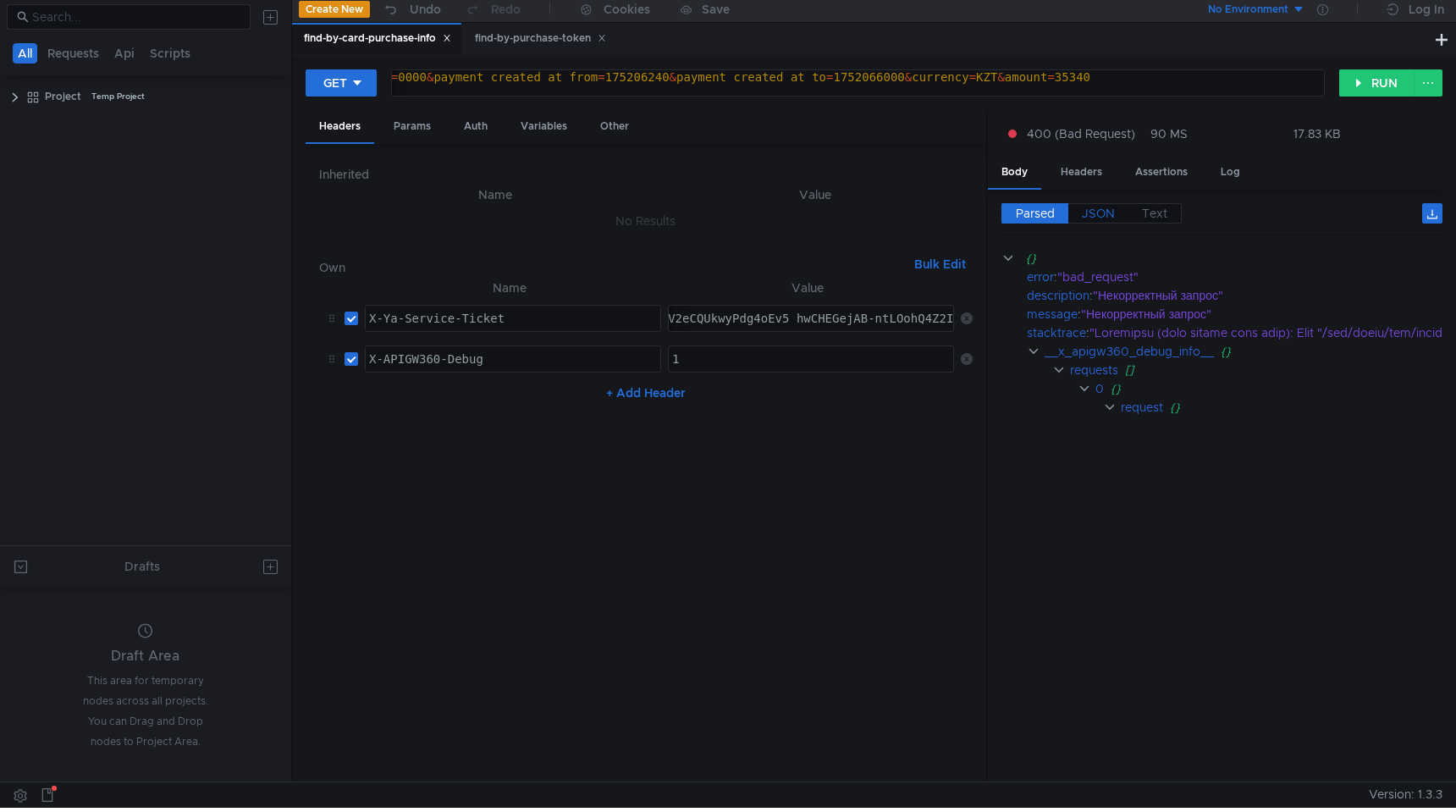
click at [1101, 213] on span "JSON" at bounding box center [1098, 214] width 33 height 15
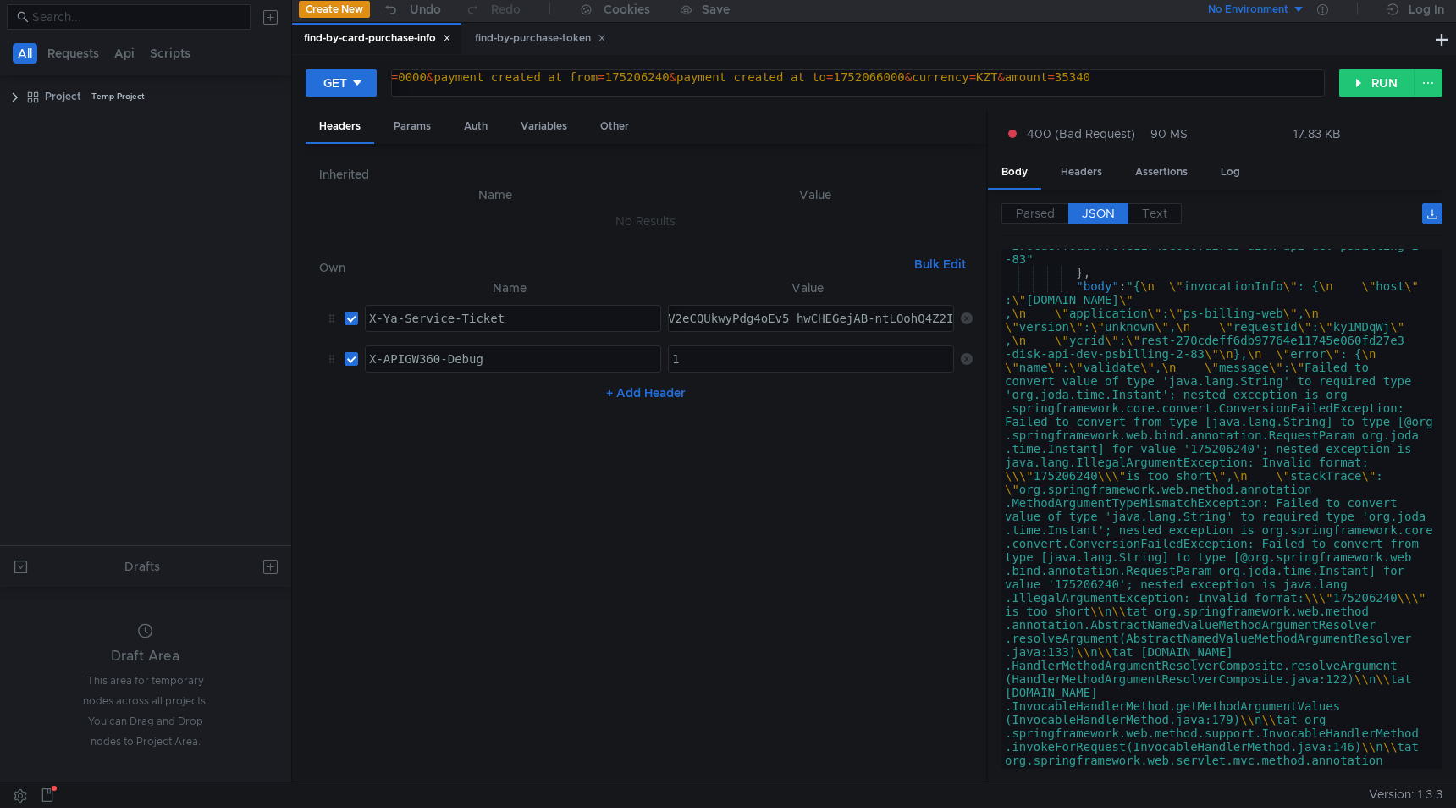
scroll to position [1582, 0]
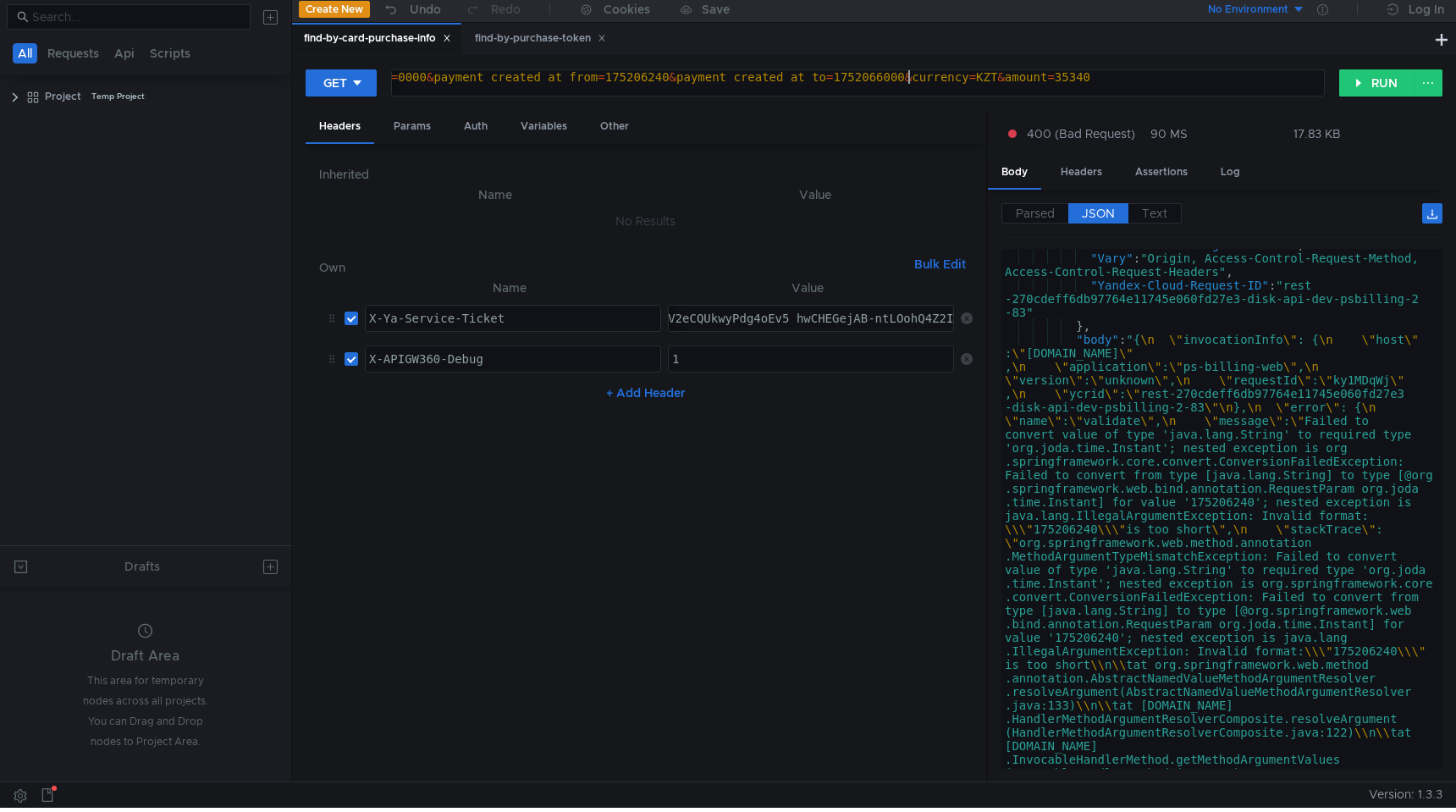
click at [905, 79] on div "https:// intapi-psbilling-2.dev.cloud-api.dst.yandex.net / v1 / psbilling / use…" at bounding box center [549, 90] width 1579 height 40
click at [1147, 82] on div "https:// intapi-psbilling-2.dev.cloud-api.dst.yandex.net / v1 / psbilling / use…" at bounding box center [552, 90] width 1586 height 40
click at [1356, 90] on button "RUN" at bounding box center [1377, 83] width 76 height 27
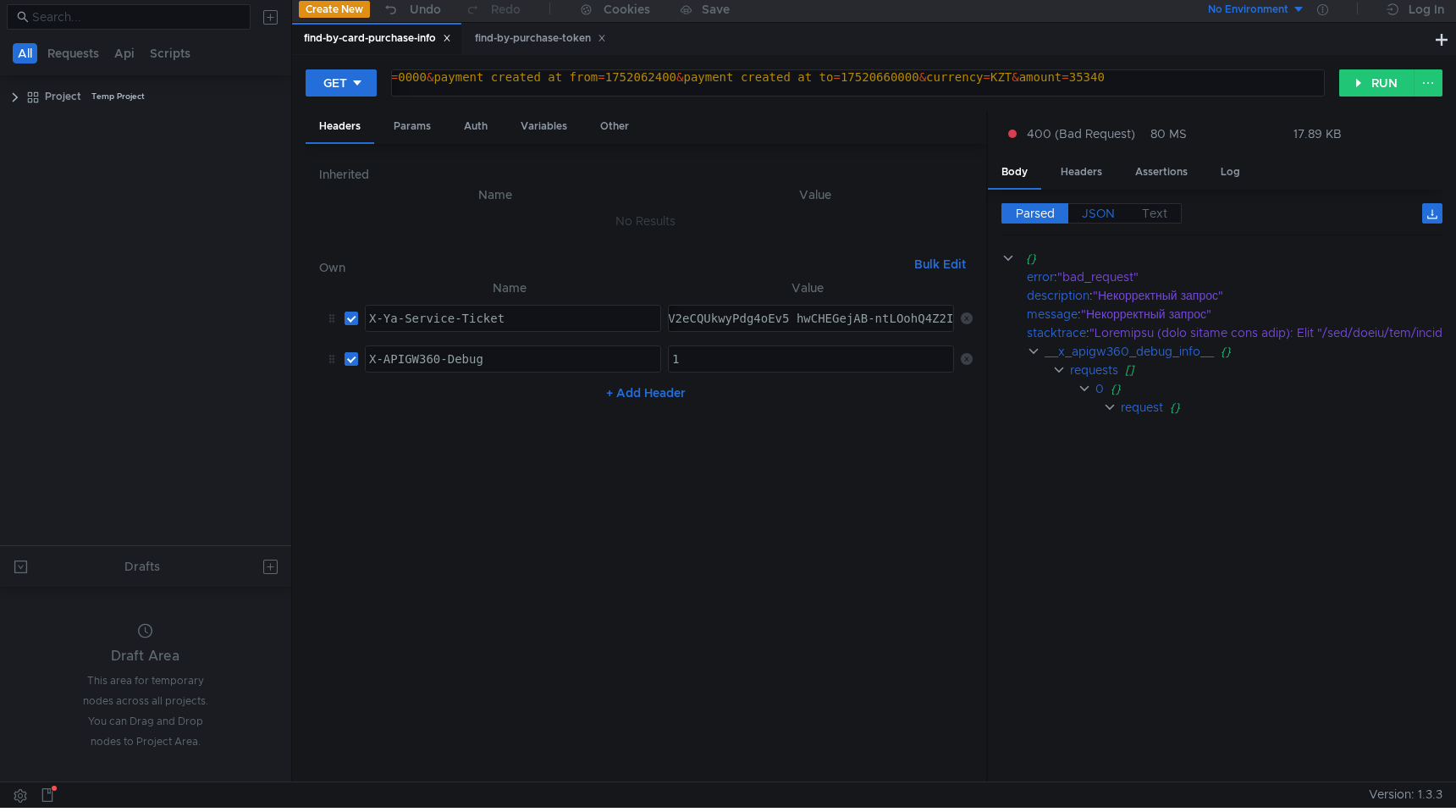
click at [1102, 212] on span "JSON" at bounding box center [1098, 214] width 33 height 15
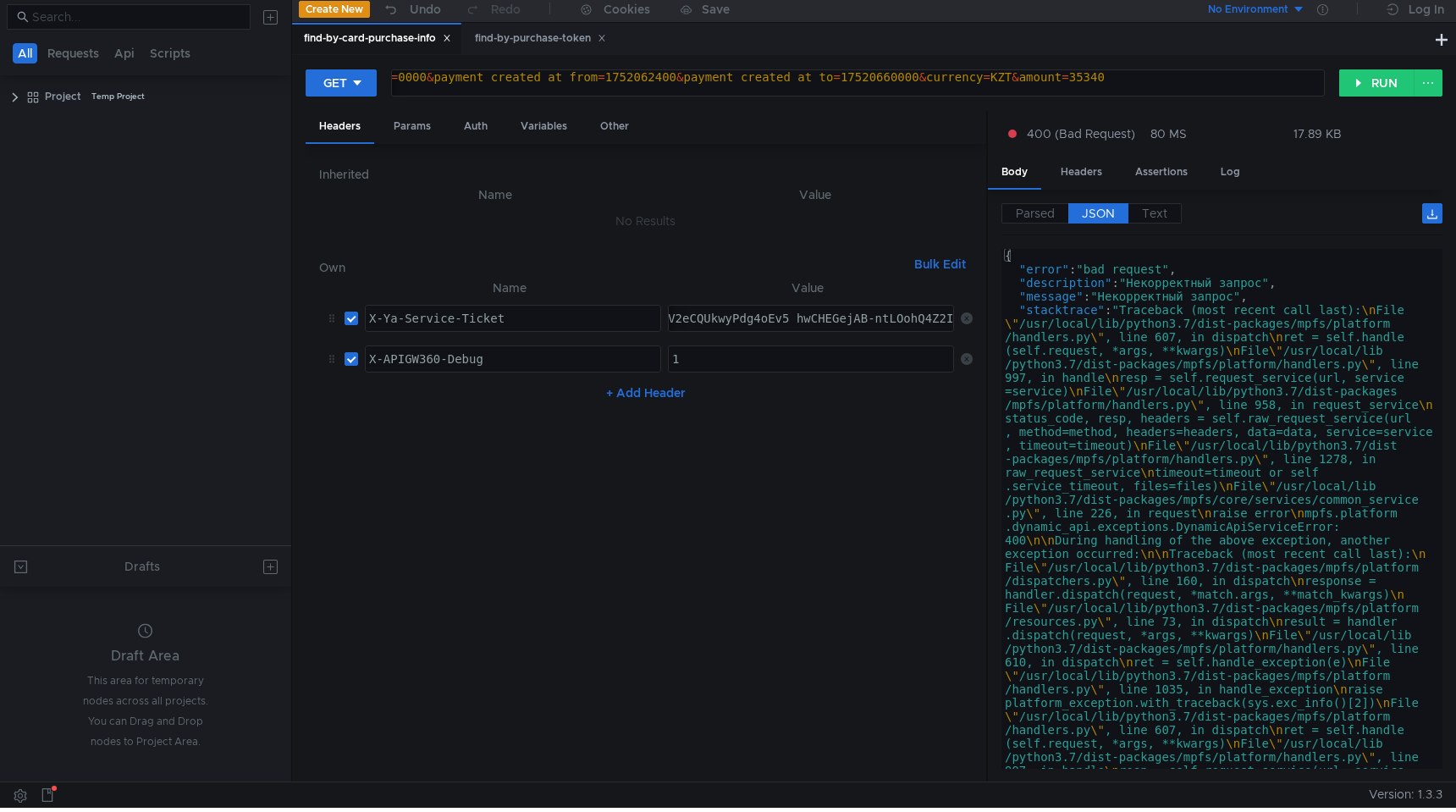
click at [1095, 199] on div "Parsed JSON Text {} error : "bad_request" description : "Некорректный запрос" m…" at bounding box center [1215, 486] width 454 height 592
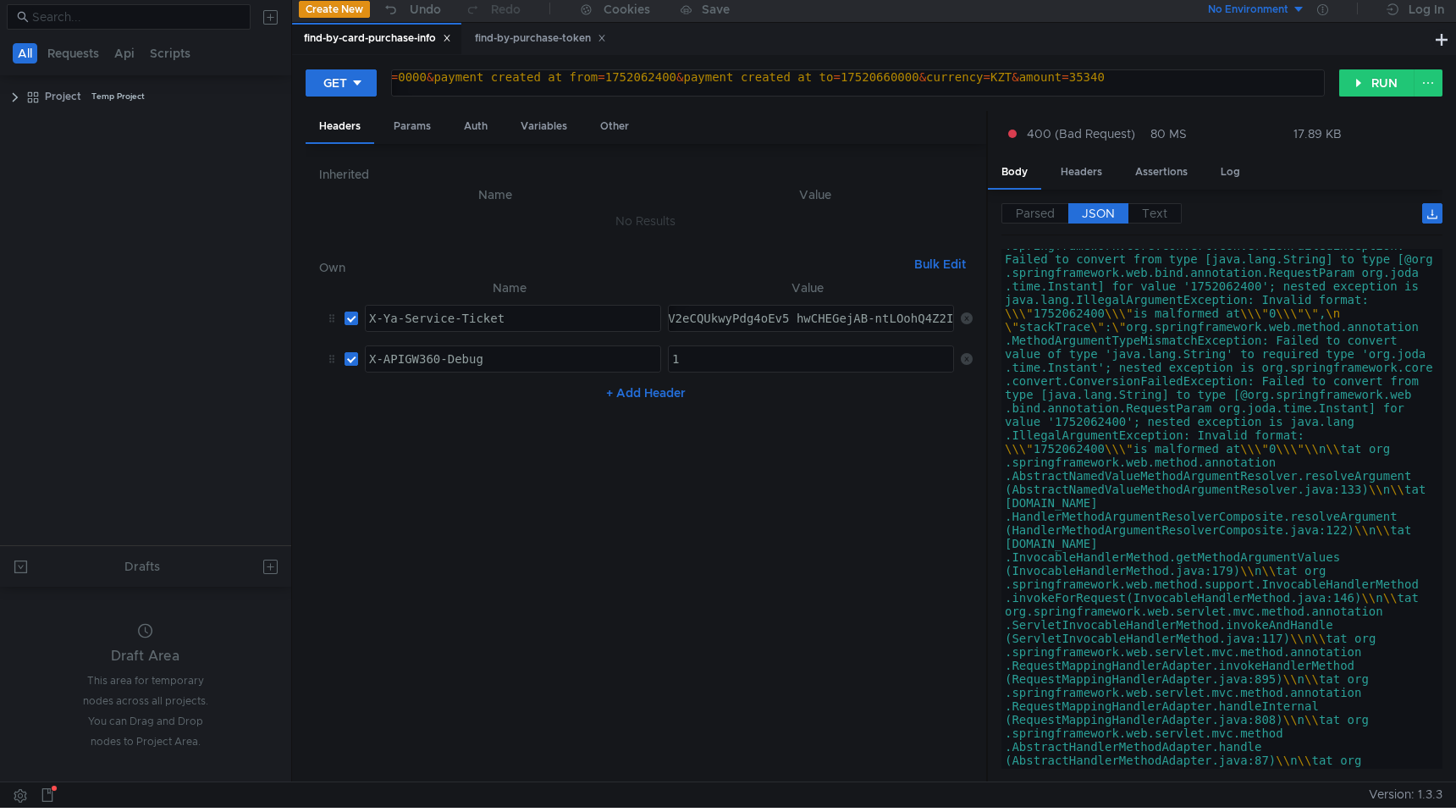
click at [914, 78] on div "https:// intapi-psbilling-2.dev.cloud-api.dst.yandex.net / v1 / psbilling / use…" at bounding box center [556, 90] width 1593 height 40
type textarea "https://intapi-psbilling-2.dev.cloud-api.dst.yandex.net/v1/psbilling/users/paym…"
click at [1382, 80] on button "RUN" at bounding box center [1377, 83] width 76 height 27
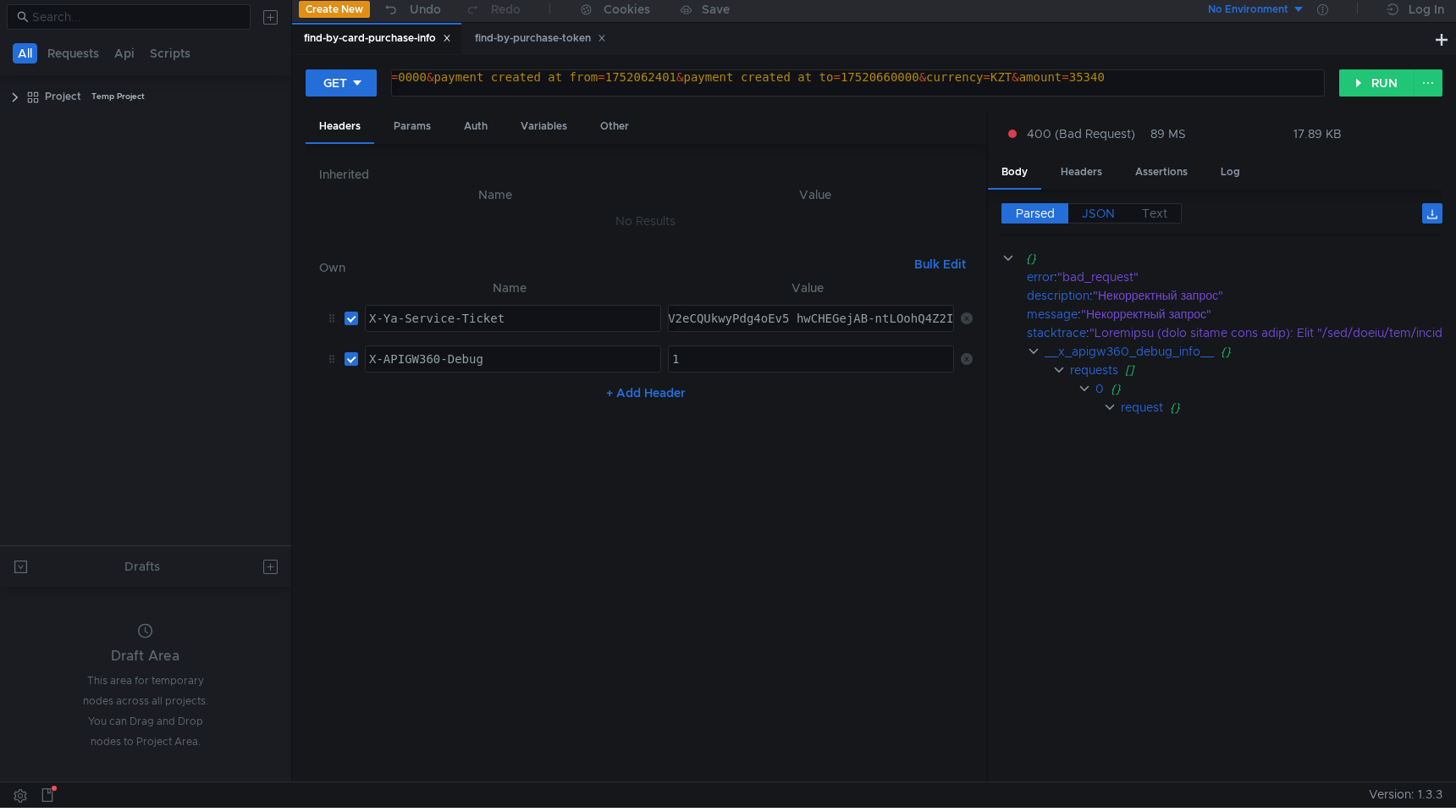
click at [1090, 209] on span "JSON" at bounding box center [1098, 214] width 33 height 15
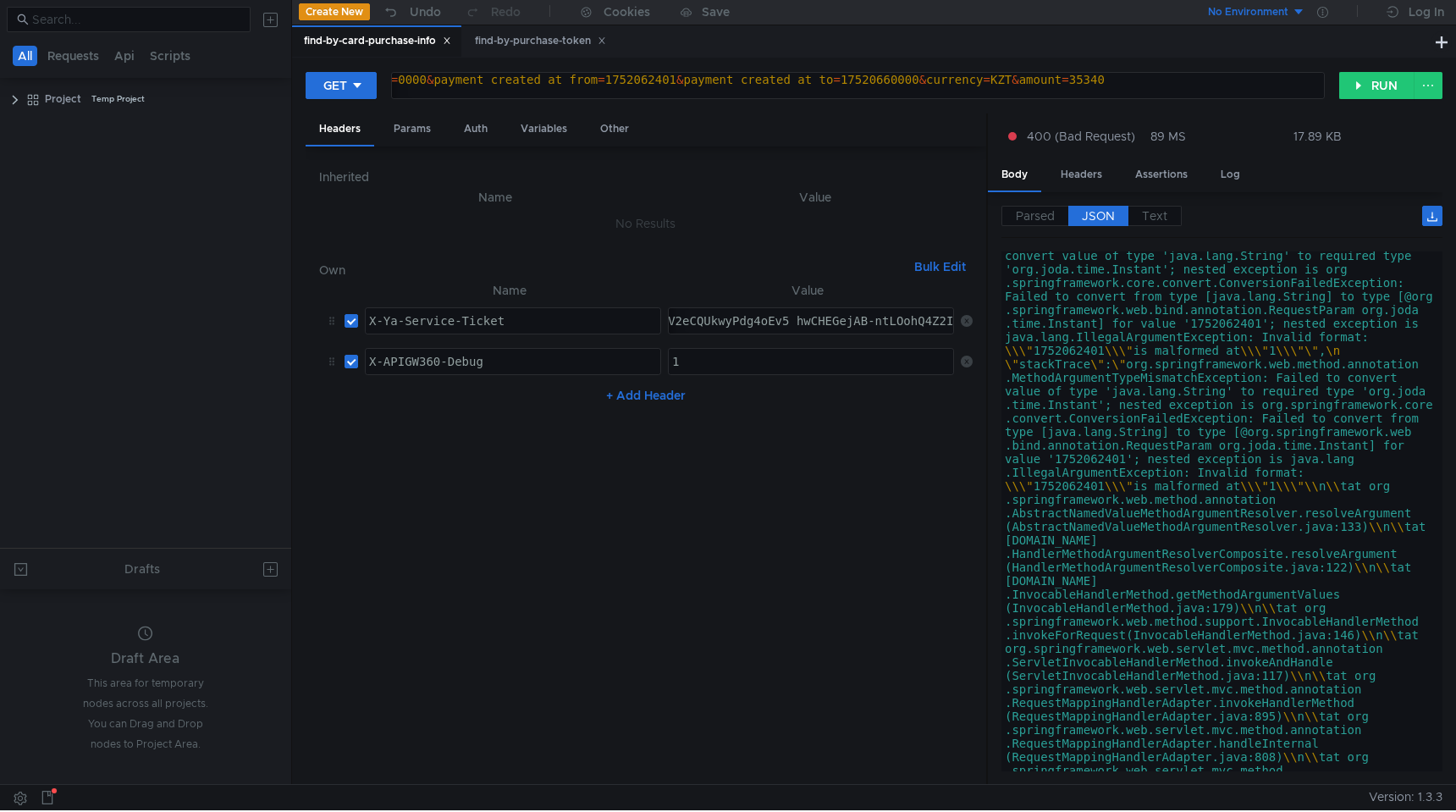
scroll to position [1752, 0]
click at [1367, 90] on button "RUN" at bounding box center [1377, 86] width 76 height 27
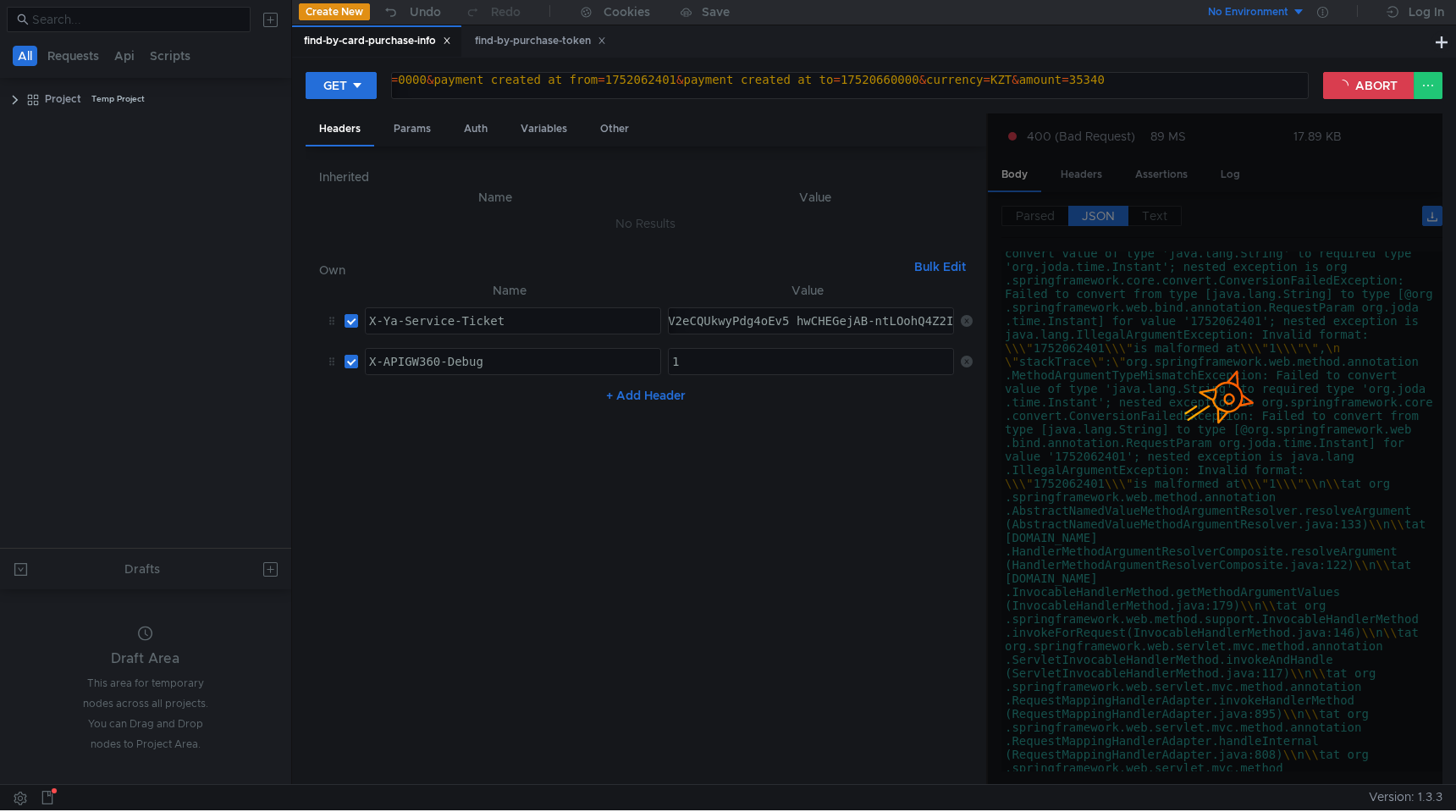
click at [970, 83] on div "https:// [DOMAIN_NAME] / v1 / psbilling / users / payments / find-by-card-purch…" at bounding box center [556, 93] width 1593 height 40
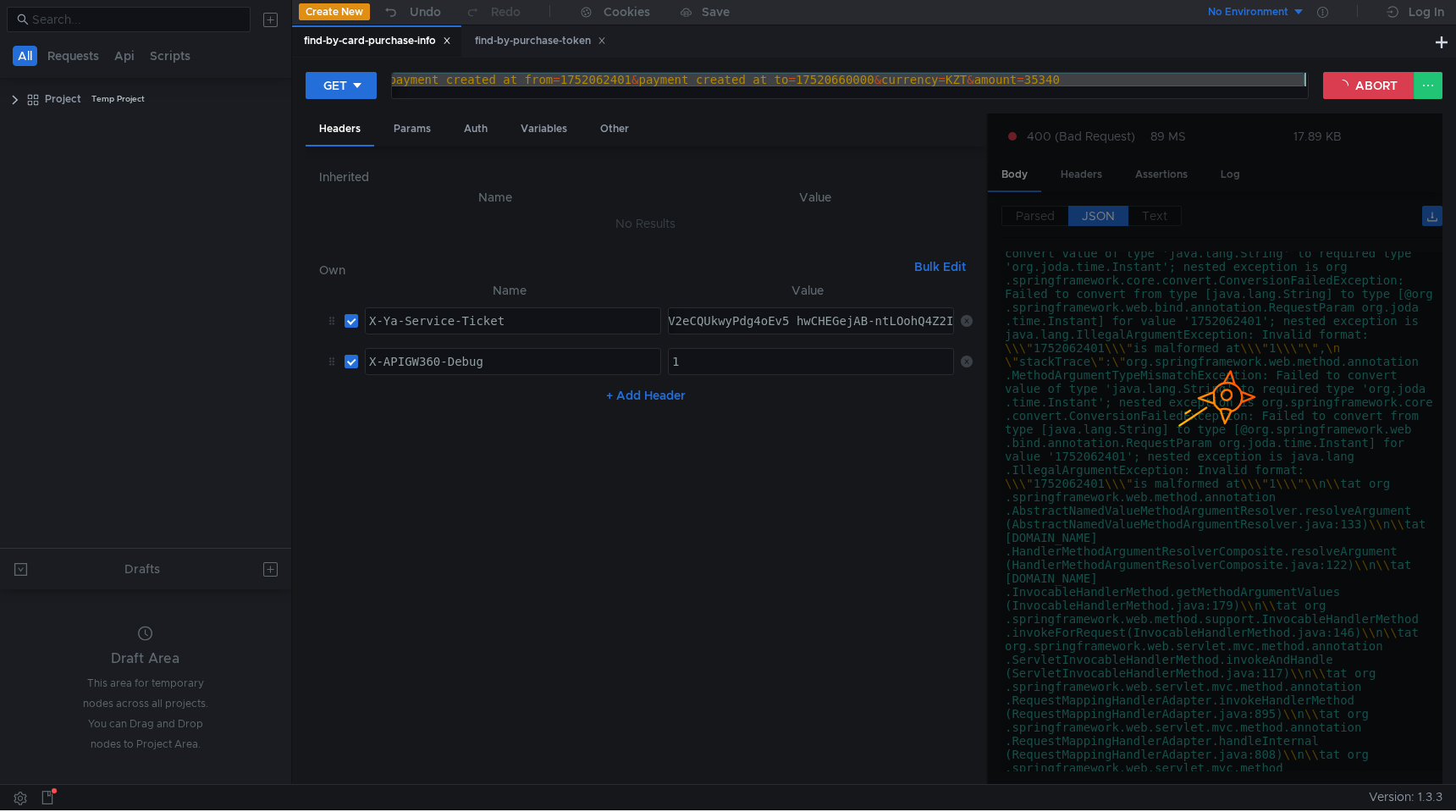
click at [970, 83] on div "https:// [DOMAIN_NAME] / v1 / psbilling / users / payments / find-by-card-purch…" at bounding box center [512, 93] width 1593 height 40
click at [1361, 85] on button "ABORT" at bounding box center [1368, 86] width 91 height 27
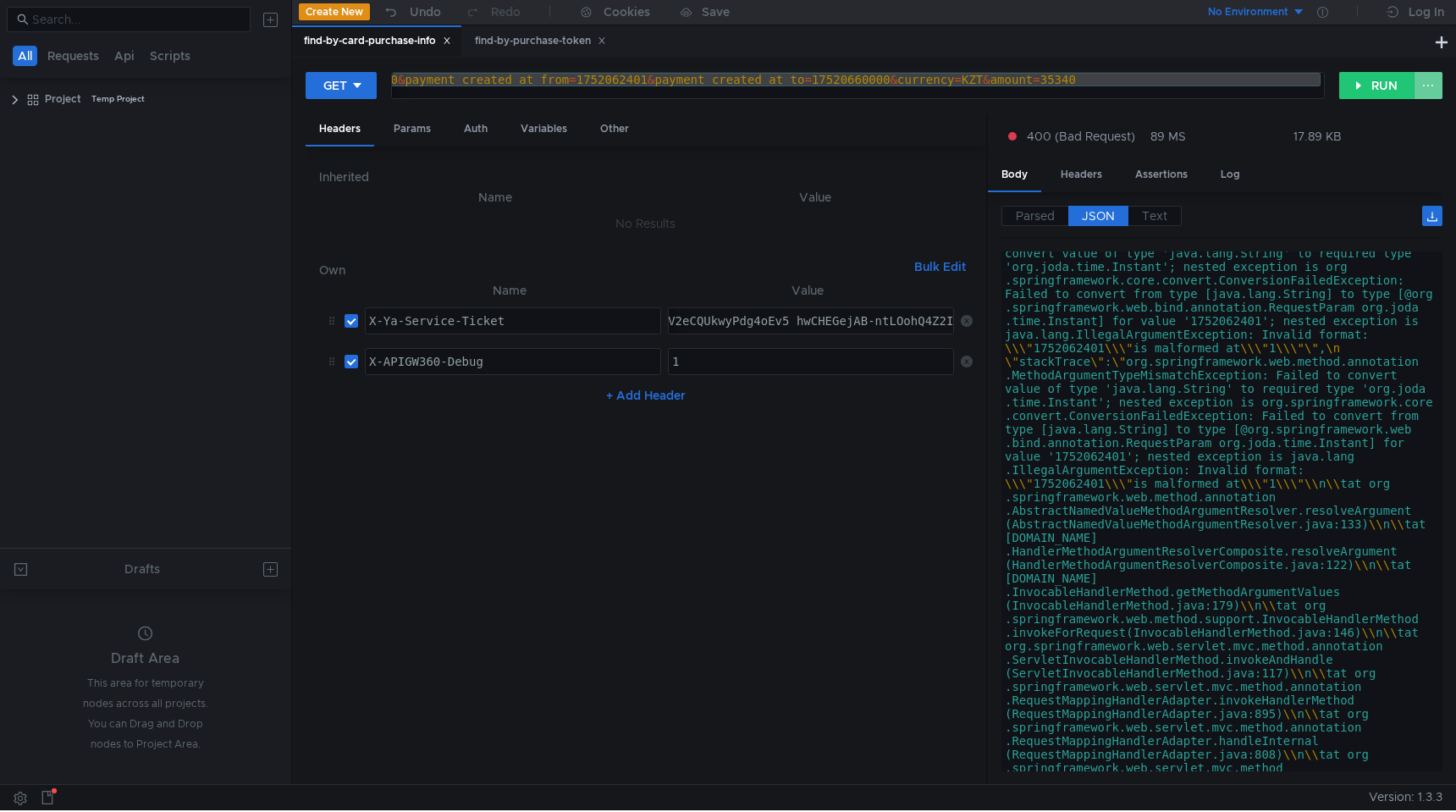
click at [1427, 84] on button at bounding box center [1429, 86] width 29 height 27
click at [1222, 342] on div at bounding box center [728, 406] width 1456 height 812
click at [1378, 87] on button "RUN" at bounding box center [1377, 86] width 76 height 27
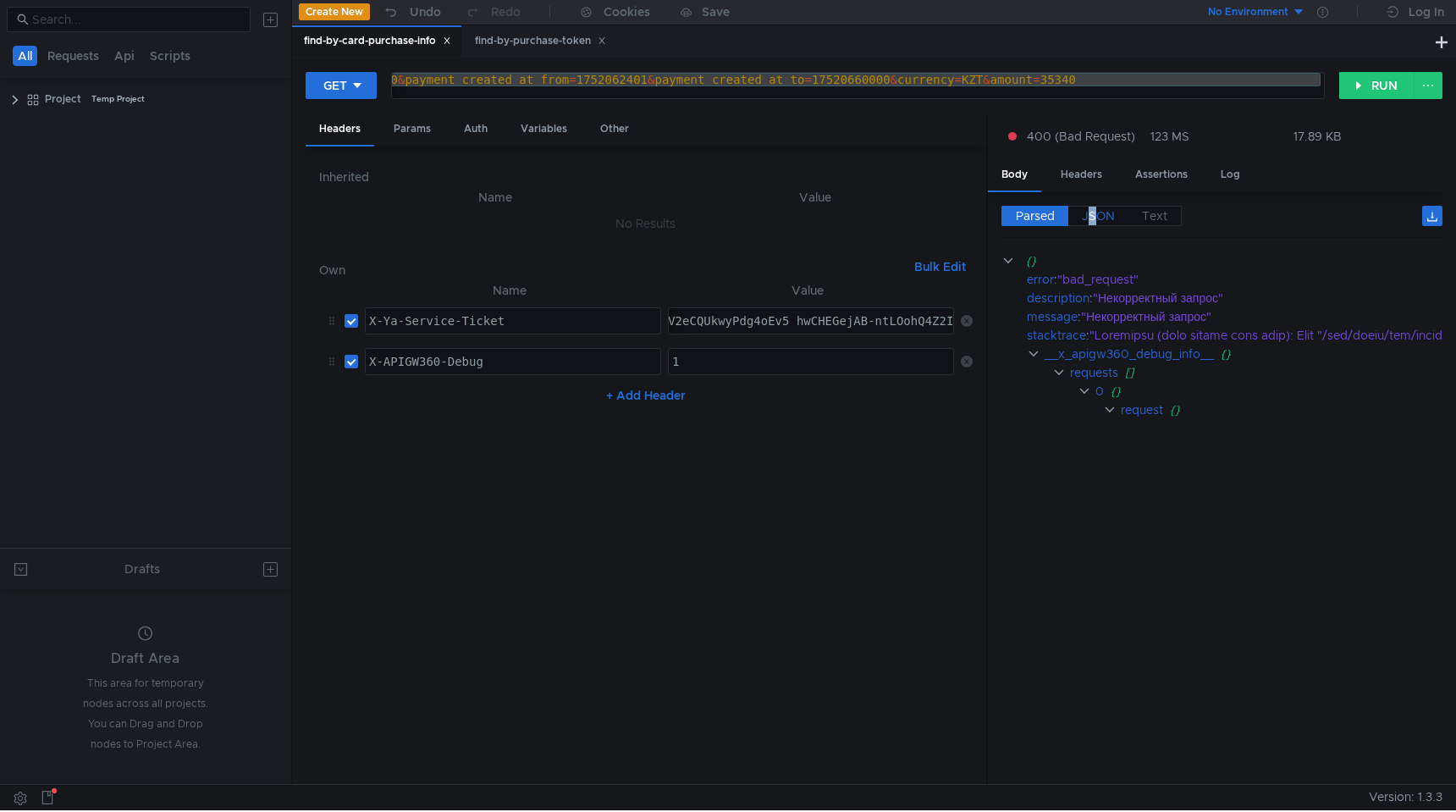
click at [1092, 217] on span "JSON" at bounding box center [1098, 216] width 33 height 15
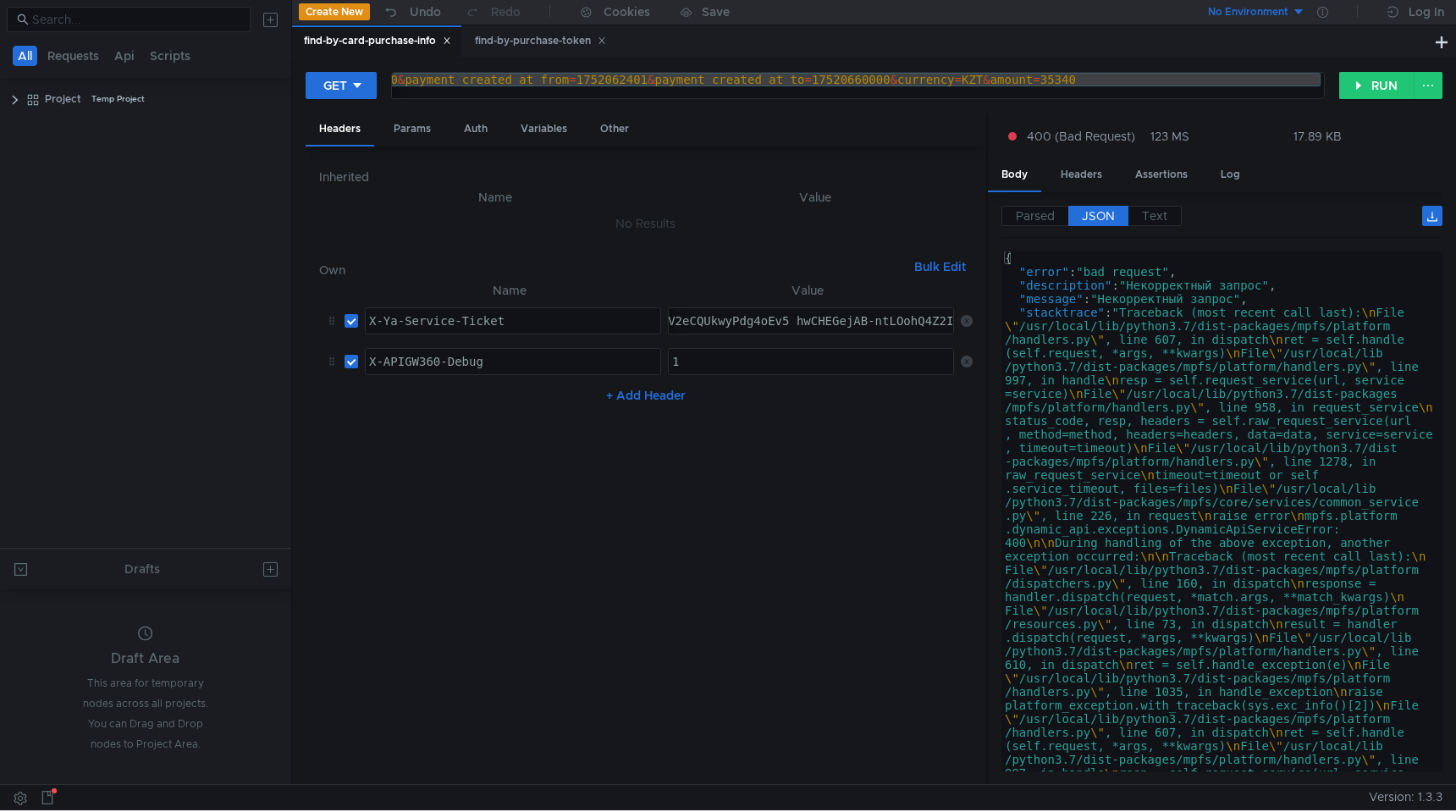
click at [1100, 216] on span "JSON" at bounding box center [1098, 216] width 33 height 15
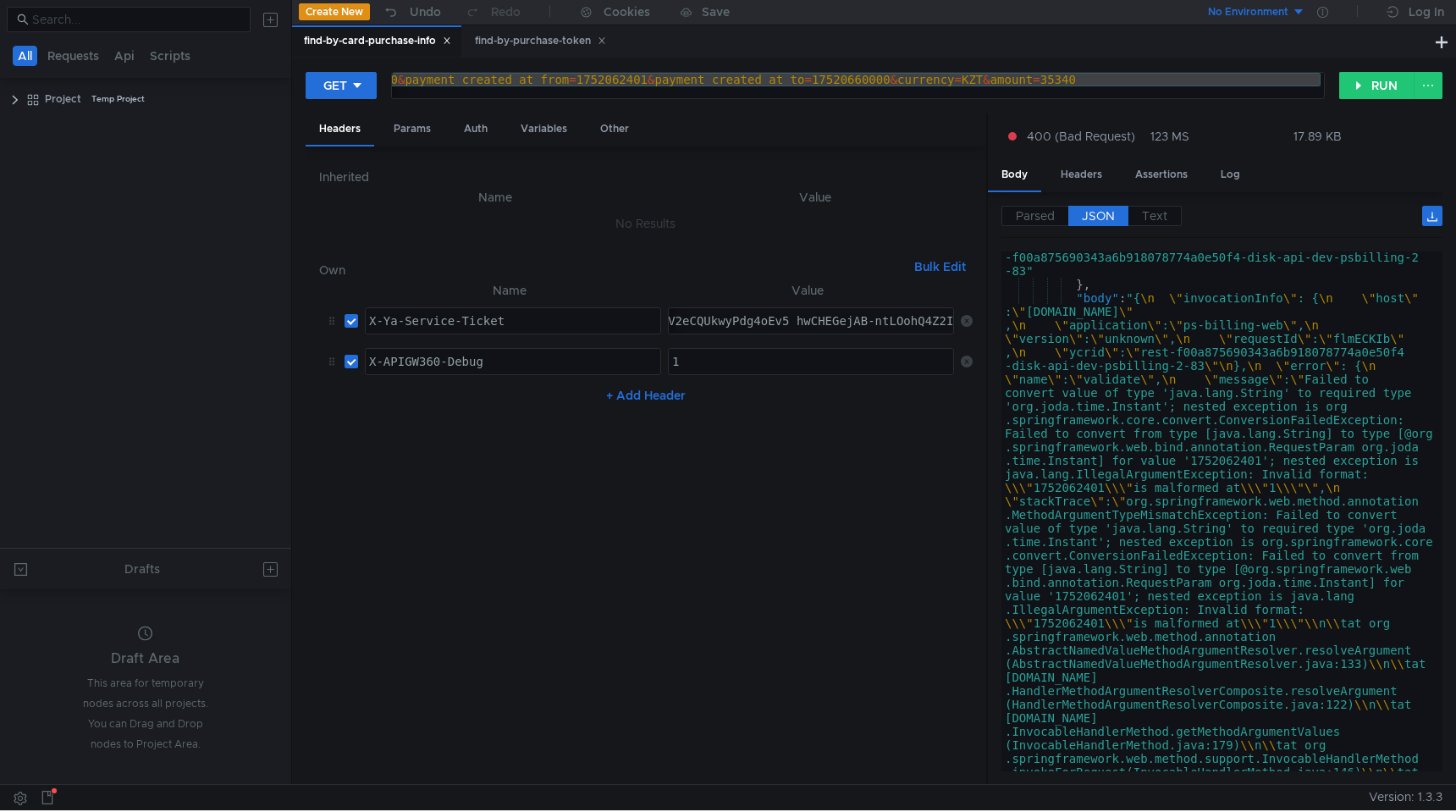
scroll to position [1548, 0]
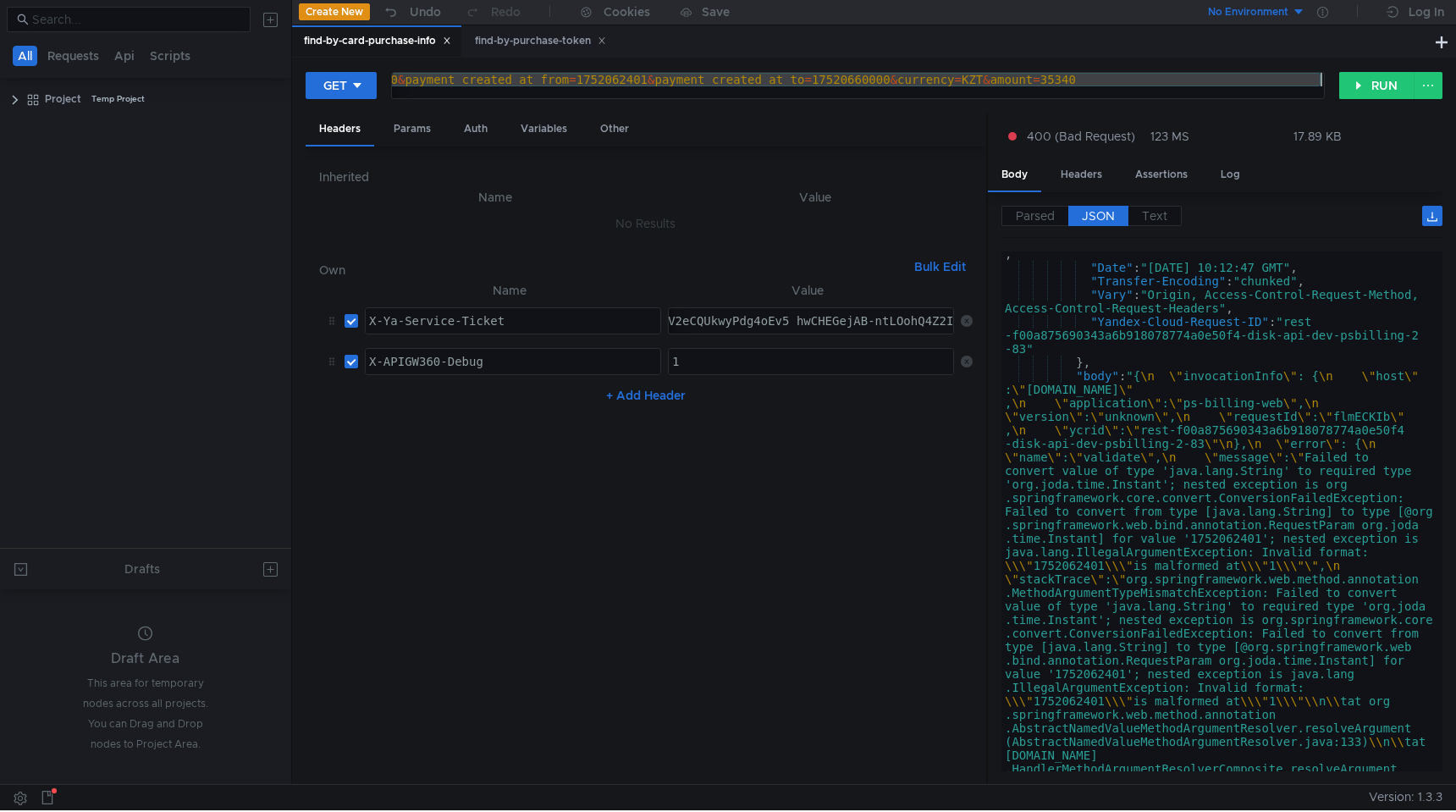
click at [864, 77] on div "https:// intapi-psbilling-2.dev.cloud-api.dst.yandex.net / v1 / psbilling / use…" at bounding box center [527, 93] width 1593 height 40
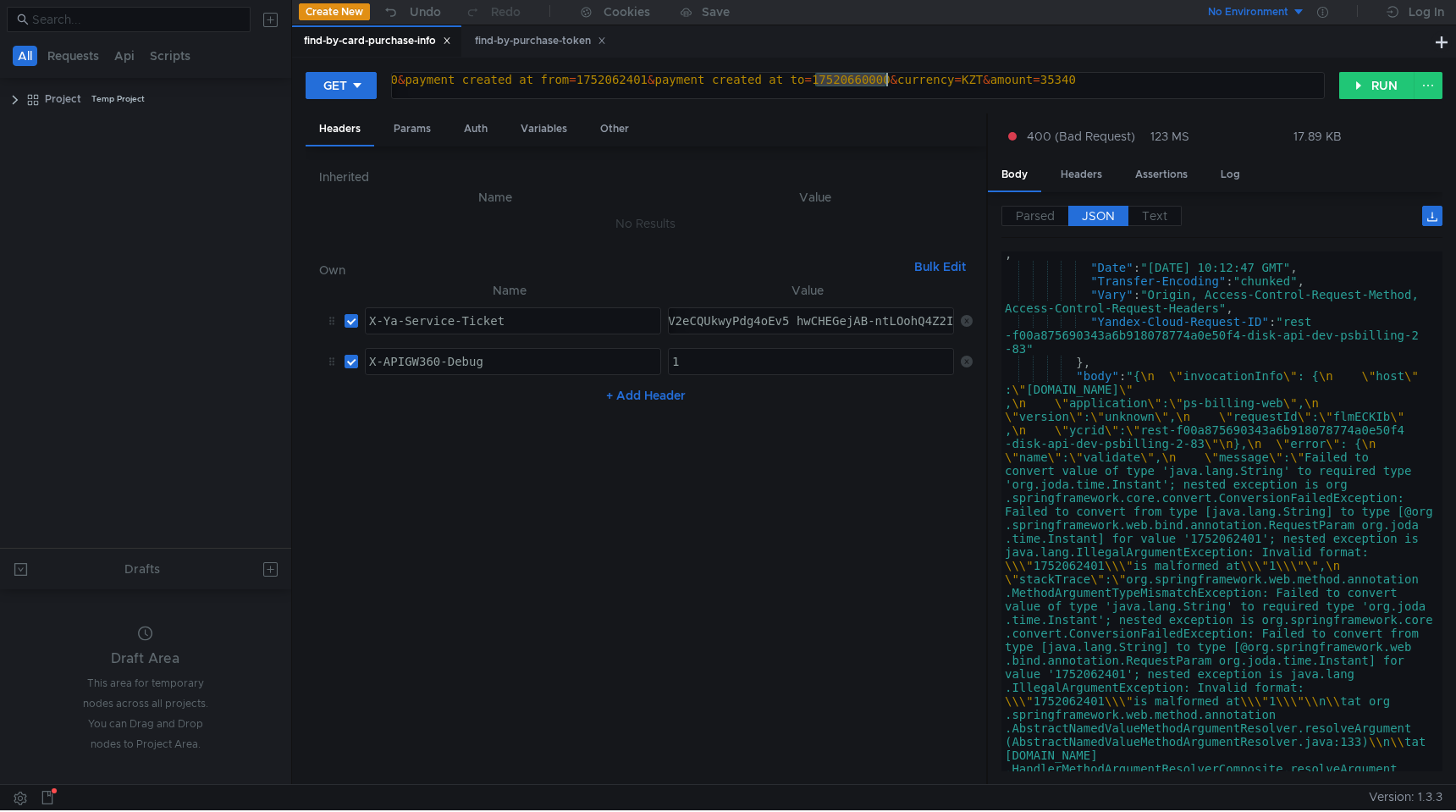
paste textarea "6000"
click at [1119, 79] on div "https:// intapi-psbilling-2.dev.cloud-api.dst.yandex.net / v1 / psbilling / use…" at bounding box center [527, 93] width 1593 height 40
paste textarea "24"
click at [1374, 88] on button "RUN" at bounding box center [1377, 86] width 76 height 27
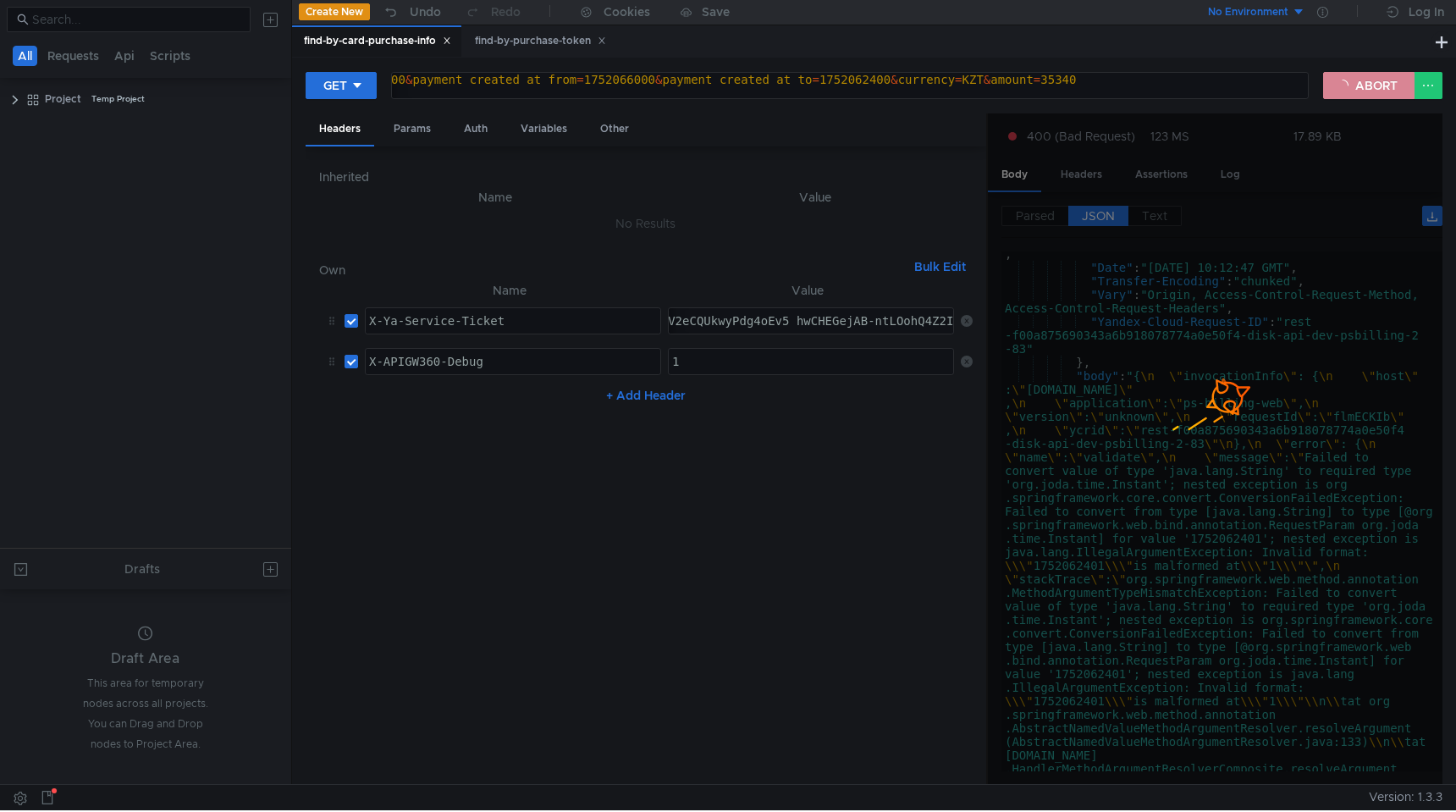
click at [1375, 90] on button "ABORT" at bounding box center [1368, 86] width 91 height 27
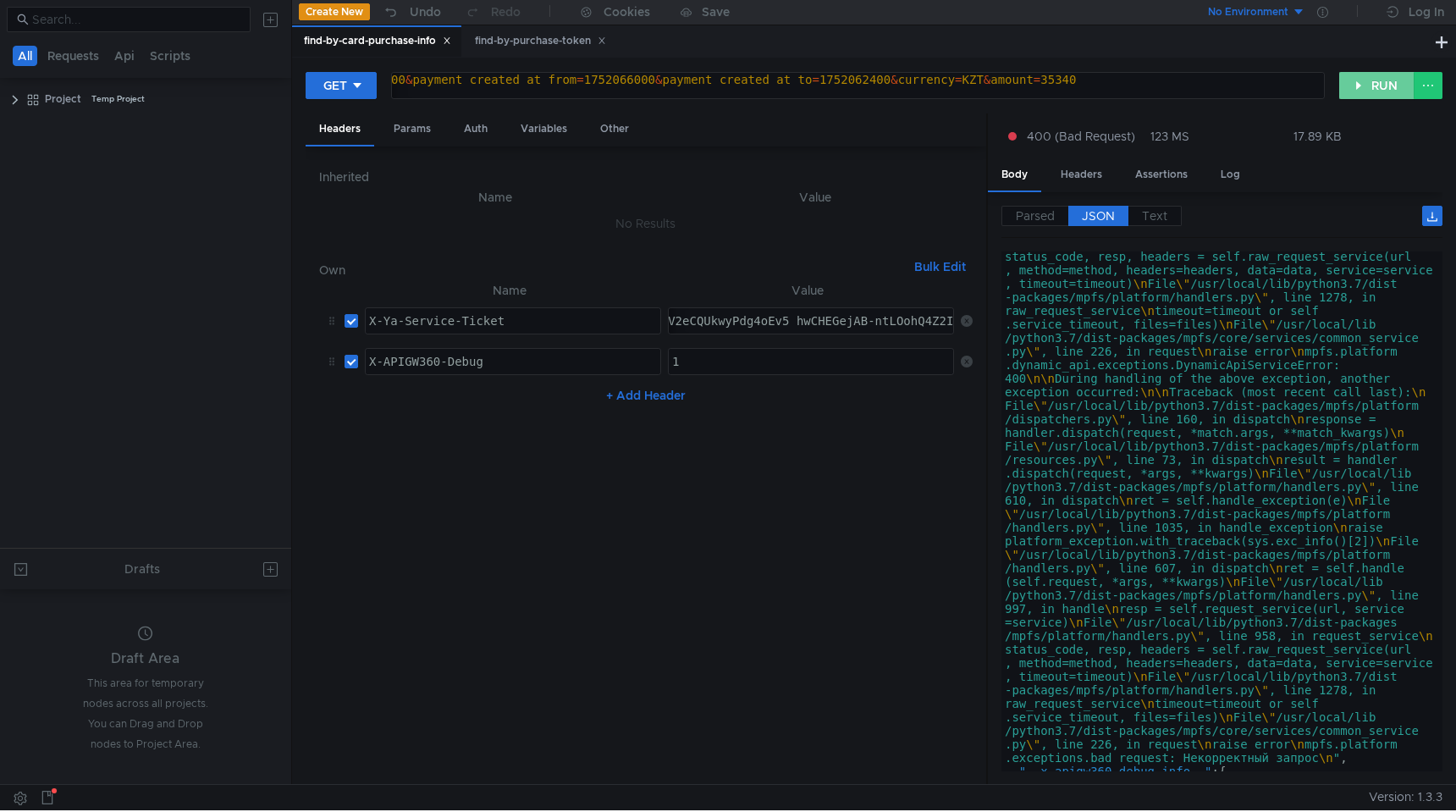
scroll to position [0, 0]
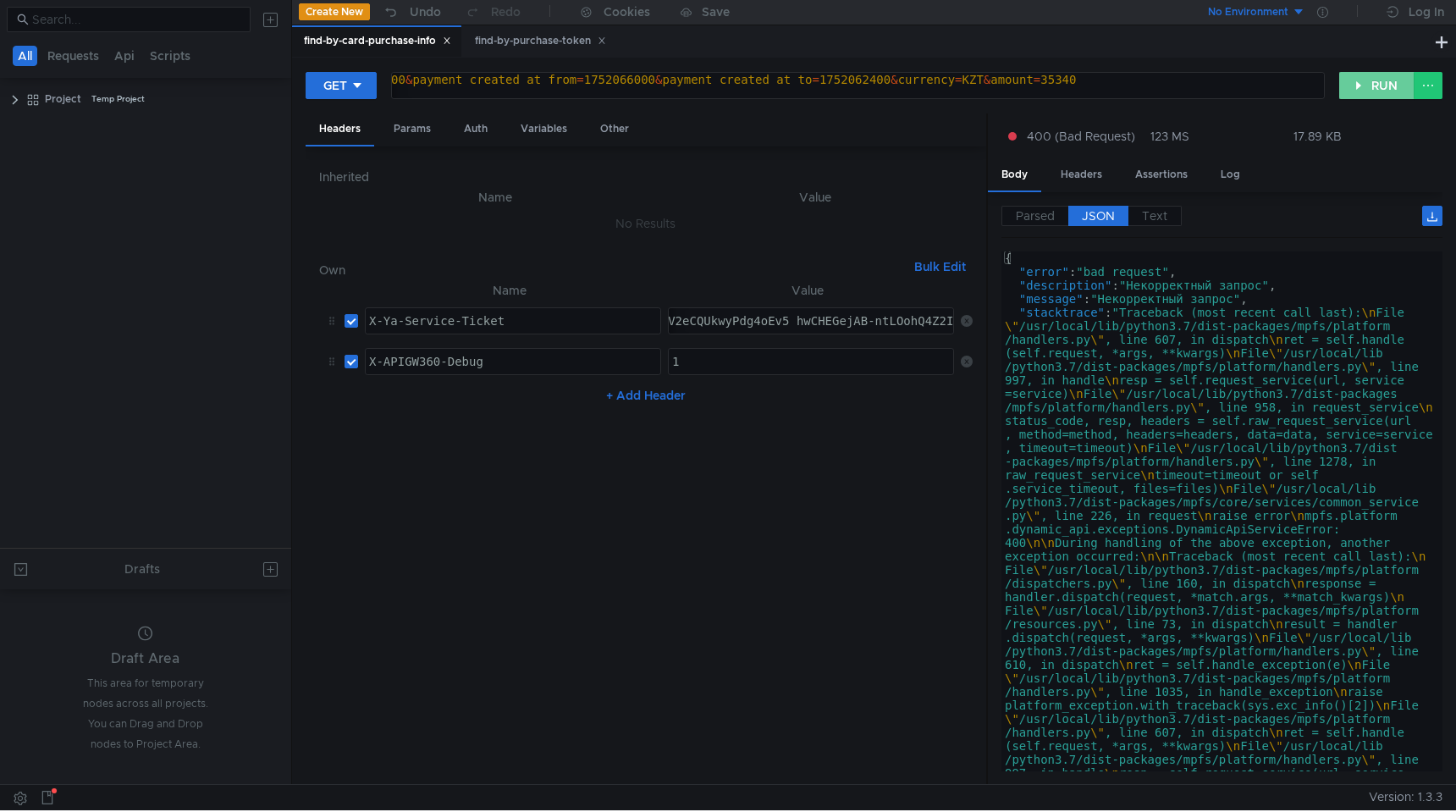
click at [1367, 94] on button "RUN" at bounding box center [1377, 86] width 76 height 27
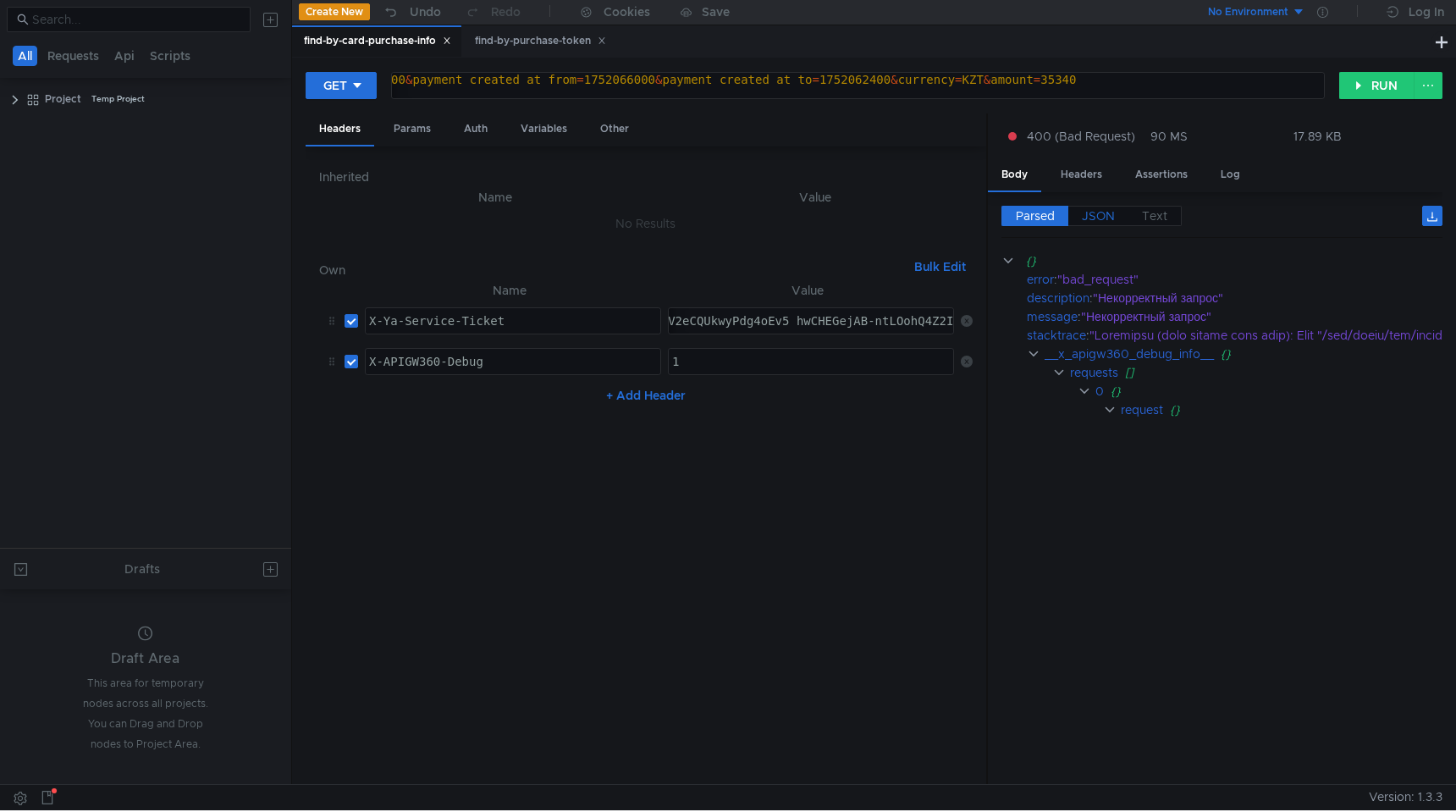
click at [1093, 215] on span "JSON" at bounding box center [1098, 216] width 33 height 15
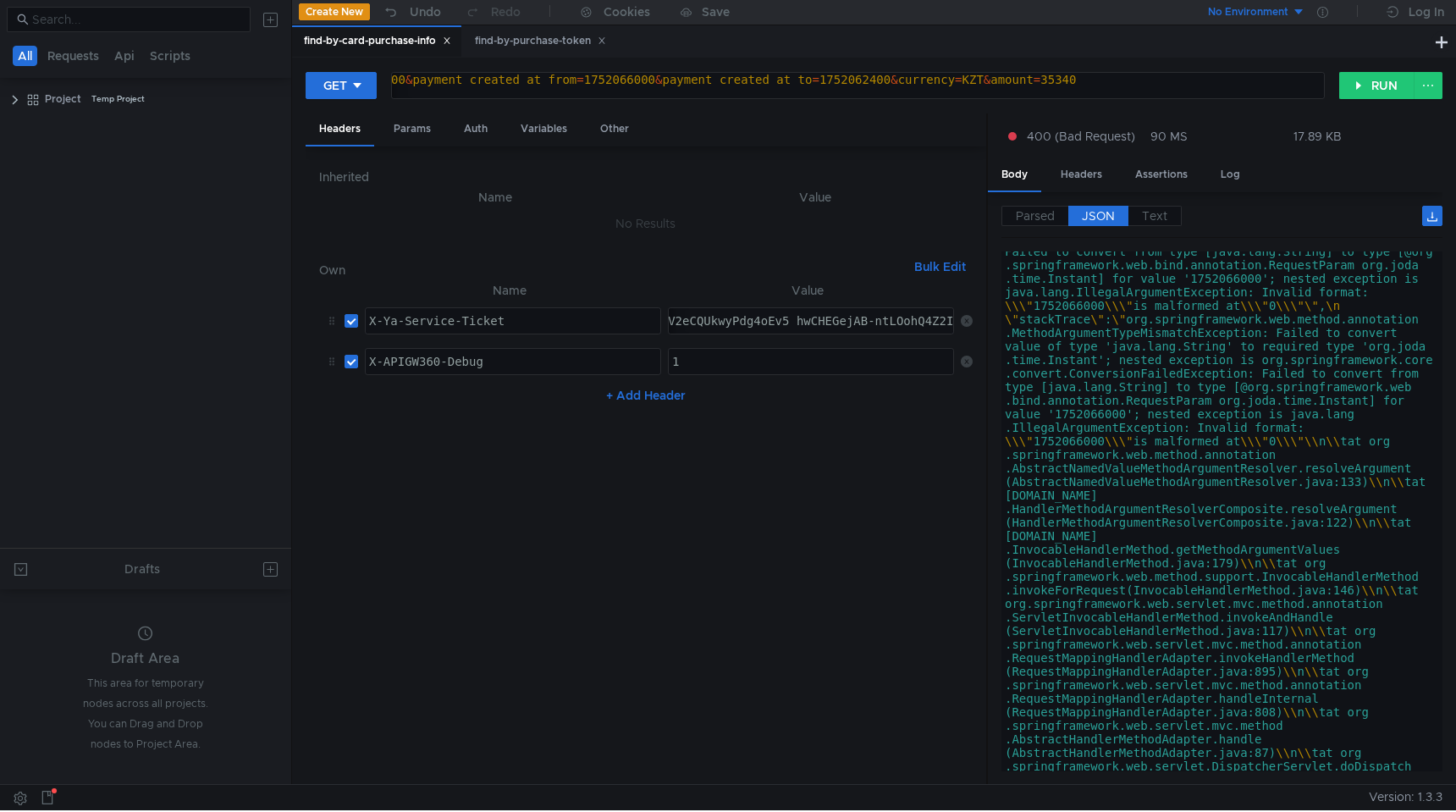
scroll to position [1808, 0]
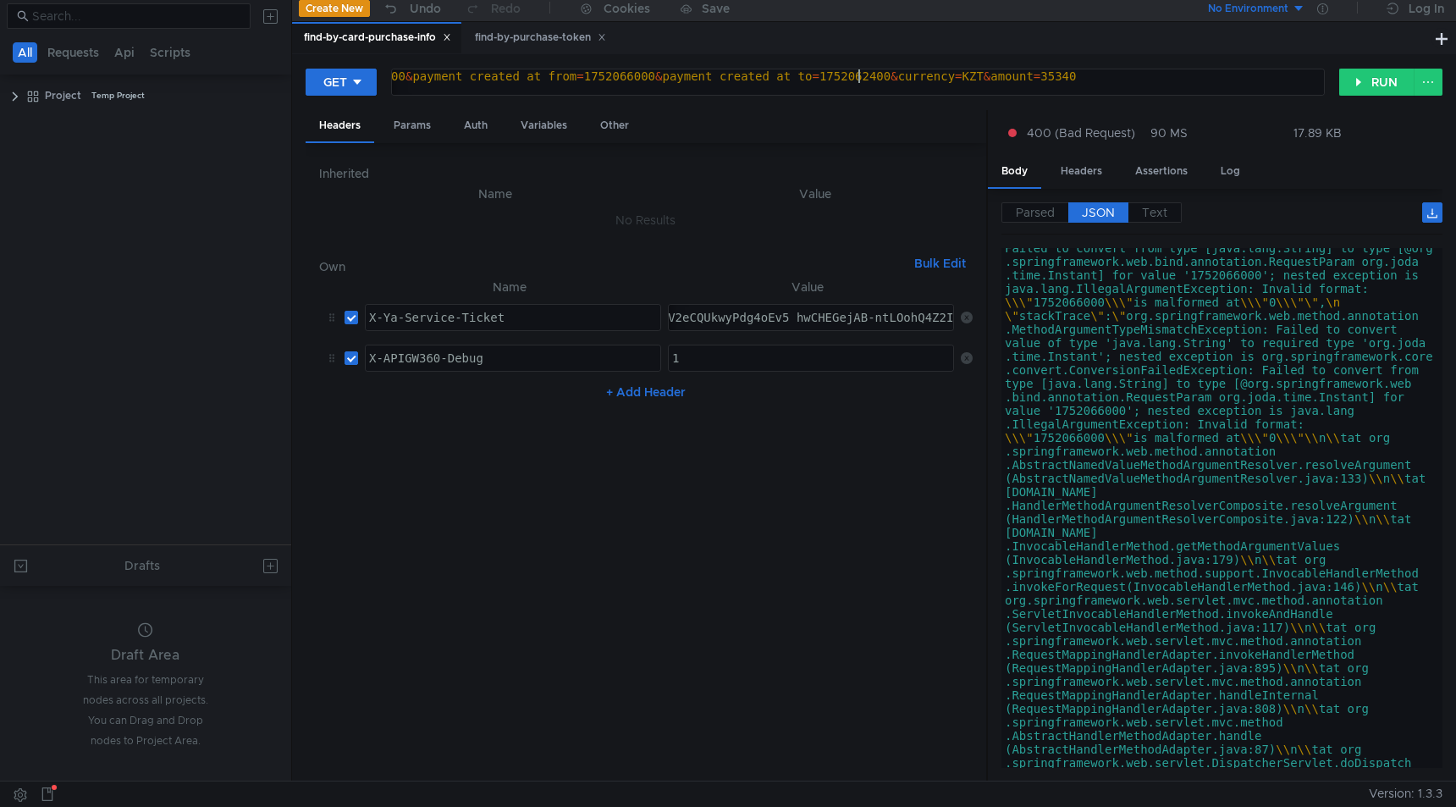
click at [859, 76] on div "https:// intapi-psbilling-2.dev.cloud-api.dst.yandex.net / v1 / psbilling / use…" at bounding box center [531, 89] width 1586 height 40
paste textarea "2025-08-29T09:39:42.551Z"
type textarea "https://intapi-psbilling-2.dev.cloud-api.dst.yandex.net/v1/psbilling/users/paym…"
click at [1352, 91] on button "RUN" at bounding box center [1377, 82] width 76 height 27
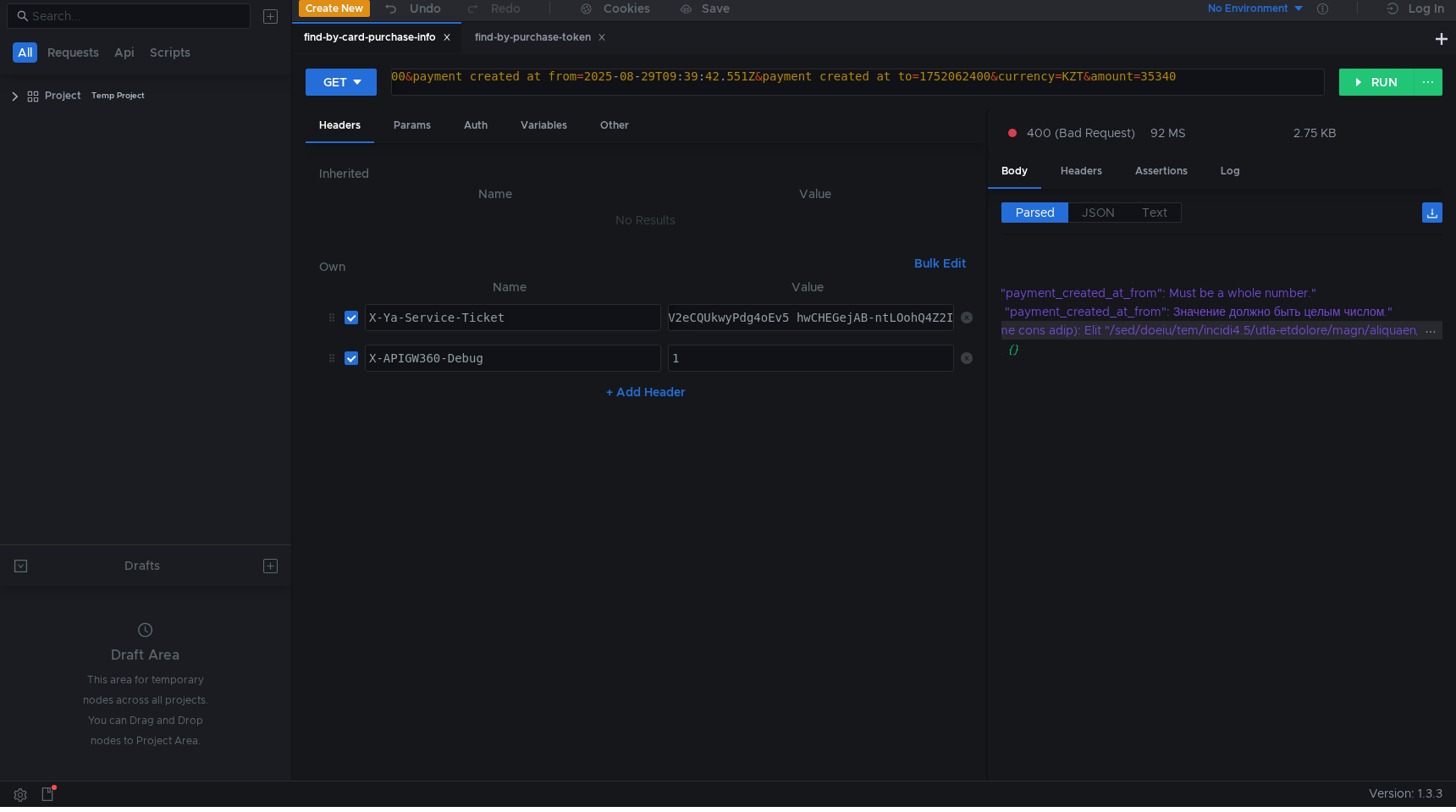
scroll to position [2, 0]
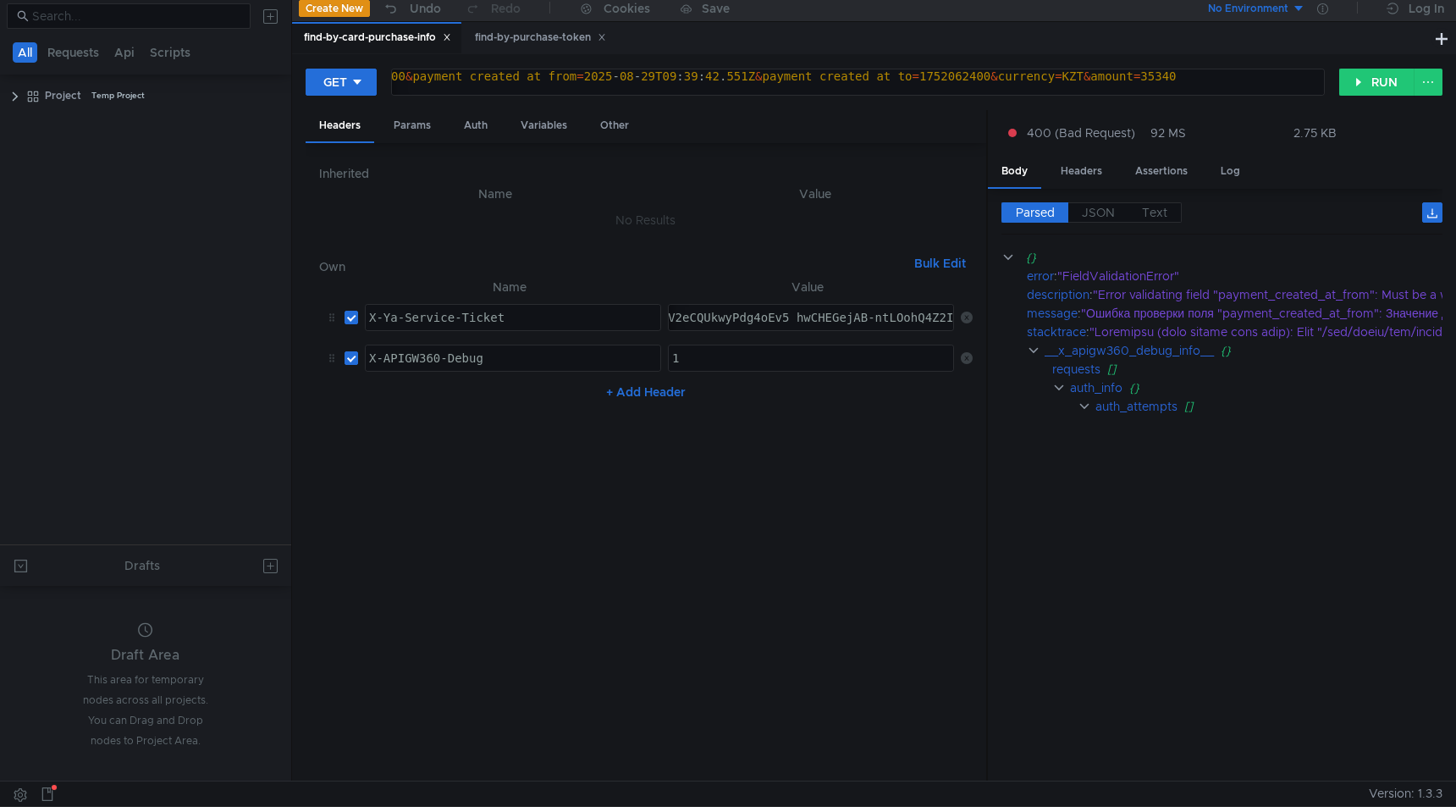
scroll to position [2, 0]
drag, startPoint x: 990, startPoint y: 76, endPoint x: 824, endPoint y: 79, distance: 166.0
click at [824, 79] on div "https:// [DOMAIN_NAME] / v1 / psbilling / users / payments / find-by-card-purch…" at bounding box center [580, 89] width 1685 height 40
paste textarea "Z"
click at [871, 71] on div "https:// [DOMAIN_NAME] / v1 / psbilling / users / payments / find-by-card-purch…" at bounding box center [580, 89] width 1685 height 40
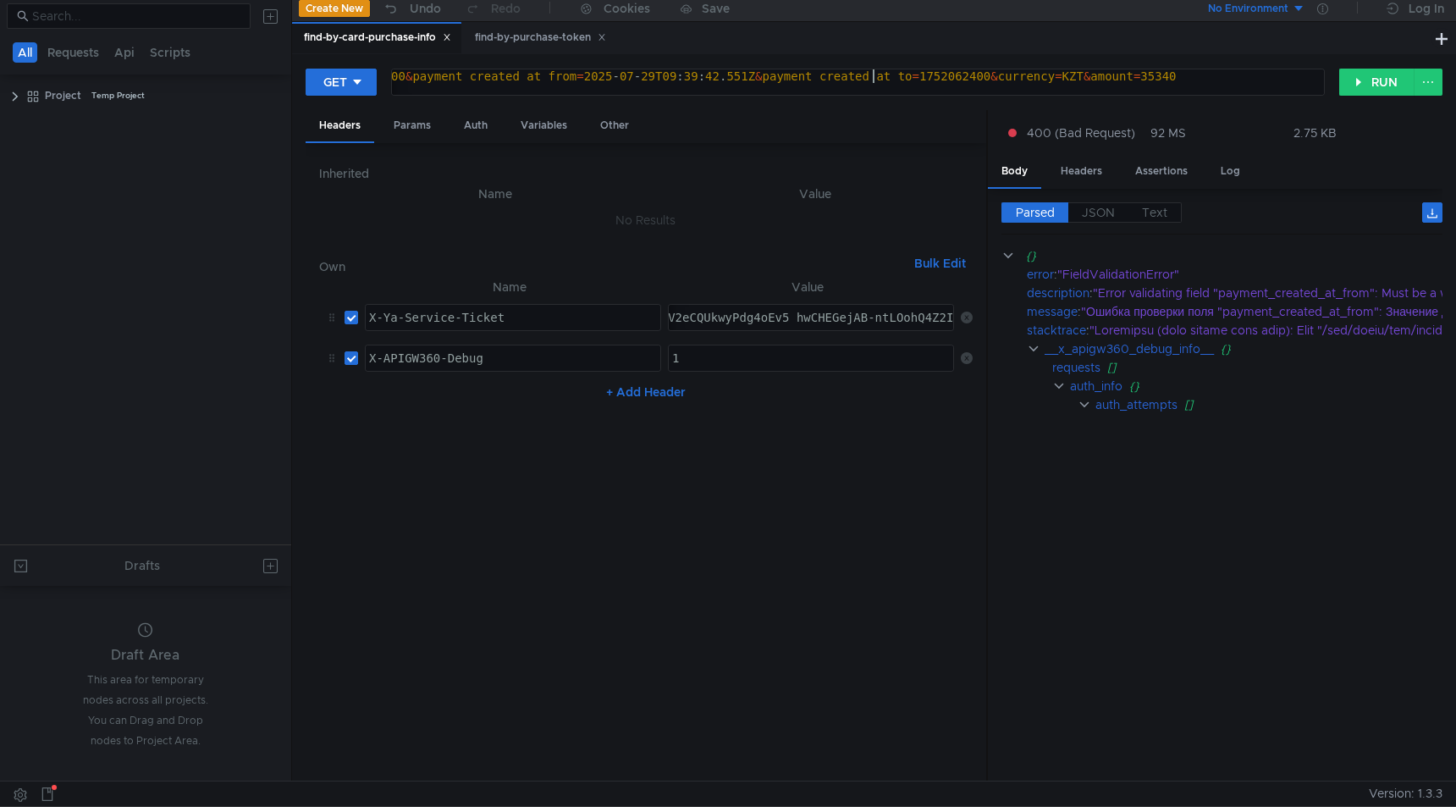
scroll to position [0, 82]
click at [891, 76] on div "https:// intapi-psbilling-2.dev.cloud-api.dst.yandex.net / v1 / psbilling / use…" at bounding box center [580, 89] width 1685 height 40
click at [914, 74] on div "https:// intapi-psbilling-2.dev.cloud-api.dst.yandex.net / v1 / psbilling / use…" at bounding box center [580, 89] width 1685 height 40
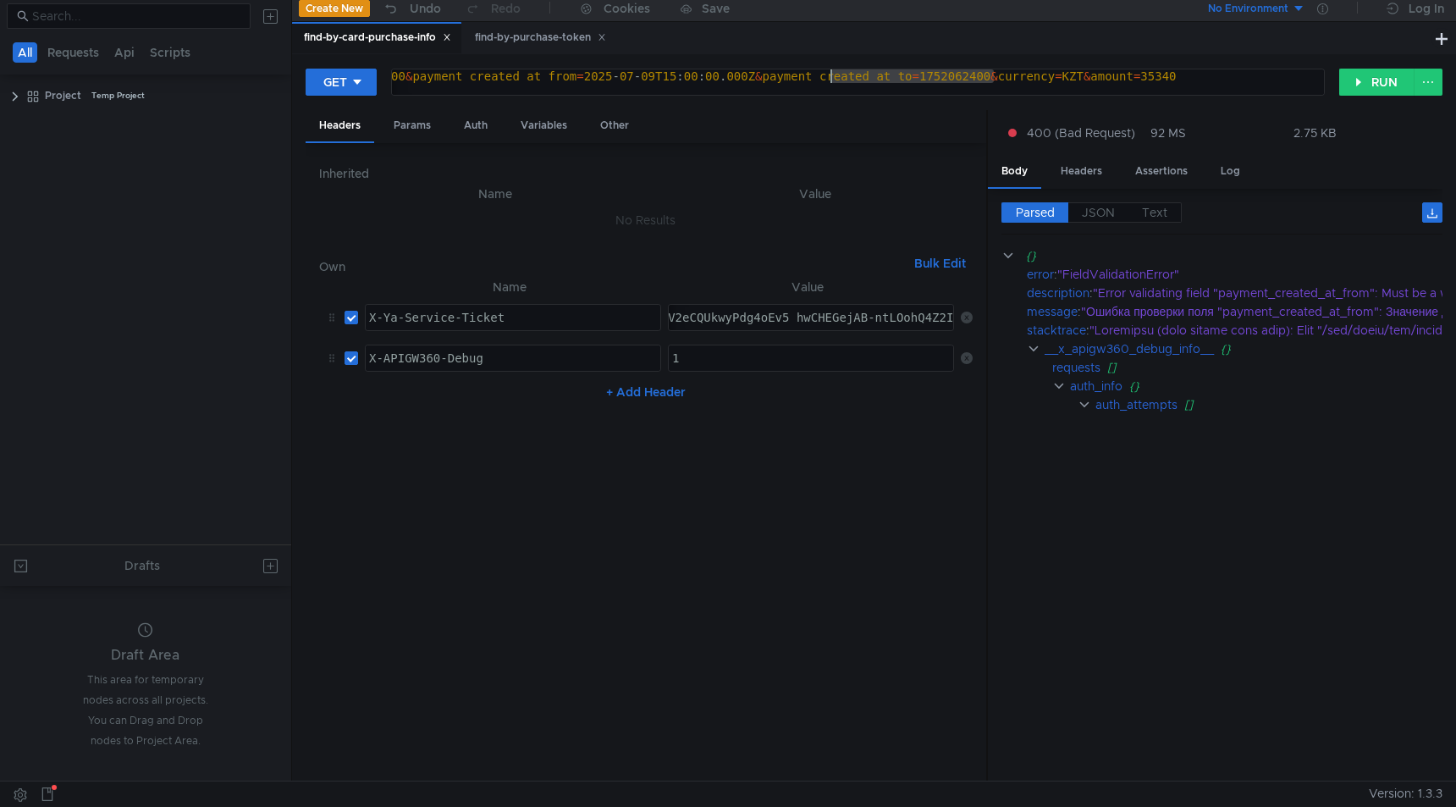
drag, startPoint x: 994, startPoint y: 79, endPoint x: 827, endPoint y: 77, distance: 167.0
click at [827, 78] on div "https:// intapi-psbilling-2.dev.cloud-api.dst.yandex.net / v1 / psbilling / use…" at bounding box center [580, 89] width 1685 height 40
drag, startPoint x: 824, startPoint y: 76, endPoint x: 992, endPoint y: 74, distance: 168.0
click at [992, 75] on div "https:// intapi-psbilling-2.dev.cloud-api.dst.yandex.net / v1 / psbilling / use…" at bounding box center [580, 89] width 1685 height 40
click at [1183, 80] on div "https:// intapi-psbilling-2.dev.cloud-api.dst.yandex.net / v1 / psbilling / use…" at bounding box center [580, 89] width 1685 height 40
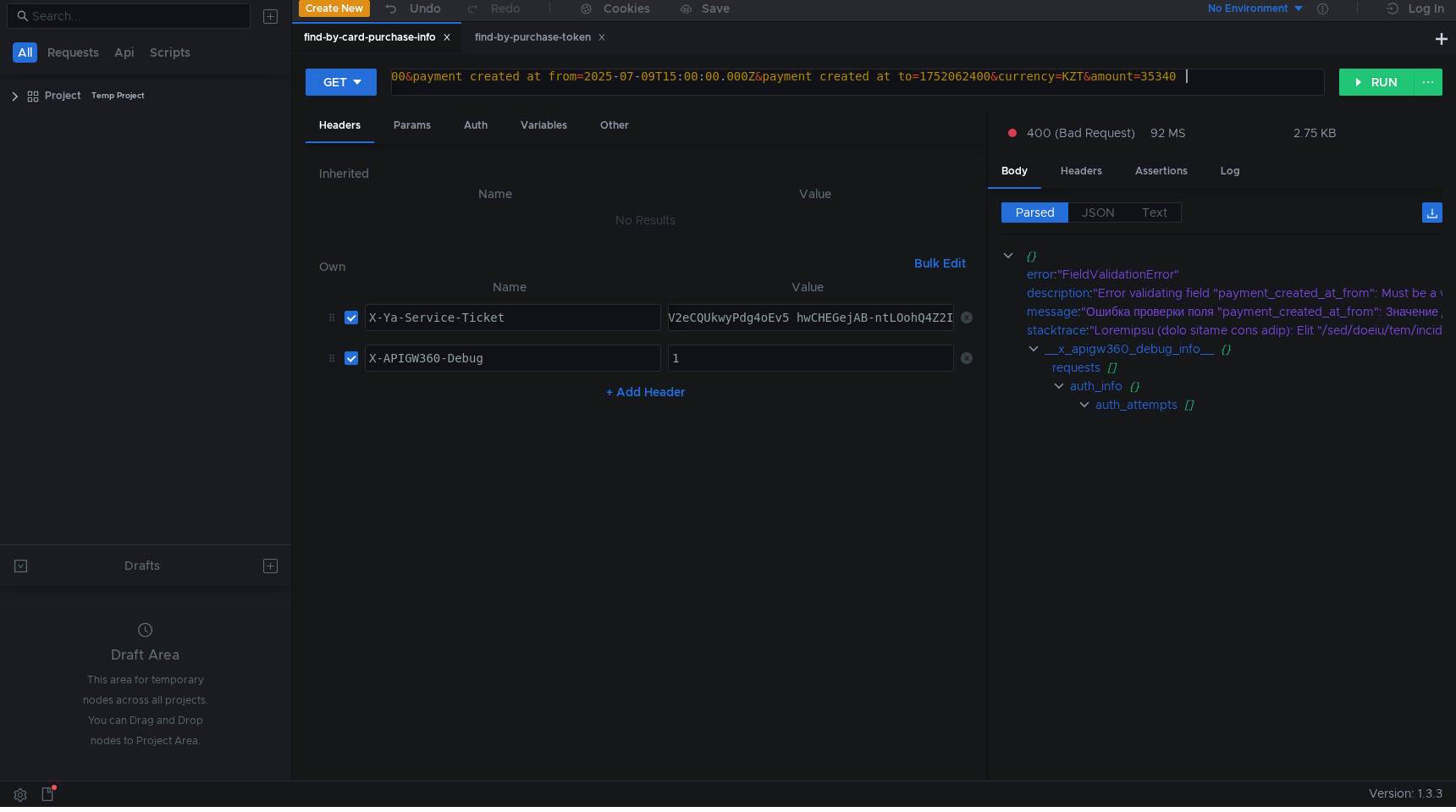
click at [1183, 80] on div "https:// intapi-psbilling-2.dev.cloud-api.dst.yandex.net / v1 / psbilling / use…" at bounding box center [580, 89] width 1685 height 40
paste textarea "2025-07-09T15:00:00.000Z"
click at [1237, 79] on div "https:// intapi-psbilling-2.dev.cloud-api.dst.yandex.net / v1 / psbilling / use…" at bounding box center [620, 89] width 1785 height 40
type textarea "[URL][DOMAIN_NAME][DATE][DATE]"
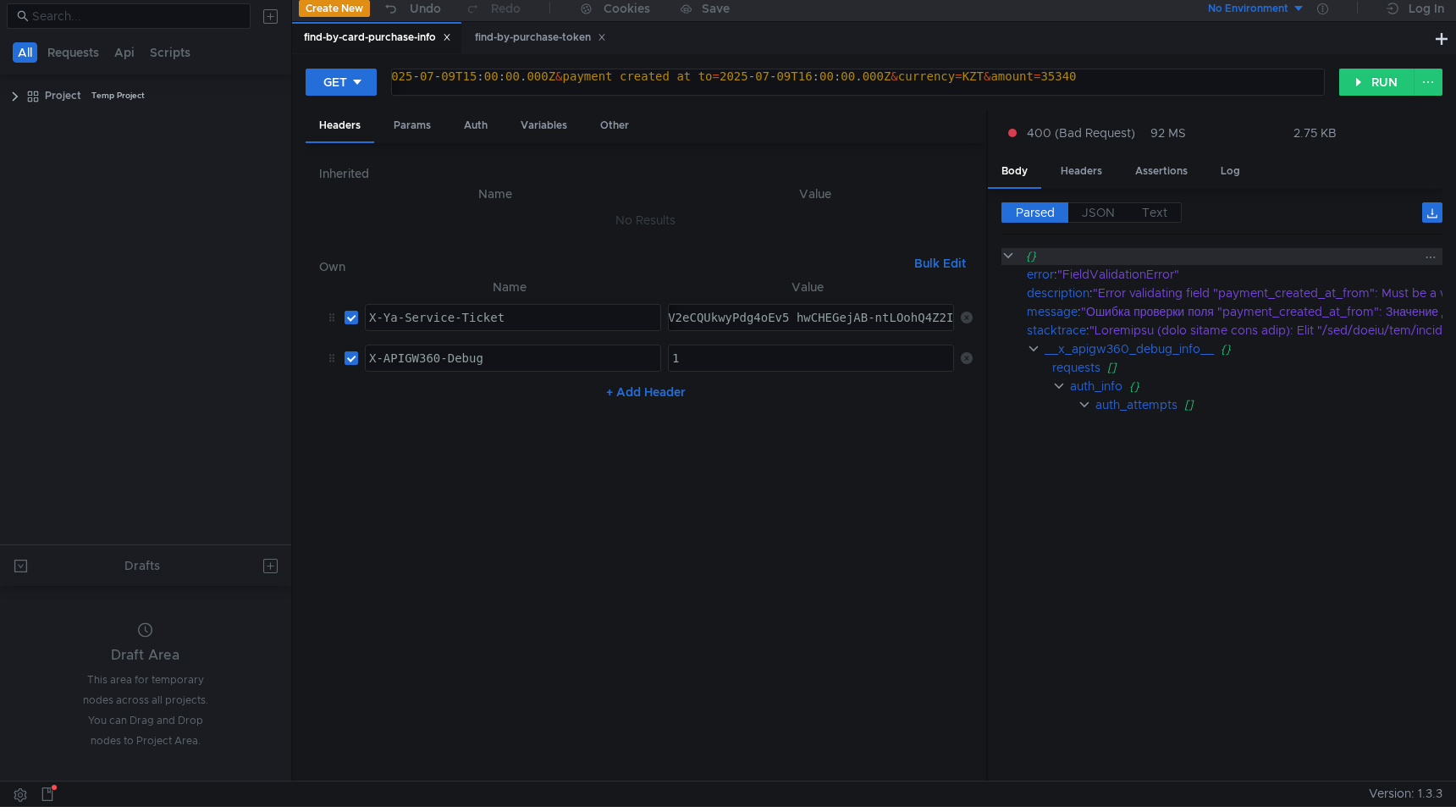
click at [1012, 258] on clr-icon at bounding box center [1008, 256] width 14 height 14
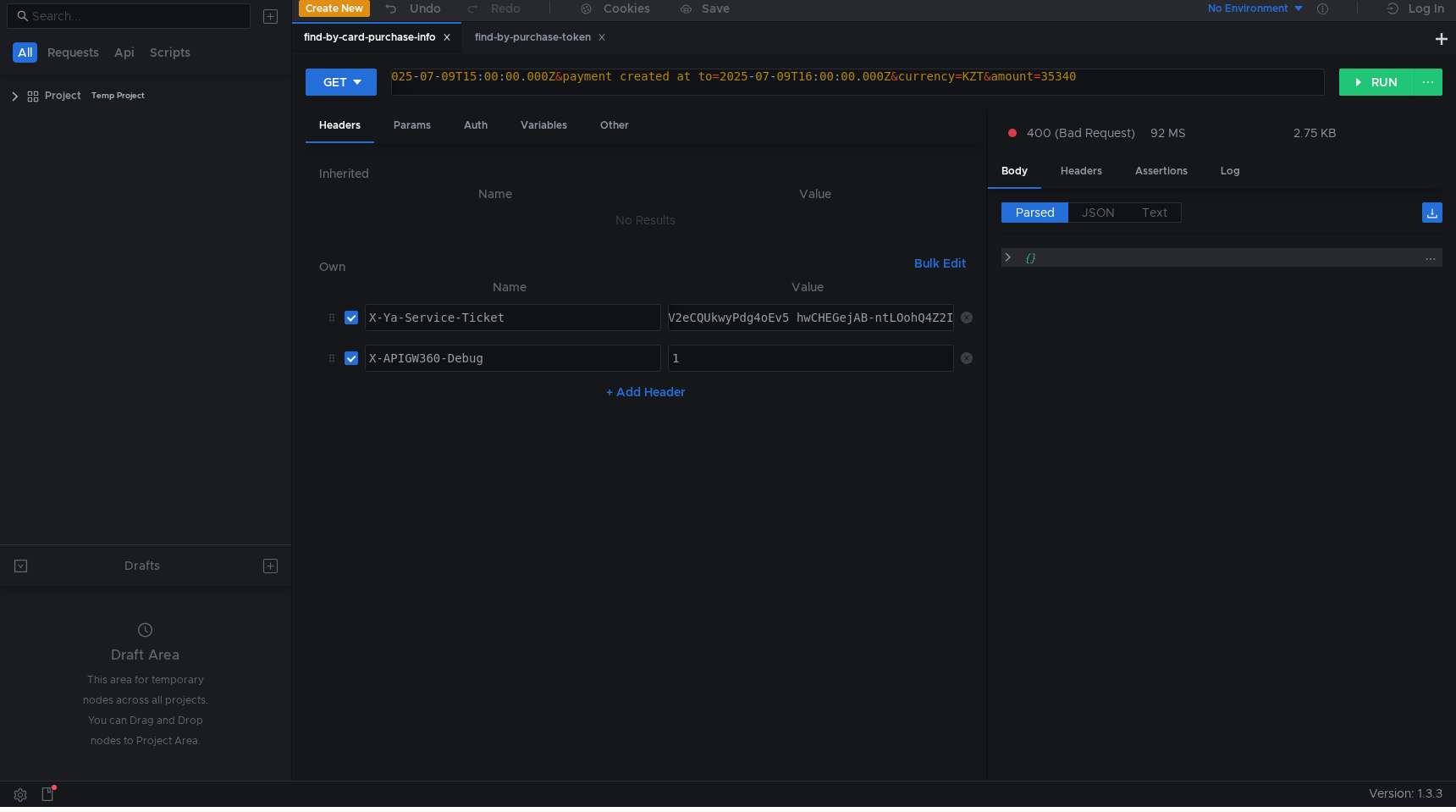
click at [1012, 259] on clr-icon at bounding box center [1007, 258] width 13 height 14
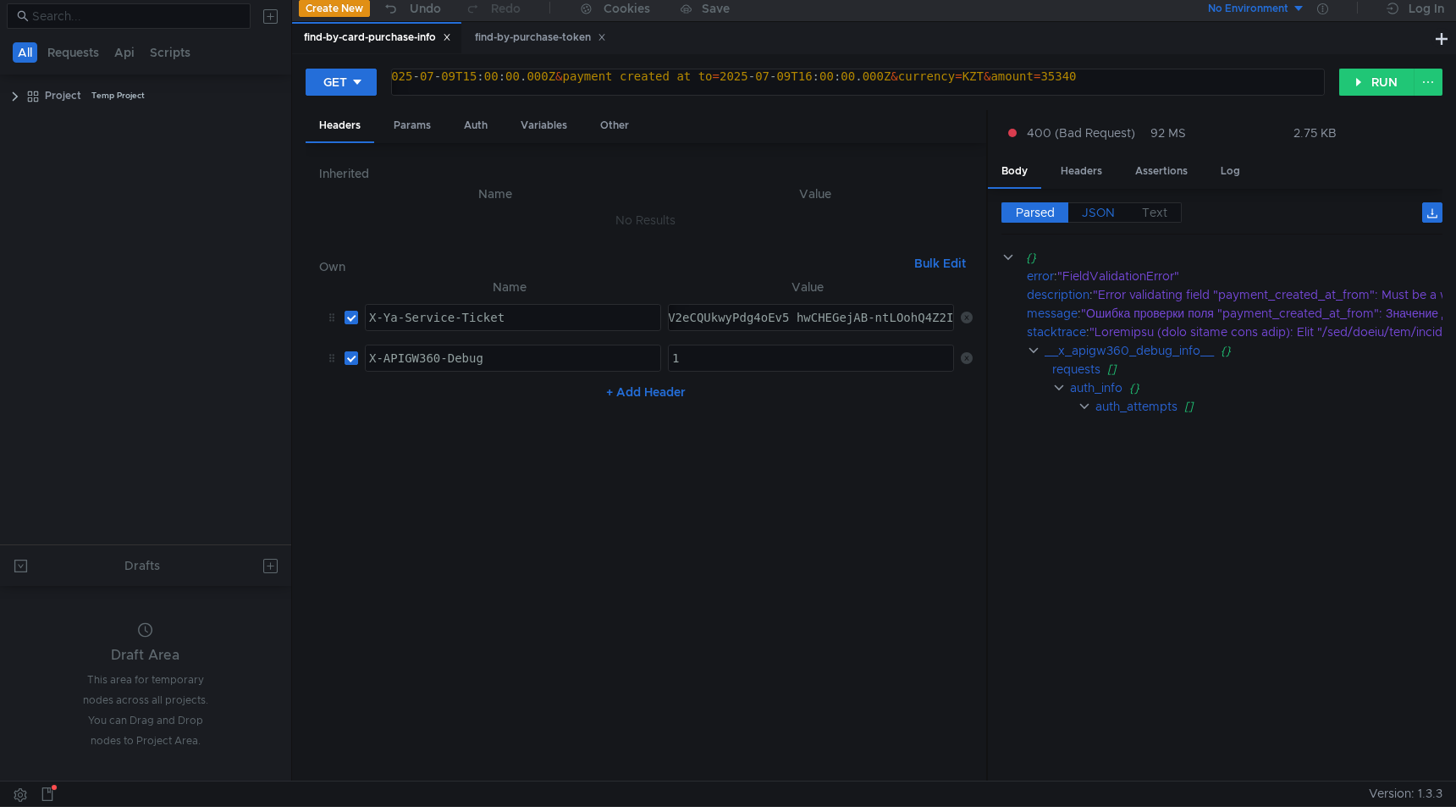
click at [1101, 215] on span "JSON" at bounding box center [1098, 213] width 33 height 15
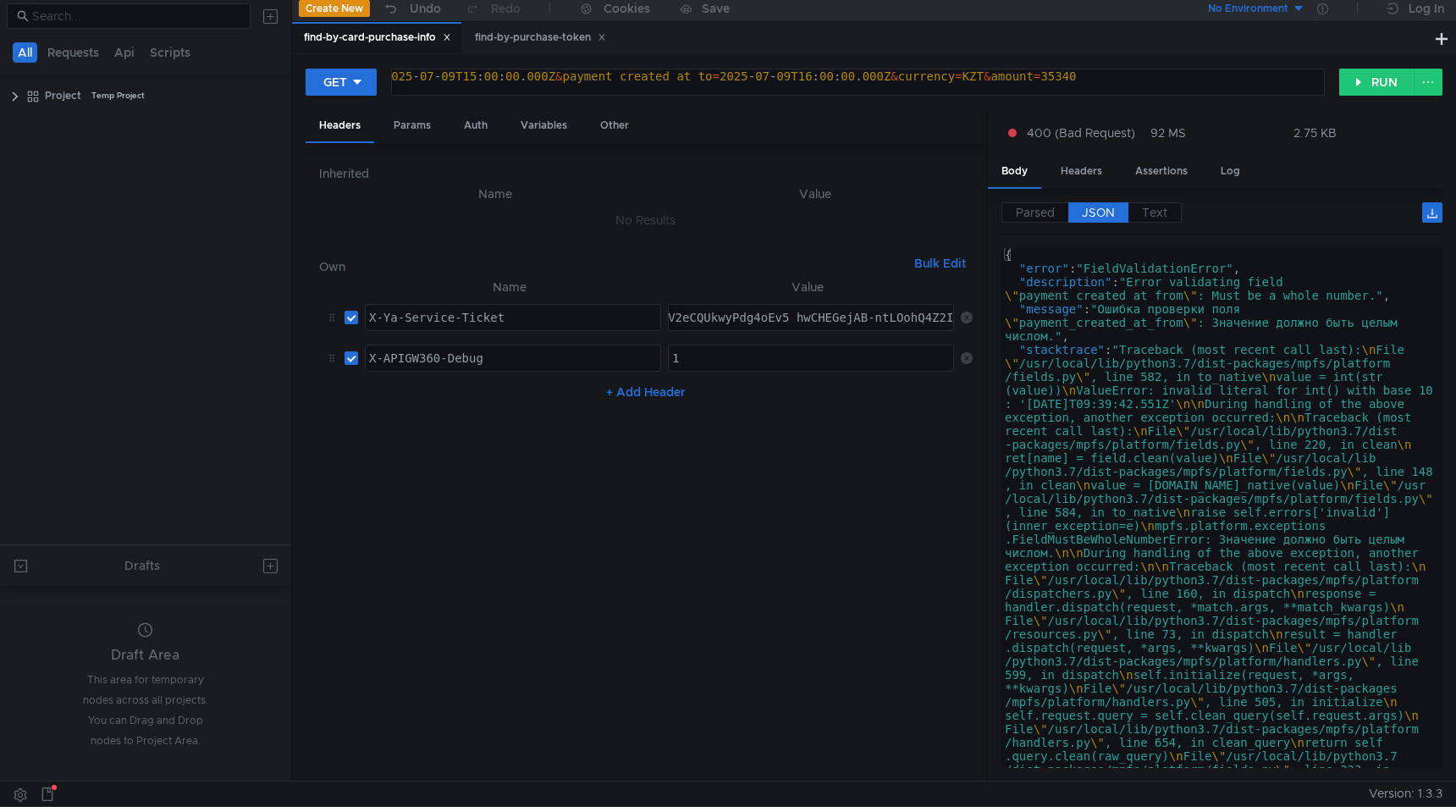
scroll to position [0, 108]
click at [1371, 88] on button "RUN" at bounding box center [1377, 82] width 76 height 27
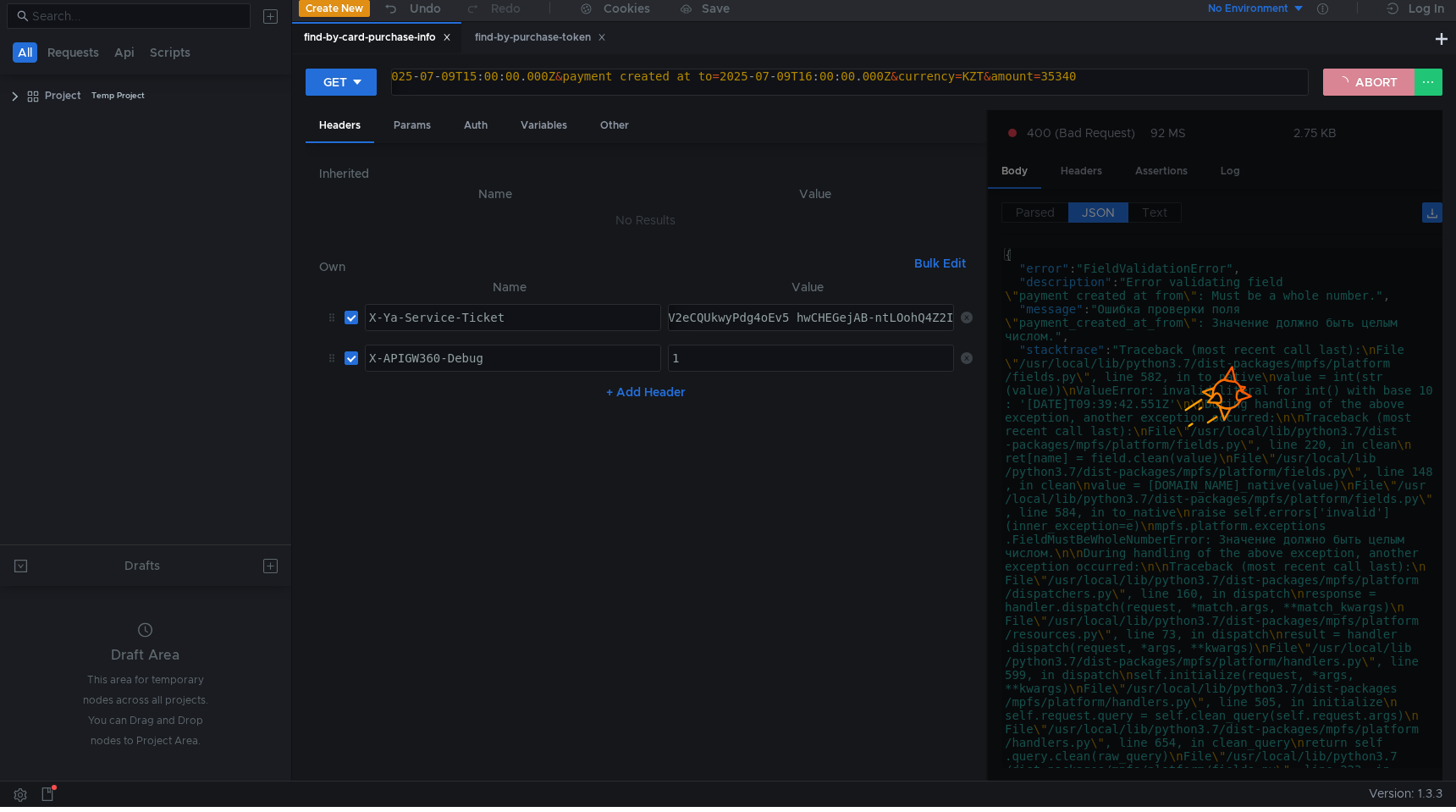
click at [1370, 88] on button "ABORT" at bounding box center [1368, 82] width 91 height 27
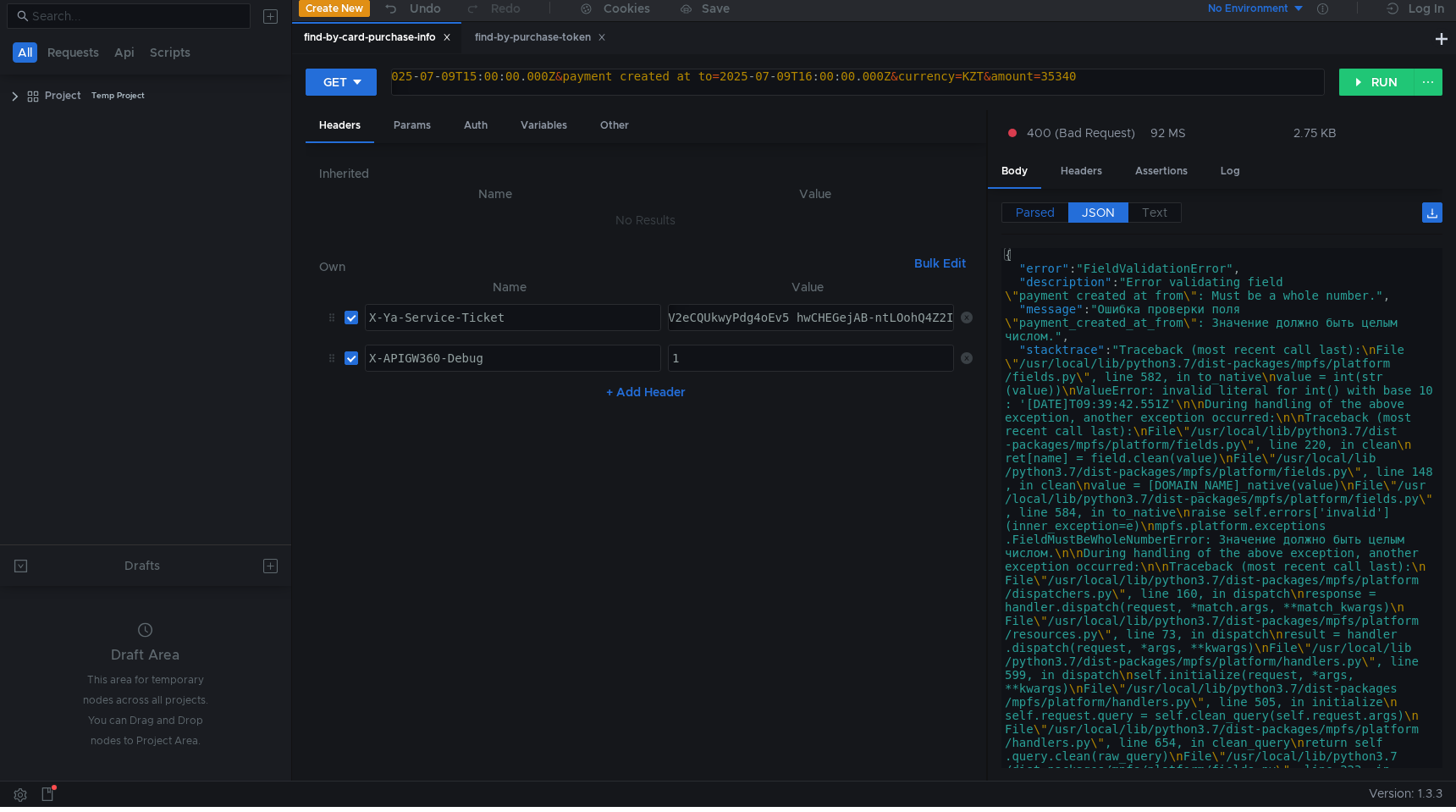
click at [1031, 211] on span "Parsed" at bounding box center [1034, 213] width 39 height 15
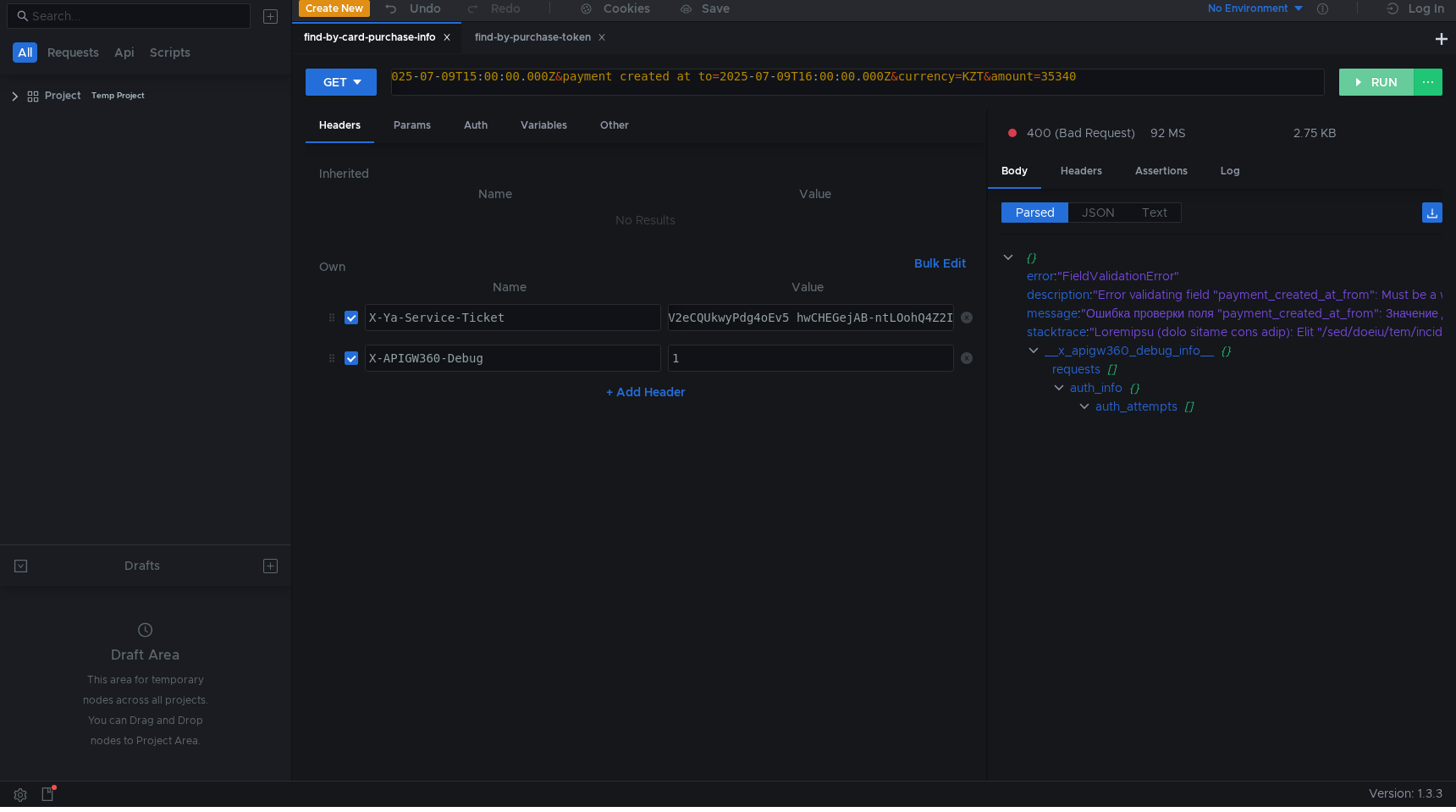
click at [1376, 84] on button "RUN" at bounding box center [1377, 82] width 76 height 27
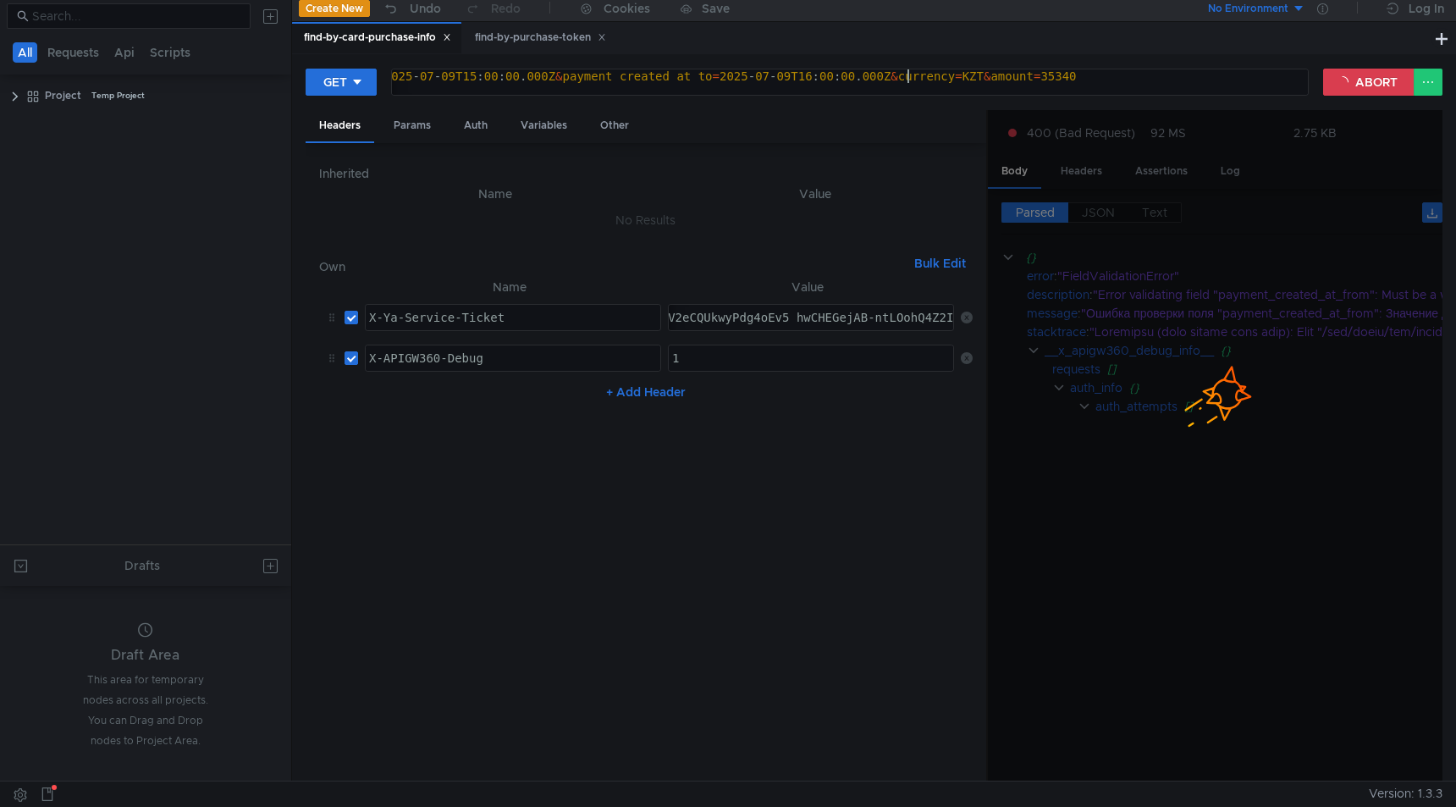
click at [910, 76] on div "https:// [DOMAIN_NAME] / v1 / psbilling / users / payments / find-by-card-purch…" at bounding box center [431, 89] width 1785 height 40
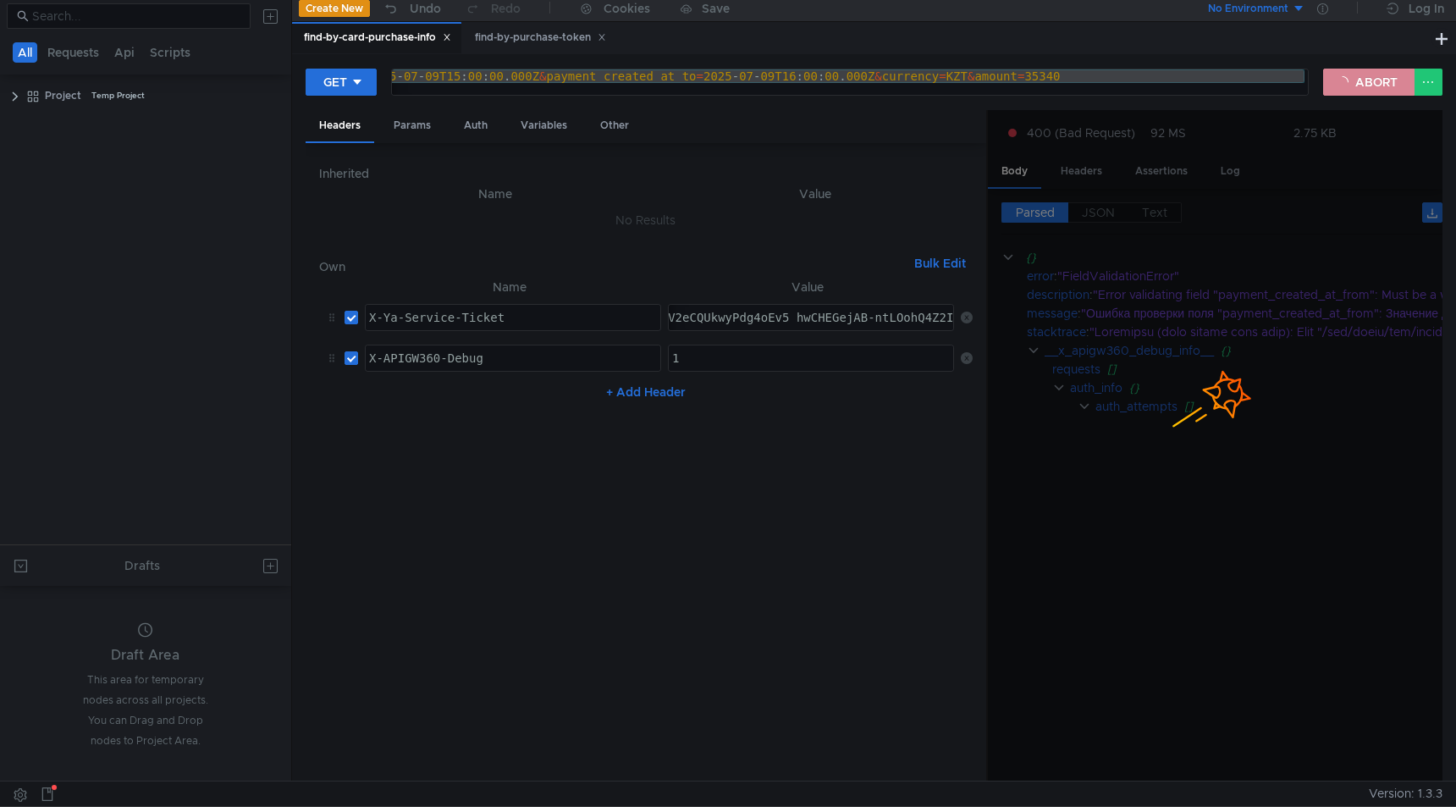
click at [1363, 92] on button "ABORT" at bounding box center [1368, 82] width 91 height 27
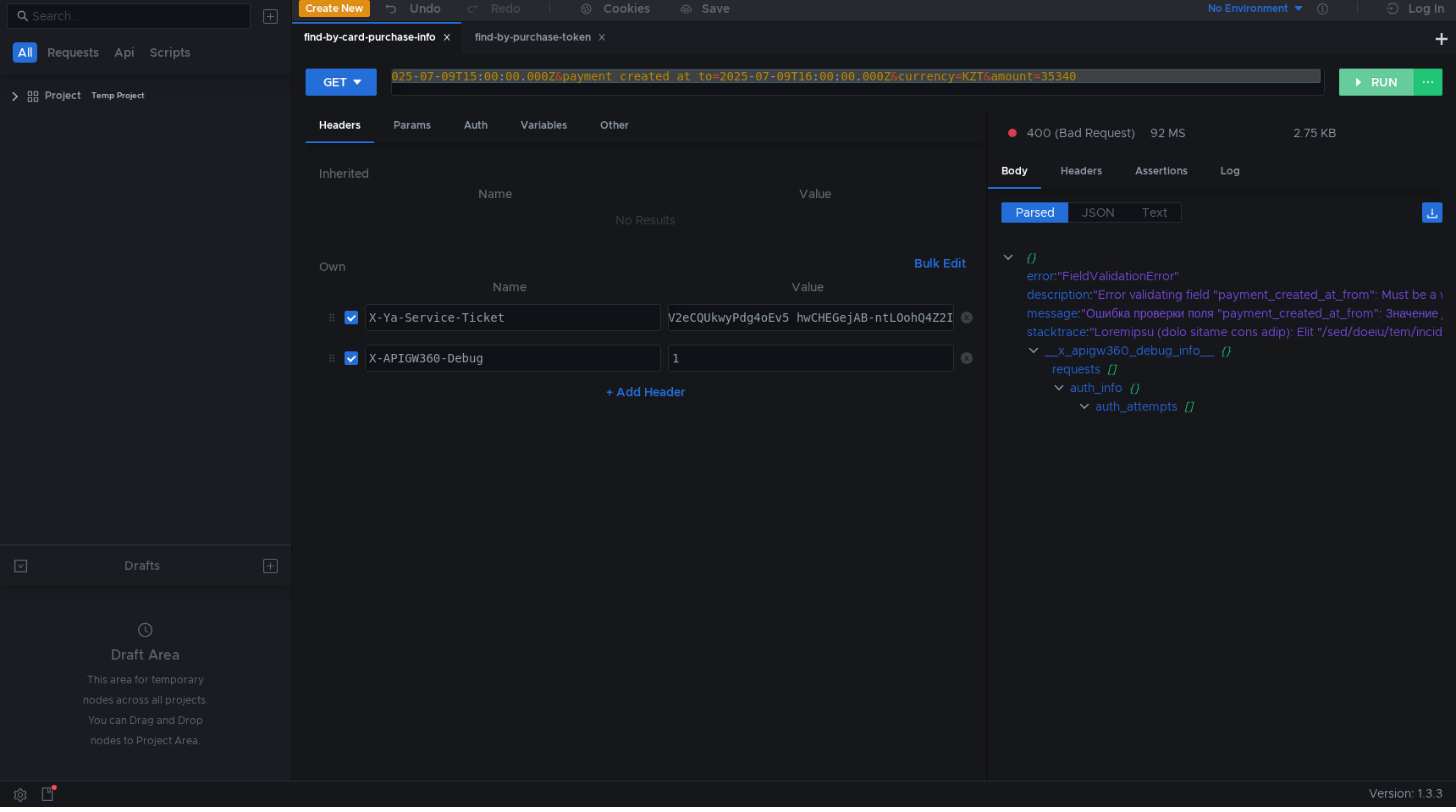
scroll to position [0, 0]
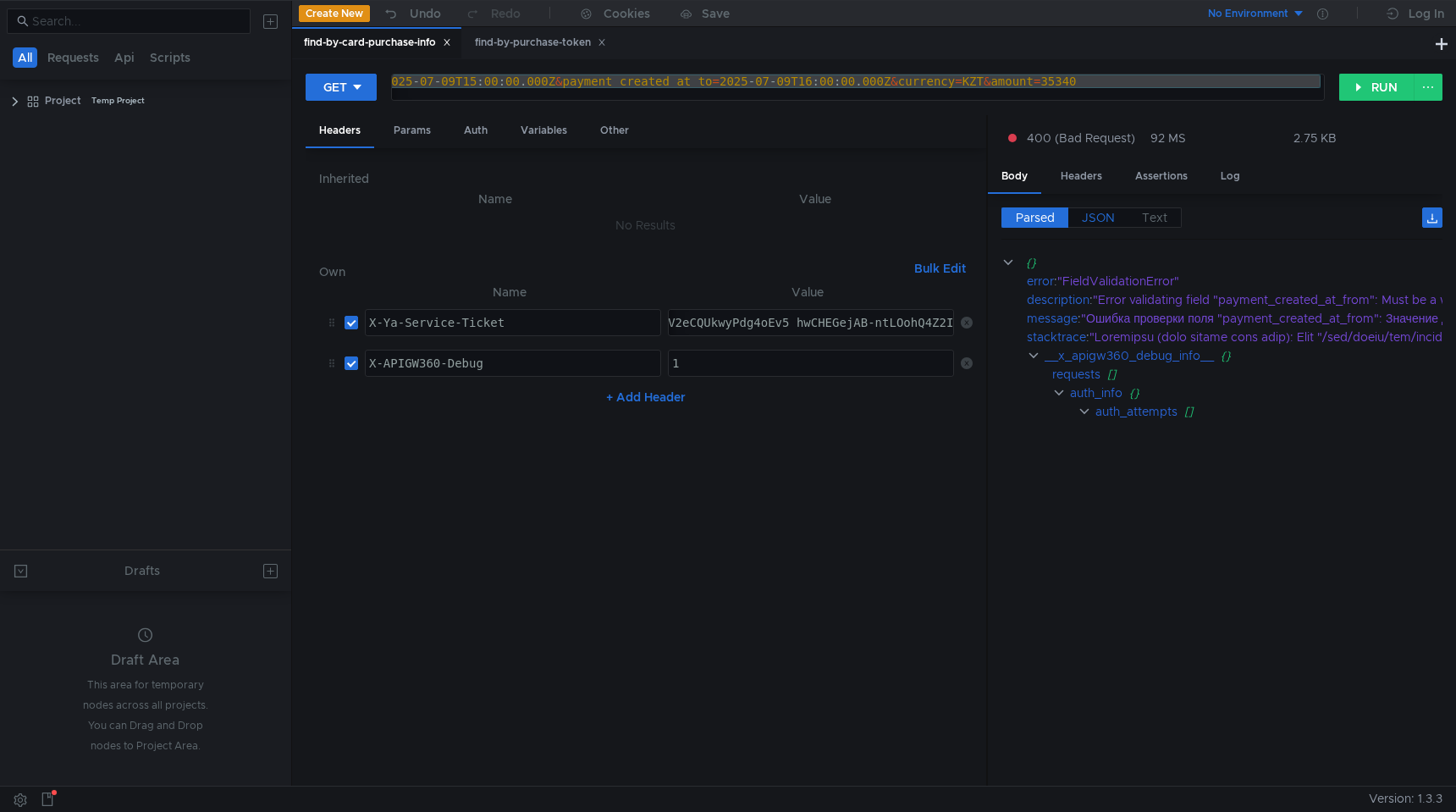
click at [1097, 213] on span "JSON" at bounding box center [1098, 218] width 33 height 15
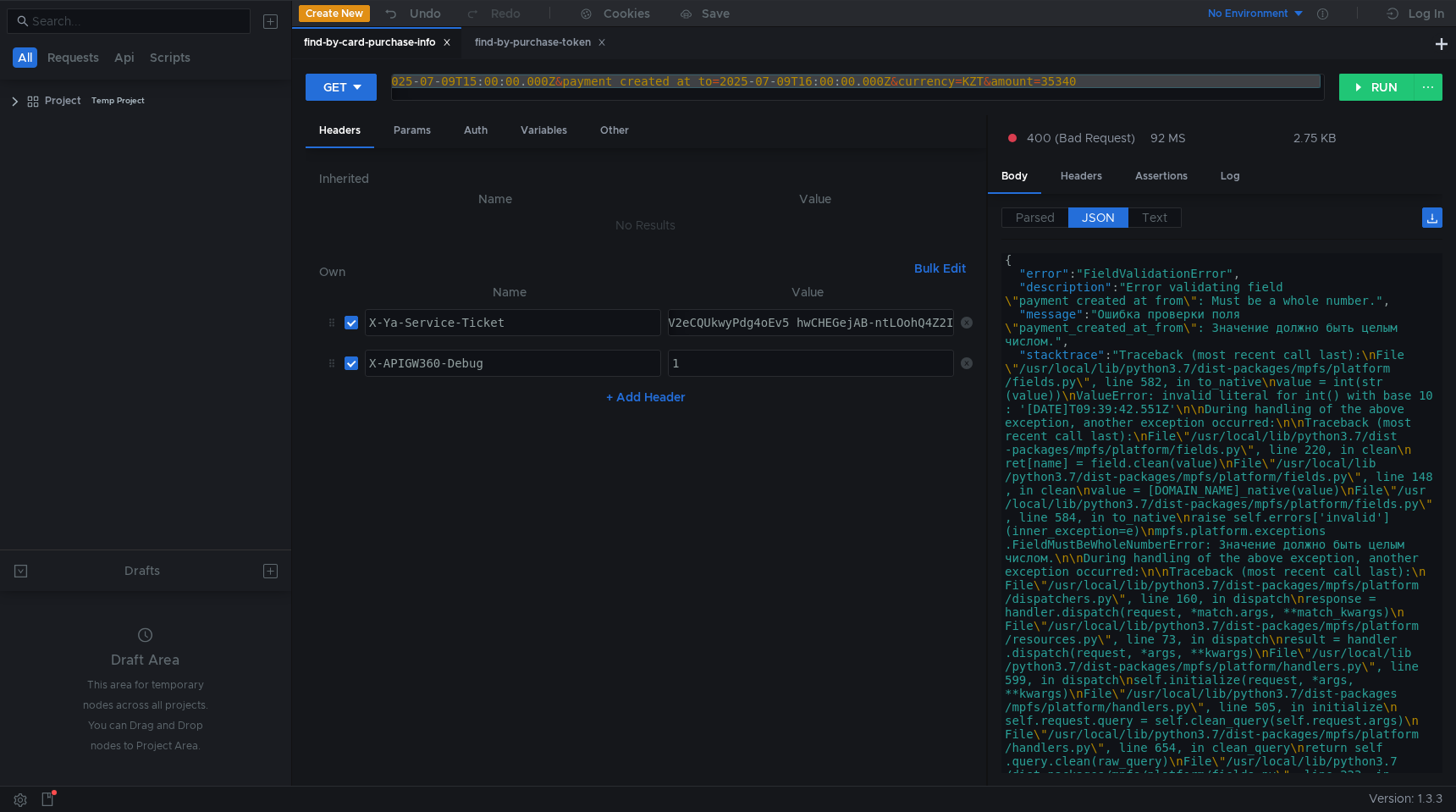
click at [1096, 216] on span "JSON" at bounding box center [1098, 218] width 33 height 15
click at [1049, 217] on span "Parsed" at bounding box center [1034, 218] width 39 height 15
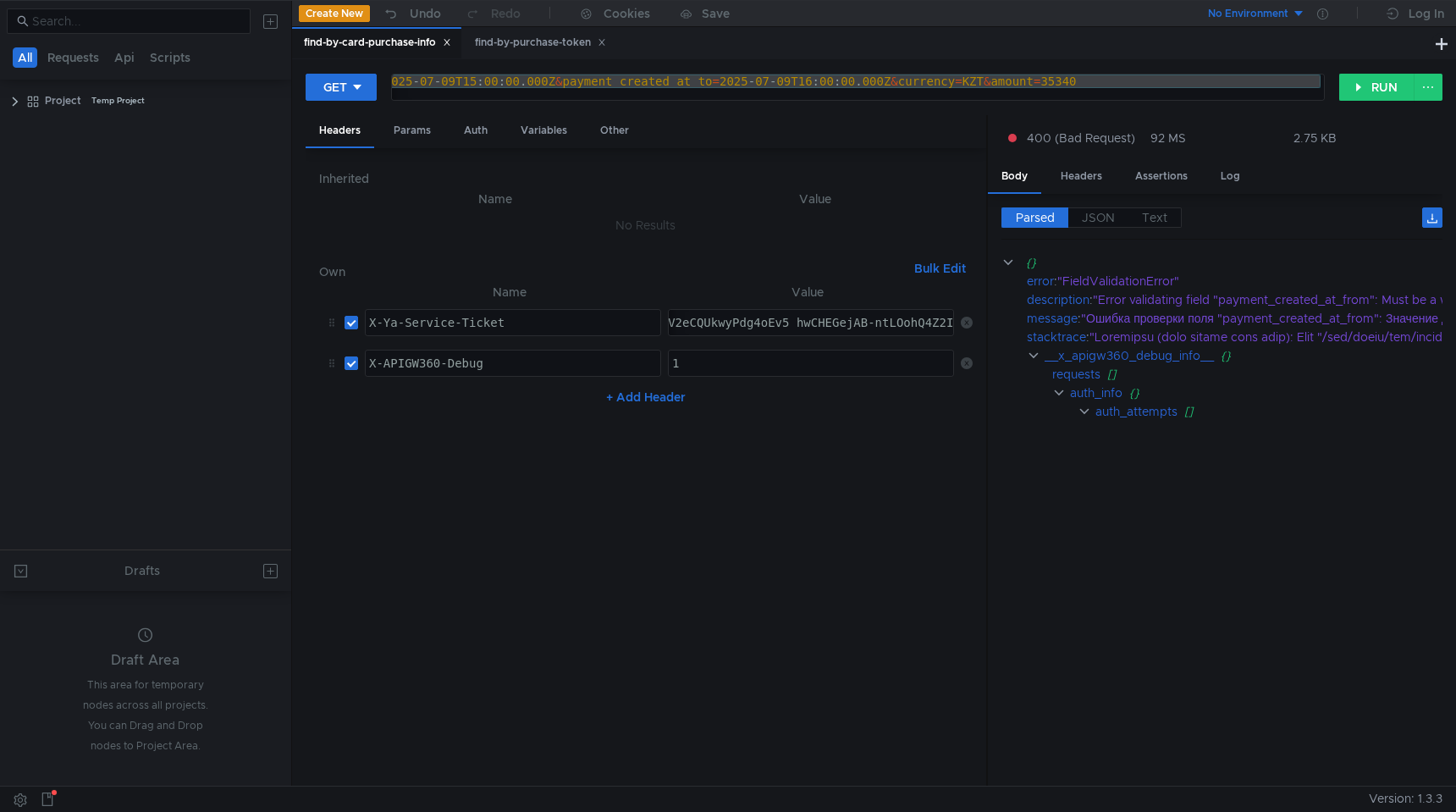
click at [1064, 76] on div "https:// intapi-psbilling-2.dev.cloud-api.dst.yandex.net / v1 / psbilling / use…" at bounding box center [431, 94] width 1785 height 40
click at [1374, 92] on button "RUN" at bounding box center [1377, 88] width 76 height 27
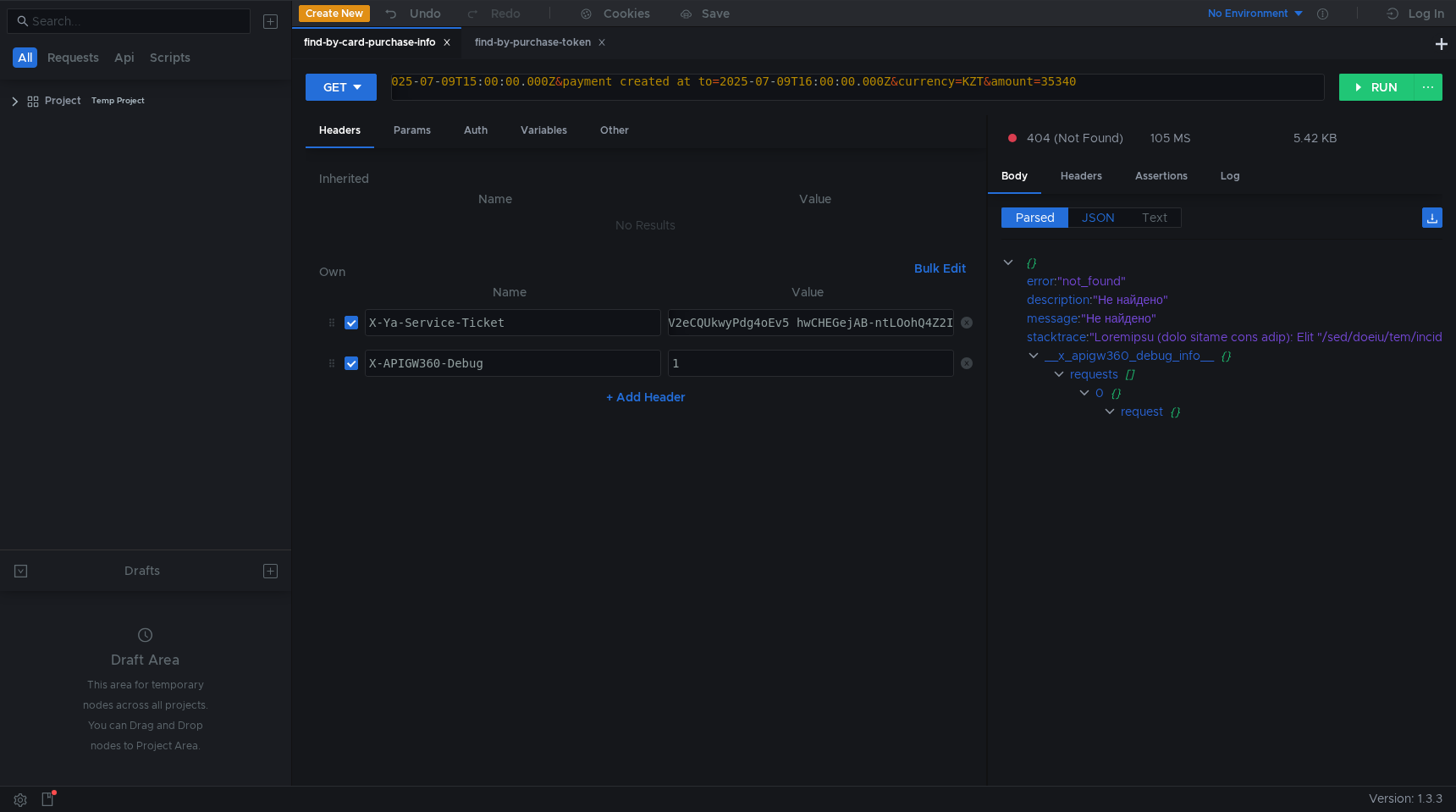
click at [1099, 217] on span "JSON" at bounding box center [1098, 218] width 33 height 15
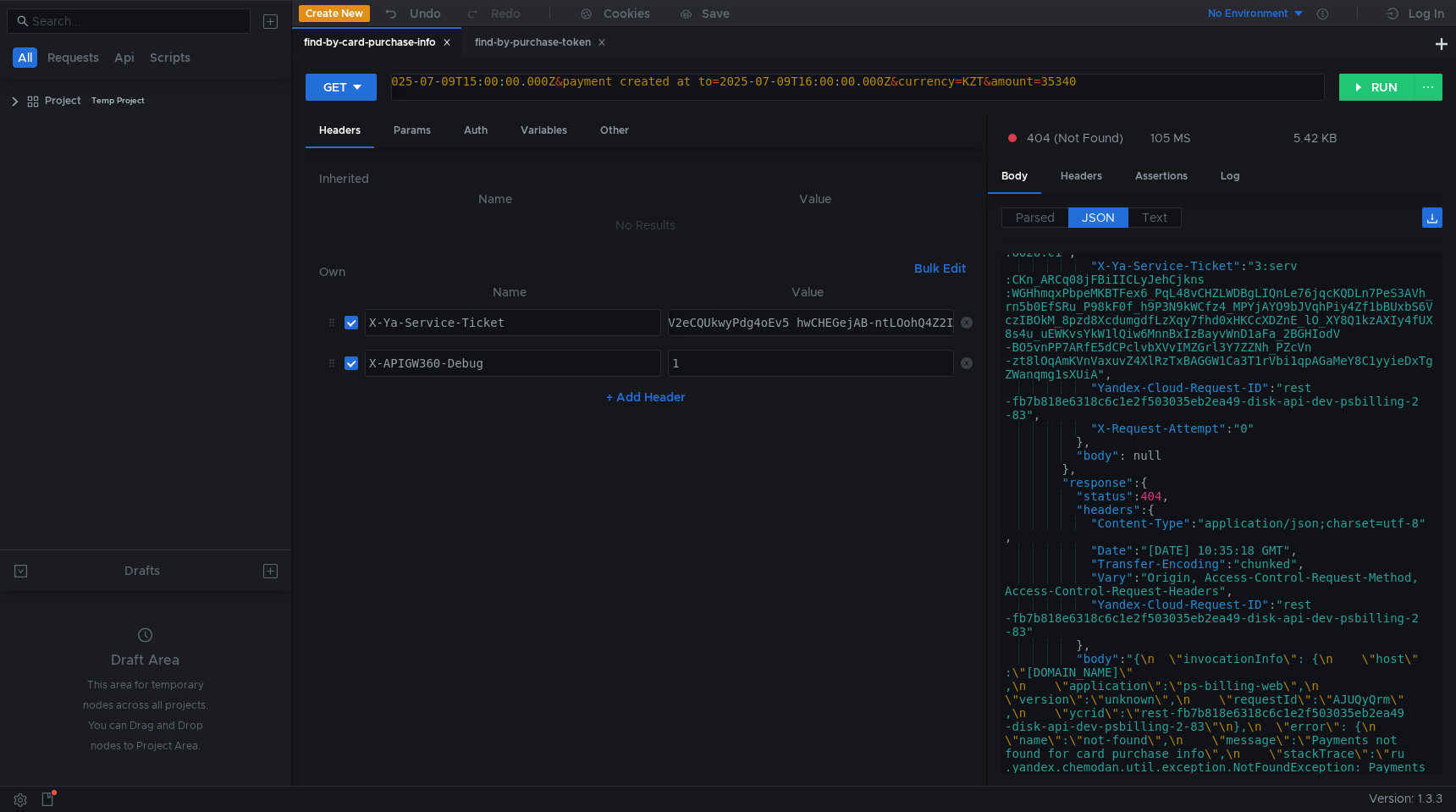
scroll to position [1529, 0]
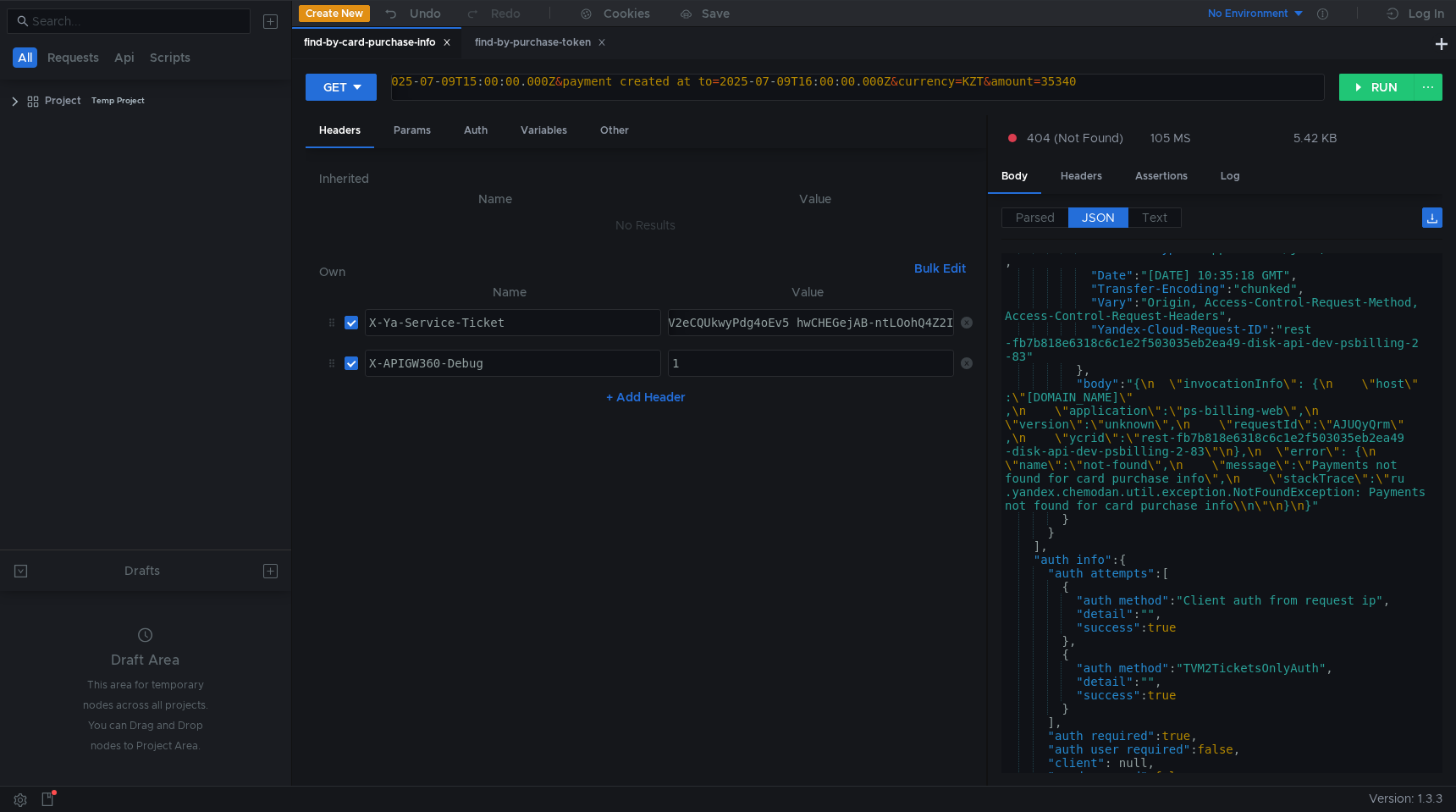
scroll to position [1529, 0]
